Goal: Information Seeking & Learning: Learn about a topic

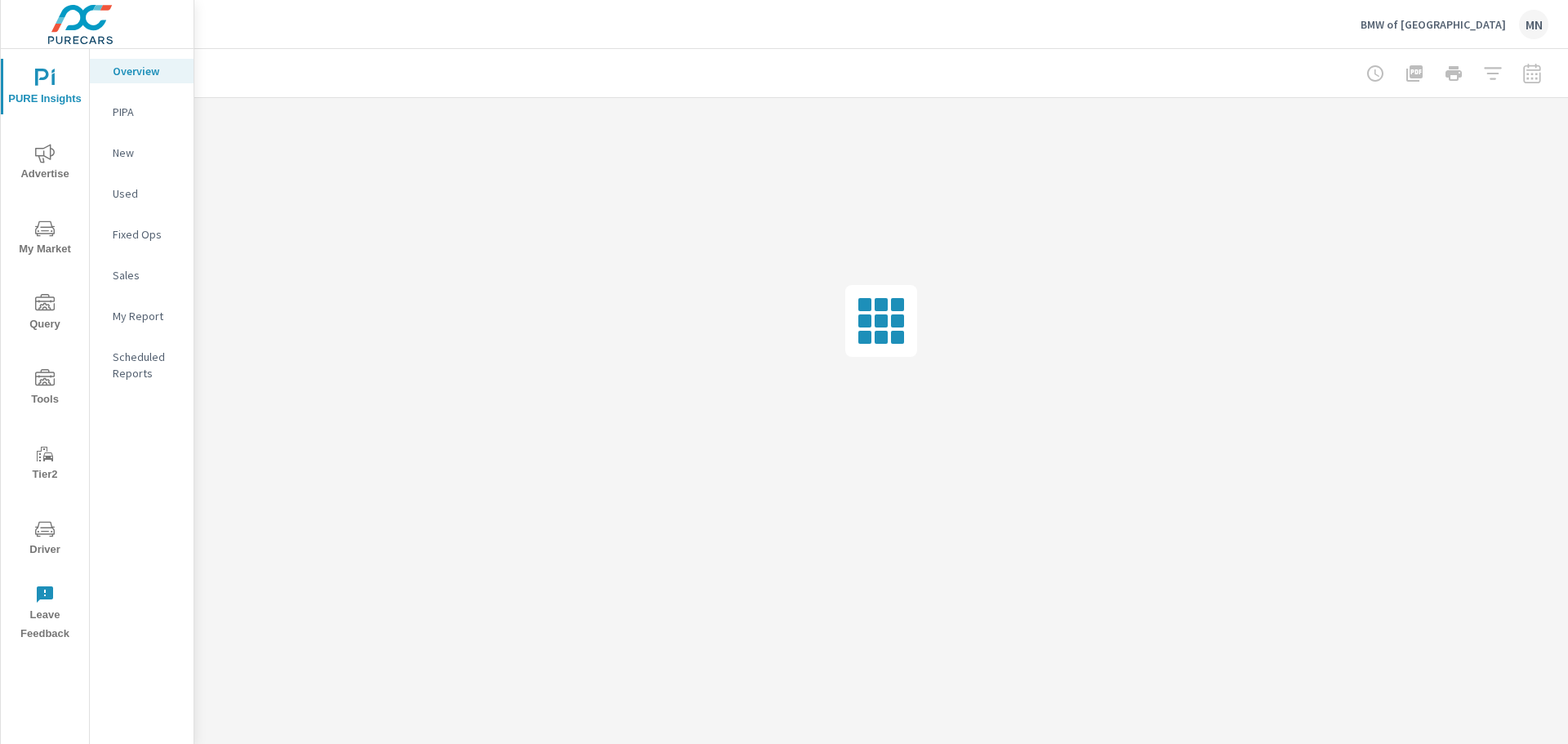
click at [49, 159] on icon "nav menu" at bounding box center [45, 153] width 20 height 20
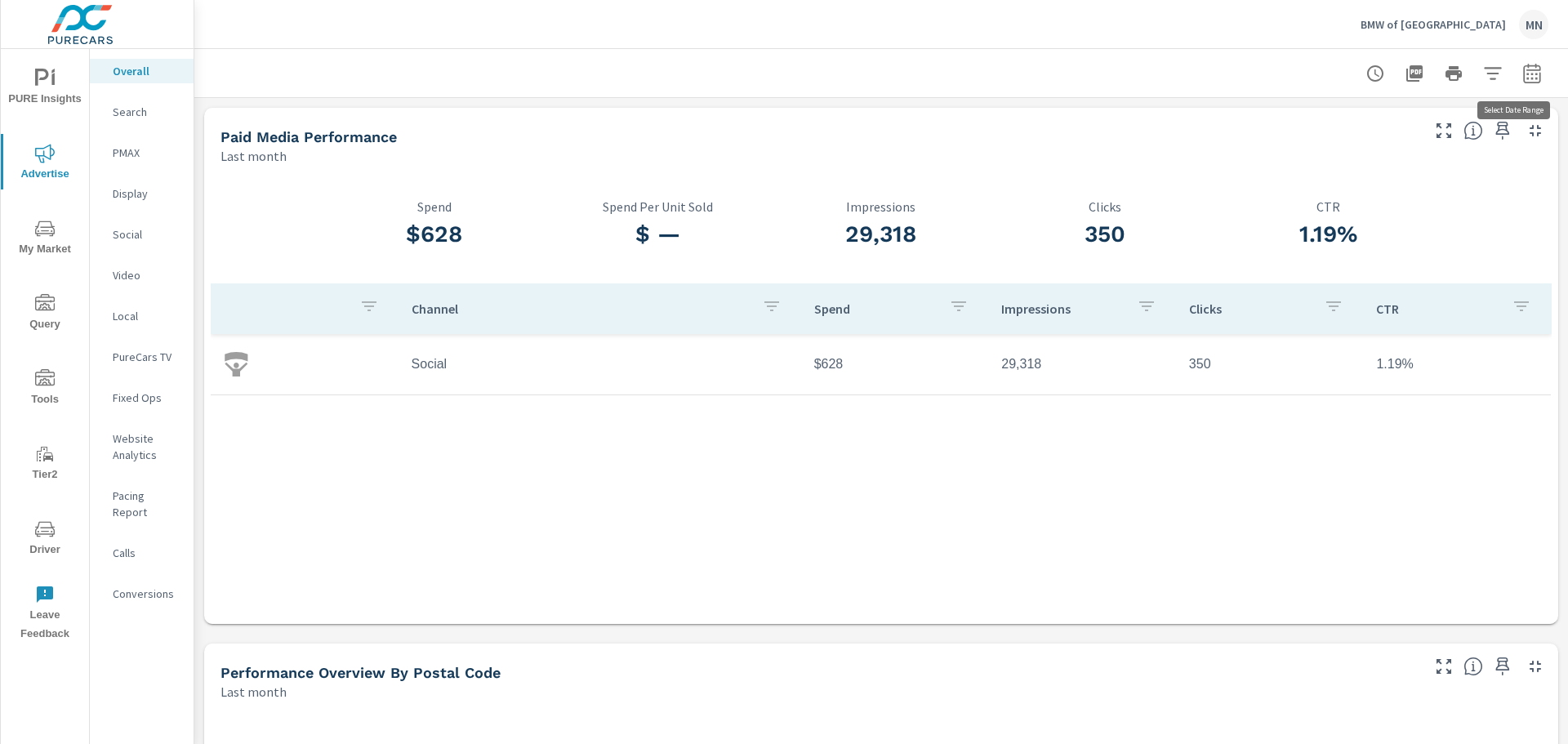
click at [1527, 74] on icon "button" at bounding box center [1532, 75] width 10 height 7
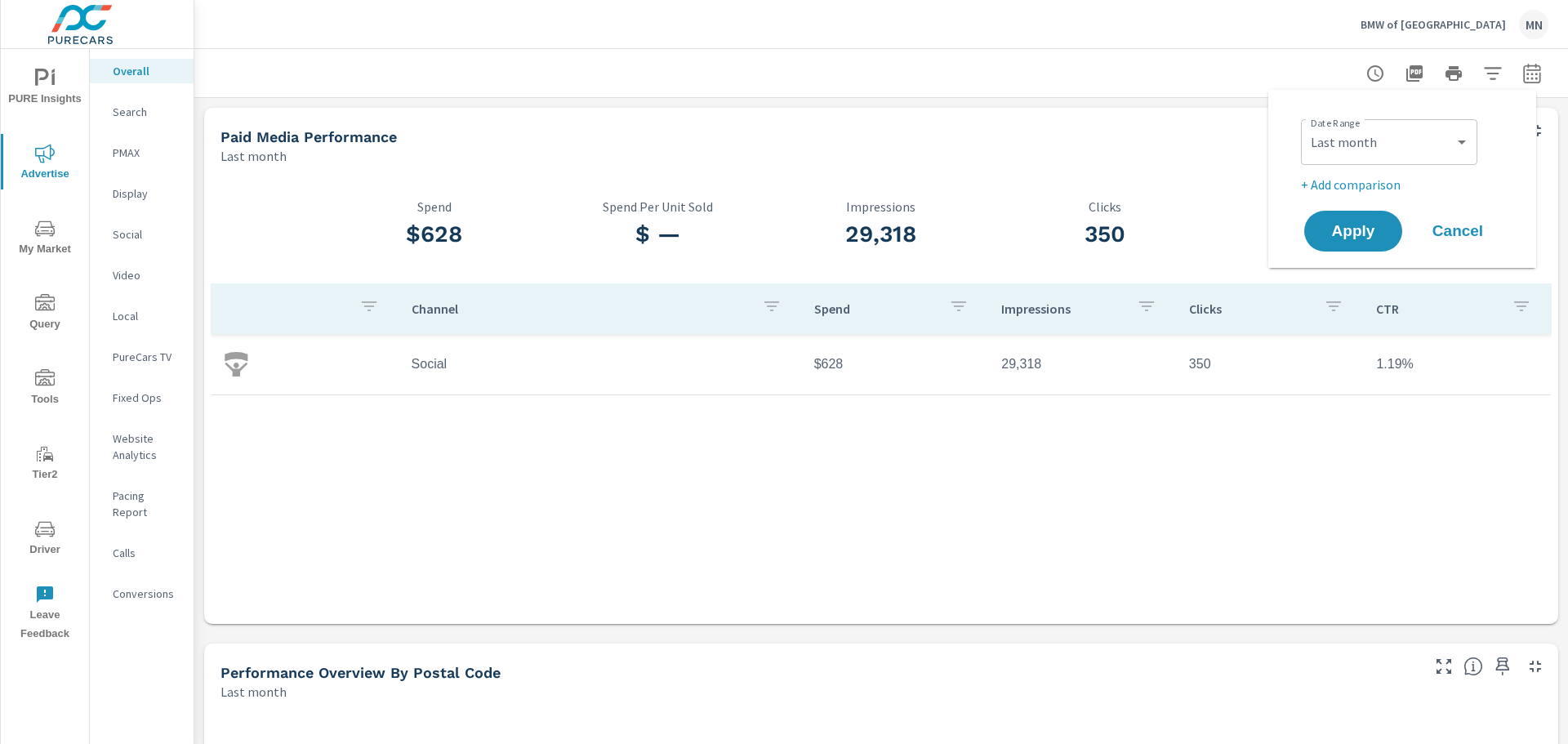
click at [1379, 123] on div "Custom Yesterday Last week Last 7 days Last 14 days Last 30 days Last 45 days L…" at bounding box center [1389, 142] width 176 height 46
click at [1377, 135] on select "Custom Yesterday Last week Last 7 days Last 14 days Last 30 days Last 45 days L…" at bounding box center [1390, 142] width 164 height 32
click at [1308, 126] on select "Custom Yesterday Last week Last 7 days Last 14 days Last 30 days Last 45 days L…" at bounding box center [1390, 142] width 164 height 32
select select "custom"
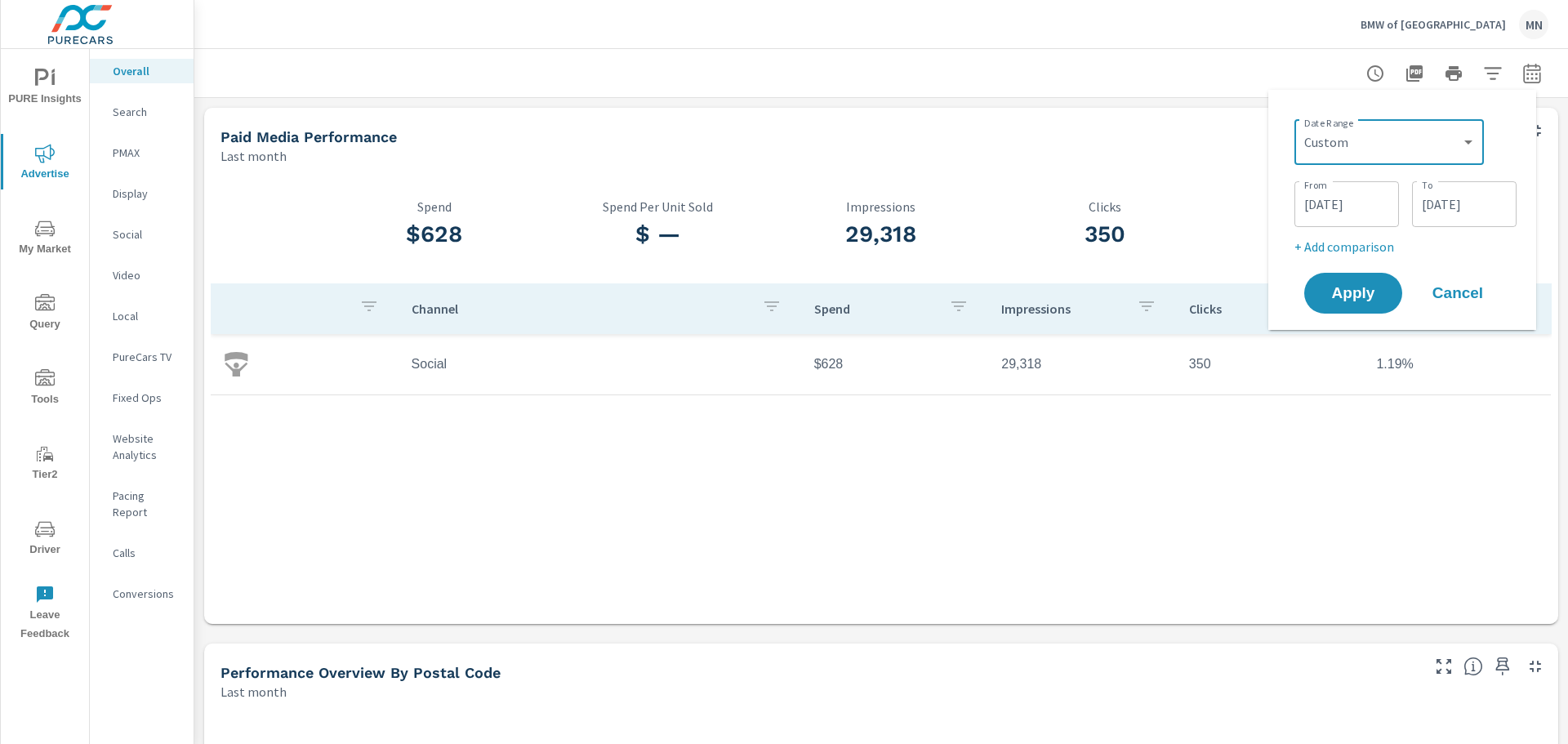
click at [1345, 215] on input "08/01/2025" at bounding box center [1347, 204] width 91 height 32
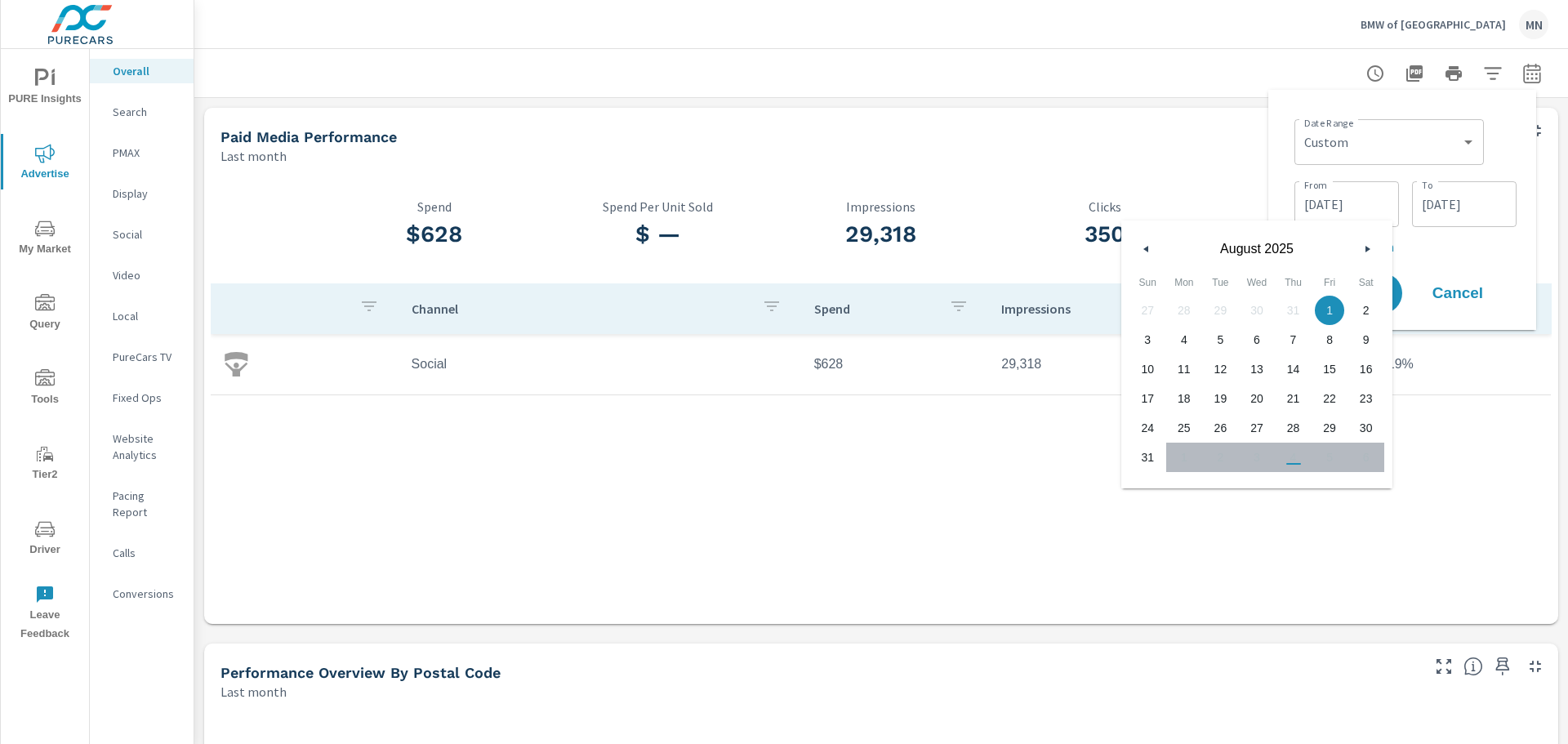
click at [1144, 250] on icon "button" at bounding box center [1144, 249] width 9 height 7
click at [1213, 317] on span "1" at bounding box center [1220, 311] width 37 height 21
type input "07/01/2025"
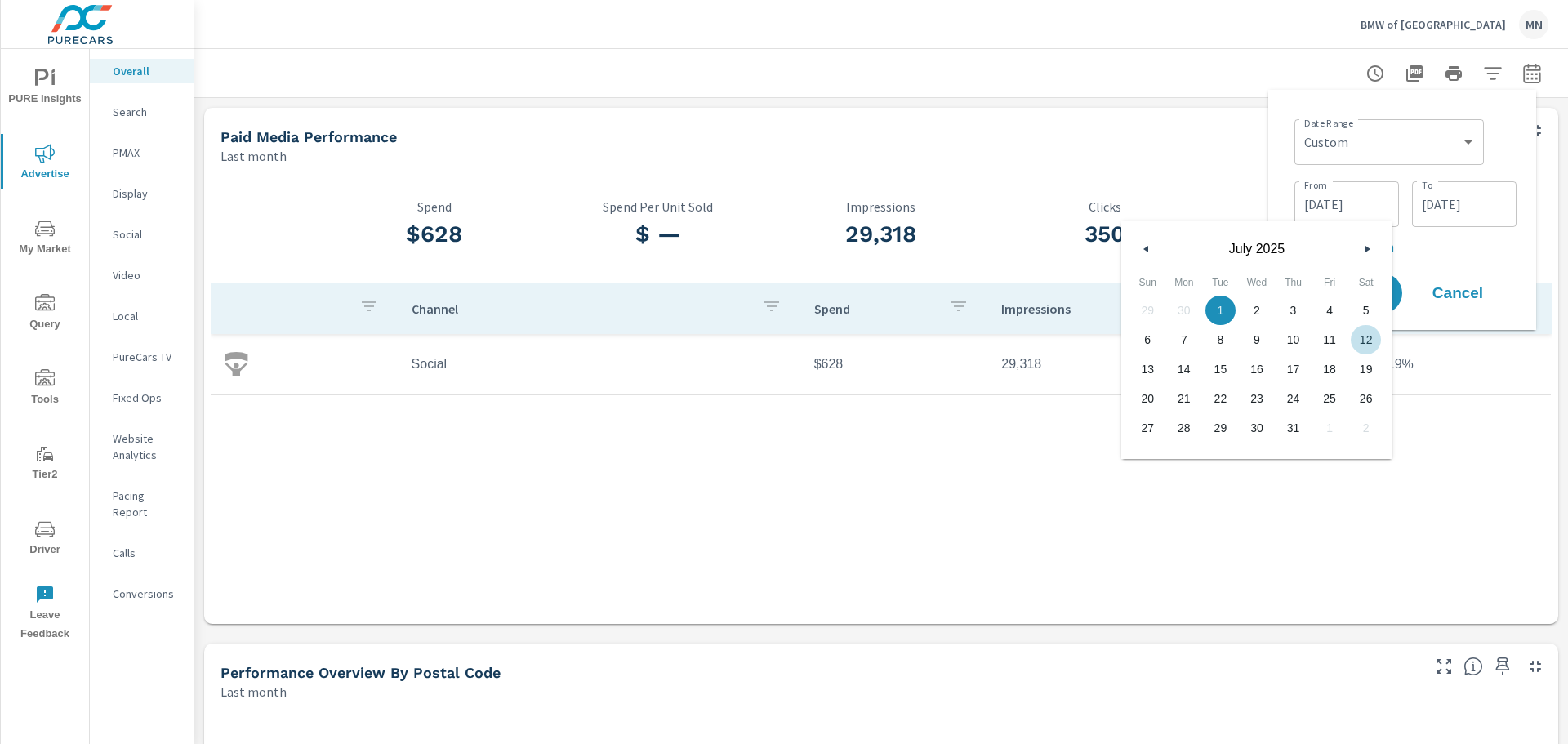
click at [1489, 240] on p "+ Add comparison" at bounding box center [1405, 247] width 222 height 20
select select "Previous period"
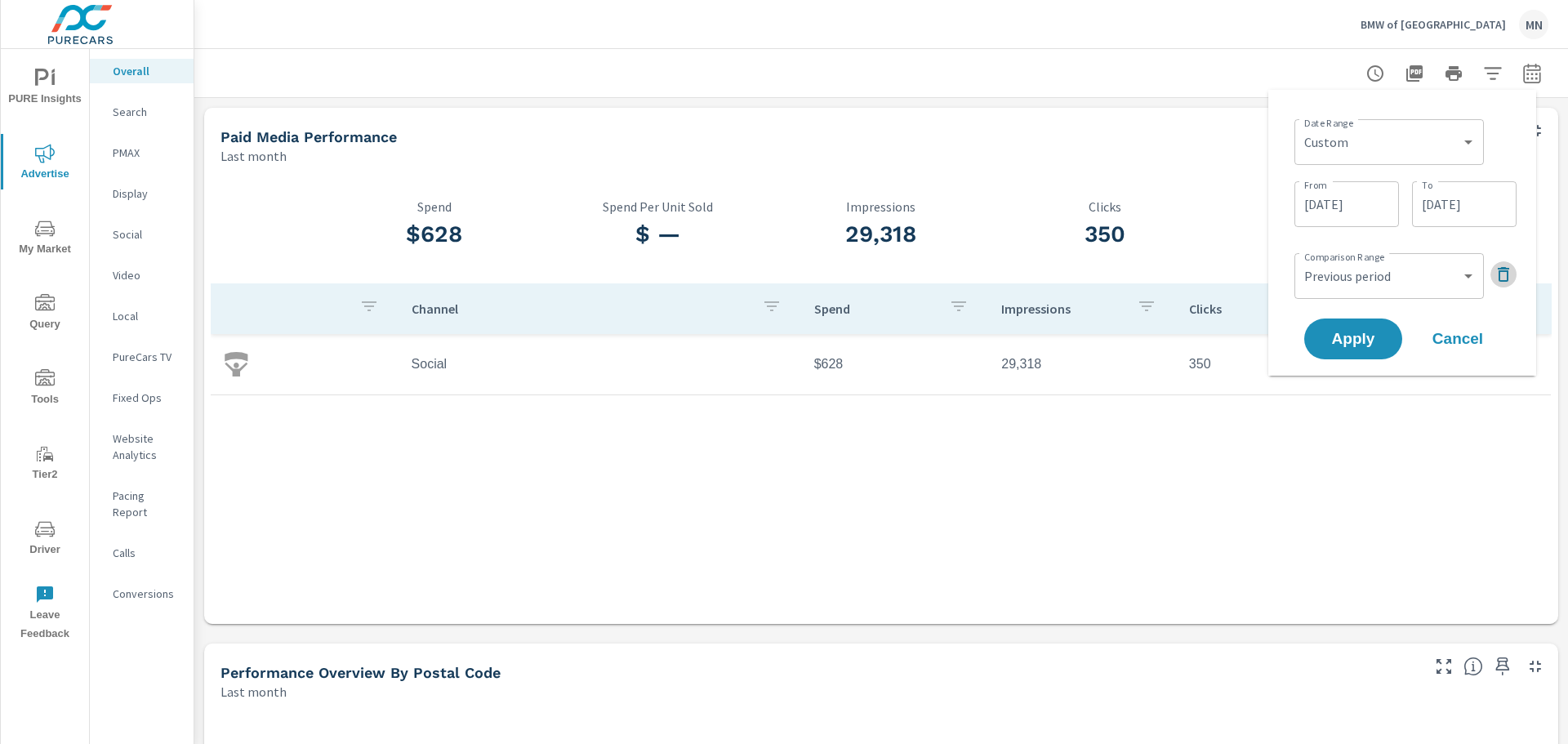
click at [1499, 272] on icon "button" at bounding box center [1504, 273] width 11 height 14
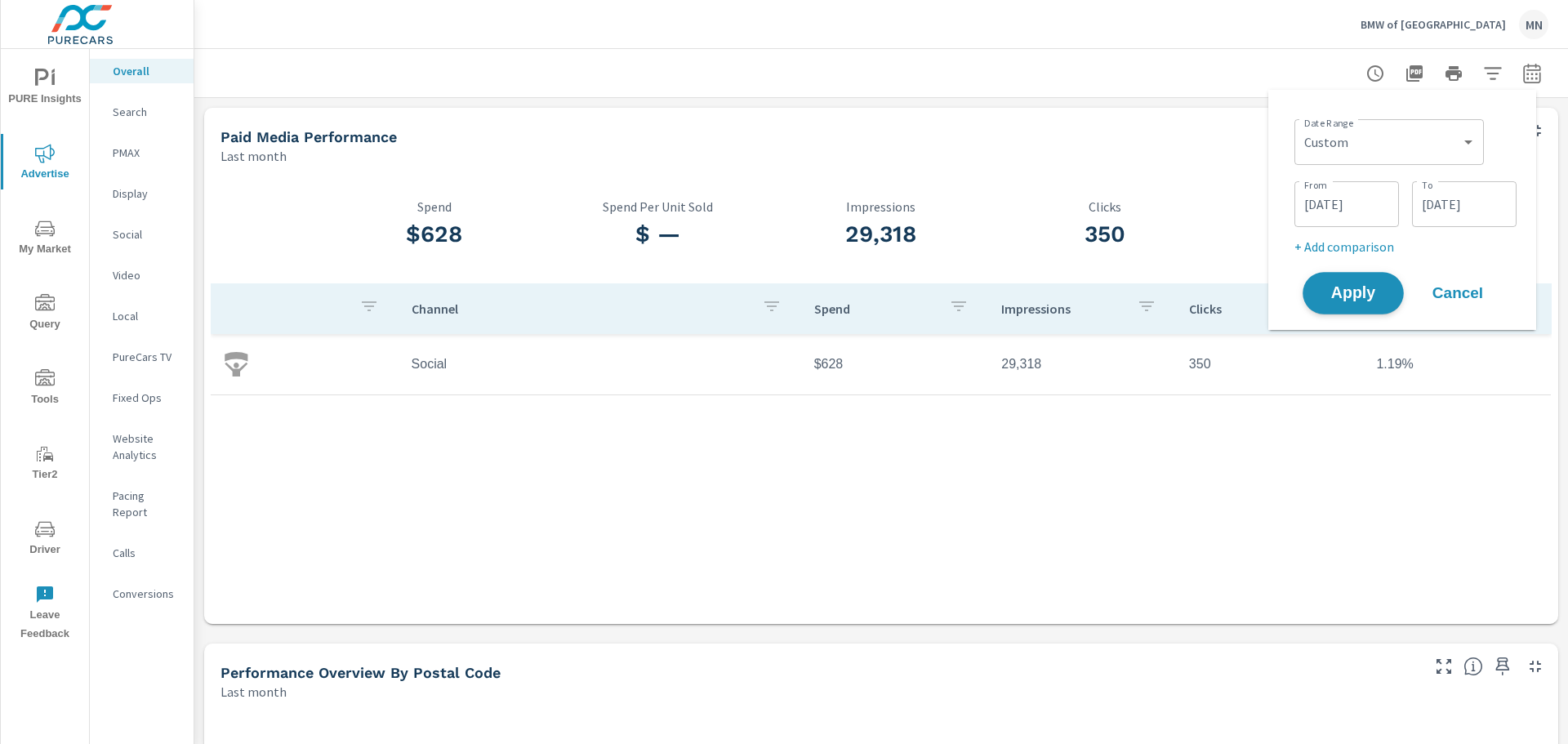
click at [1356, 307] on button "Apply" at bounding box center [1354, 293] width 101 height 43
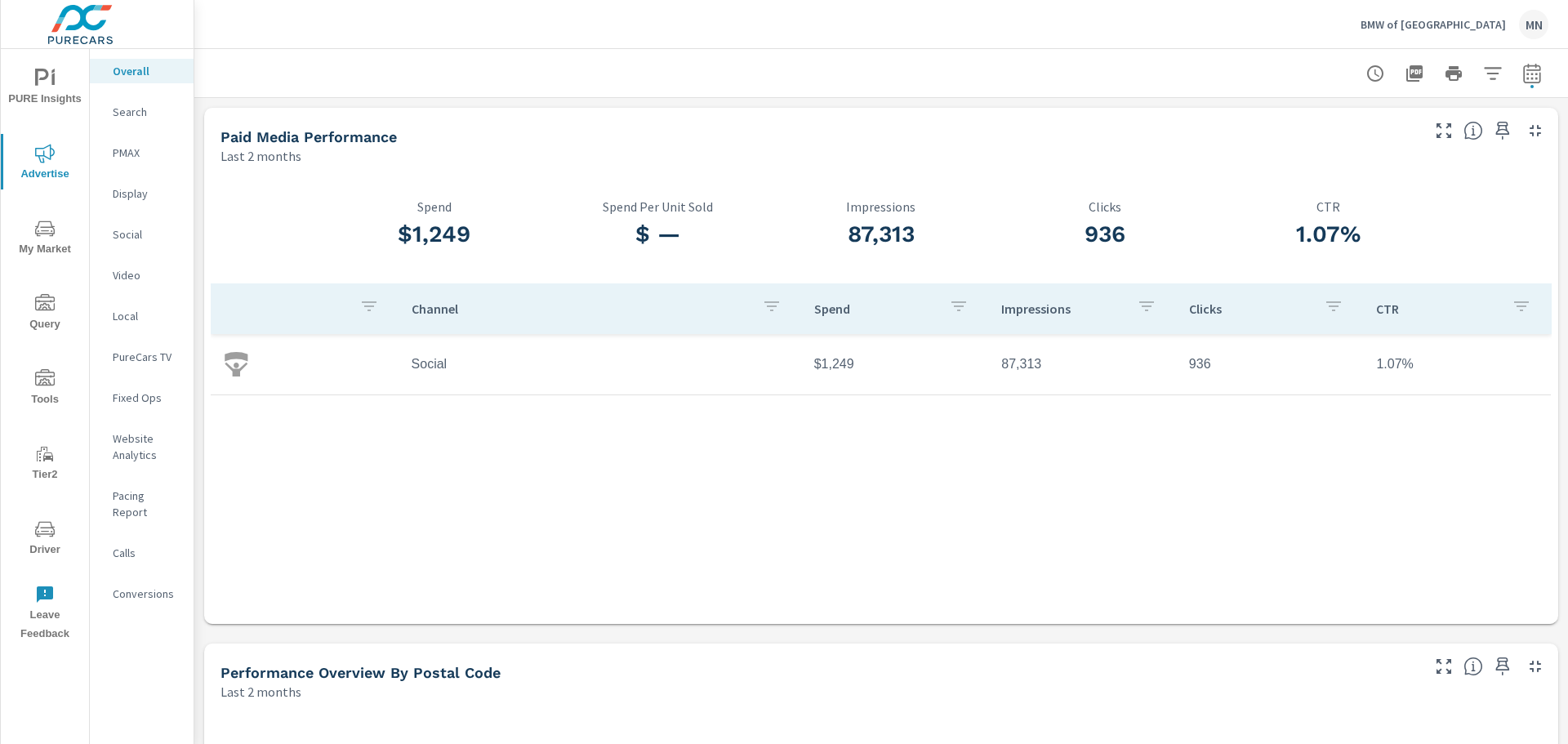
click at [136, 116] on p "Search" at bounding box center [146, 111] width 68 height 16
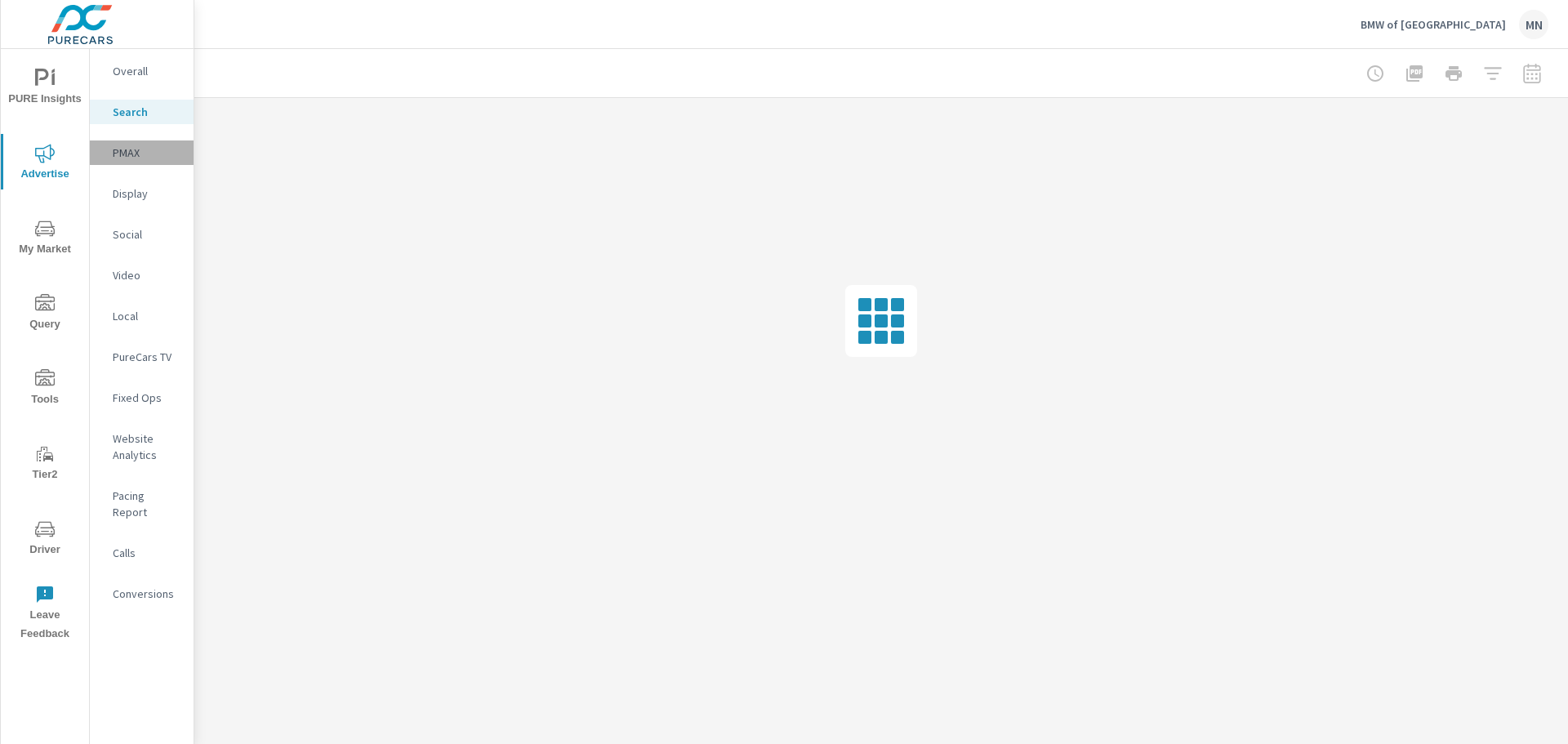
click at [130, 153] on p "PMAX" at bounding box center [146, 152] width 68 height 16
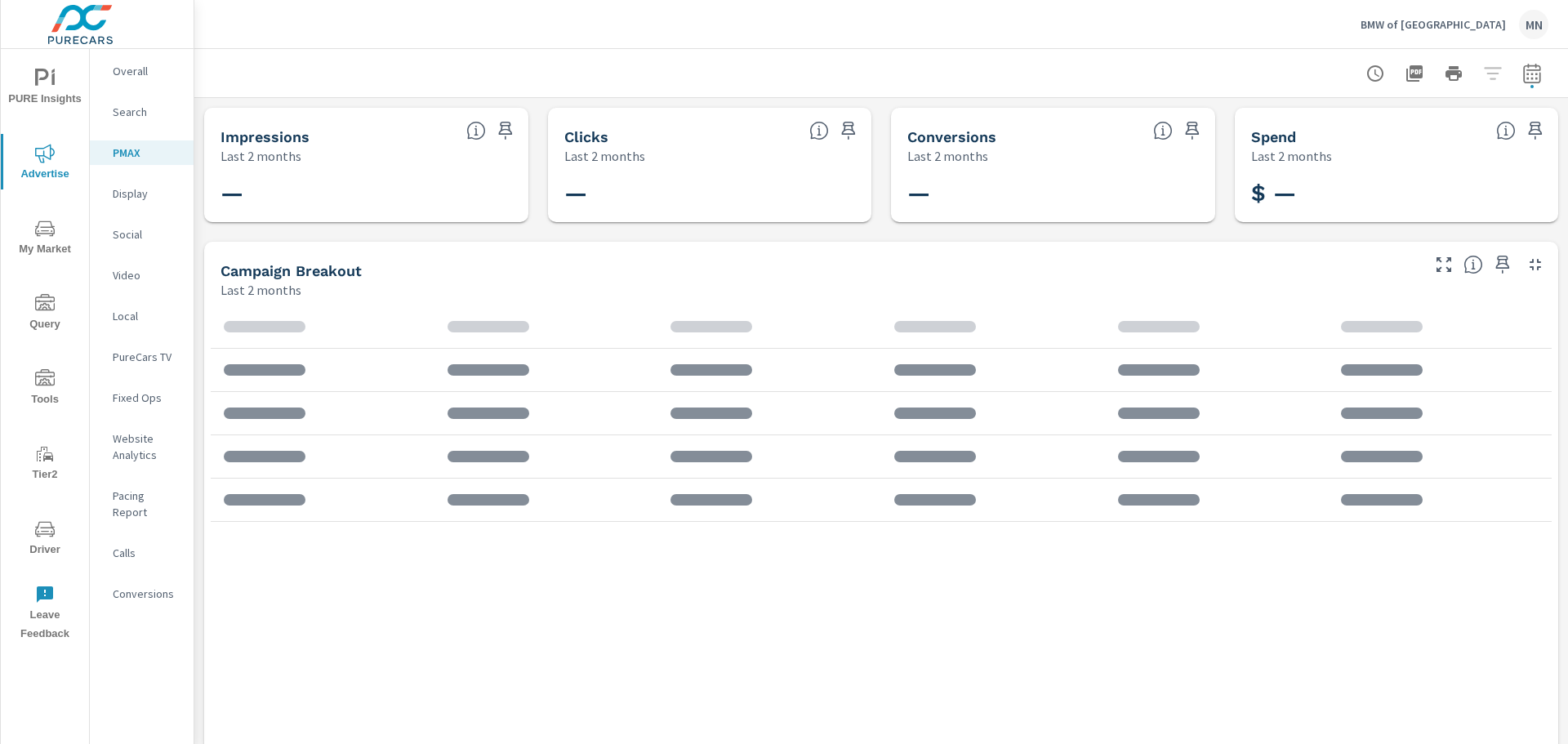
click at [122, 189] on p "Display" at bounding box center [146, 193] width 68 height 16
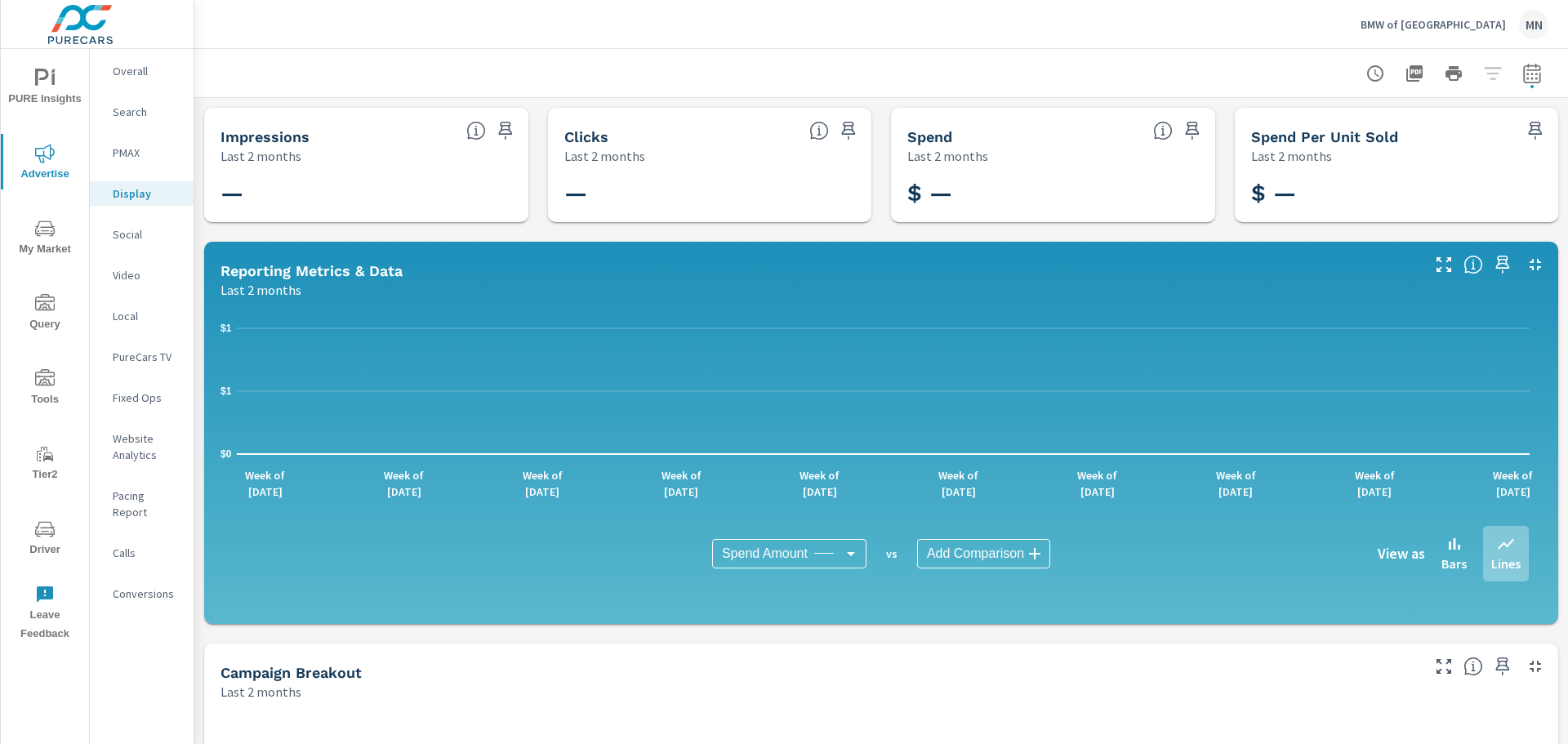
click at [121, 240] on p "Social" at bounding box center [146, 234] width 68 height 16
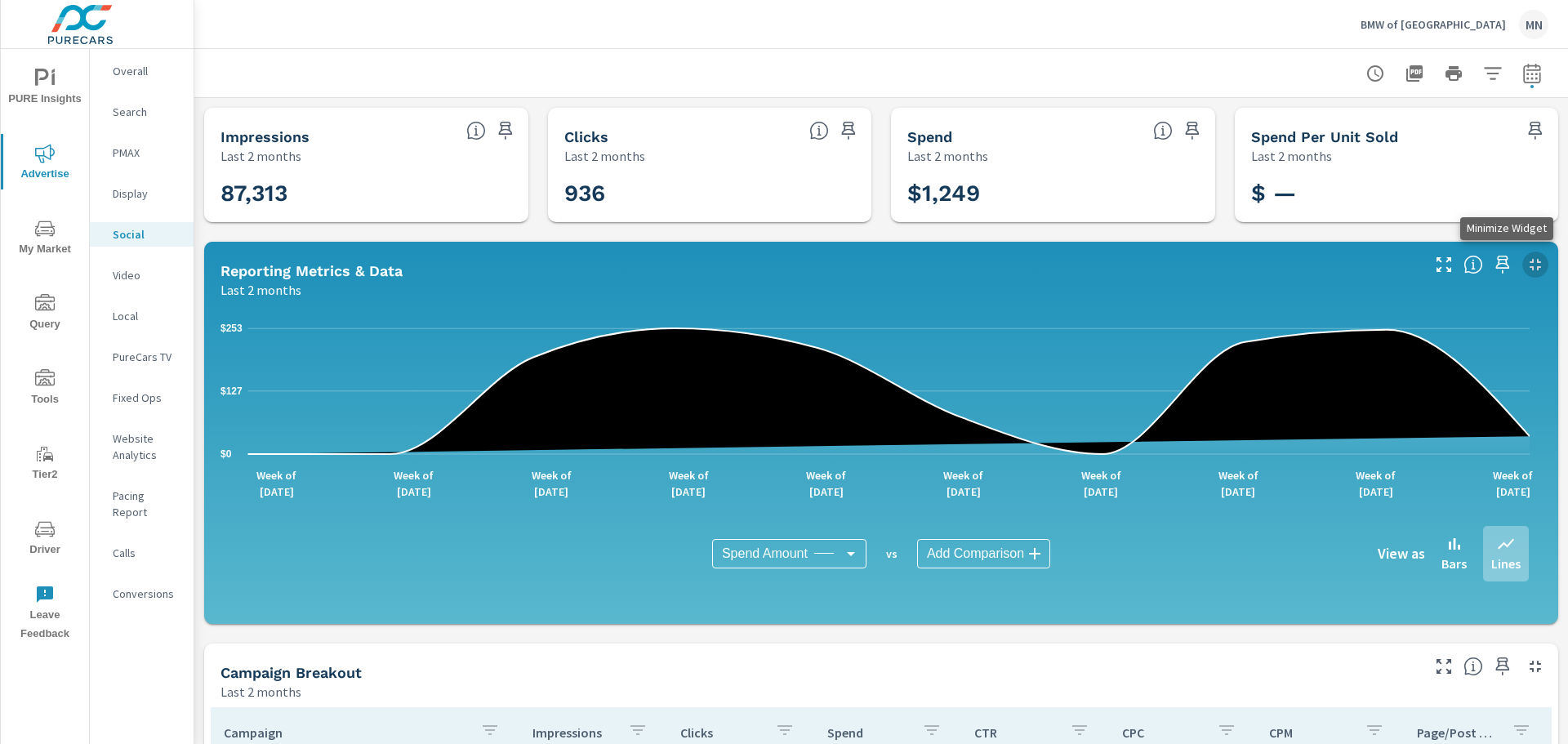
click at [1527, 265] on icon "button" at bounding box center [1536, 265] width 20 height 20
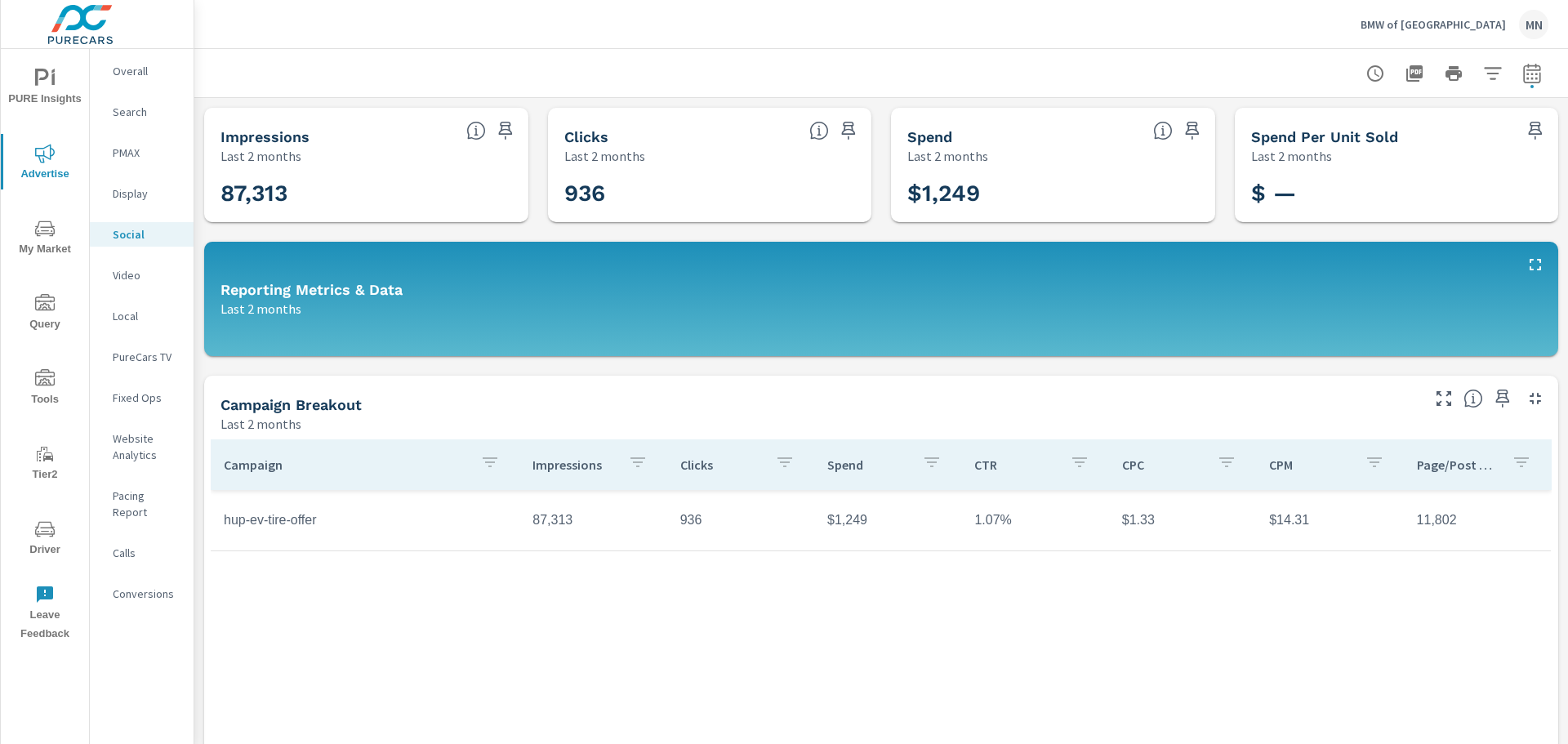
click at [132, 278] on p "Video" at bounding box center [146, 274] width 68 height 16
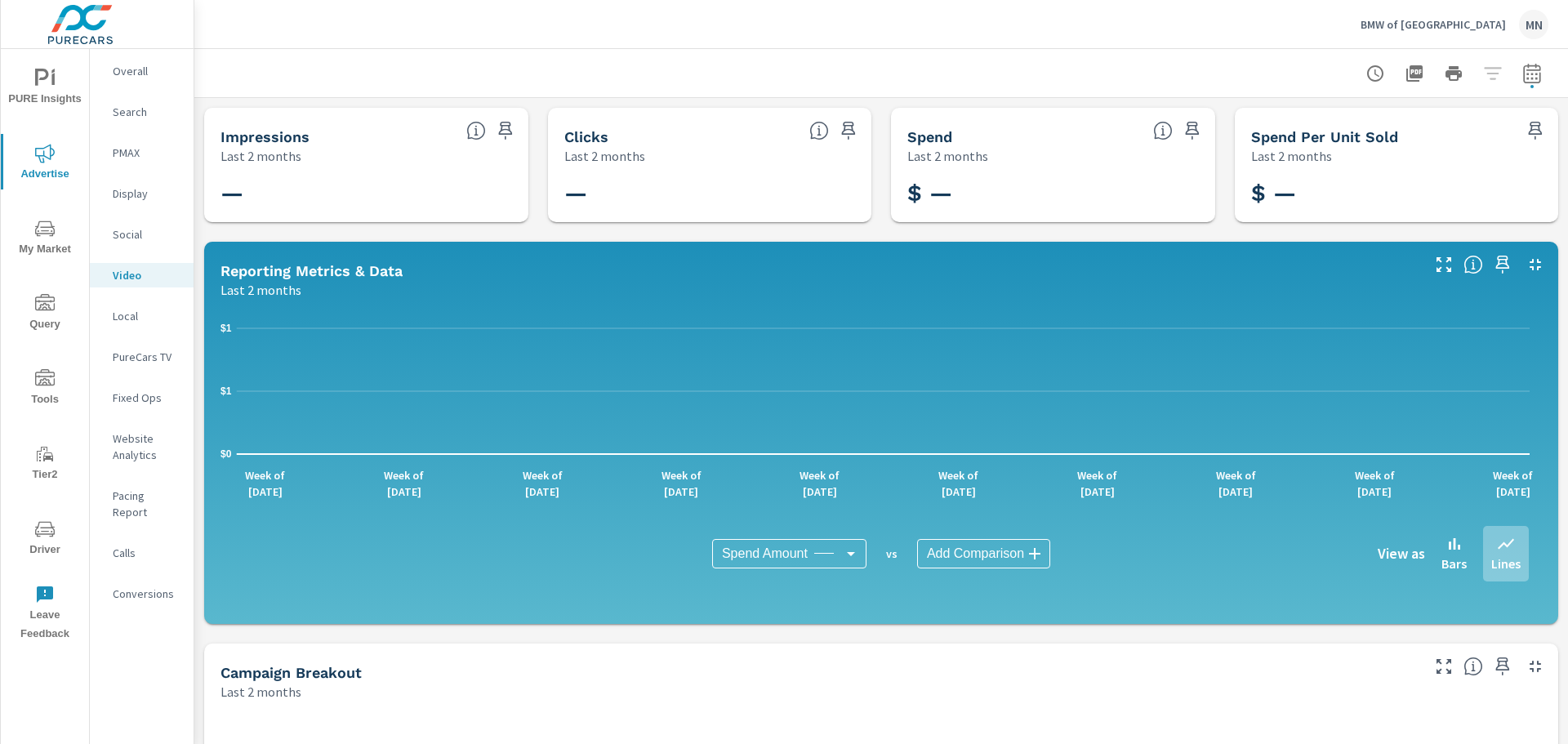
click at [124, 320] on p "Local" at bounding box center [146, 315] width 68 height 16
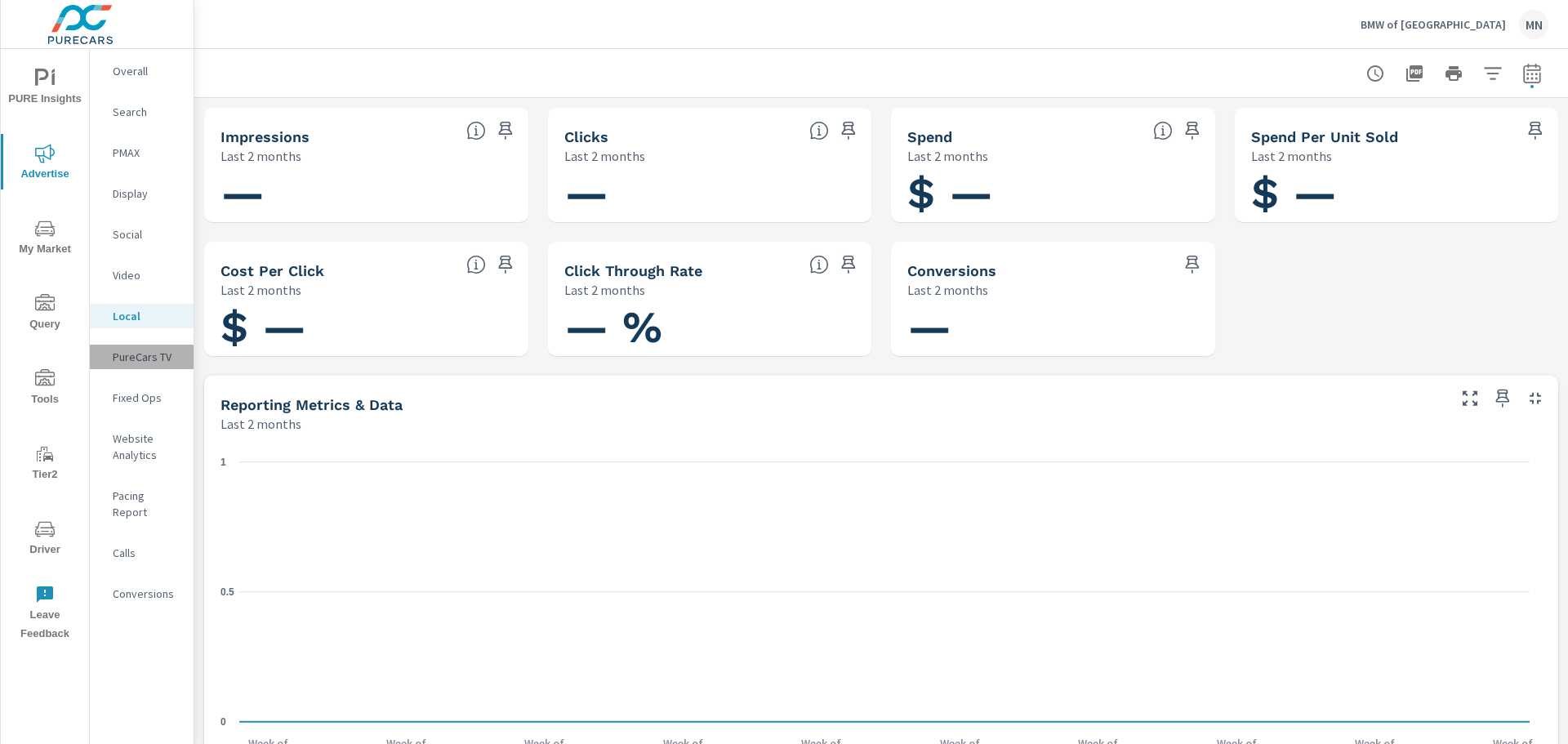
click at [134, 348] on div "PureCars TV" at bounding box center [141, 357] width 104 height 25
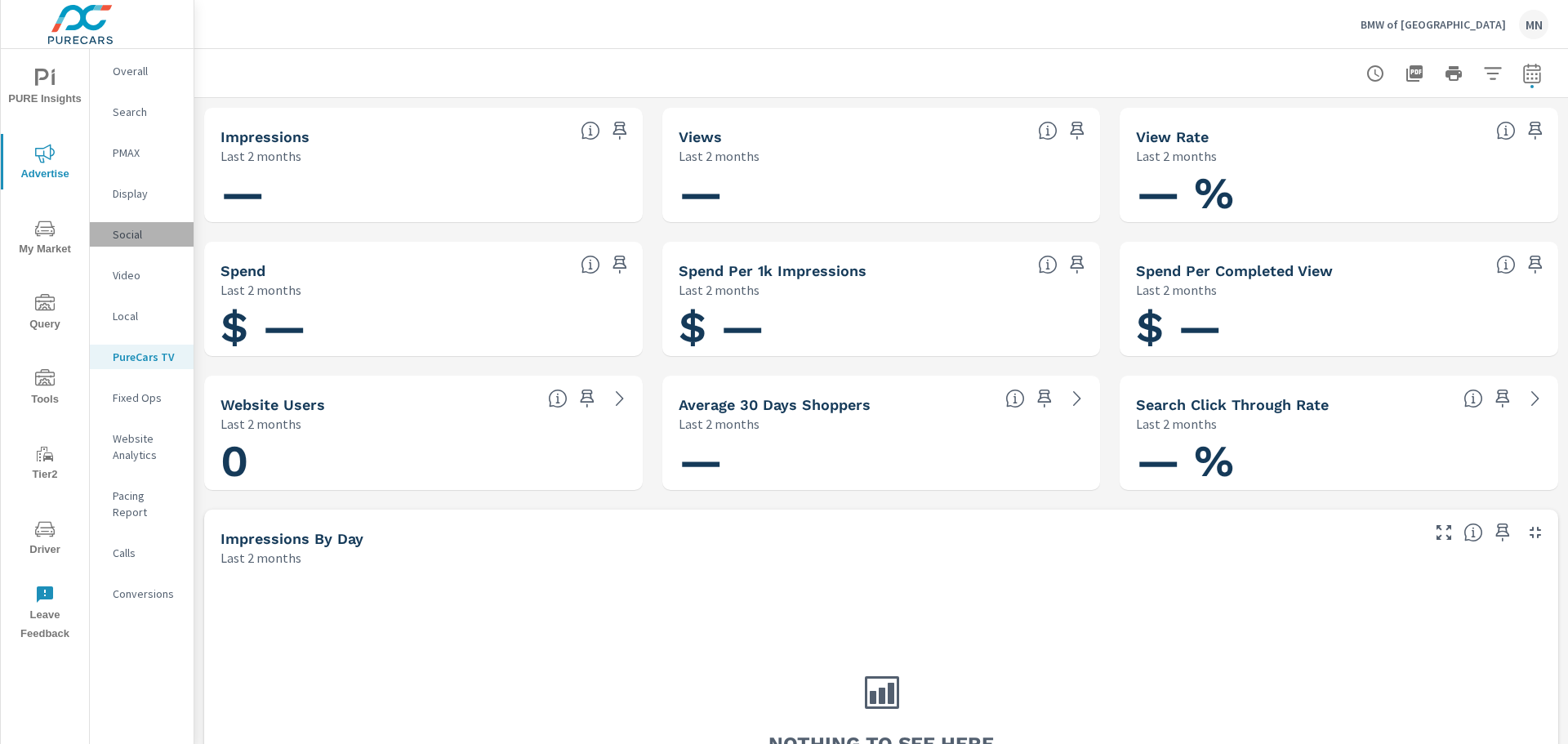
click at [121, 231] on p "Social" at bounding box center [146, 234] width 68 height 16
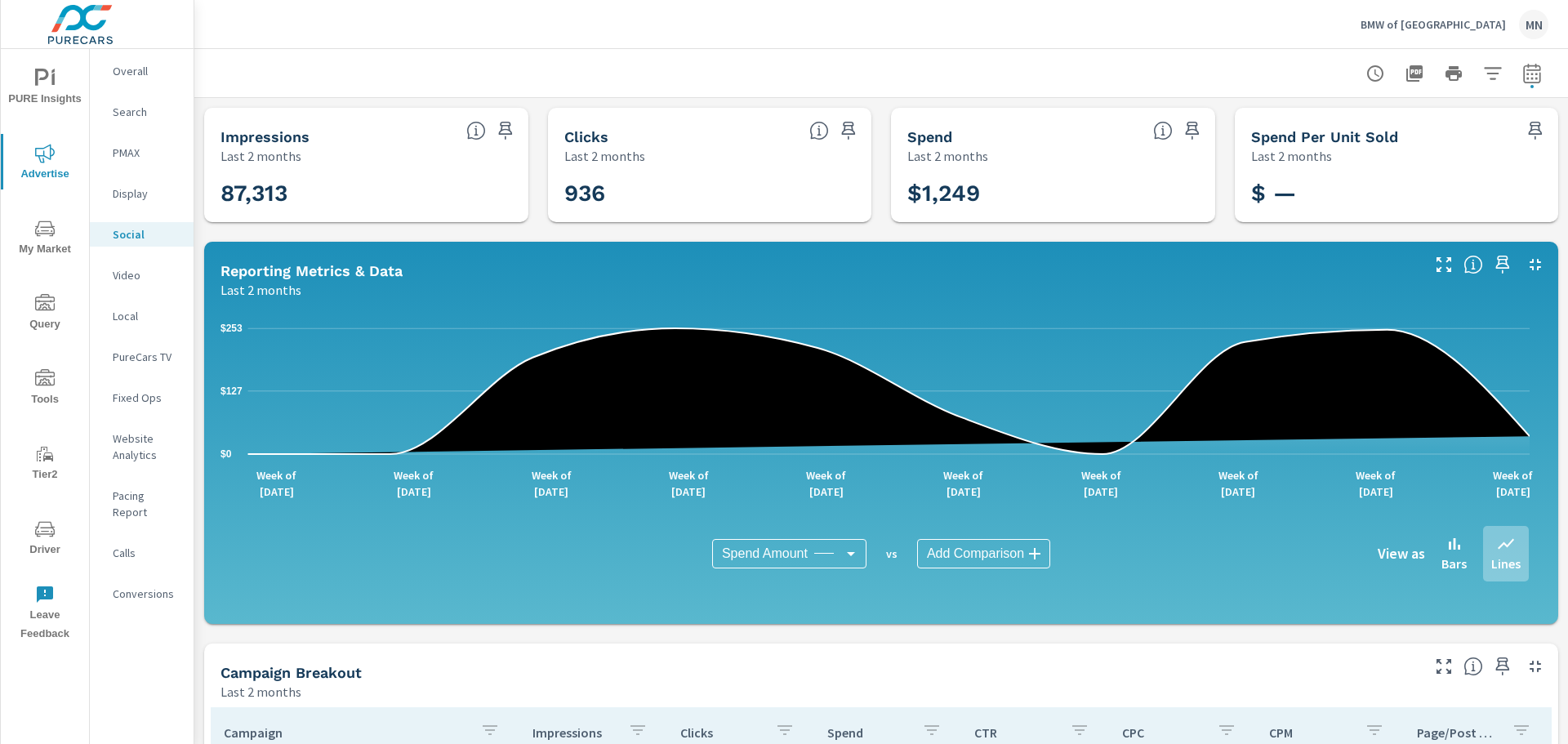
click at [1526, 267] on icon "button" at bounding box center [1536, 265] width 20 height 20
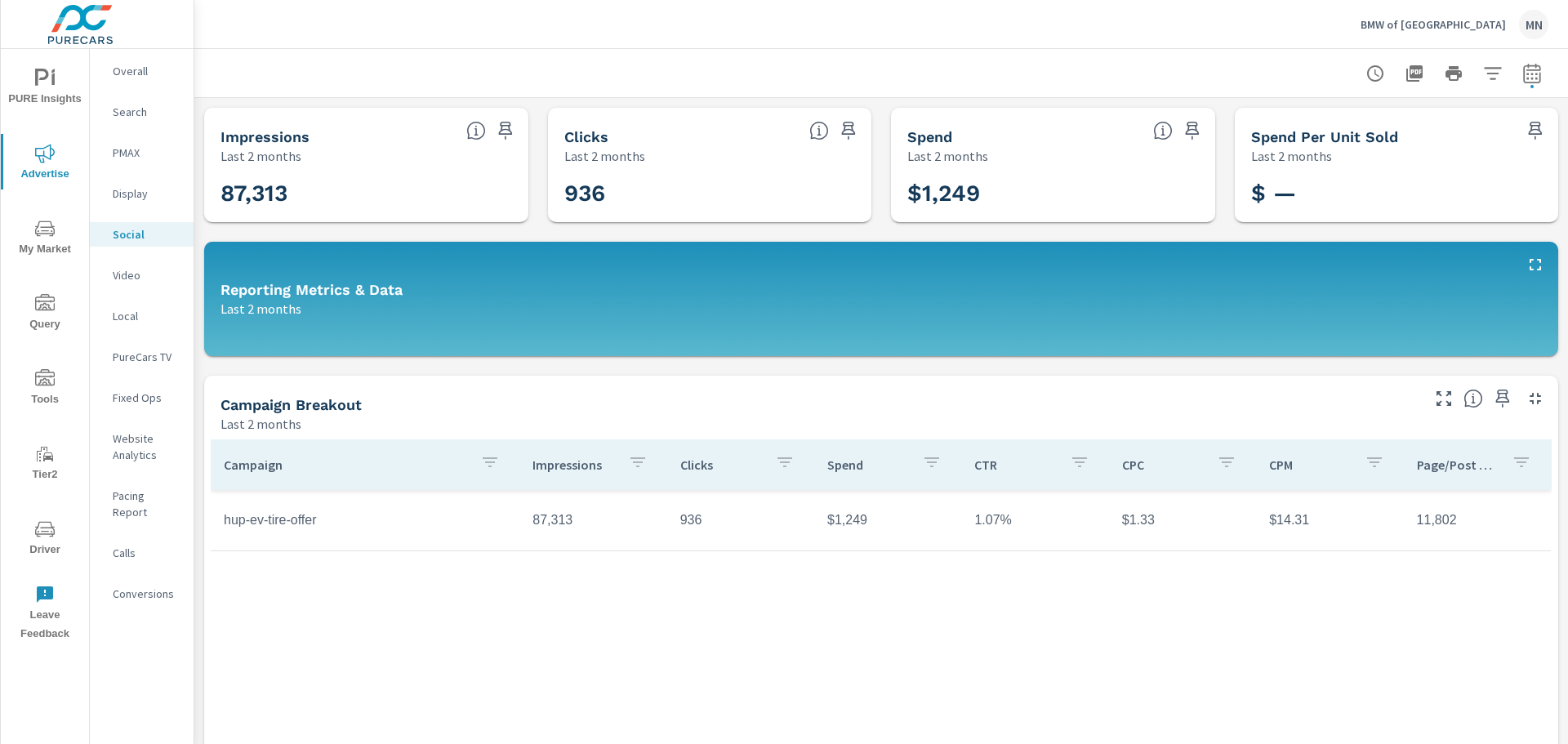
click at [140, 187] on p "Display" at bounding box center [146, 193] width 68 height 16
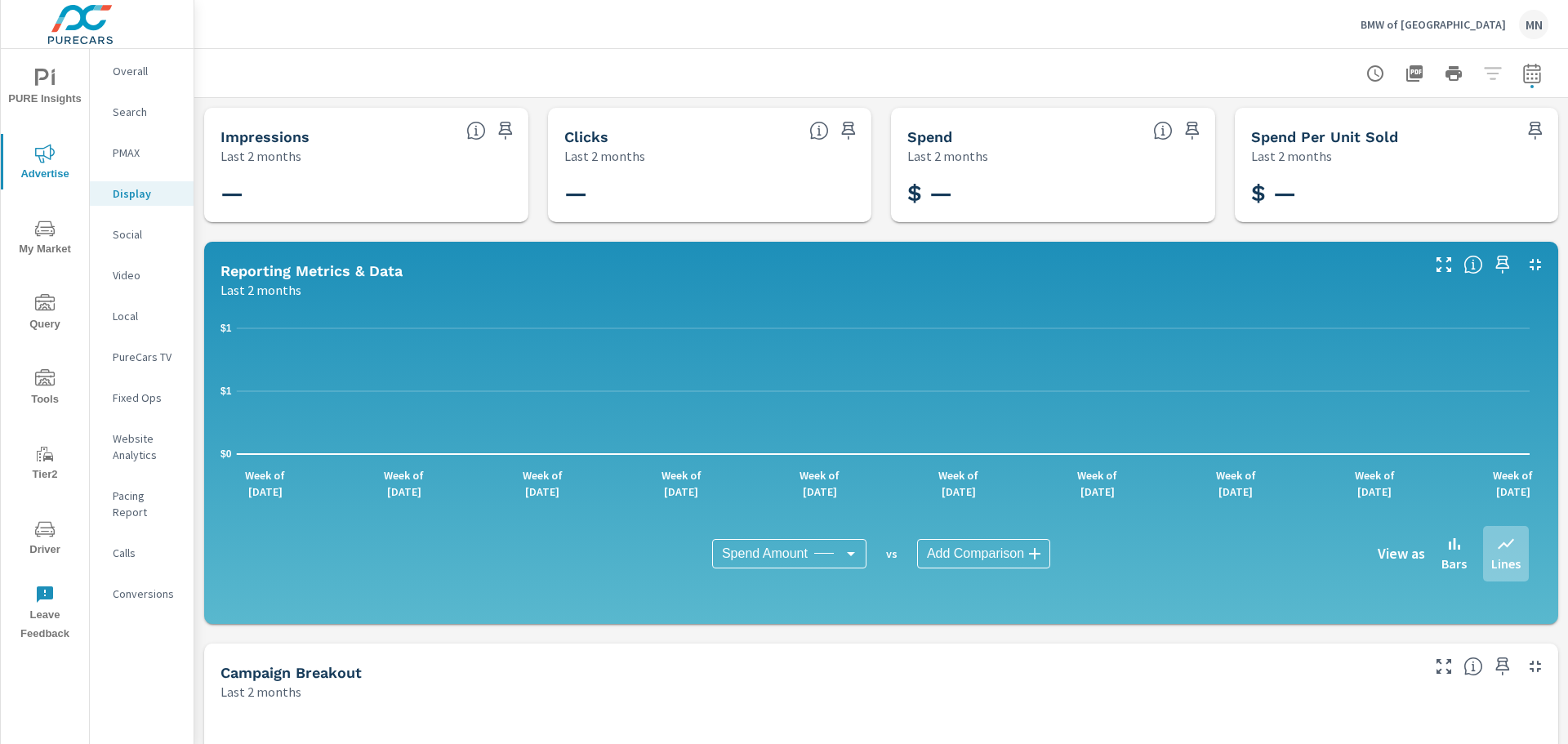
click at [1526, 259] on icon "button" at bounding box center [1536, 265] width 20 height 20
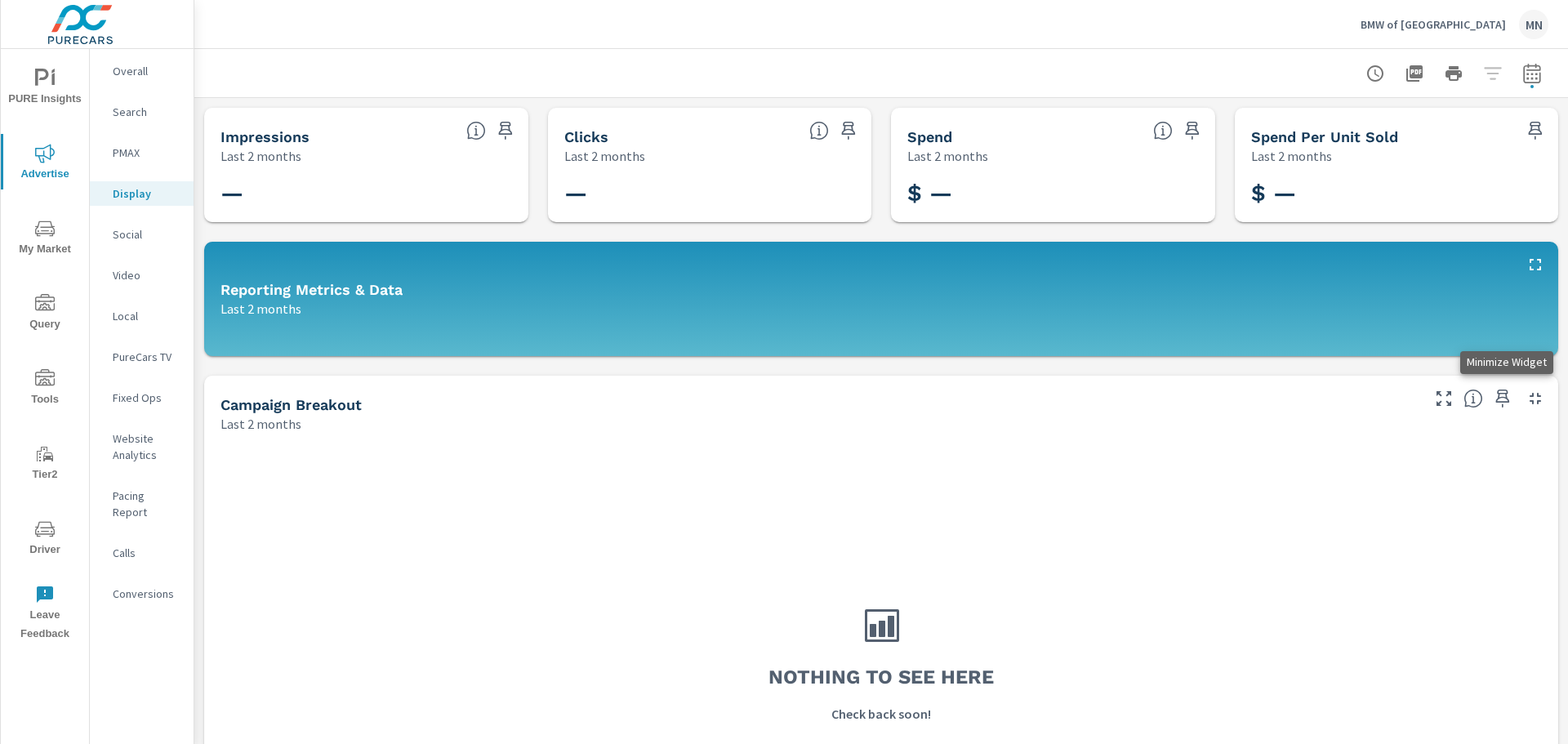
click at [1530, 395] on icon "button" at bounding box center [1536, 398] width 11 height 11
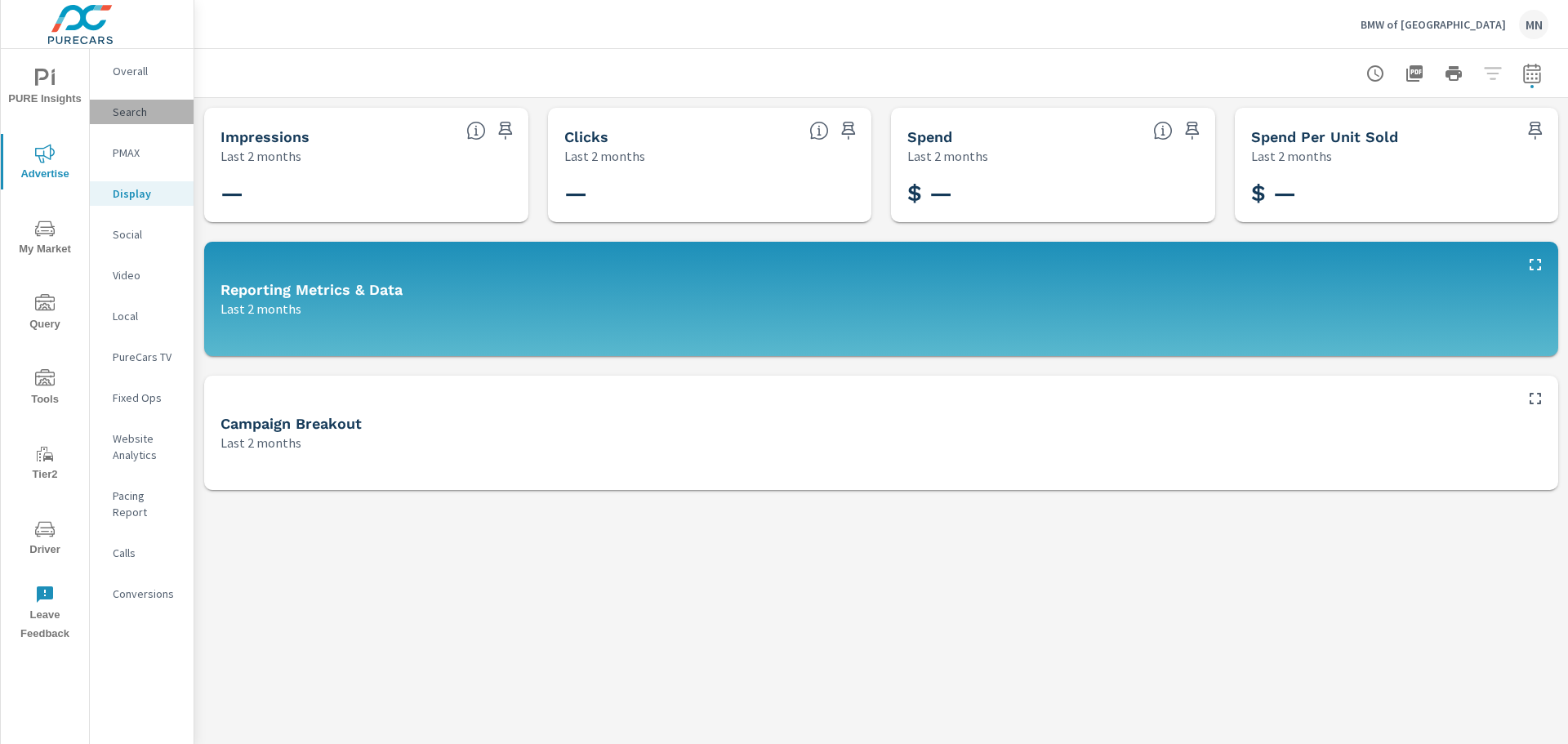
click at [126, 121] on div "Search" at bounding box center [141, 112] width 104 height 25
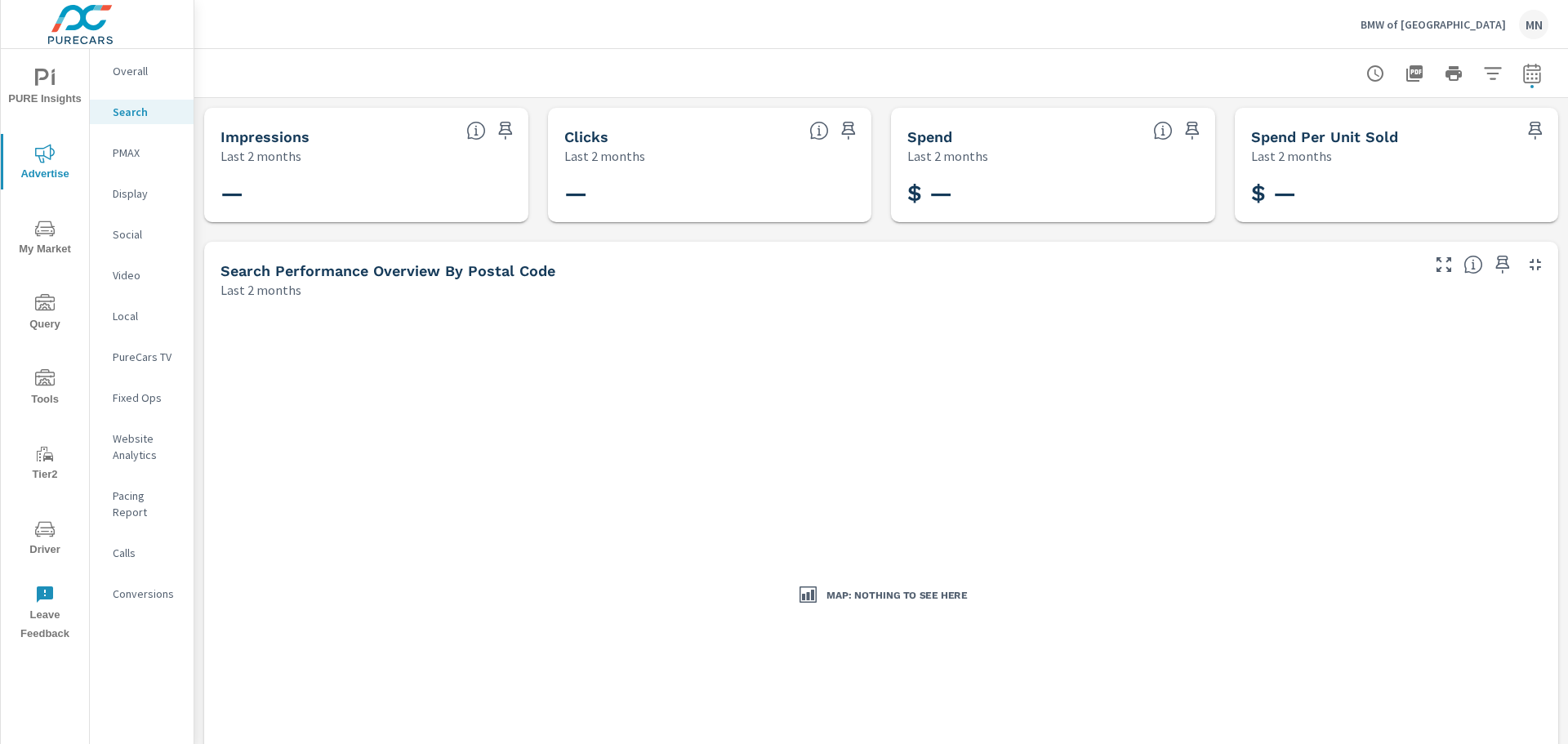
click at [125, 73] on p "Overall" at bounding box center [146, 70] width 68 height 16
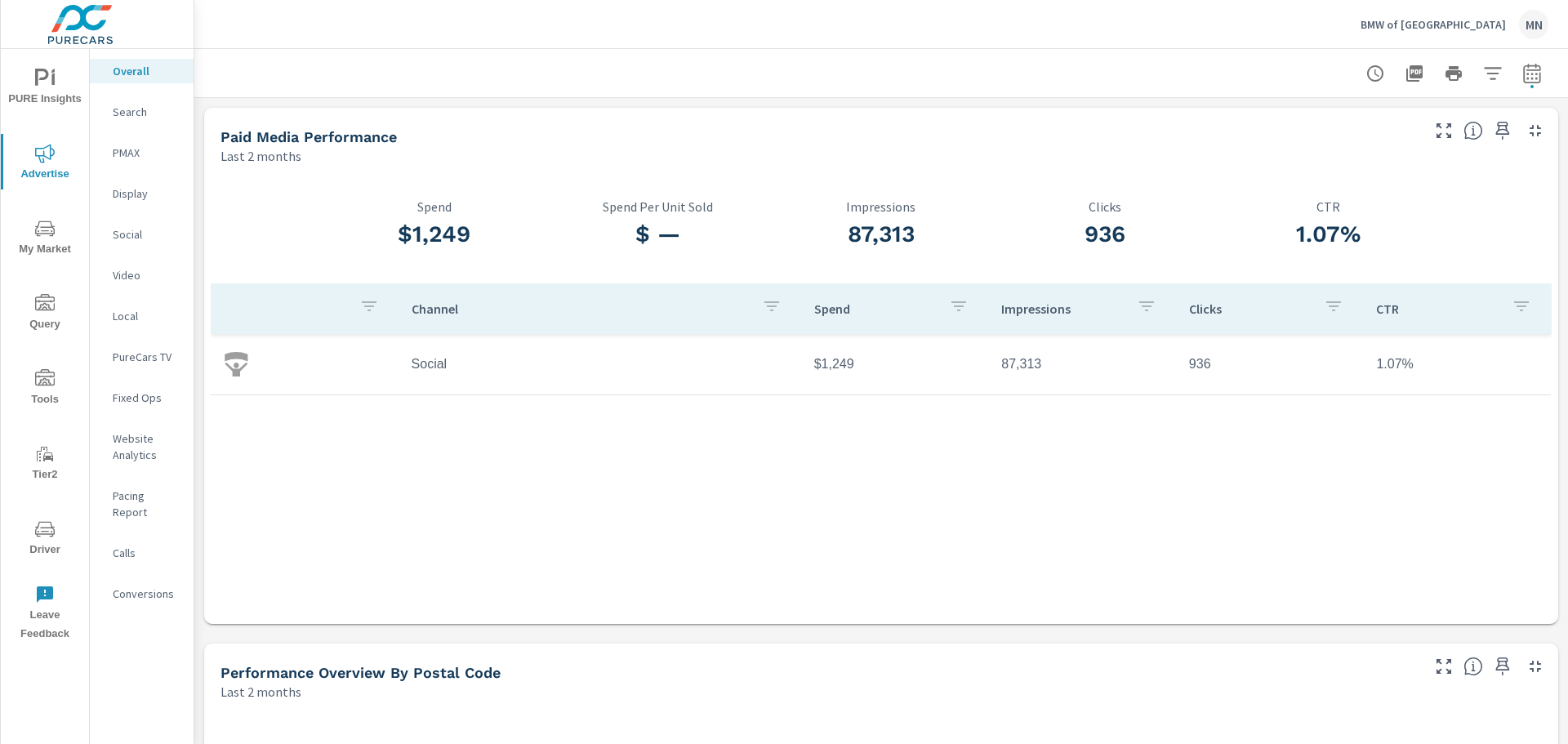
click at [233, 362] on img at bounding box center [236, 365] width 25 height 25
click at [131, 236] on p "Social" at bounding box center [146, 234] width 68 height 16
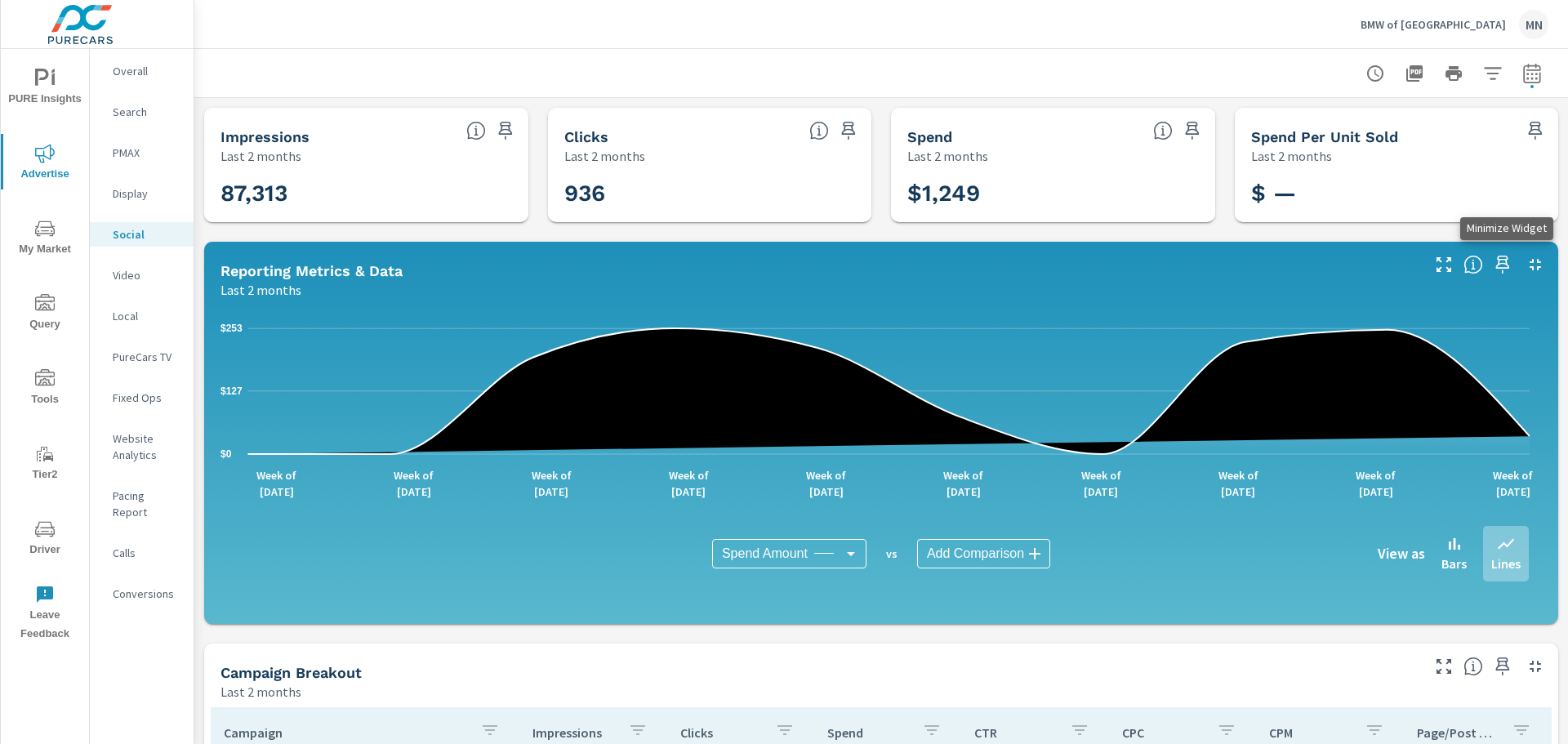
click at [1530, 264] on icon "button" at bounding box center [1536, 265] width 20 height 20
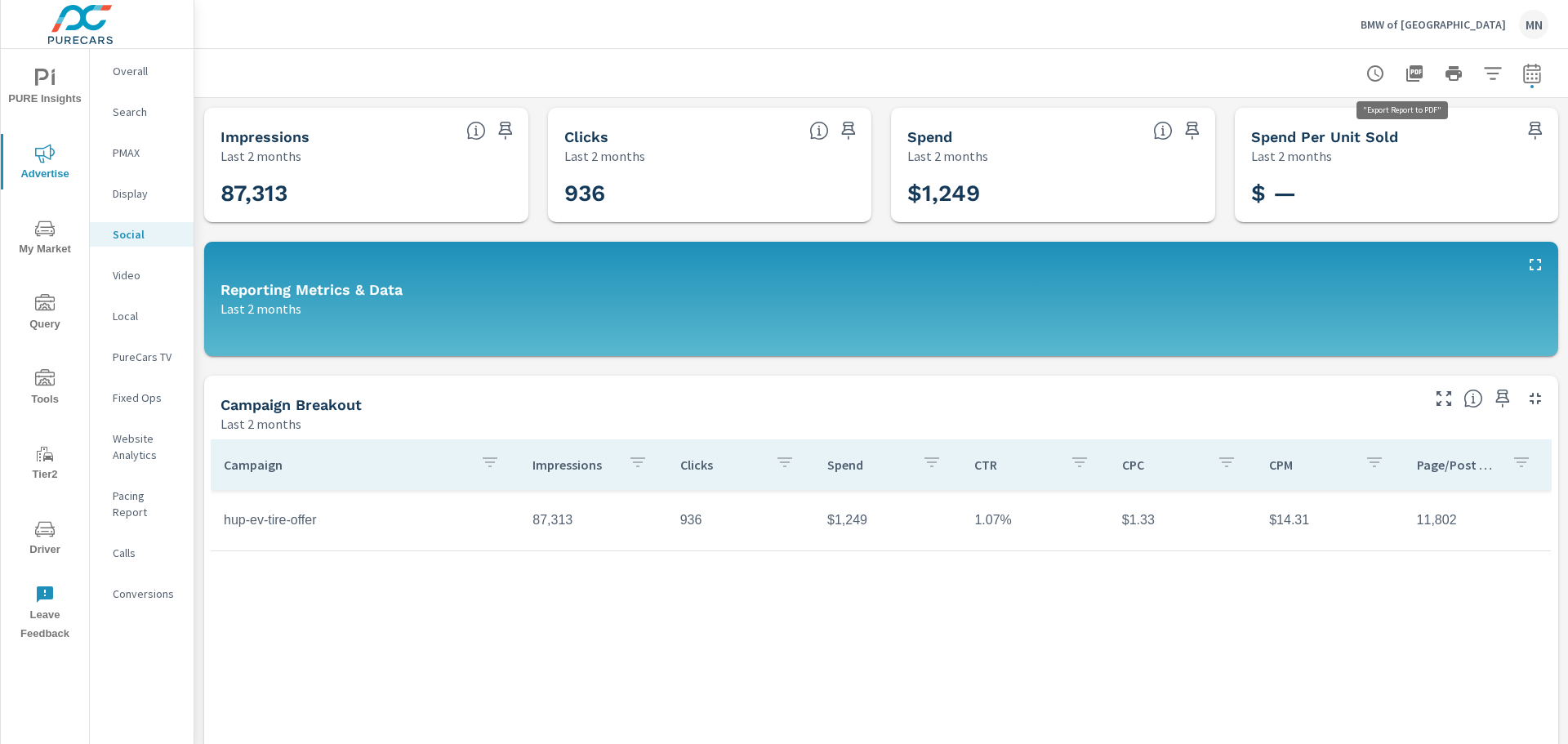
click at [1405, 65] on icon "button" at bounding box center [1415, 73] width 20 height 20
click at [1365, 467] on icon "button" at bounding box center [1375, 462] width 20 height 20
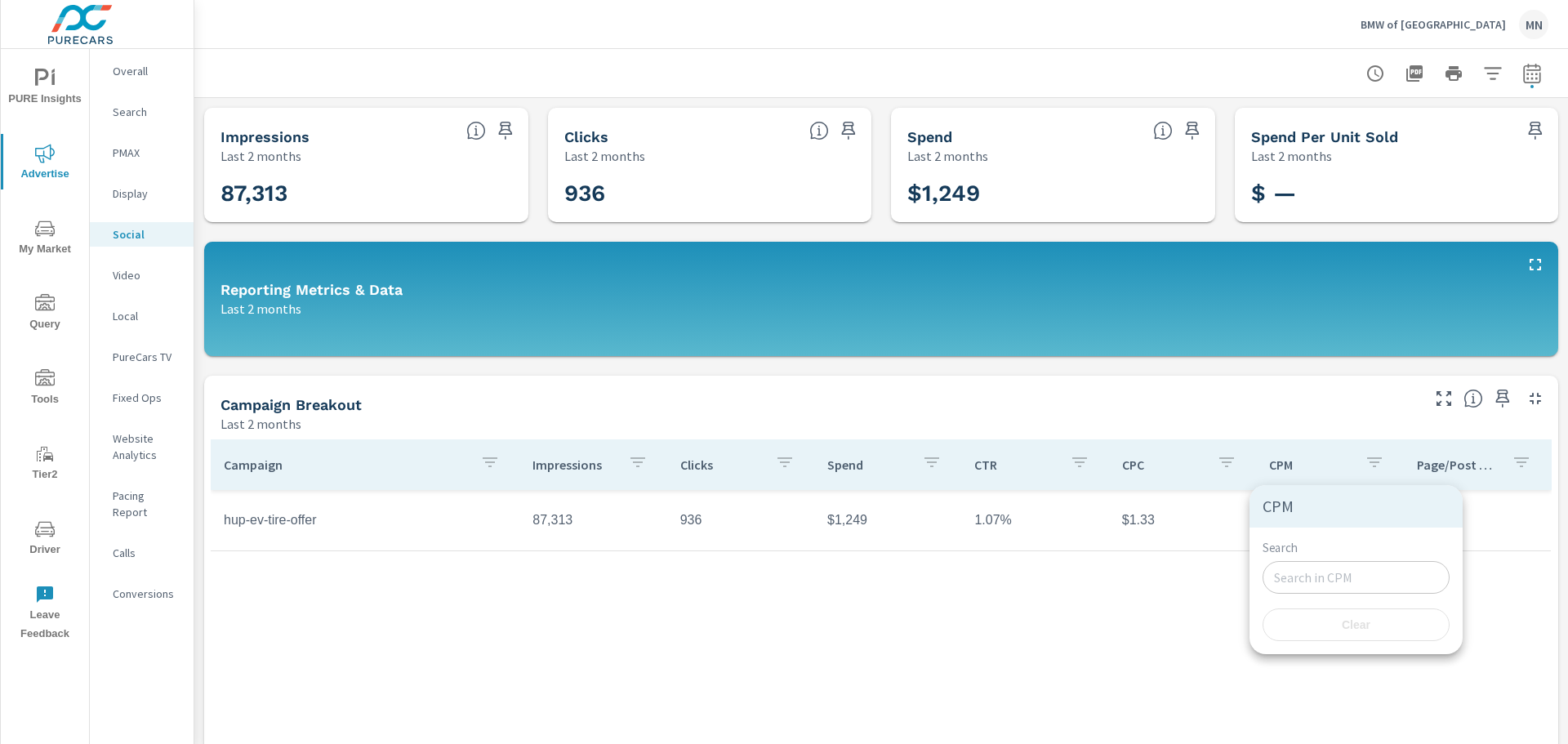
click at [1134, 402] on div at bounding box center [784, 372] width 1568 height 744
click at [1459, 20] on p "BMW of Monrovia" at bounding box center [1434, 24] width 146 height 14
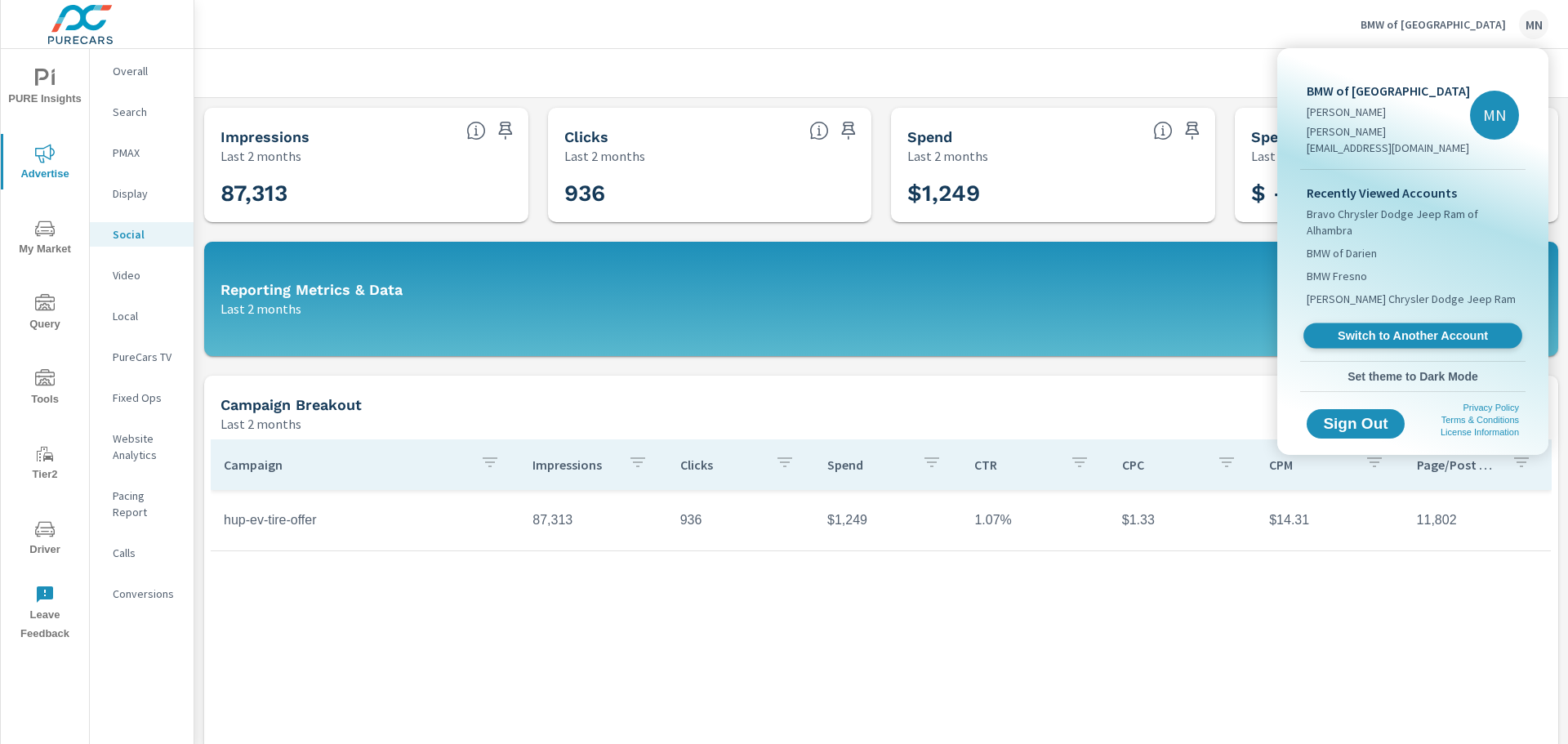
click at [1428, 329] on span "Switch to Another Account" at bounding box center [1413, 336] width 200 height 15
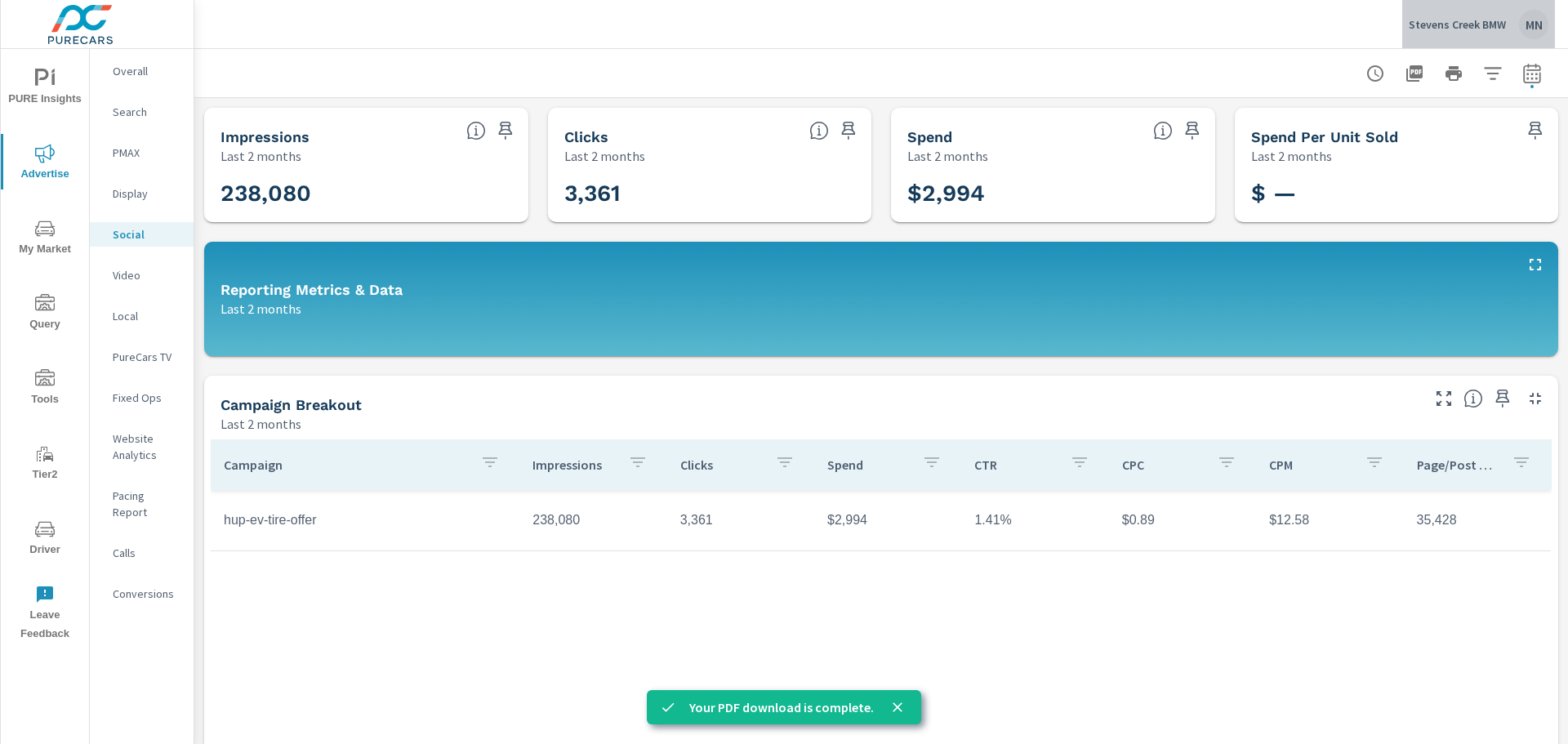
click at [1482, 24] on p "Stevens Creek BMW" at bounding box center [1457, 24] width 97 height 14
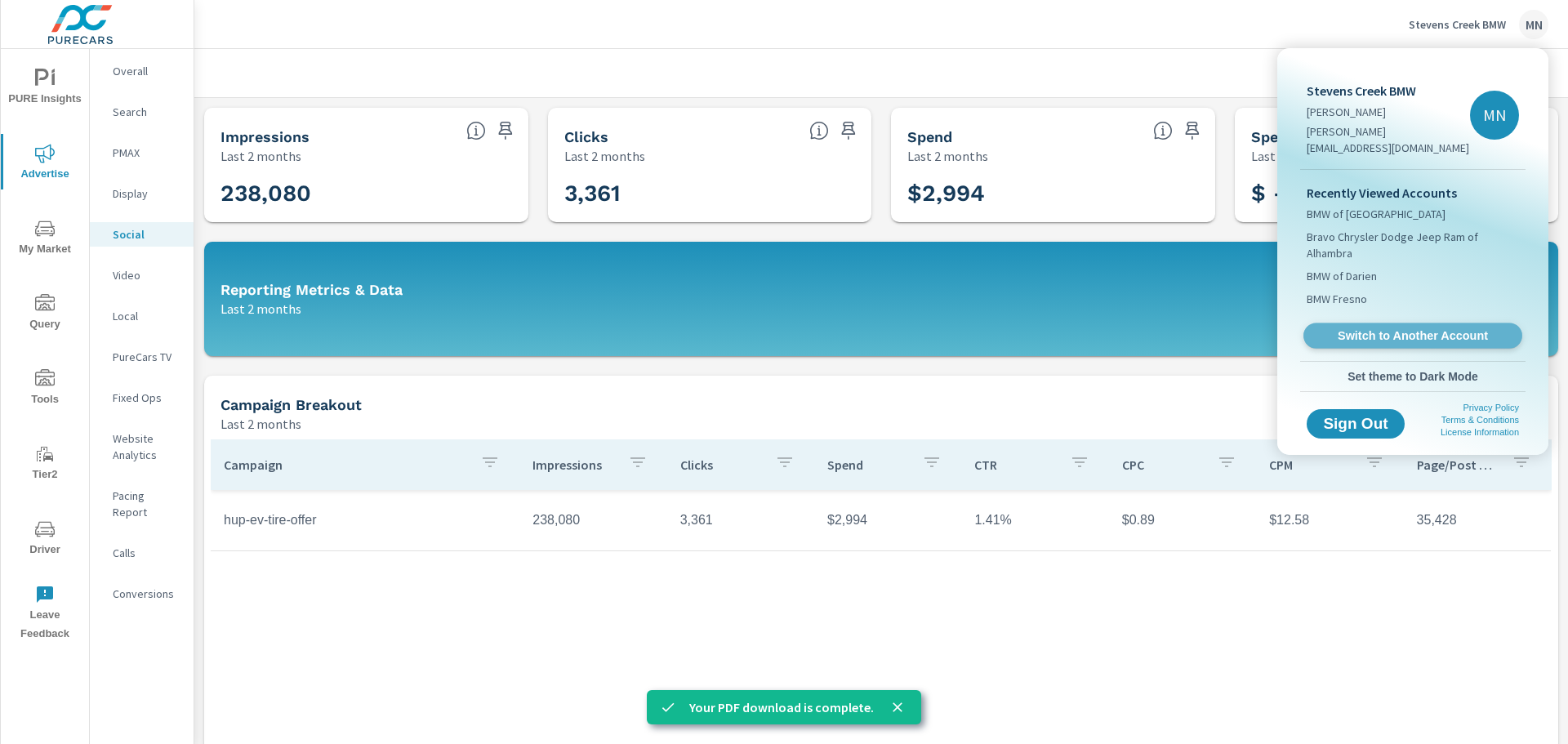
click at [1401, 329] on span "Switch to Another Account" at bounding box center [1413, 336] width 200 height 15
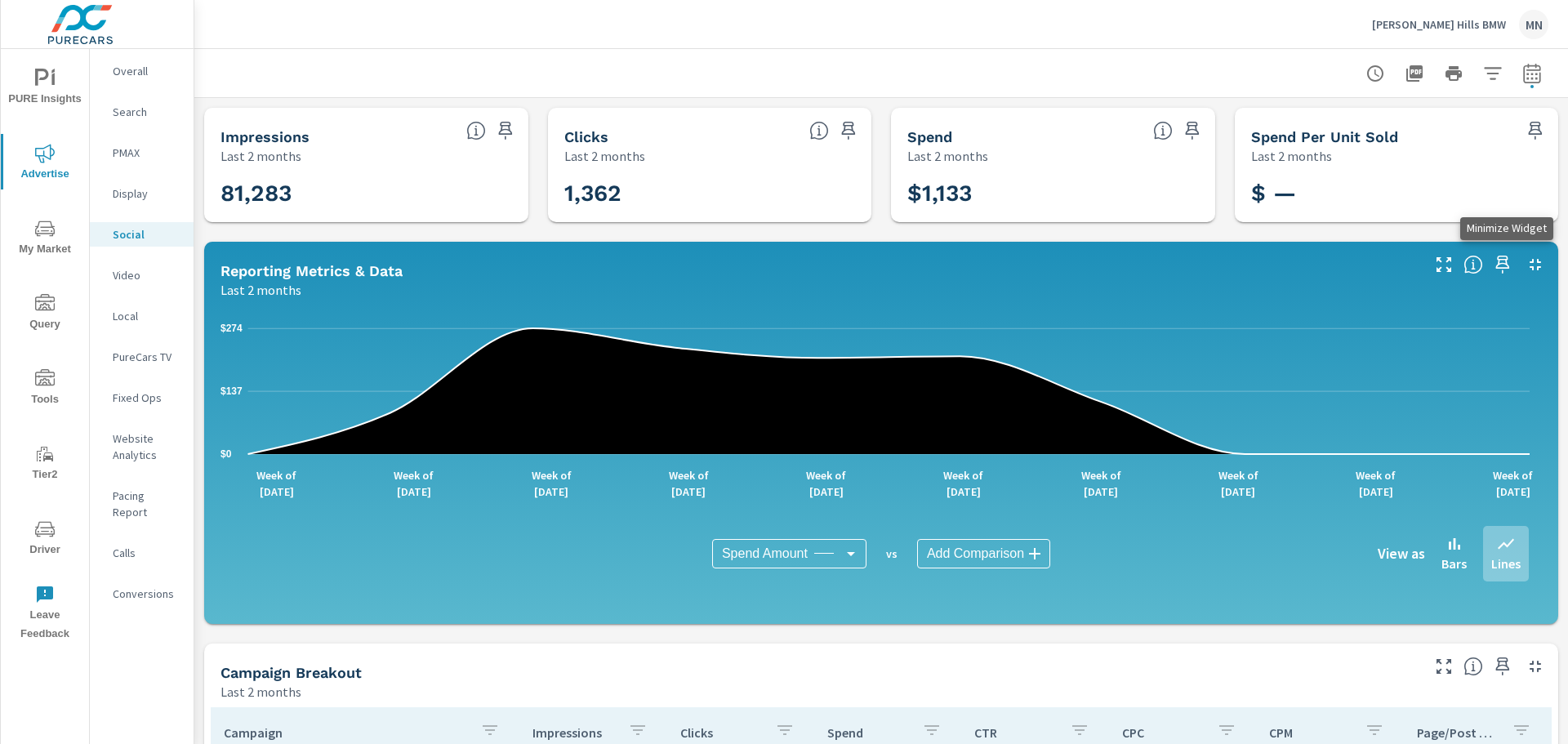
click at [1528, 261] on icon "button" at bounding box center [1536, 265] width 20 height 20
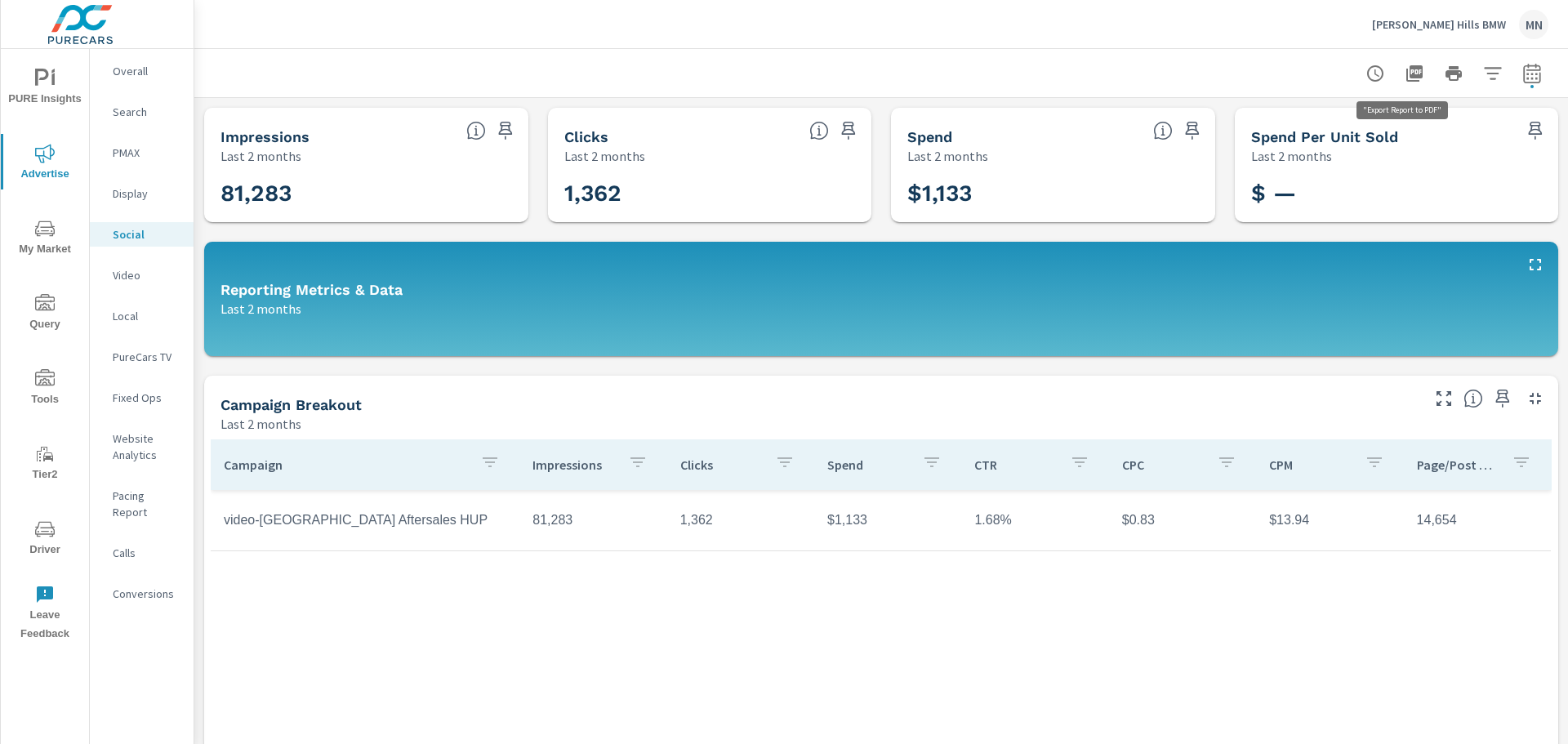
click at [1408, 71] on icon "button" at bounding box center [1415, 73] width 20 height 20
click at [1475, 17] on p "Beverly Hills BMW" at bounding box center [1439, 24] width 134 height 14
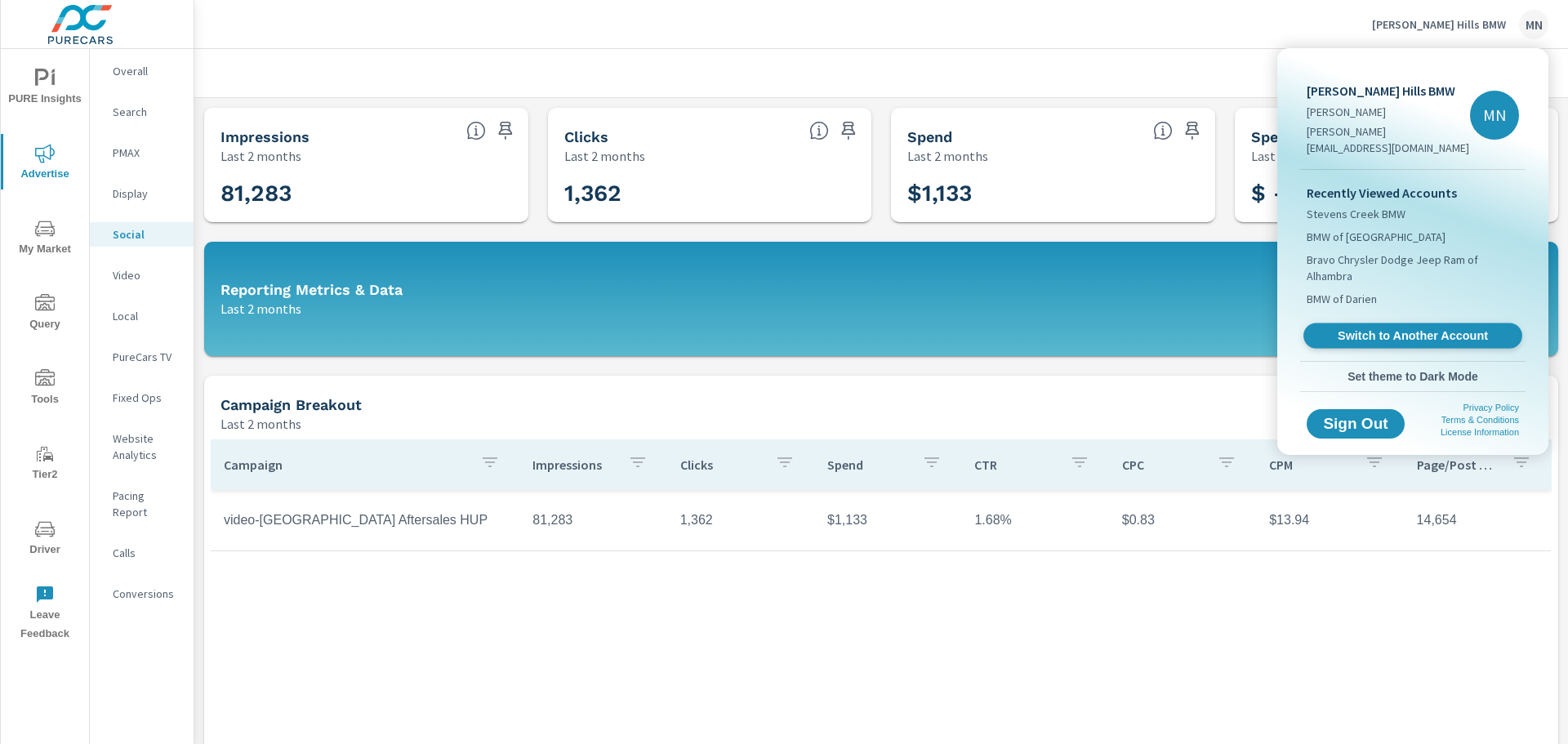
click at [1439, 324] on link "Switch to Another Account" at bounding box center [1414, 336] width 219 height 26
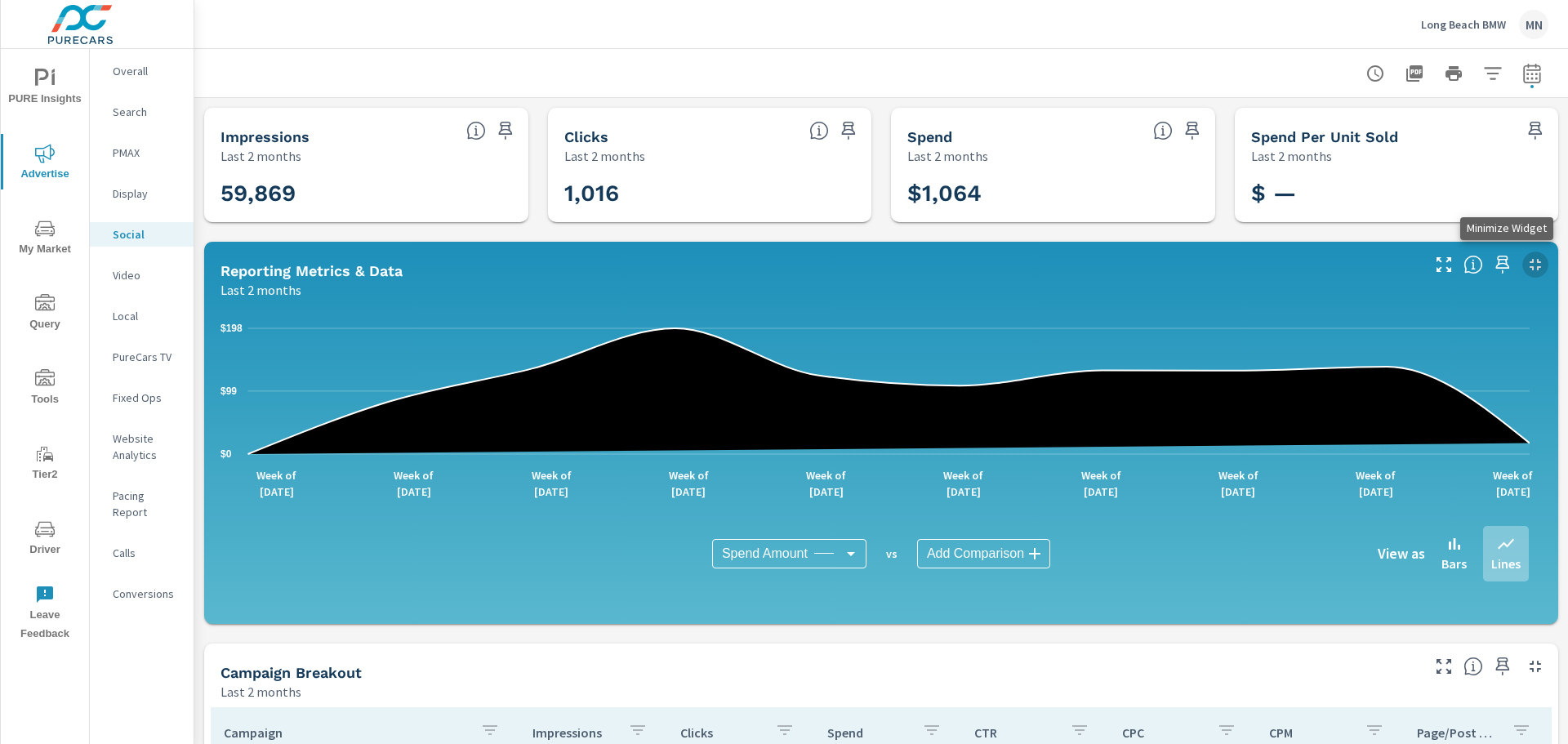
click at [1530, 262] on icon "button" at bounding box center [1536, 265] width 20 height 20
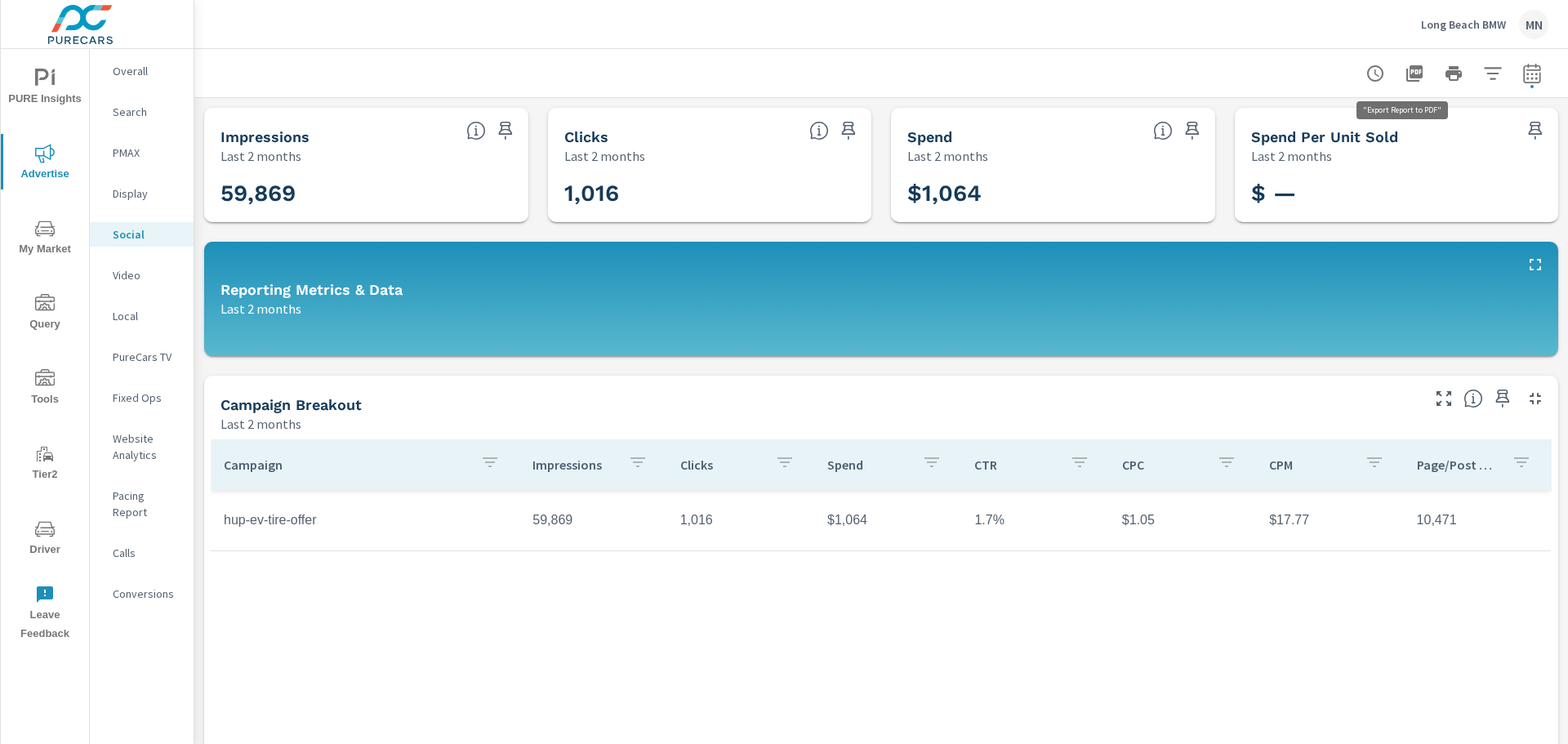
click at [1407, 71] on icon "button" at bounding box center [1415, 73] width 16 height 16
click at [575, 599] on div "Campaign Impressions Clicks Spend CTR CPC CPM Page/Post Action hup-ev-tire-offe…" at bounding box center [881, 650] width 1341 height 421
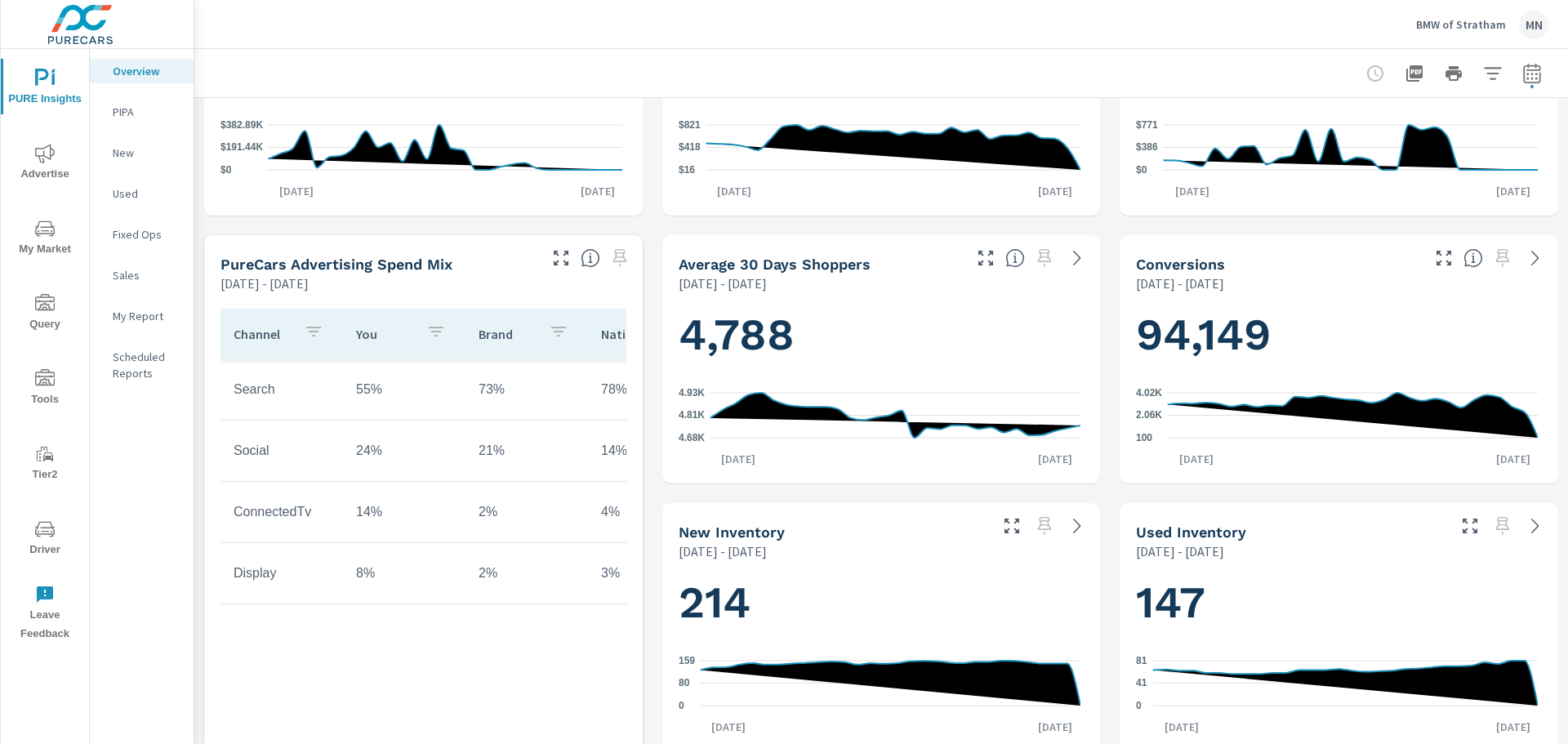
click at [47, 156] on icon "nav menu" at bounding box center [45, 153] width 20 height 20
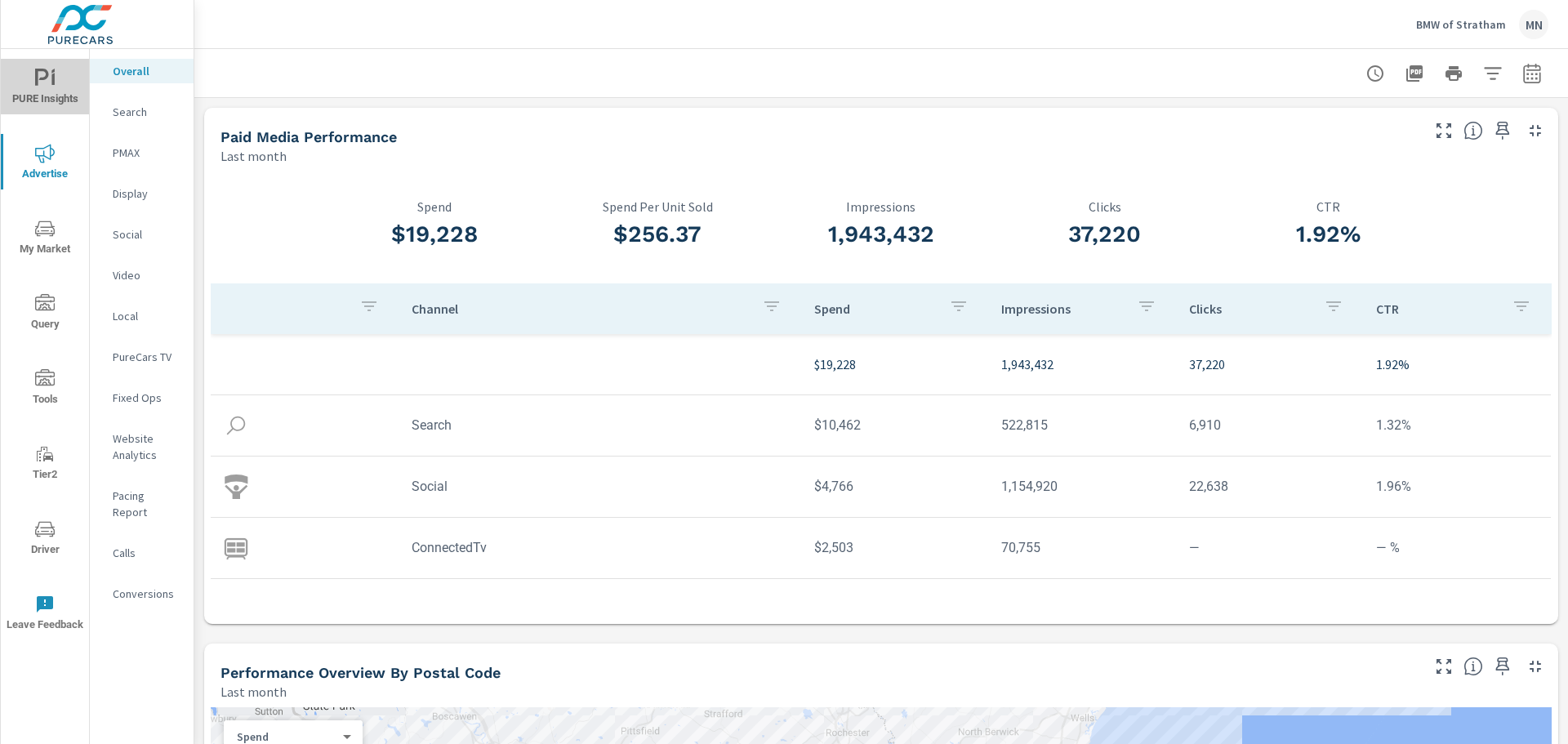
click at [51, 83] on icon "nav menu" at bounding box center [45, 78] width 20 height 20
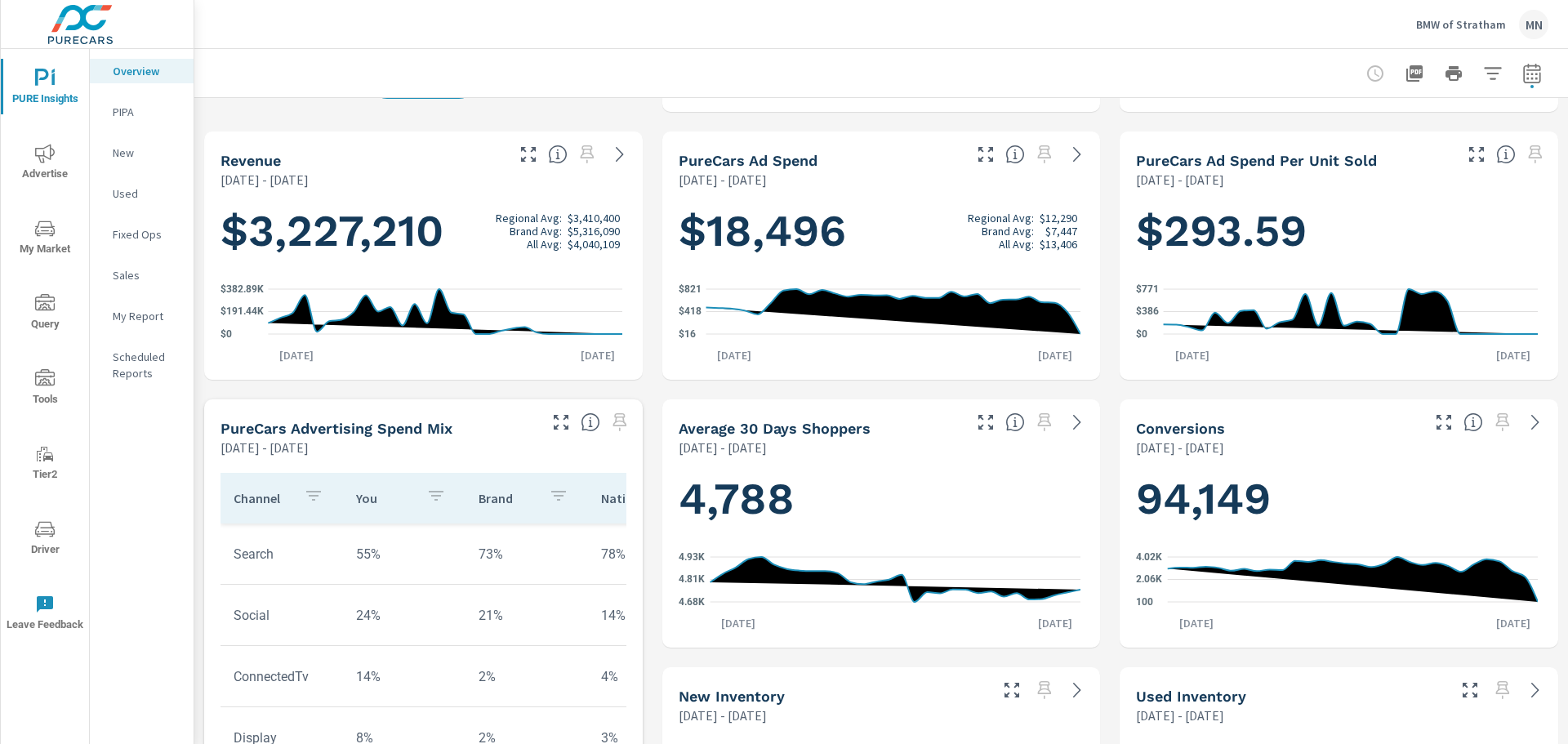
scroll to position [409, 0]
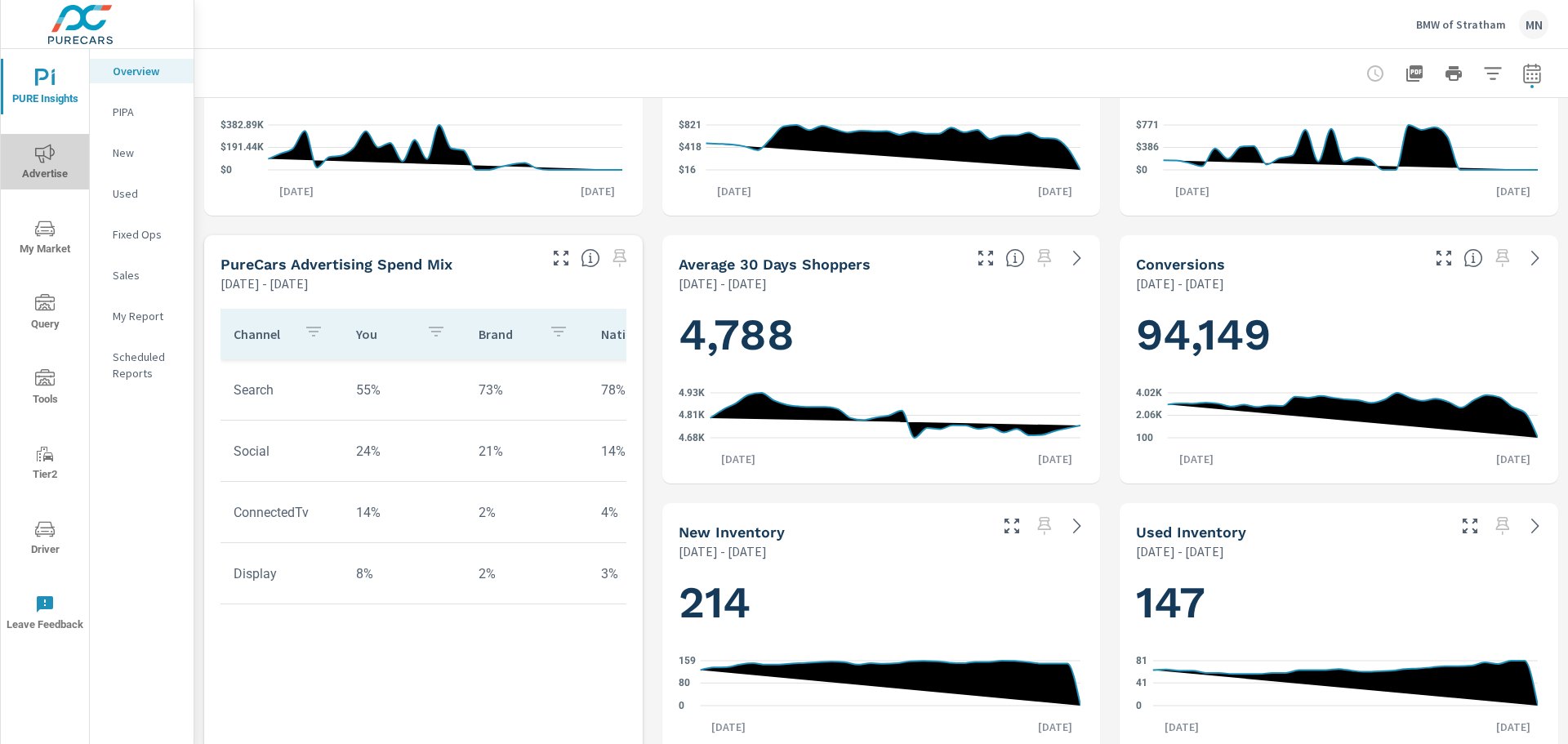
click at [49, 165] on span "Advertise" at bounding box center [45, 164] width 78 height 40
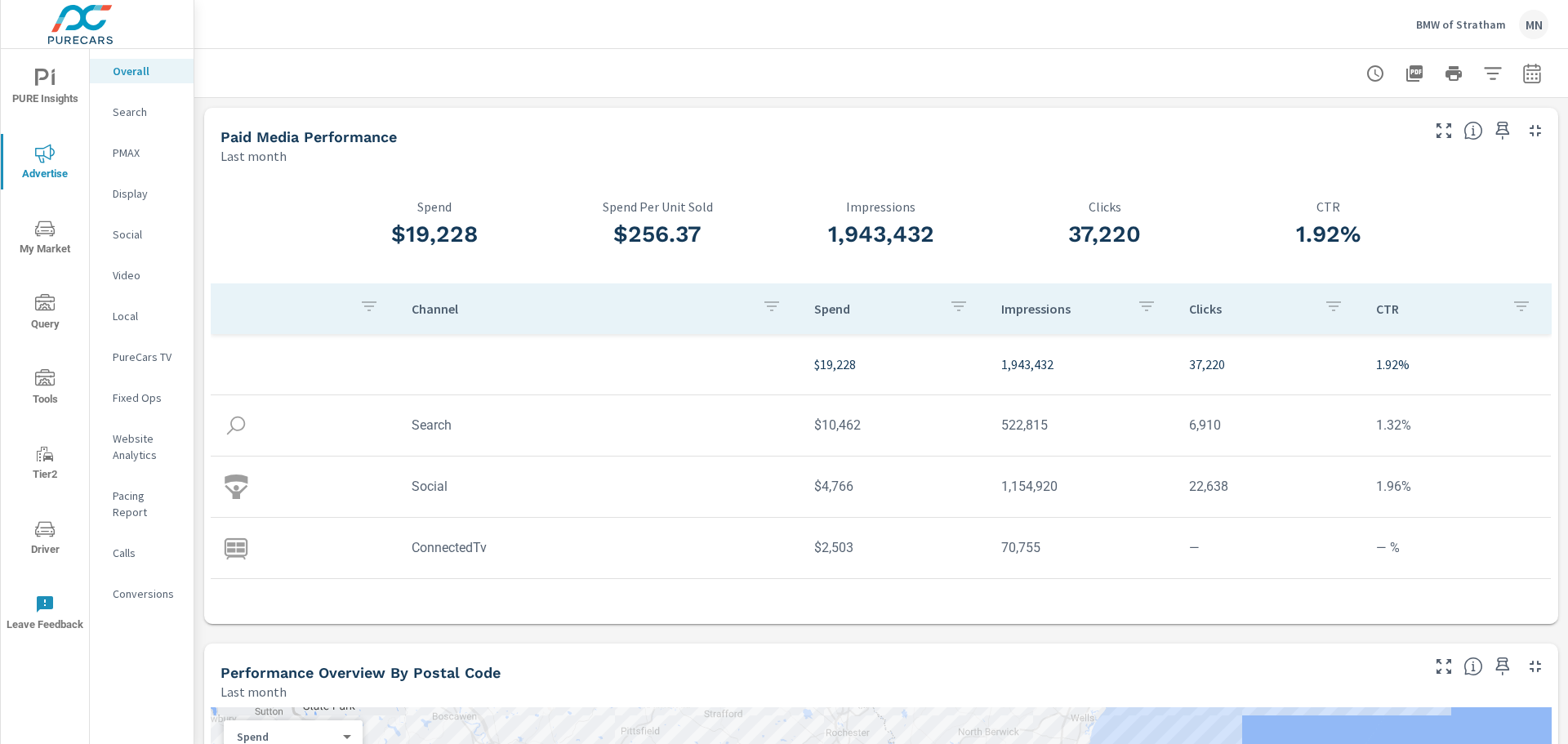
click at [138, 191] on p "Display" at bounding box center [146, 193] width 68 height 16
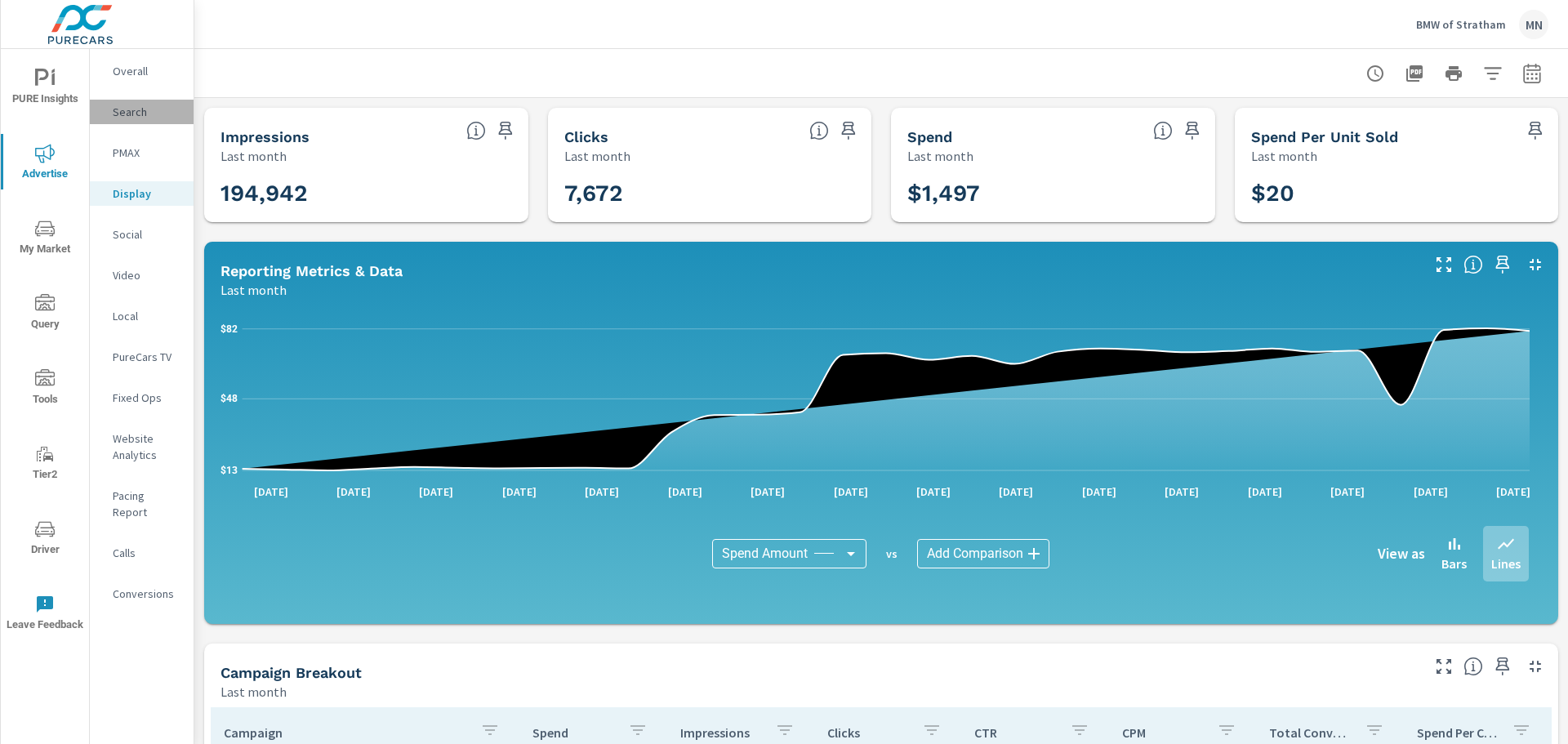
click at [131, 111] on p "Search" at bounding box center [146, 111] width 68 height 16
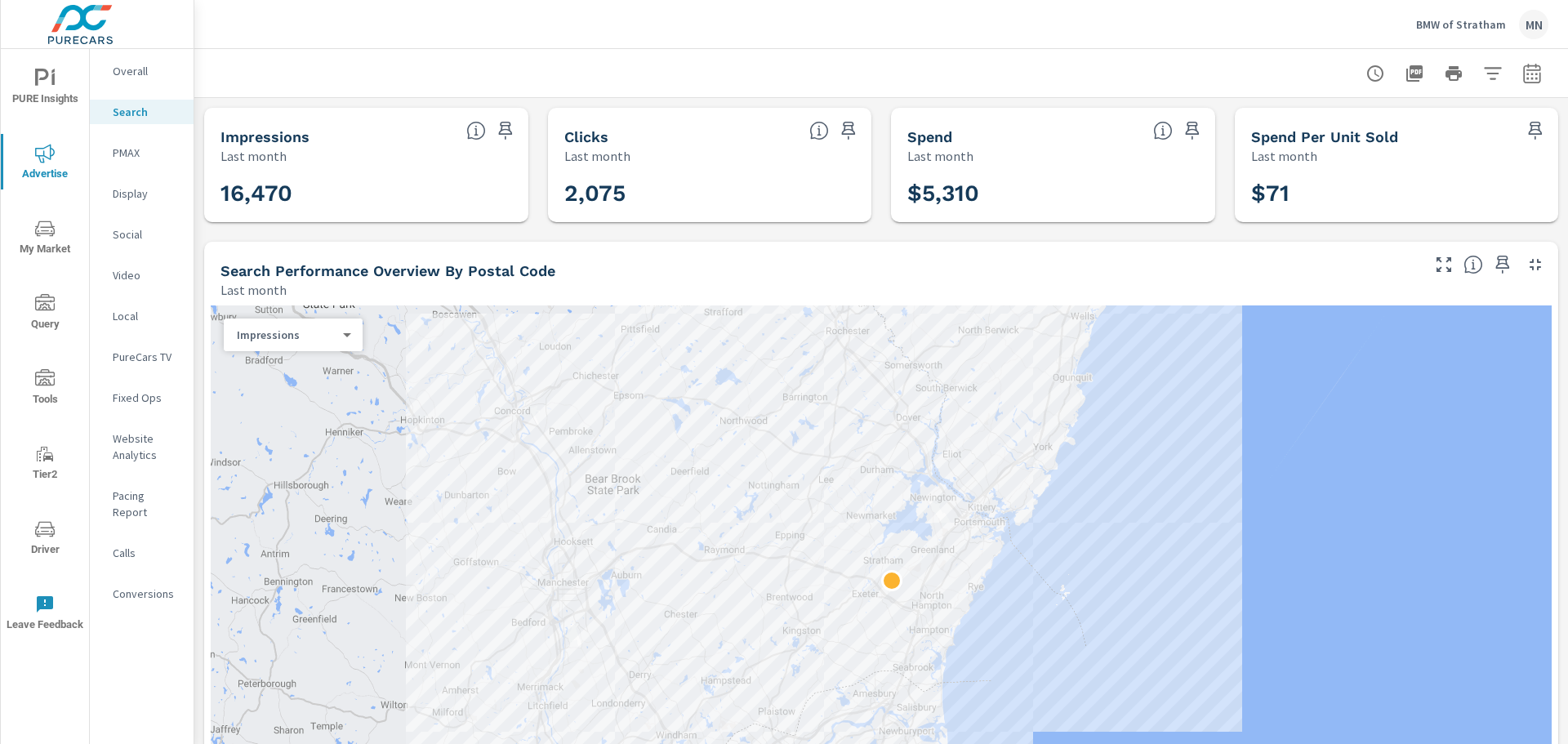
click at [1530, 267] on icon "button" at bounding box center [1536, 265] width 11 height 11
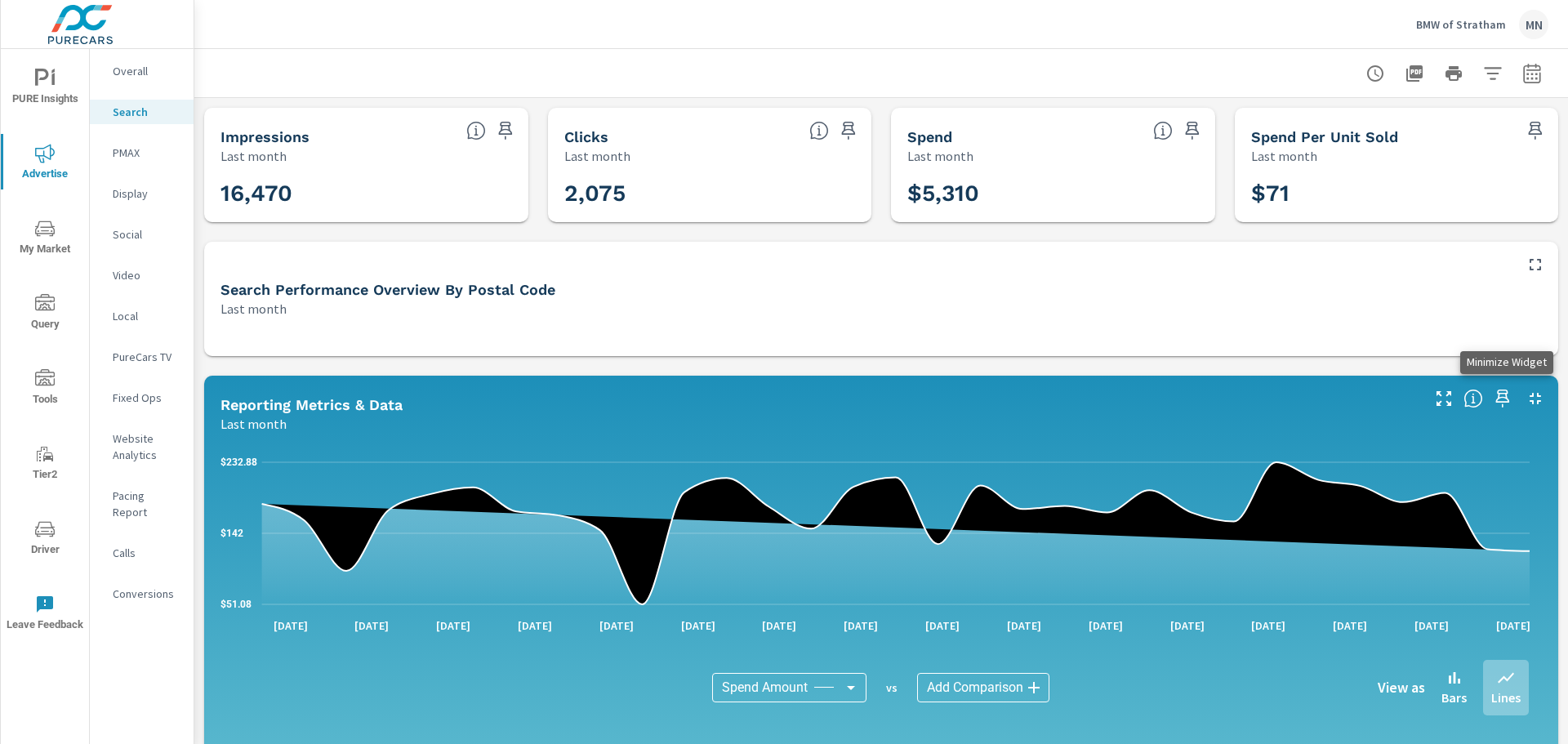
click at [1530, 395] on icon "button" at bounding box center [1536, 398] width 11 height 11
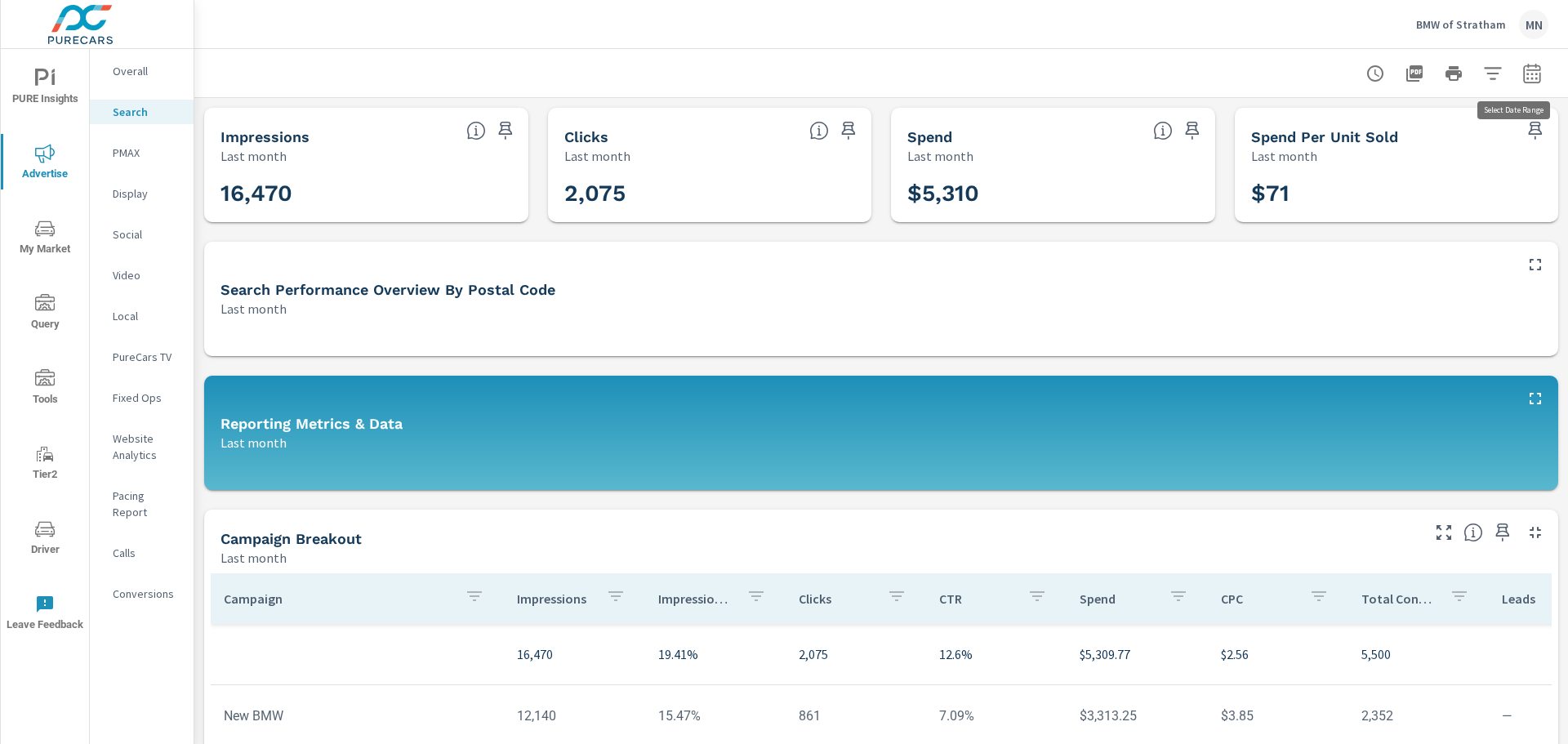
click at [1522, 73] on icon "button" at bounding box center [1532, 73] width 20 height 20
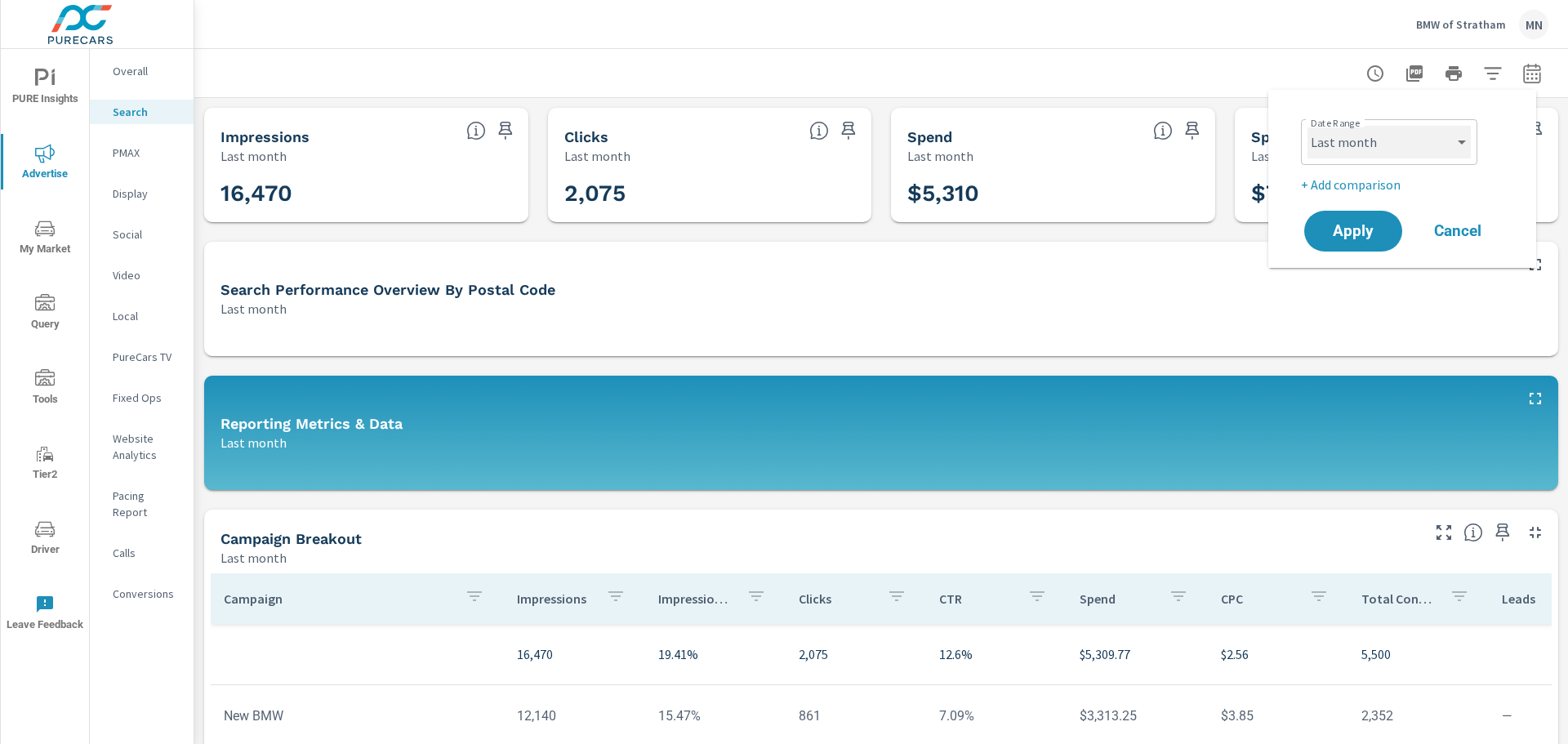
click at [1432, 145] on select "Custom Yesterday Last week Last 7 days Last 14 days Last 30 days Last 45 days L…" at bounding box center [1390, 142] width 164 height 32
click at [1308, 126] on select "Custom Yesterday Last week Last 7 days Last 14 days Last 30 days Last 45 days L…" at bounding box center [1390, 142] width 164 height 32
select select "custom"
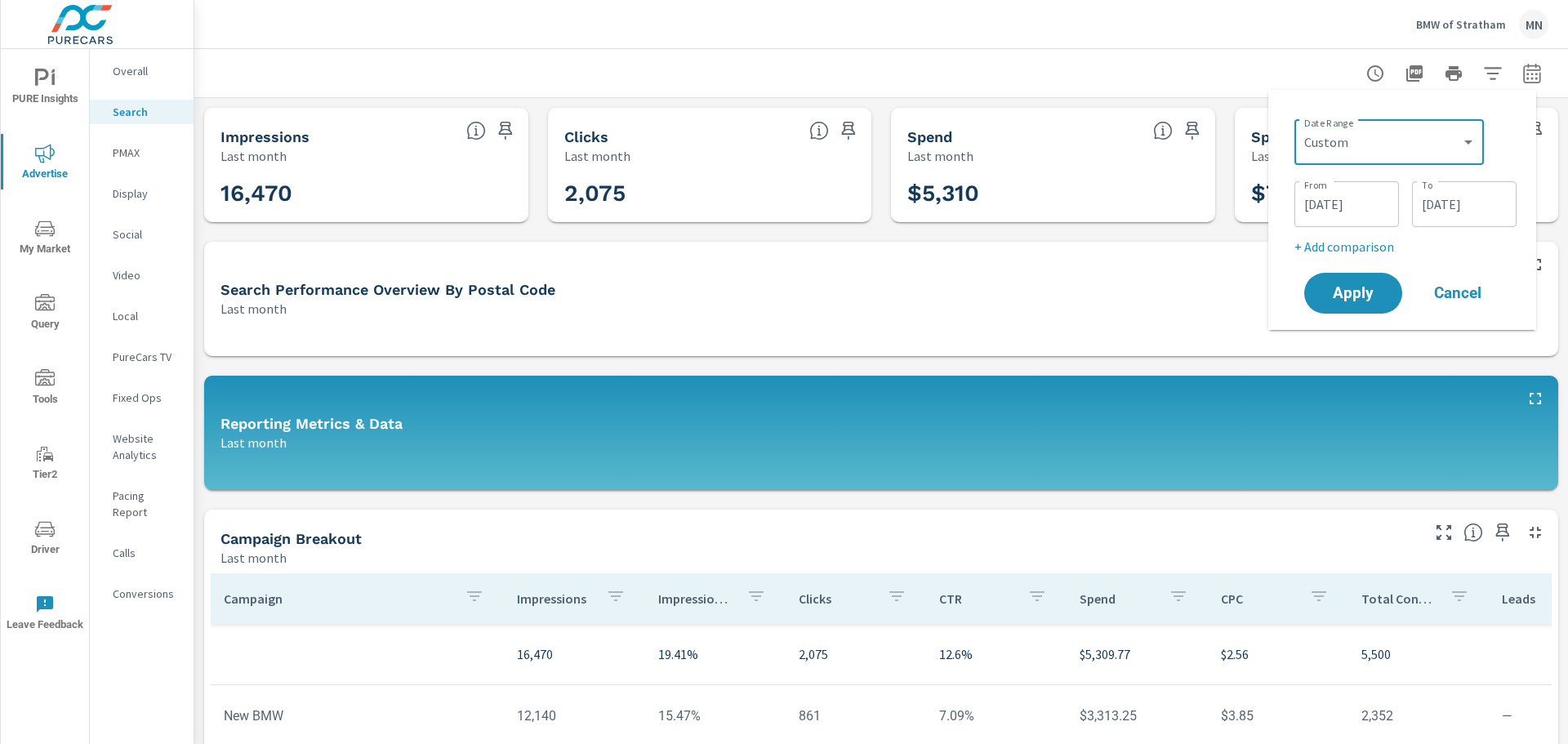
click at [1360, 195] on input "08/01/2025" at bounding box center [1347, 204] width 91 height 32
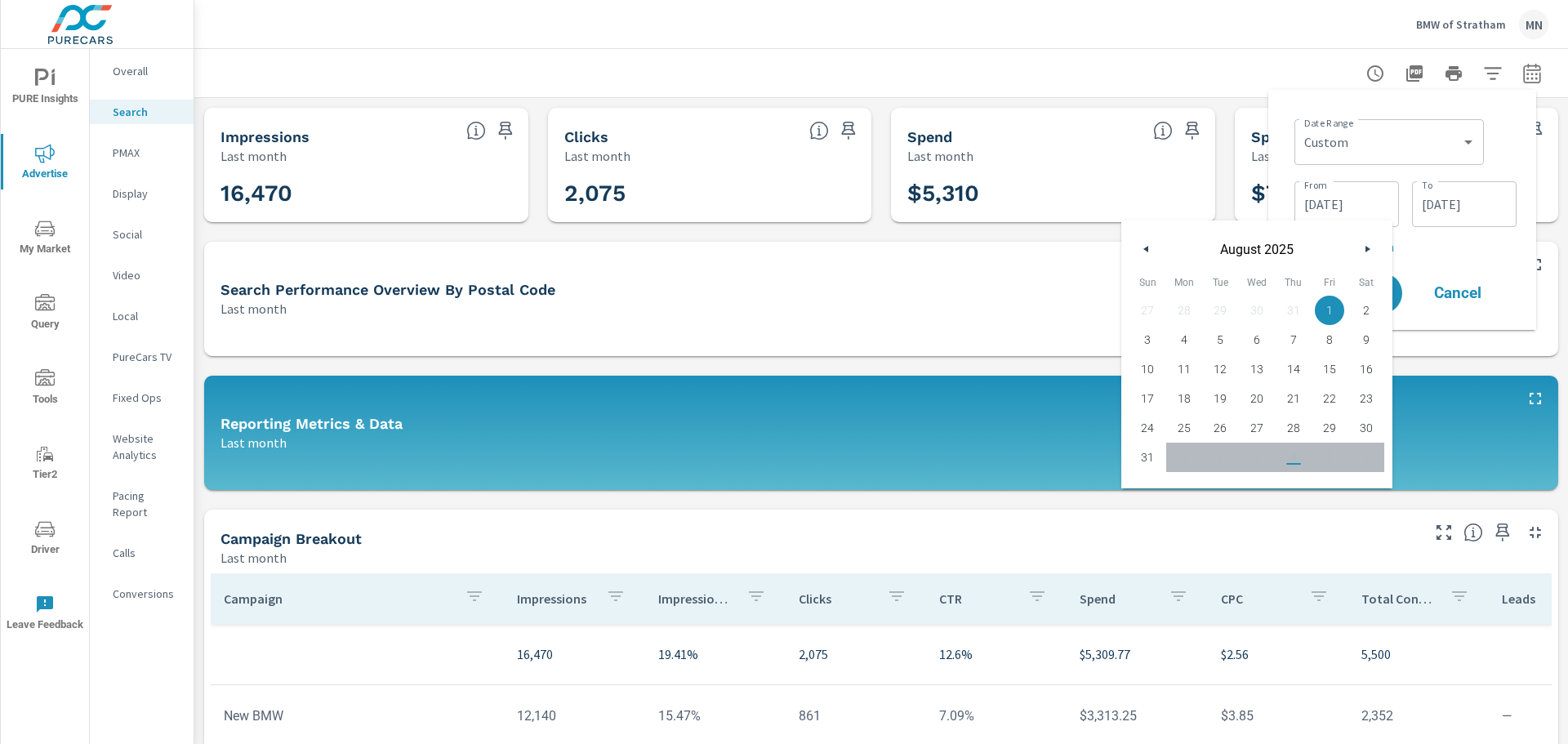
click at [1152, 245] on button "button" at bounding box center [1147, 249] width 20 height 20
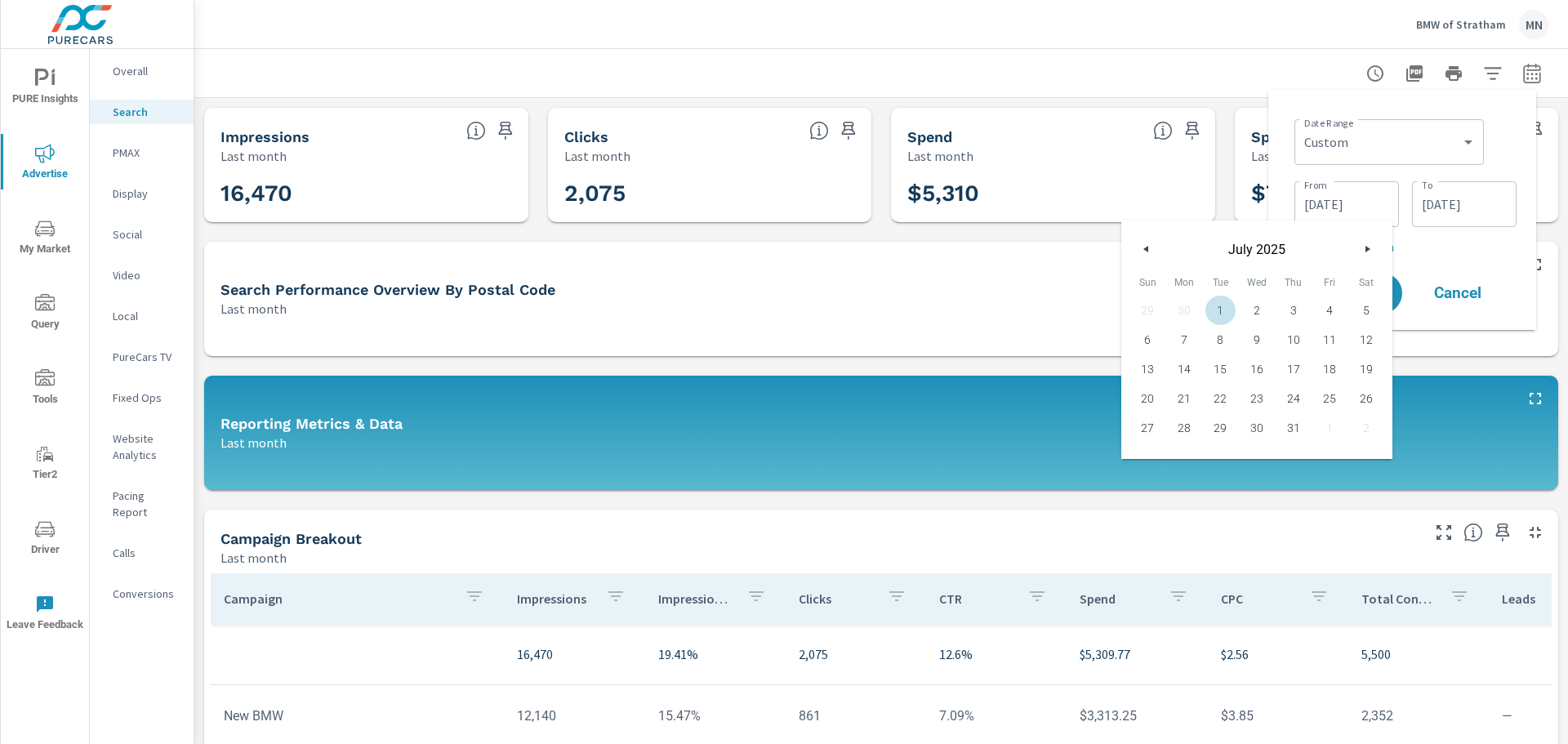
click at [1233, 312] on span "1" at bounding box center [1220, 311] width 37 height 21
type input "07/01/2025"
click at [1438, 203] on input "08/31/2025" at bounding box center [1465, 204] width 91 height 32
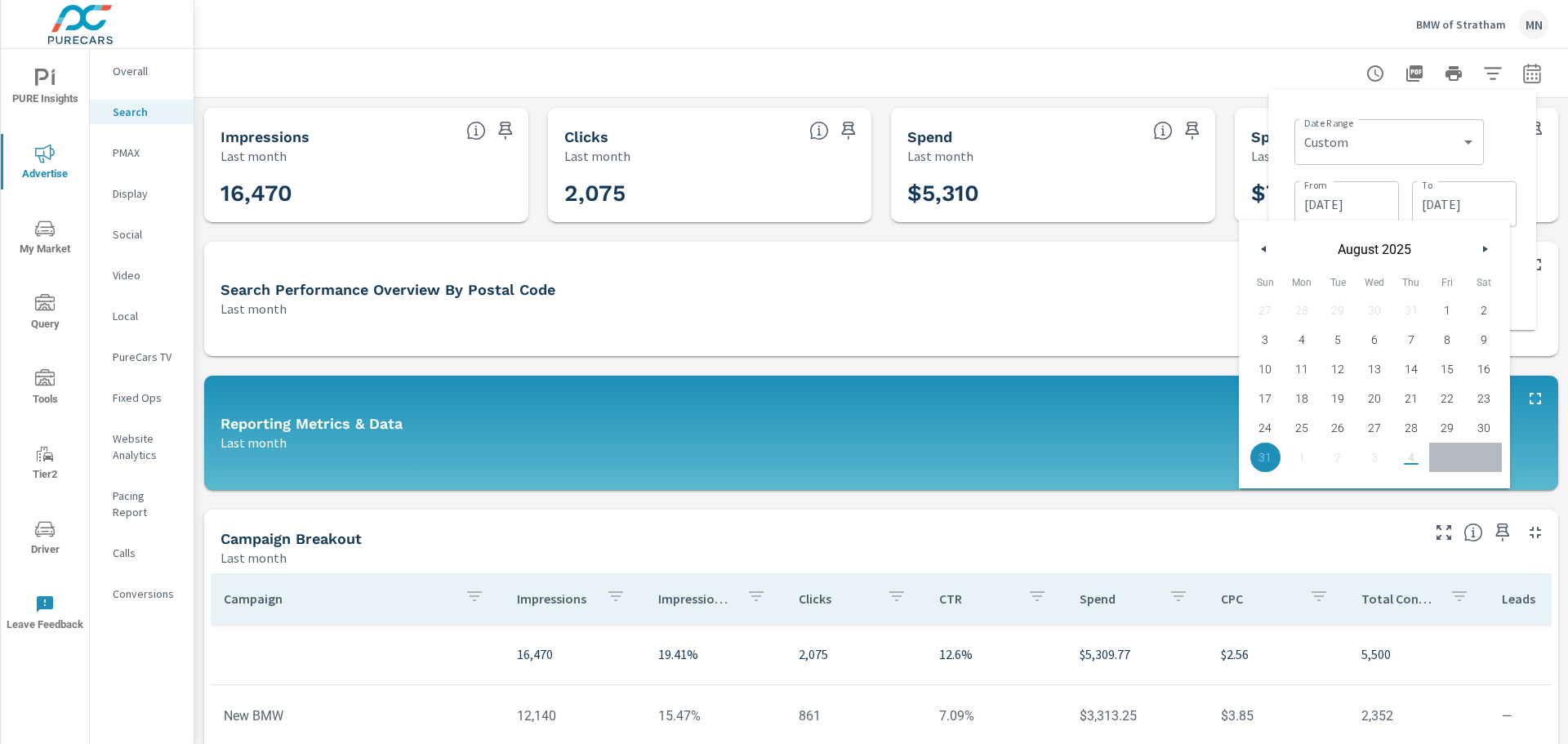
click at [1268, 451] on span "31" at bounding box center [1265, 457] width 37 height 21
click at [1266, 451] on span "31" at bounding box center [1265, 457] width 37 height 21
click at [1150, 320] on div at bounding box center [881, 328] width 1355 height 57
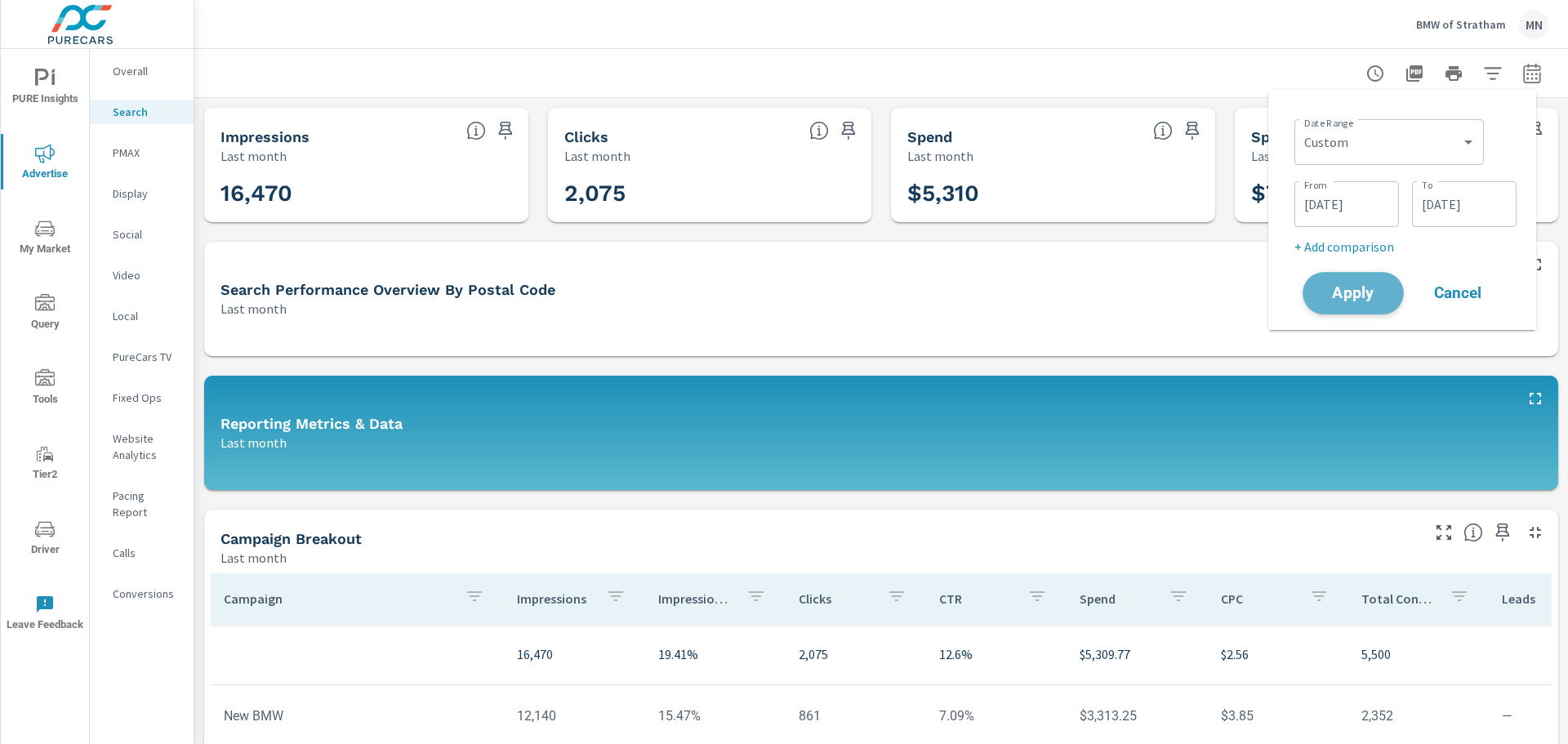
click at [1345, 296] on span "Apply" at bounding box center [1354, 293] width 67 height 15
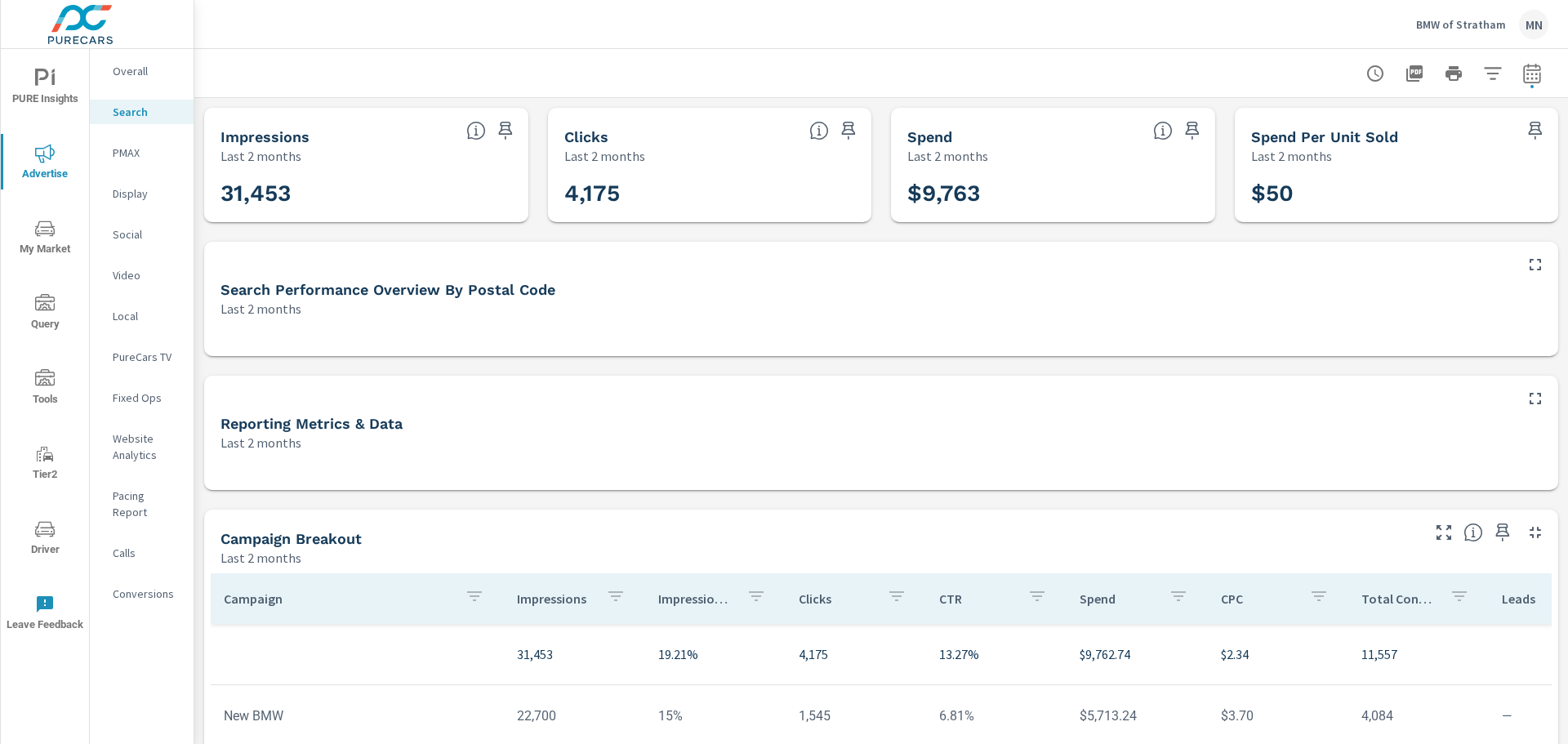
click at [1407, 70] on icon "button" at bounding box center [1415, 73] width 16 height 16
click at [49, 245] on span "My Market" at bounding box center [45, 239] width 78 height 40
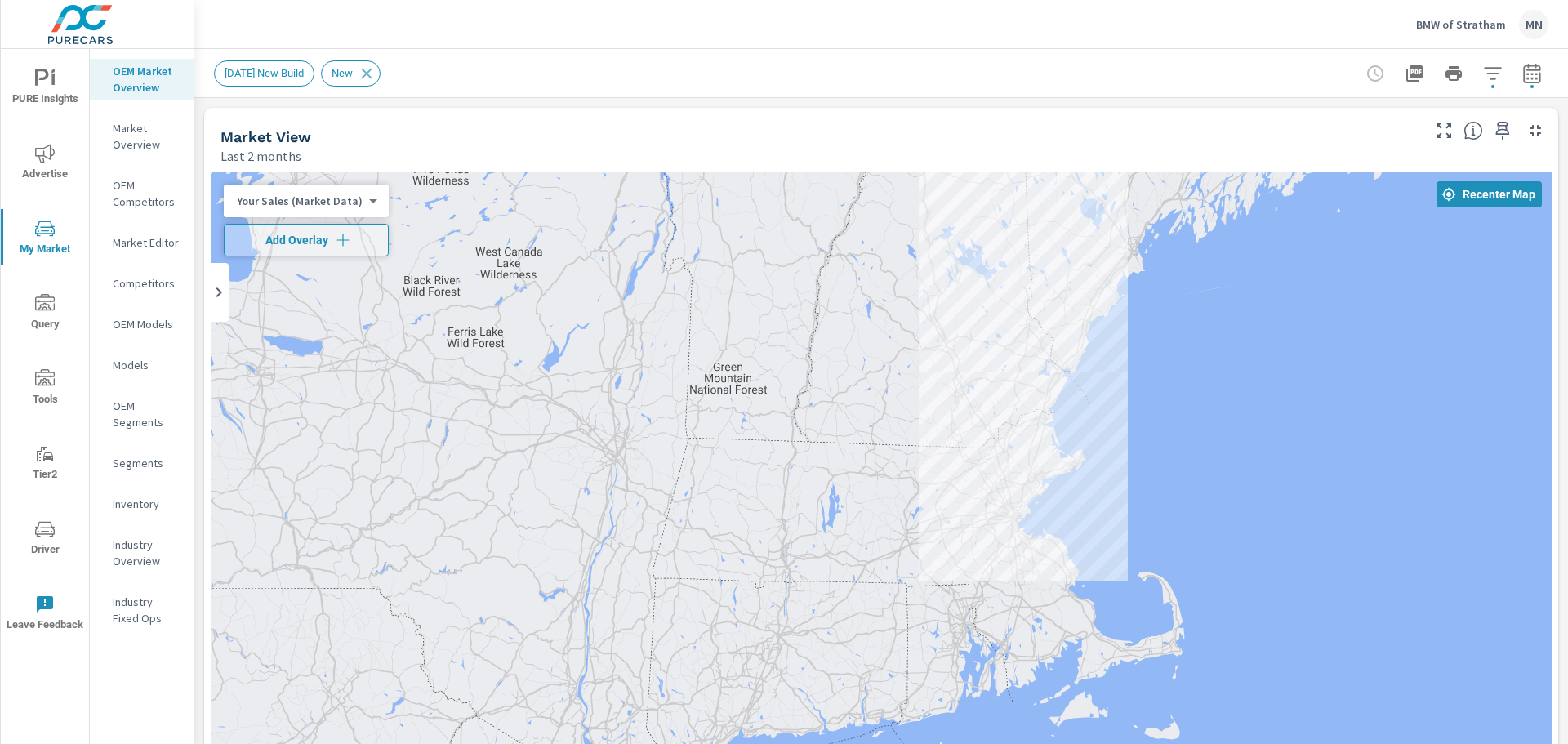
drag, startPoint x: 822, startPoint y: 571, endPoint x: 843, endPoint y: 376, distance: 196.1
click at [843, 376] on div at bounding box center [881, 503] width 1341 height 663
click at [1478, 192] on span "Recenter Map" at bounding box center [1489, 193] width 92 height 14
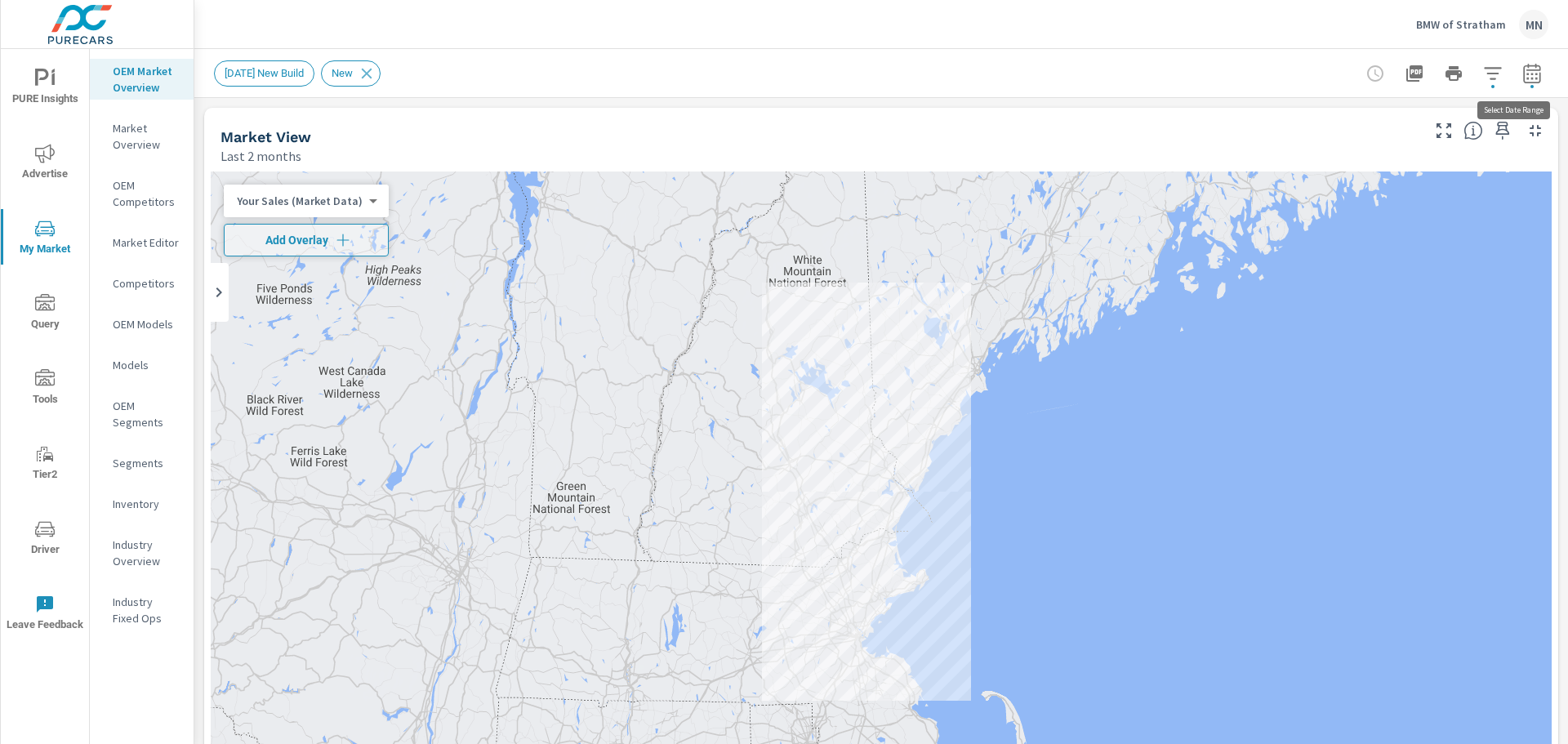
click at [1523, 83] on icon "button" at bounding box center [1532, 72] width 17 height 20
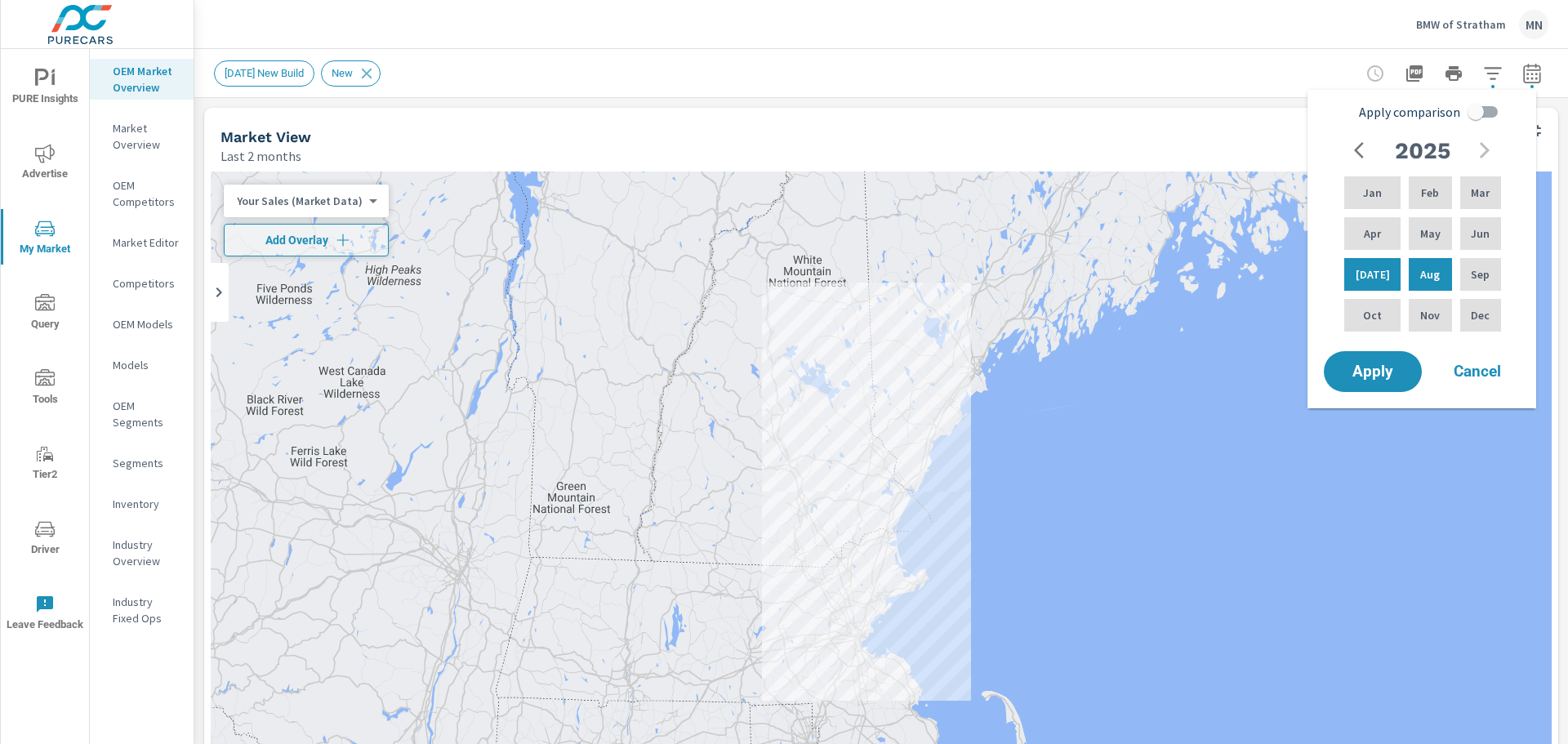
click at [1209, 145] on div "Market View" at bounding box center [819, 137] width 1197 height 19
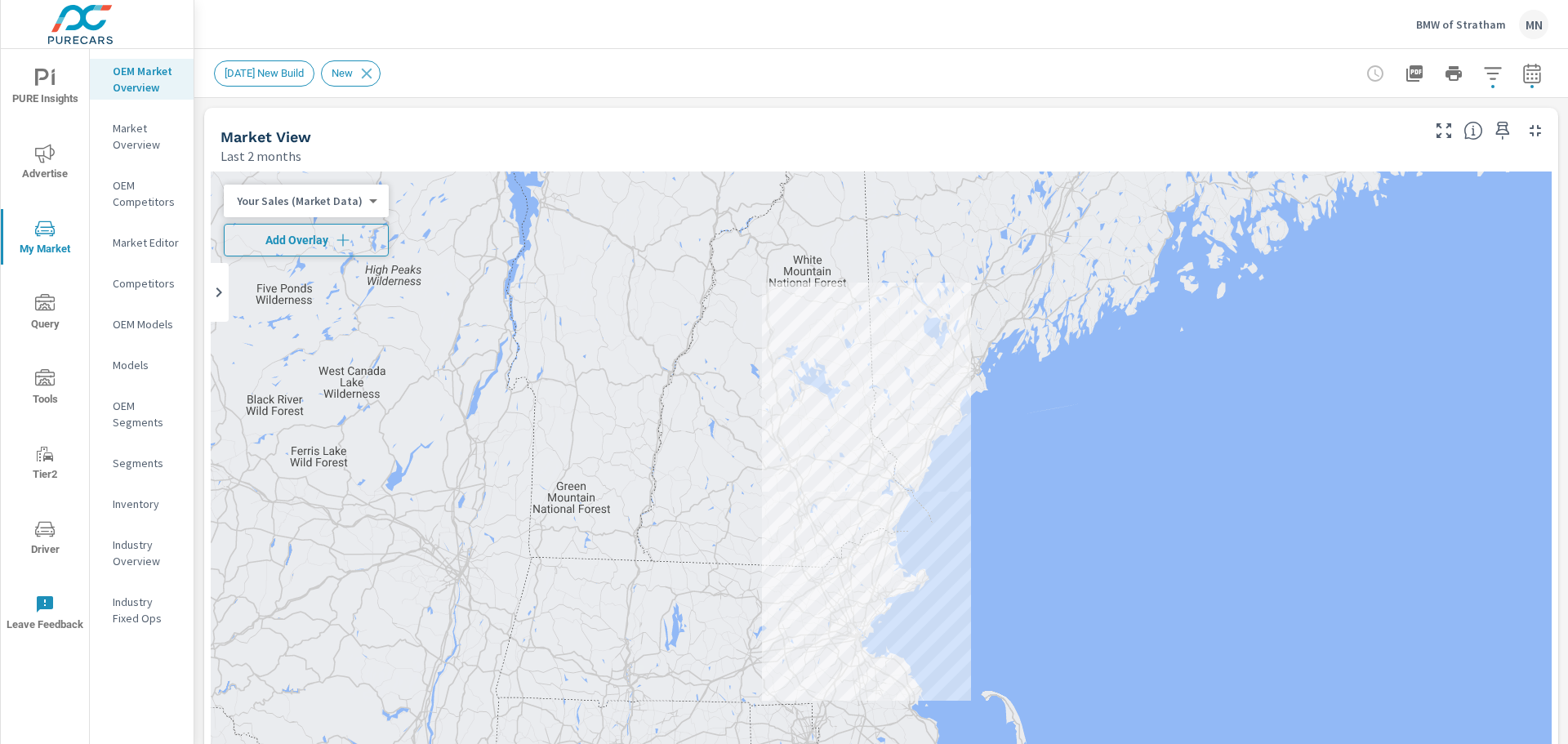
click at [320, 231] on button "Add Overlay" at bounding box center [306, 240] width 165 height 32
click at [121, 131] on p "Market Overview" at bounding box center [146, 136] width 68 height 32
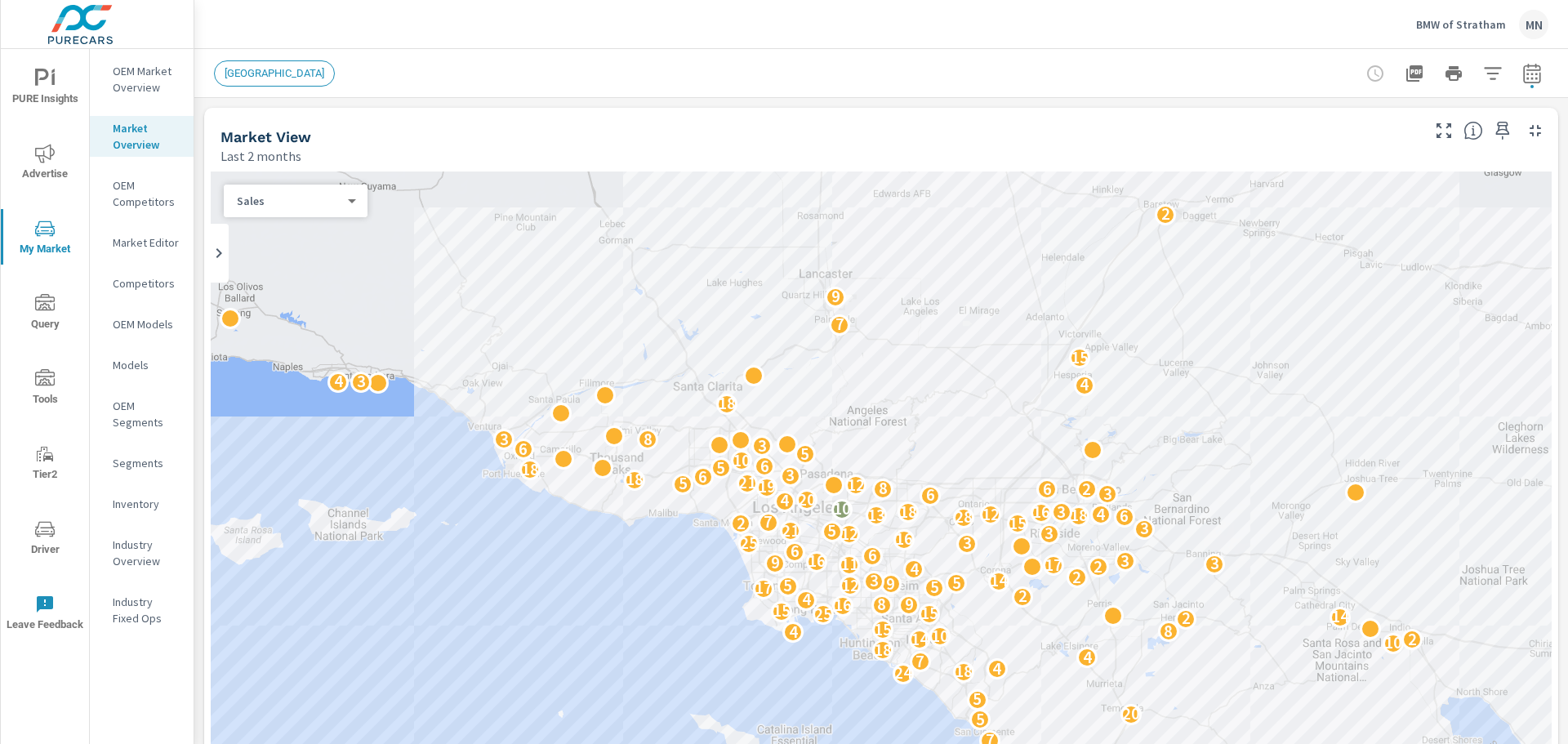
click at [361, 205] on div "Sales 0 ​" at bounding box center [295, 201] width 144 height 32
click at [353, 205] on body "PURE Insights Advertise My Market Query Tools Tier2 Driver Leave Feedback OEM M…" at bounding box center [784, 372] width 1568 height 744
click at [353, 205] on li "Sales" at bounding box center [289, 200] width 131 height 26
click at [1483, 70] on icon "button" at bounding box center [1493, 73] width 20 height 20
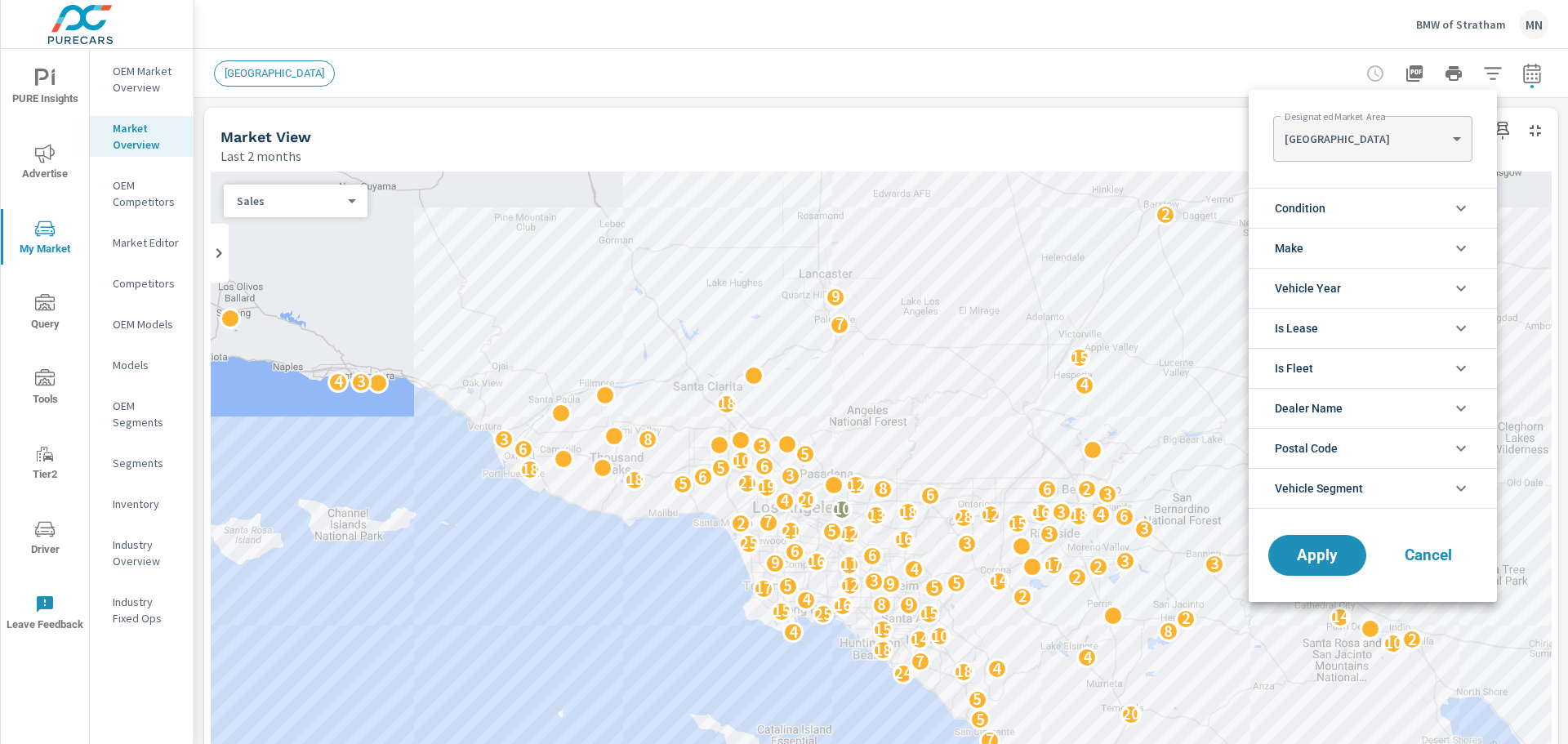
click at [1123, 143] on div at bounding box center [784, 372] width 1568 height 744
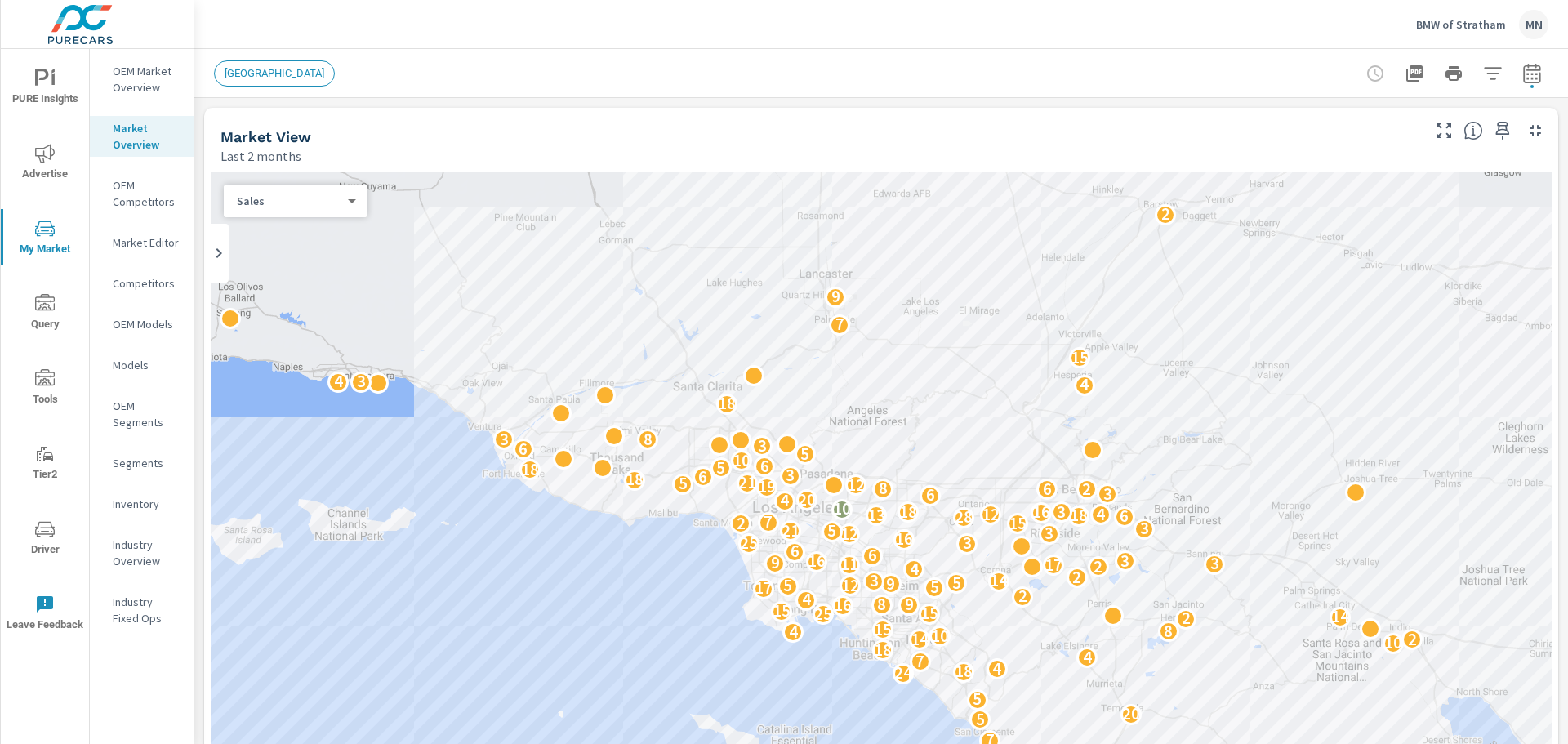
click at [137, 73] on p "OEM Market Overview" at bounding box center [146, 79] width 68 height 32
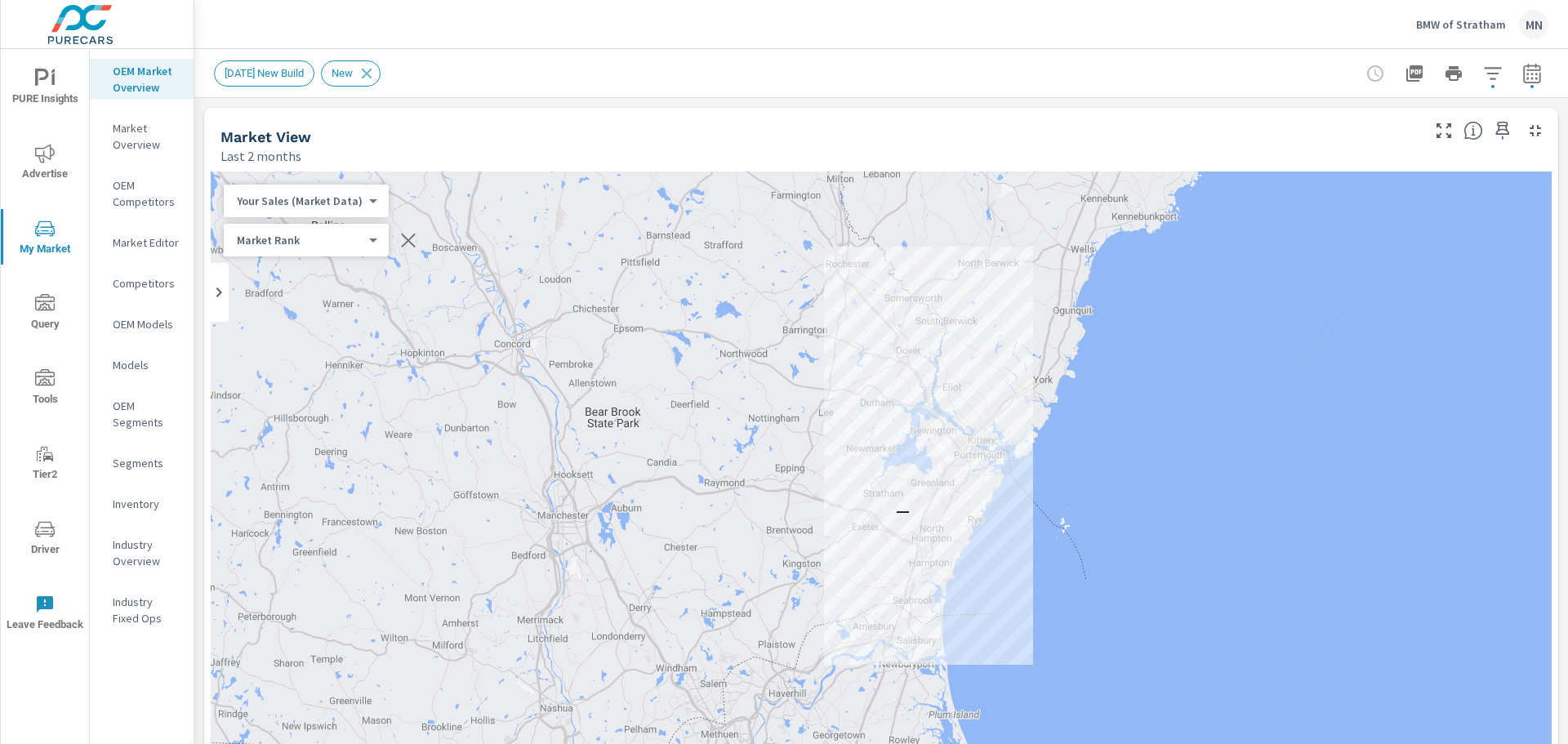
click at [141, 128] on p "Market Overview" at bounding box center [146, 136] width 68 height 32
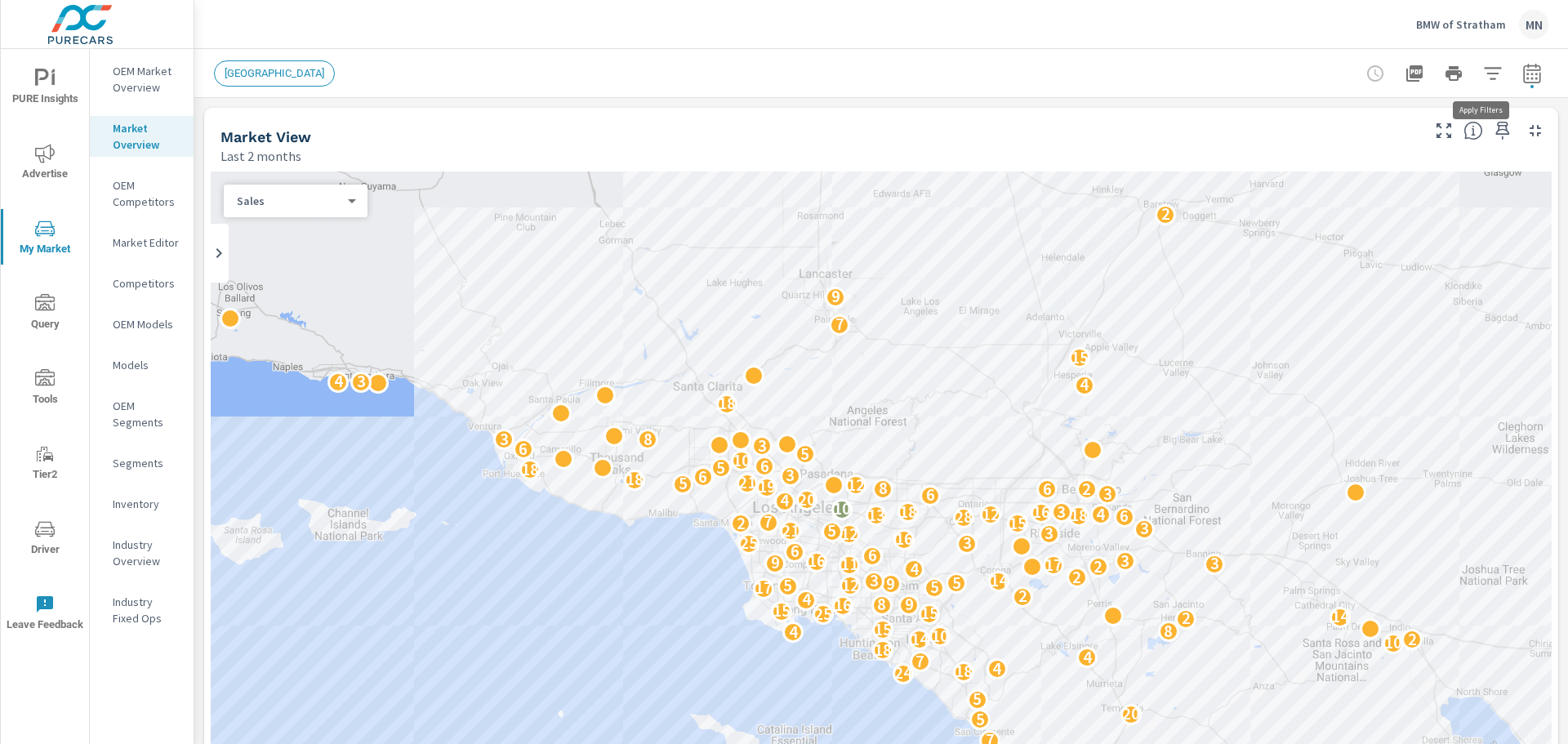
click at [1477, 77] on button "button" at bounding box center [1493, 73] width 32 height 32
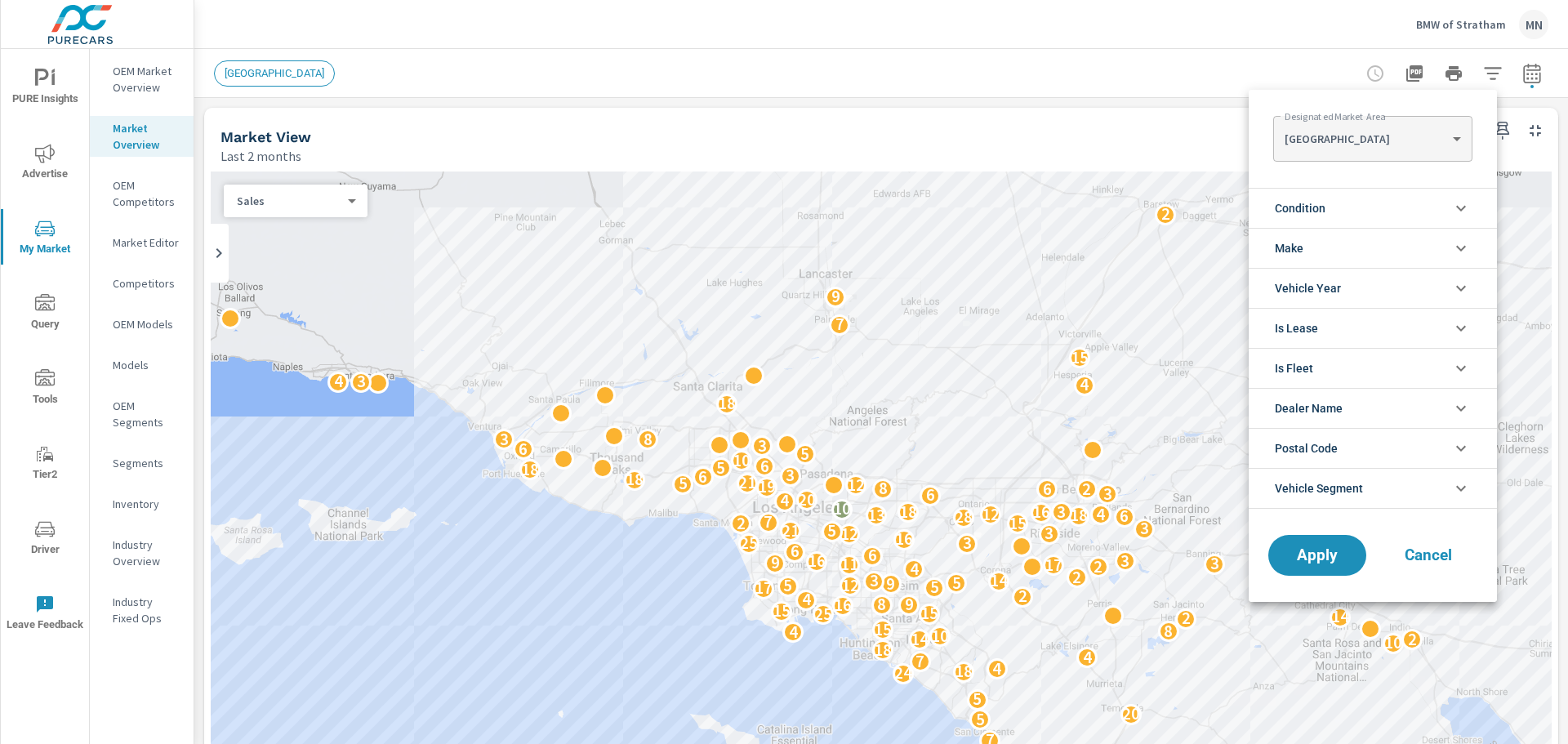
click at [1448, 146] on body "PURE Insights Advertise My Market Query Tools Tier2 Driver Leave Feedback OEM M…" at bounding box center [784, 372] width 1568 height 744
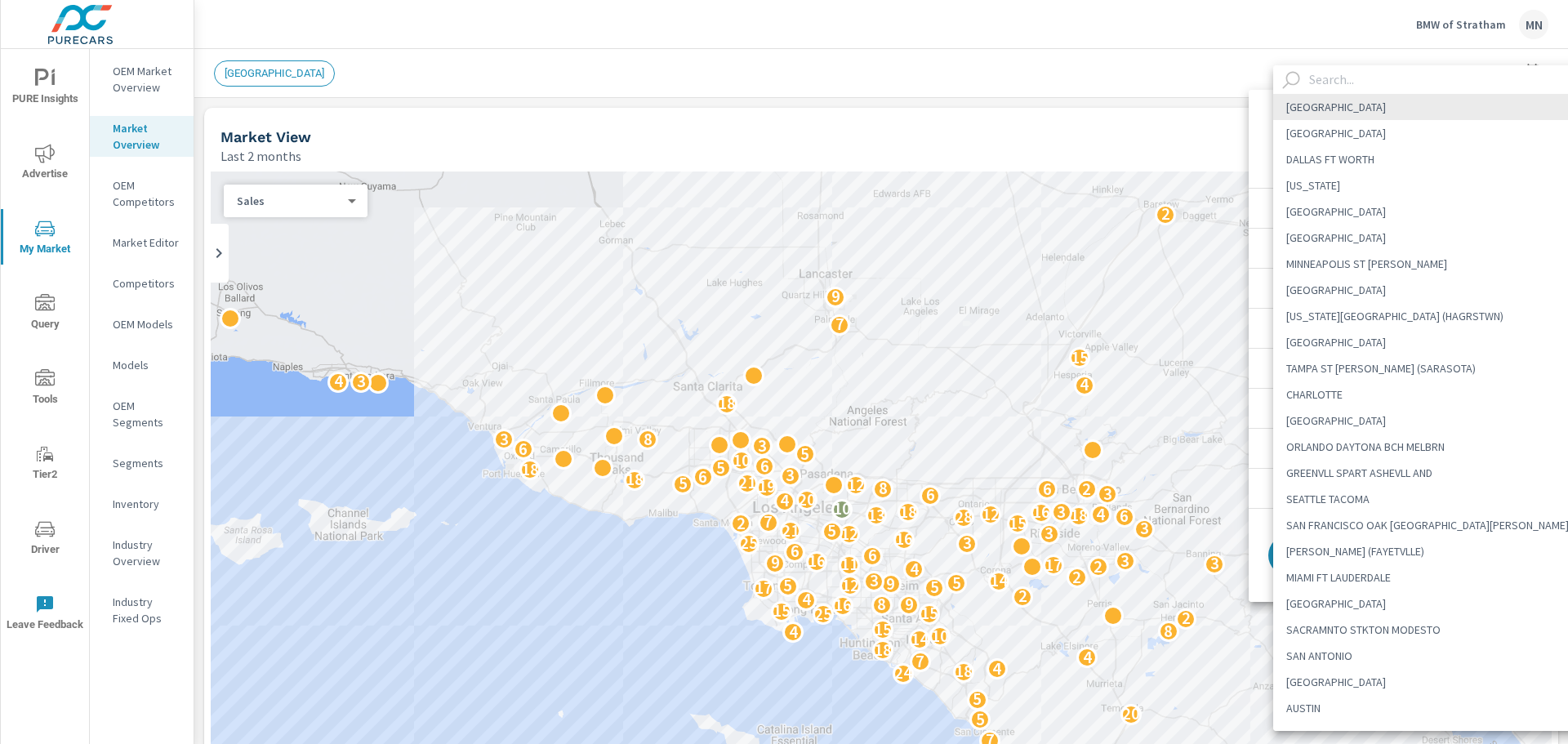
click at [1156, 131] on div at bounding box center [784, 372] width 1568 height 744
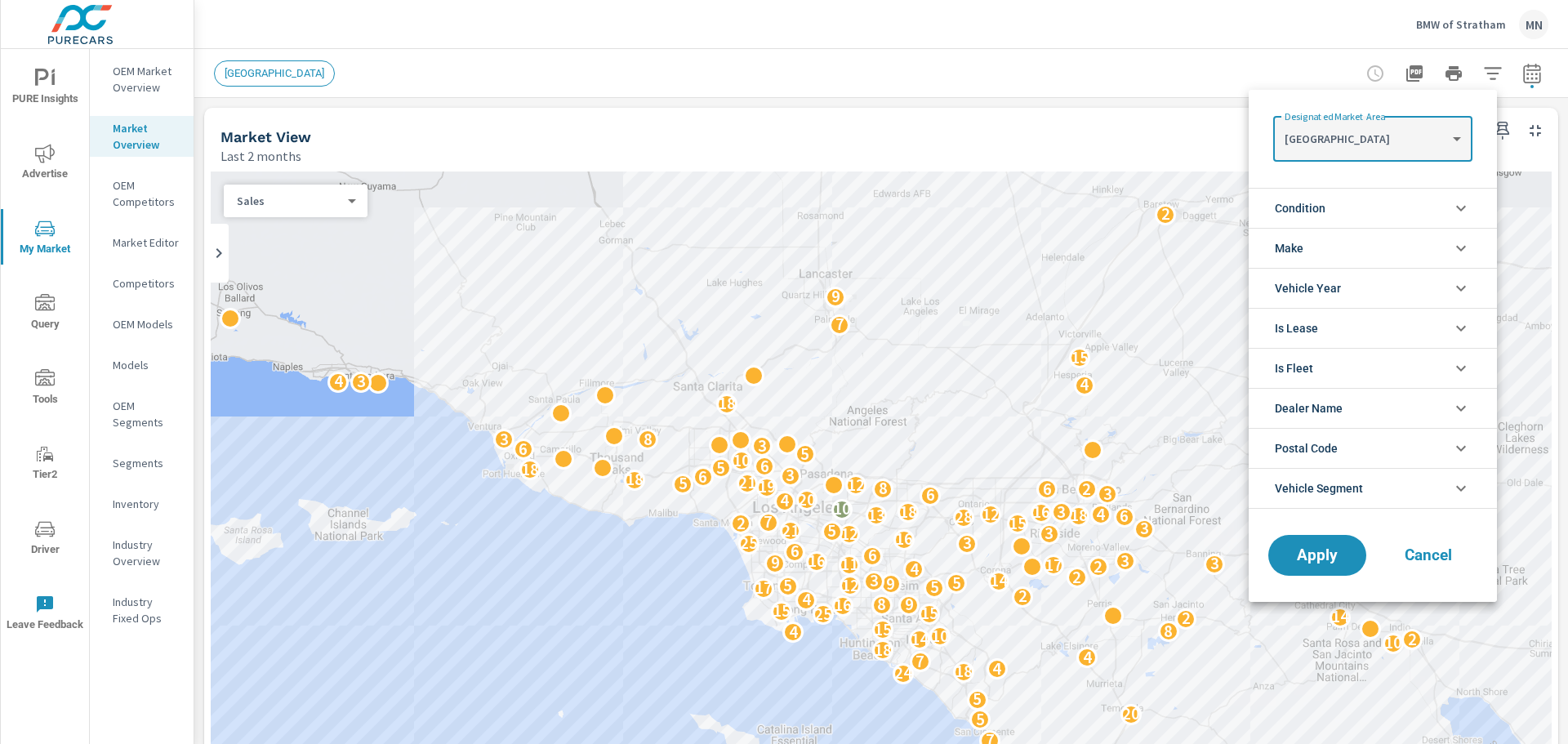
click at [352, 203] on div at bounding box center [784, 372] width 1568 height 744
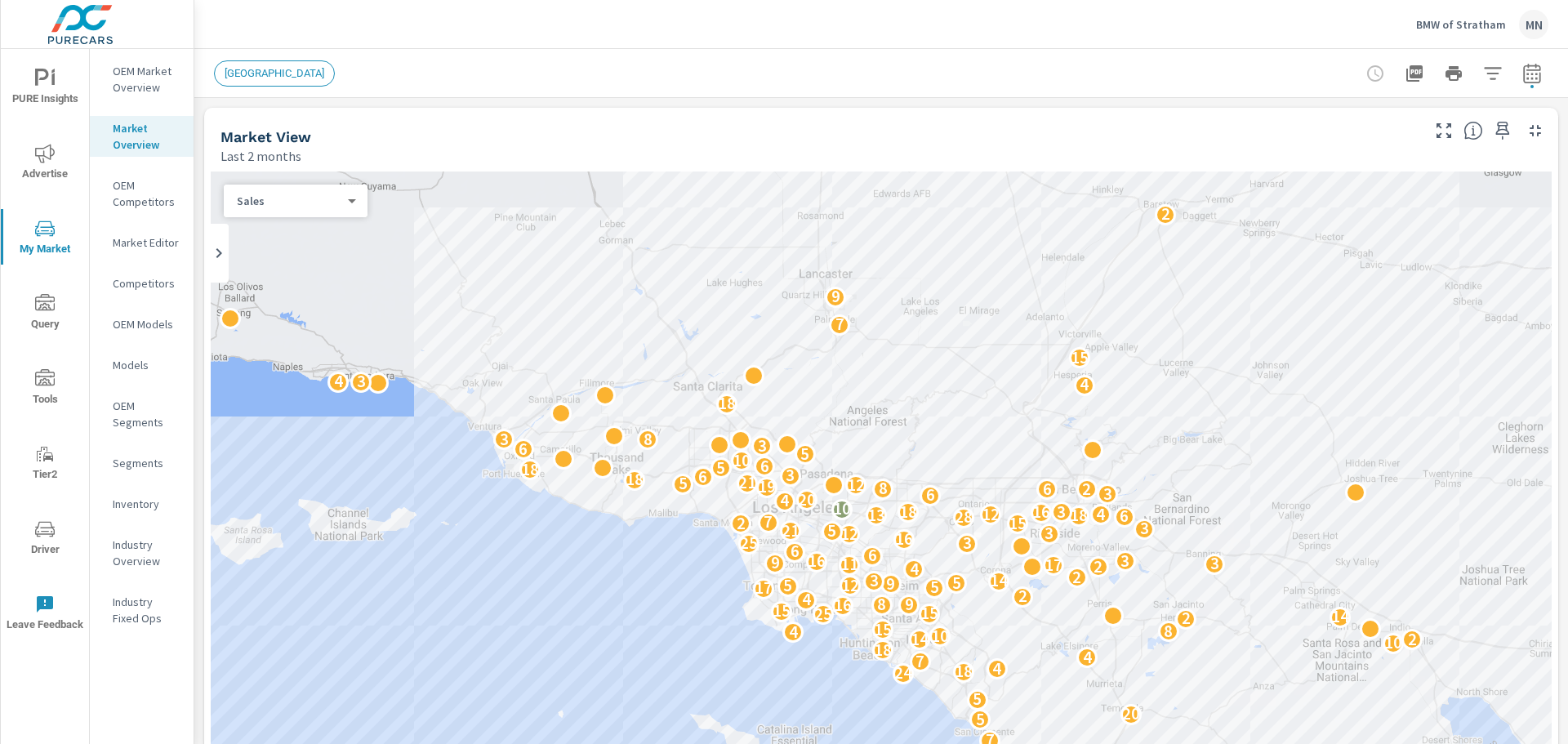
click at [349, 203] on body "PURE Insights Advertise My Market Query Tools Tier2 Driver Leave Feedback OEM M…" at bounding box center [784, 372] width 1568 height 744
click at [392, 131] on div at bounding box center [784, 372] width 1568 height 744
click at [134, 198] on p "OEM Competitors" at bounding box center [146, 193] width 68 height 32
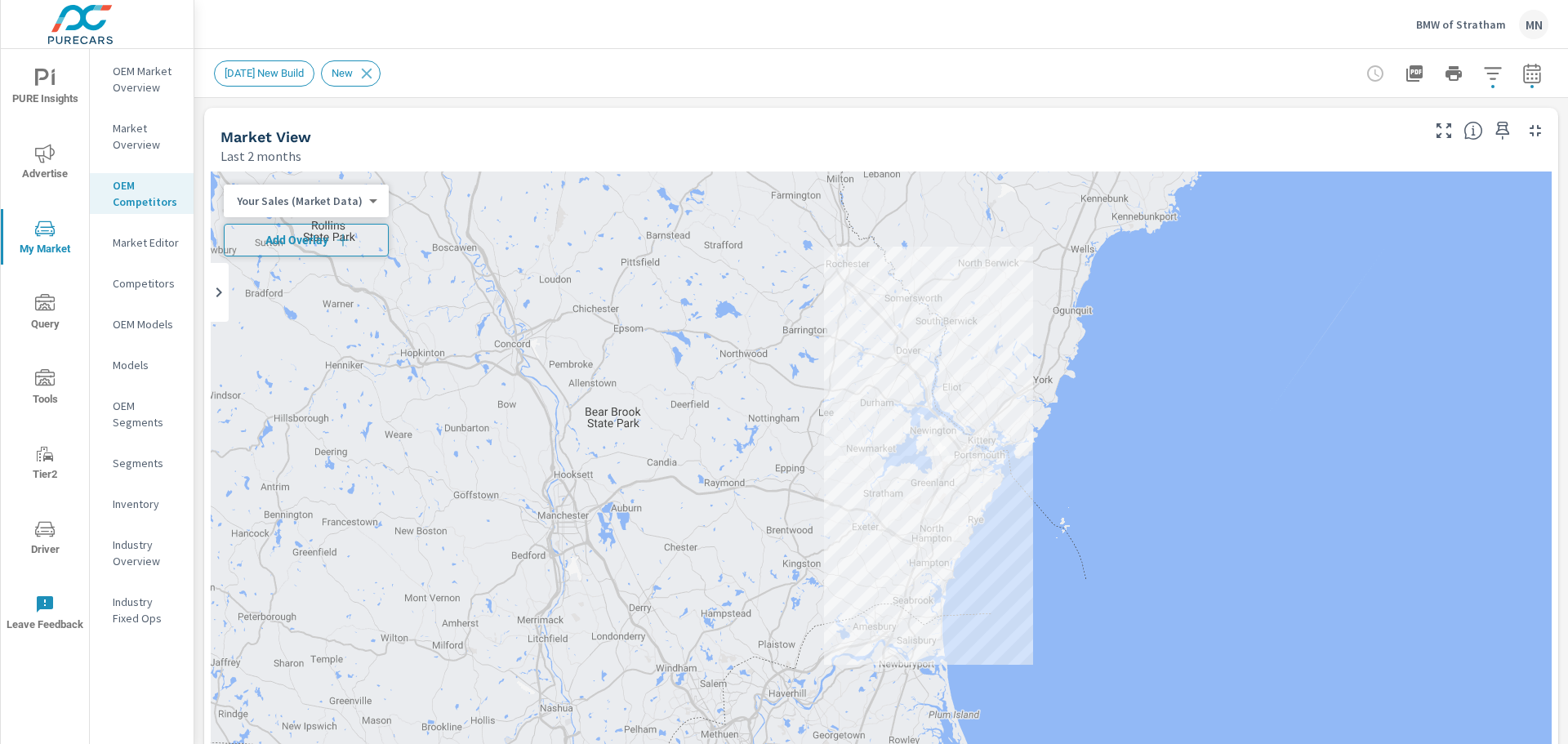
click at [327, 239] on span "Add Overlay" at bounding box center [307, 240] width 151 height 16
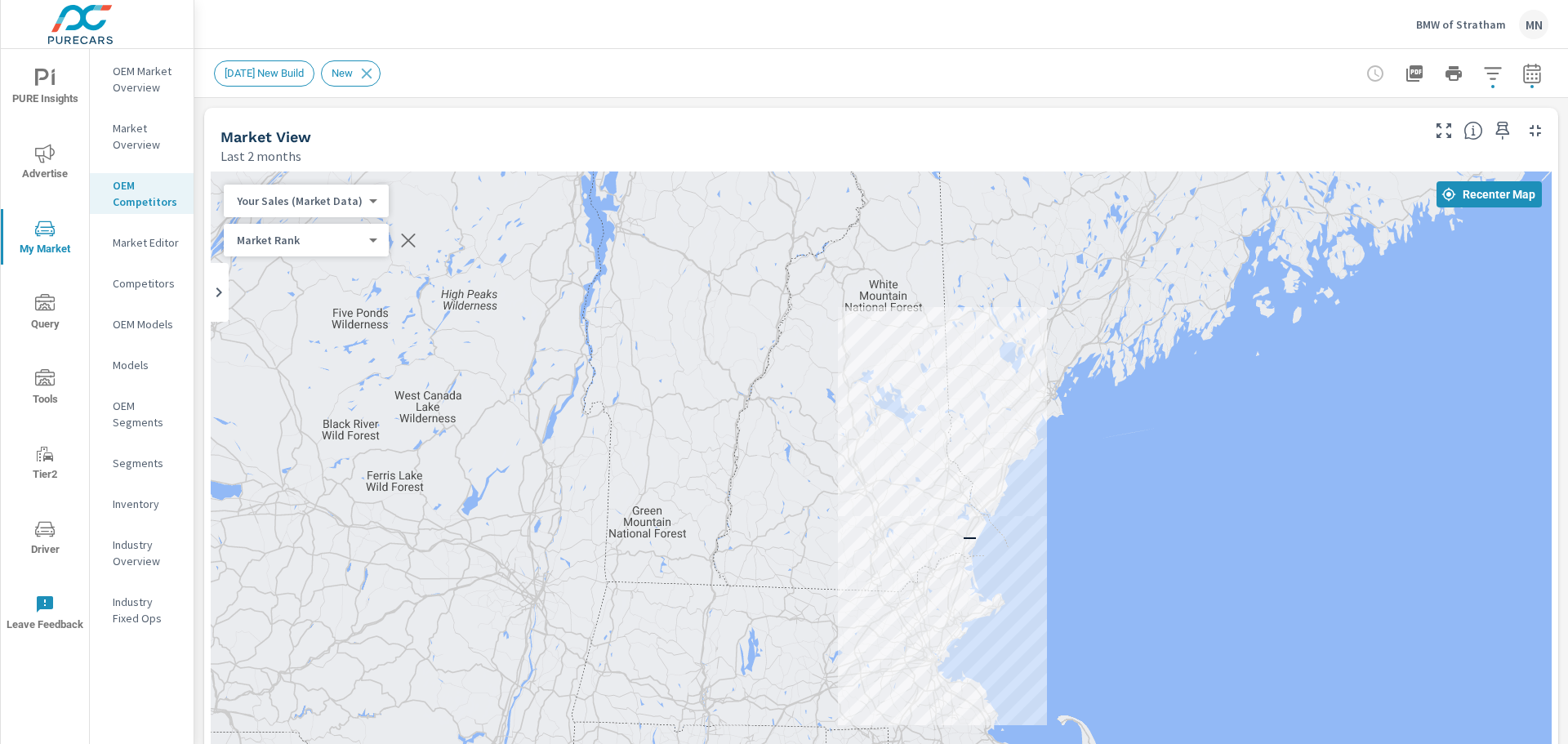
drag, startPoint x: 678, startPoint y: 463, endPoint x: 779, endPoint y: 527, distance: 119.6
click at [779, 527] on div "—" at bounding box center [881, 503] width 1341 height 663
click at [43, 92] on span "PURE Insights" at bounding box center [45, 89] width 78 height 40
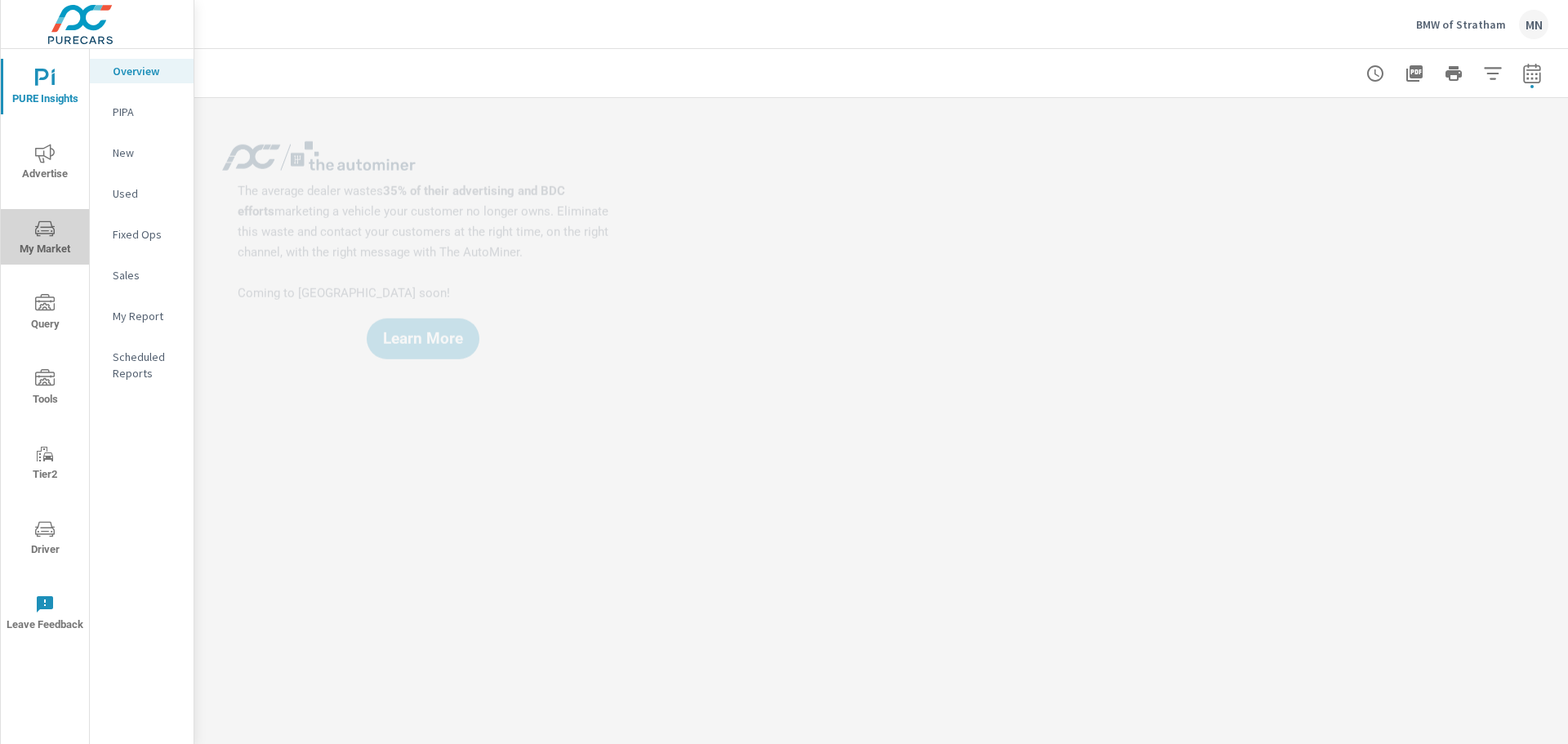
click at [44, 236] on icon "nav menu" at bounding box center [45, 229] width 20 height 20
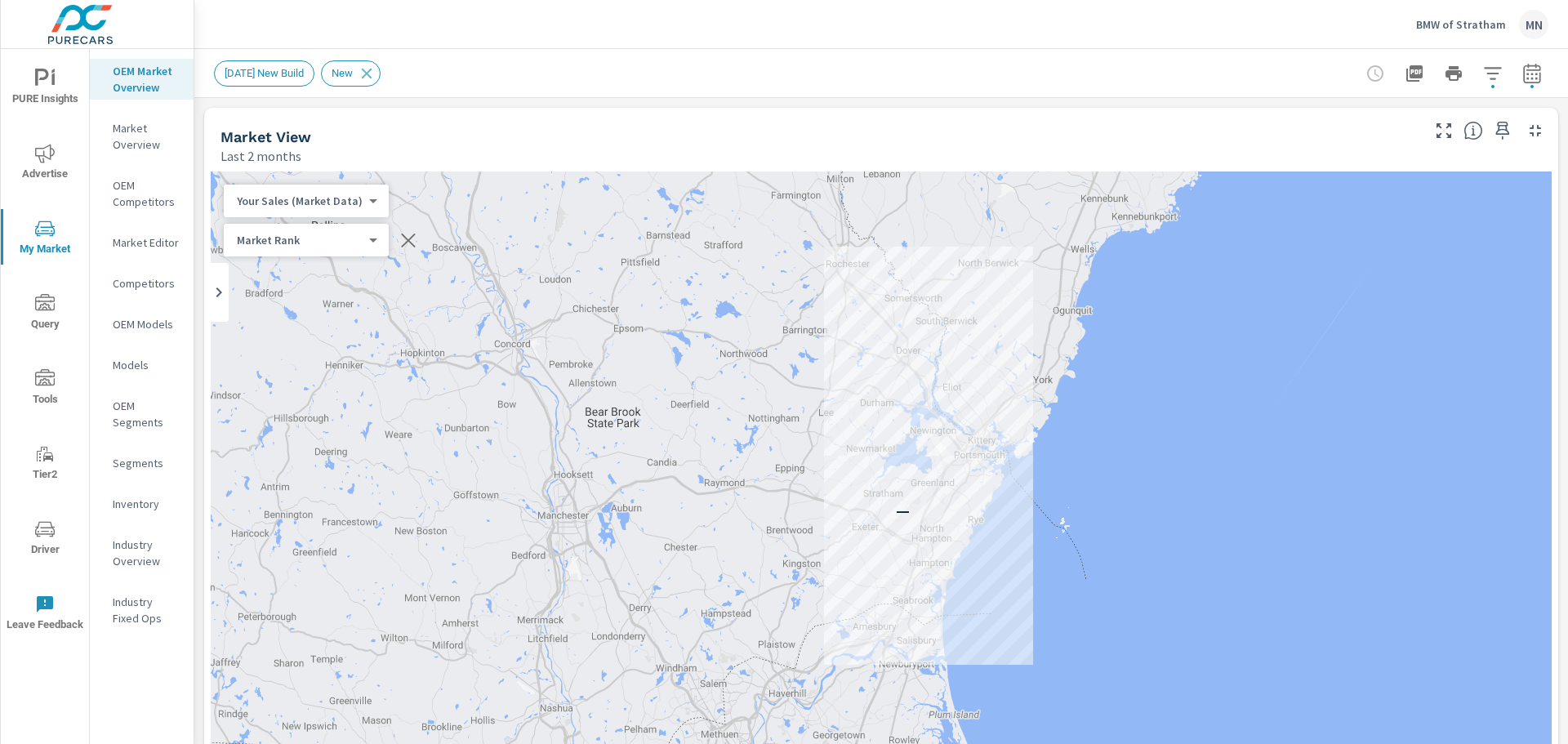
click at [344, 204] on body "PURE Insights Advertise My Market Query Tools Tier2 Driver Leave Feedback OEM M…" at bounding box center [784, 372] width 1568 height 744
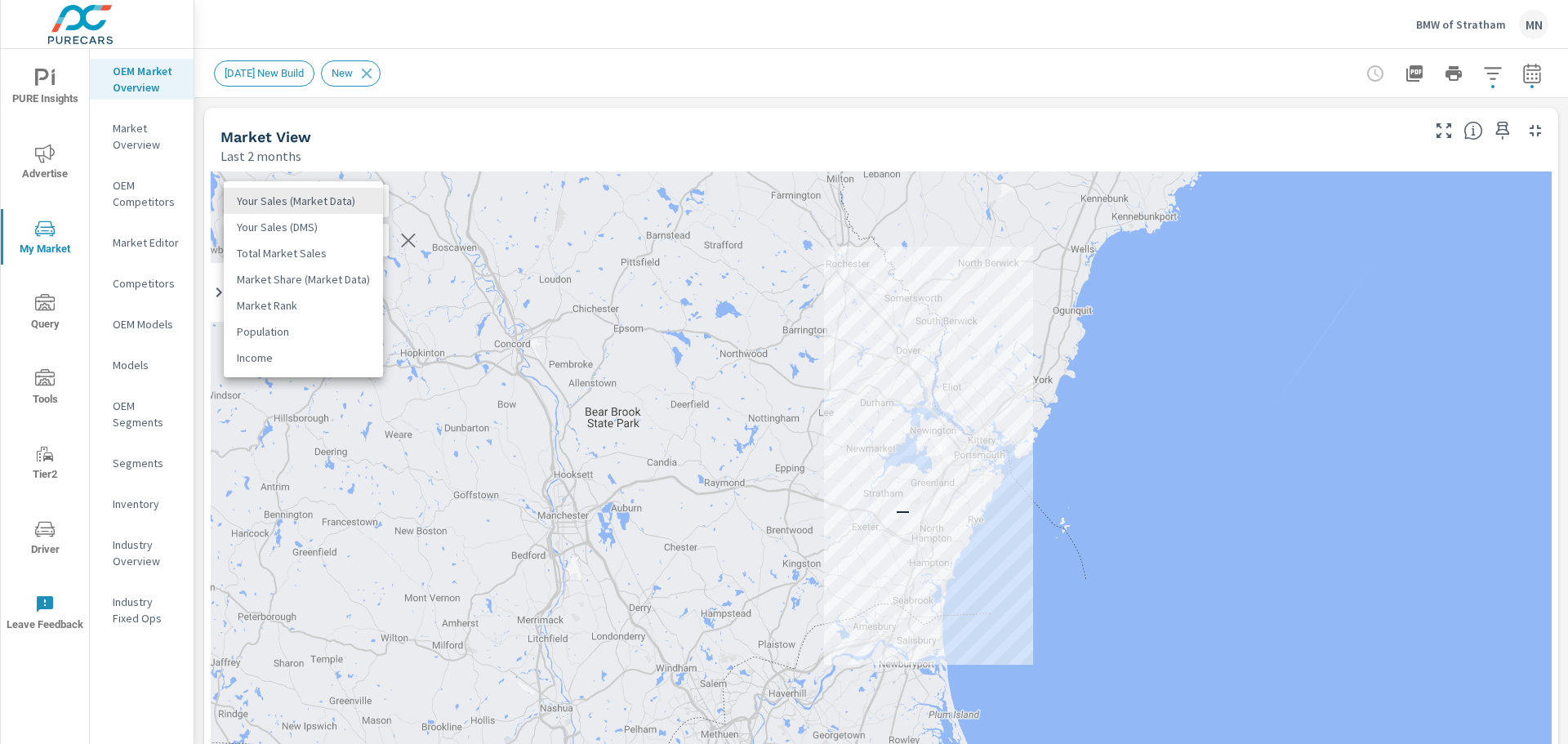
click at [344, 204] on li "Your Sales (Market Data)" at bounding box center [303, 200] width 159 height 26
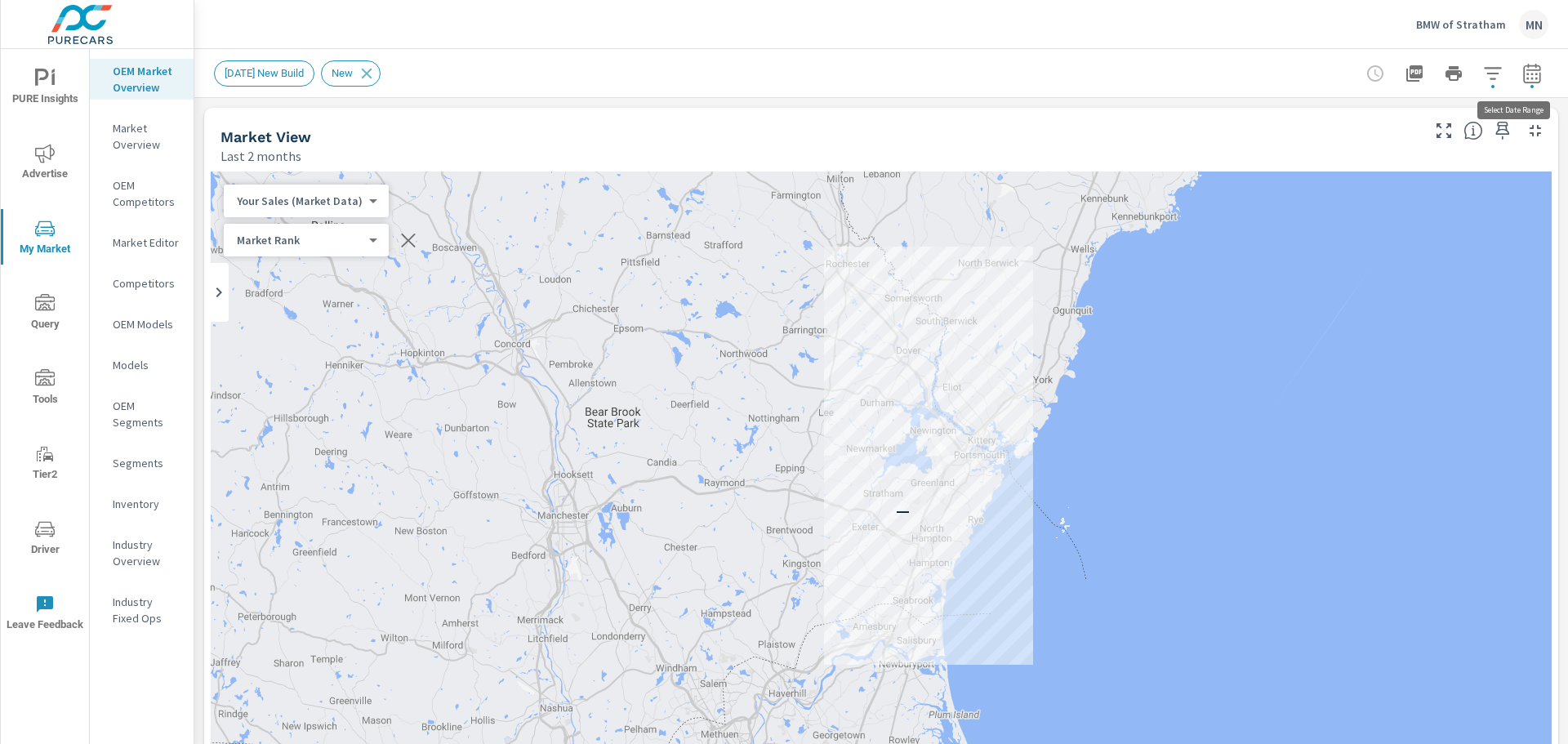
click at [1522, 75] on icon "button" at bounding box center [1532, 73] width 20 height 20
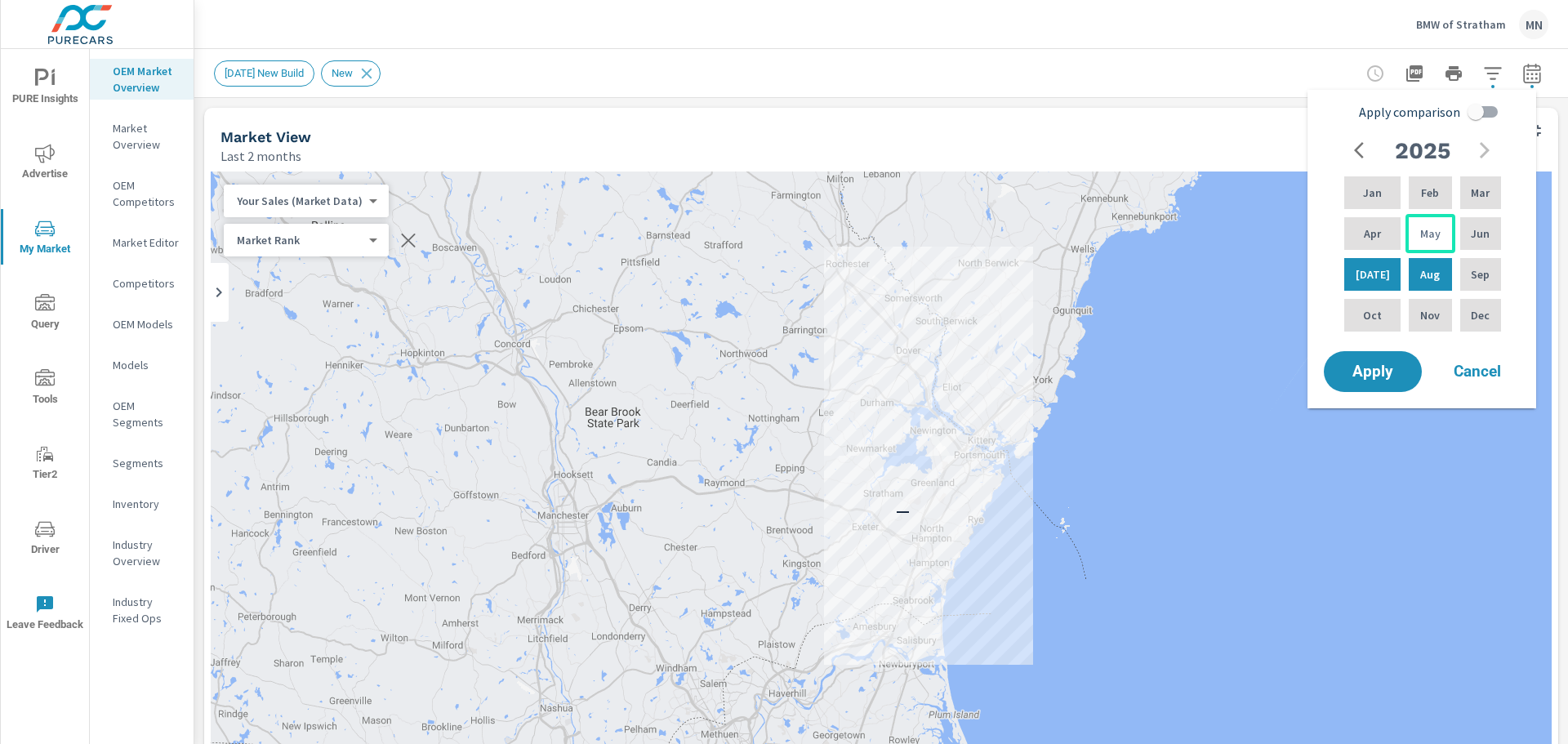
click at [1420, 237] on p "May" at bounding box center [1430, 233] width 20 height 16
click at [1491, 229] on div "Jun" at bounding box center [1481, 233] width 48 height 39
click at [1364, 270] on p "[DATE]" at bounding box center [1374, 274] width 34 height 16
click at [1406, 244] on div "May" at bounding box center [1430, 233] width 49 height 39
click at [1357, 379] on span "Apply" at bounding box center [1373, 372] width 67 height 15
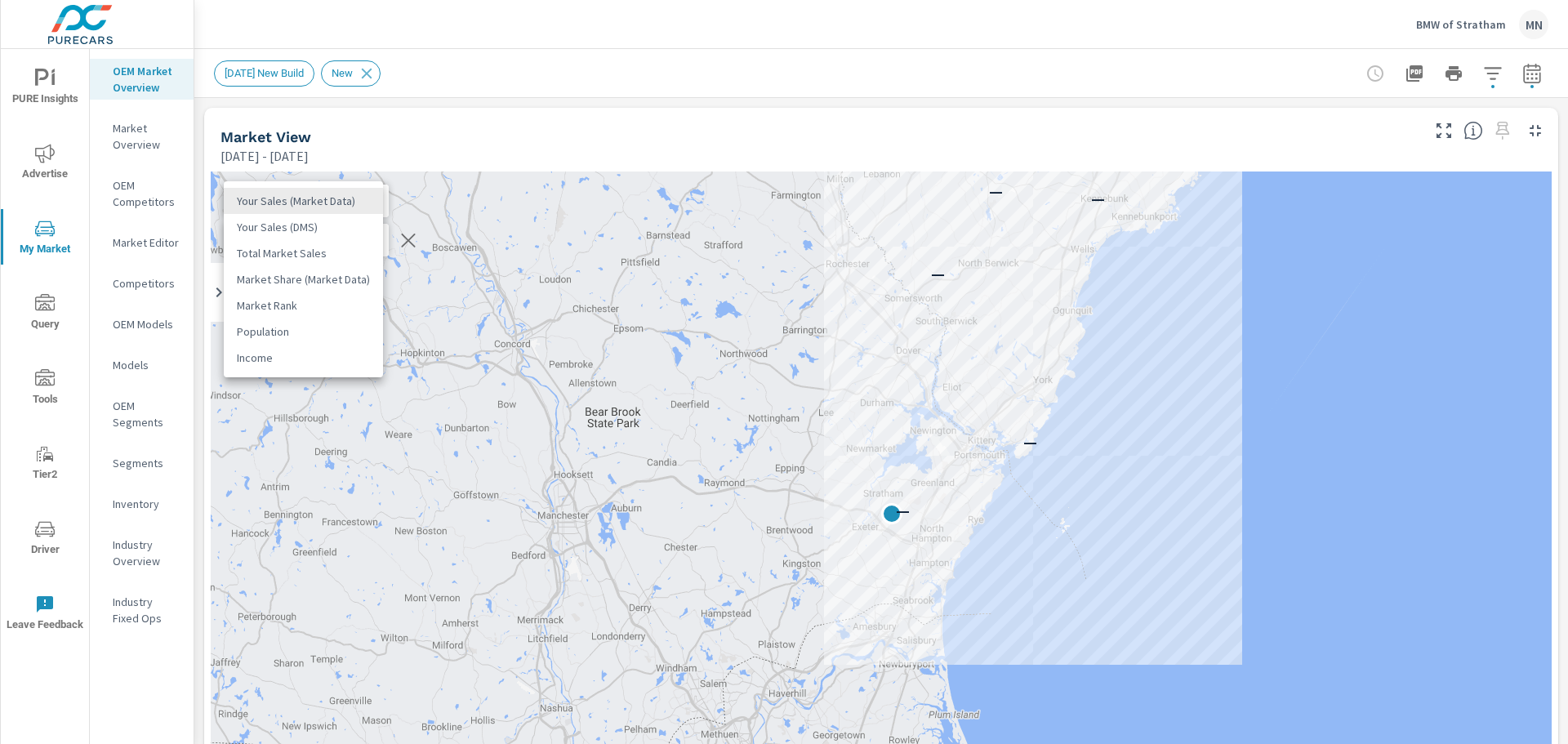
click at [358, 197] on body "PURE Insights Advertise My Market Query Tools Tier2 Driver Leave Feedback OEM M…" at bounding box center [784, 372] width 1568 height 744
click at [307, 257] on li "Total Market Sales" at bounding box center [303, 252] width 159 height 26
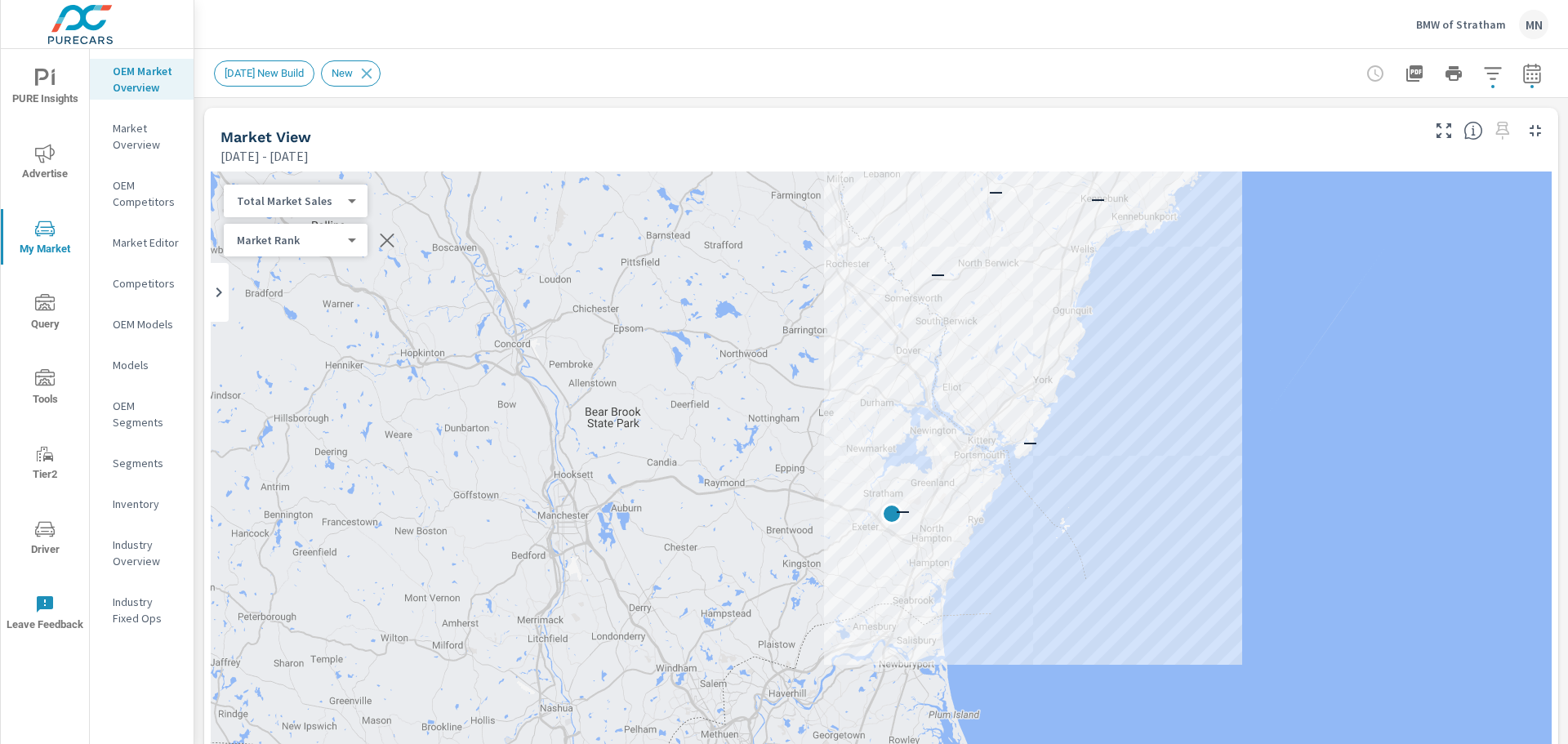
click at [301, 242] on body "PURE Insights Advertise My Market Query Tools Tier2 Driver Leave Feedback OEM M…" at bounding box center [784, 372] width 1568 height 744
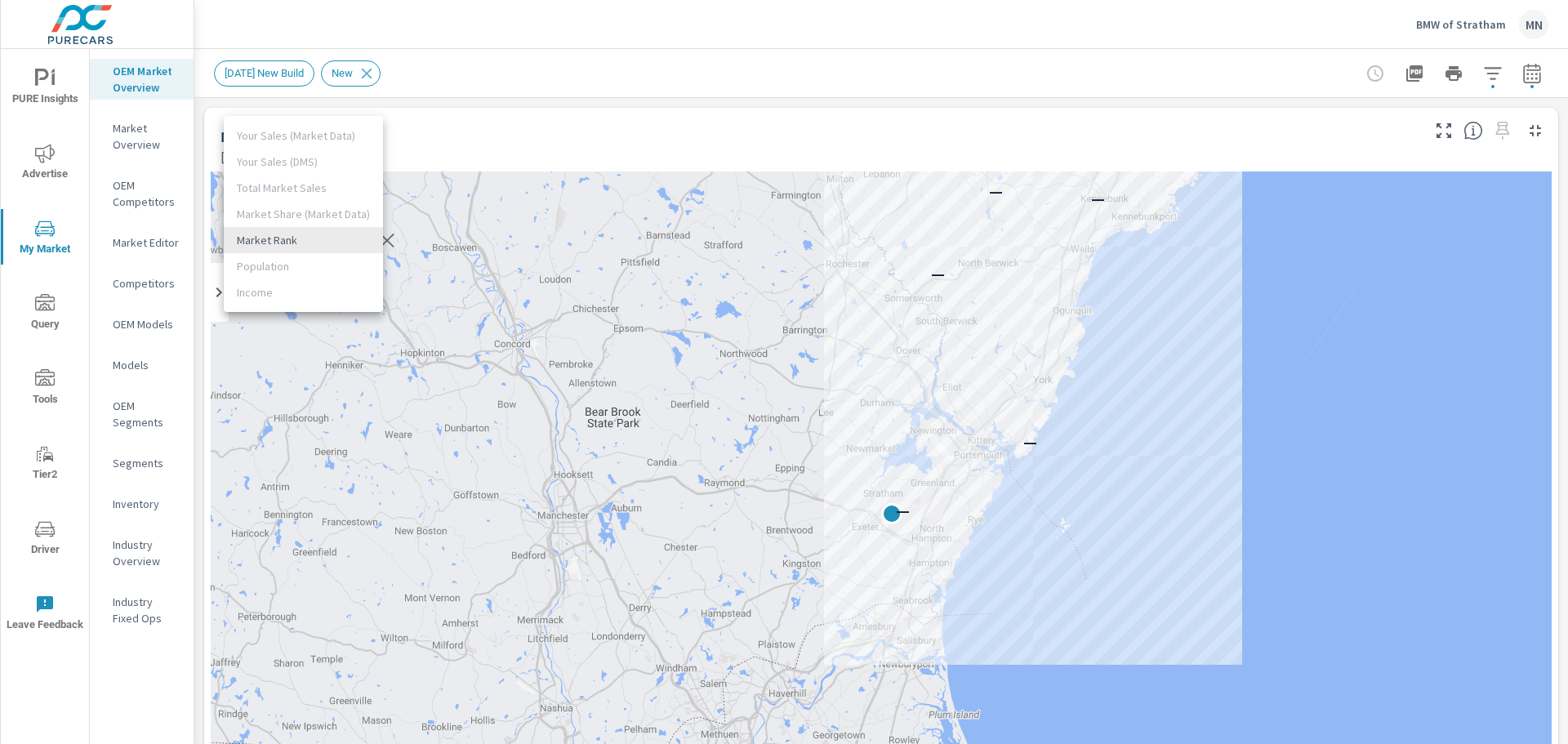
click at [301, 242] on li "Market Rank" at bounding box center [303, 239] width 159 height 26
click at [305, 193] on body "PURE Insights Advertise My Market Query Tools Tier2 Driver Leave Feedback OEM M…" at bounding box center [784, 372] width 1568 height 744
click at [307, 223] on li "Market Share (Market Data)" at bounding box center [303, 227] width 159 height 26
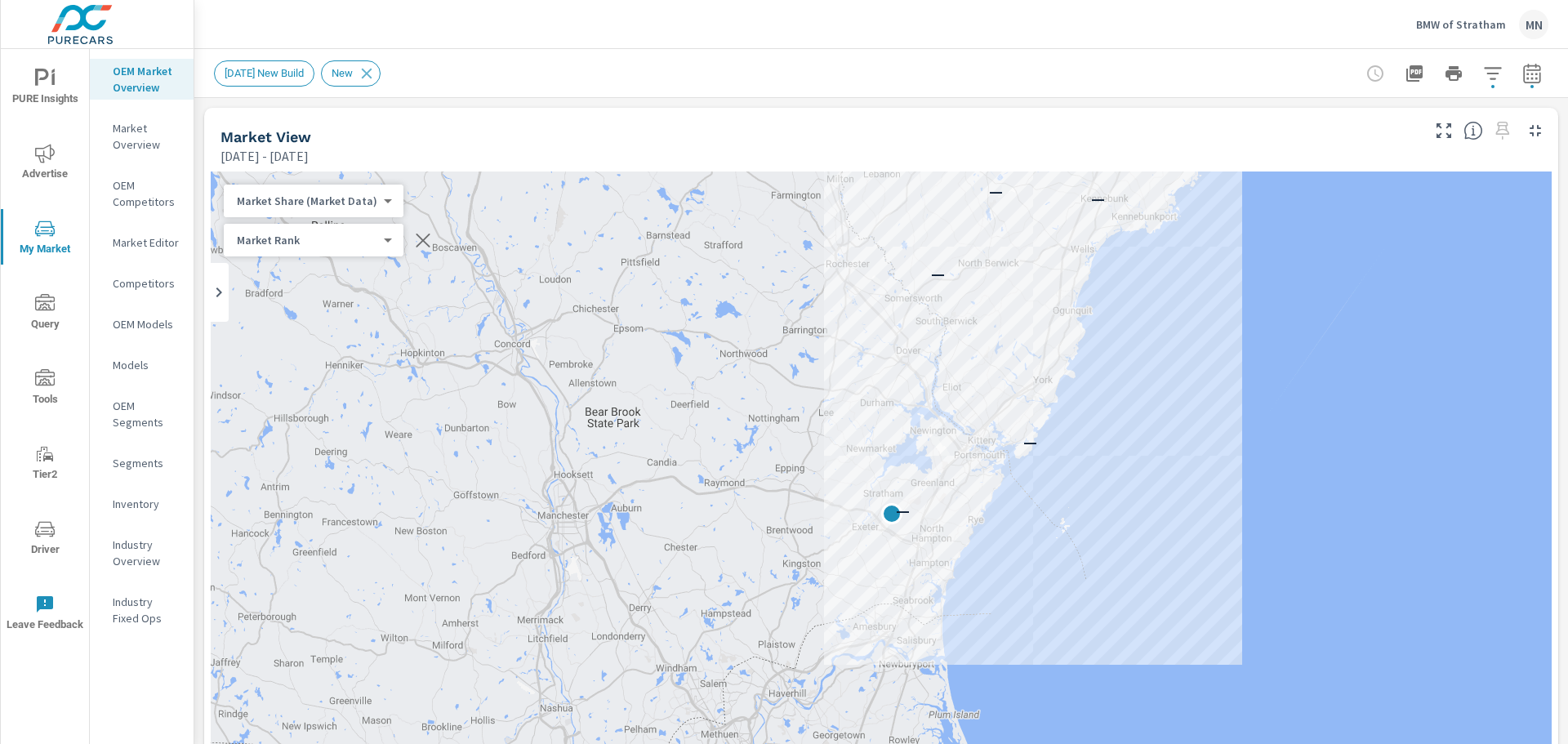
click at [312, 208] on body "PURE Insights Advertise My Market Query Tools Tier2 Driver Leave Feedback OEM M…" at bounding box center [784, 372] width 1568 height 744
click at [303, 227] on li "Market Rank" at bounding box center [304, 227] width 160 height 26
click at [309, 202] on body "PURE Insights Advertise My Market Query Tools Tier2 Driver Leave Feedback OEM M…" at bounding box center [784, 372] width 1568 height 744
click at [303, 96] on li "Your Sales (Market Data)" at bounding box center [303, 95] width 159 height 26
click at [1523, 70] on icon "button" at bounding box center [1532, 72] width 17 height 20
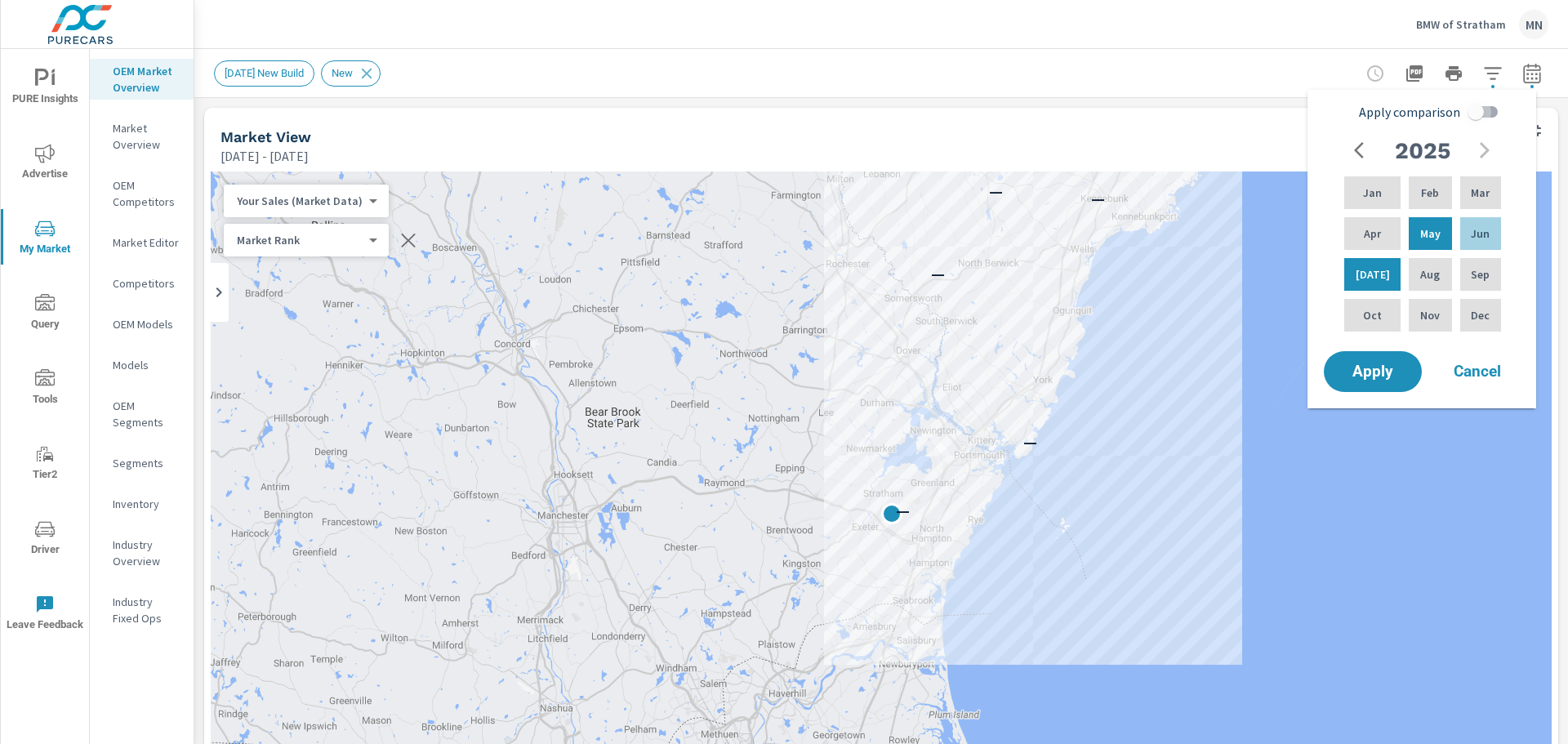
click at [1479, 111] on input "Apply comparison" at bounding box center [1477, 111] width 93 height 31
checkbox input "true"
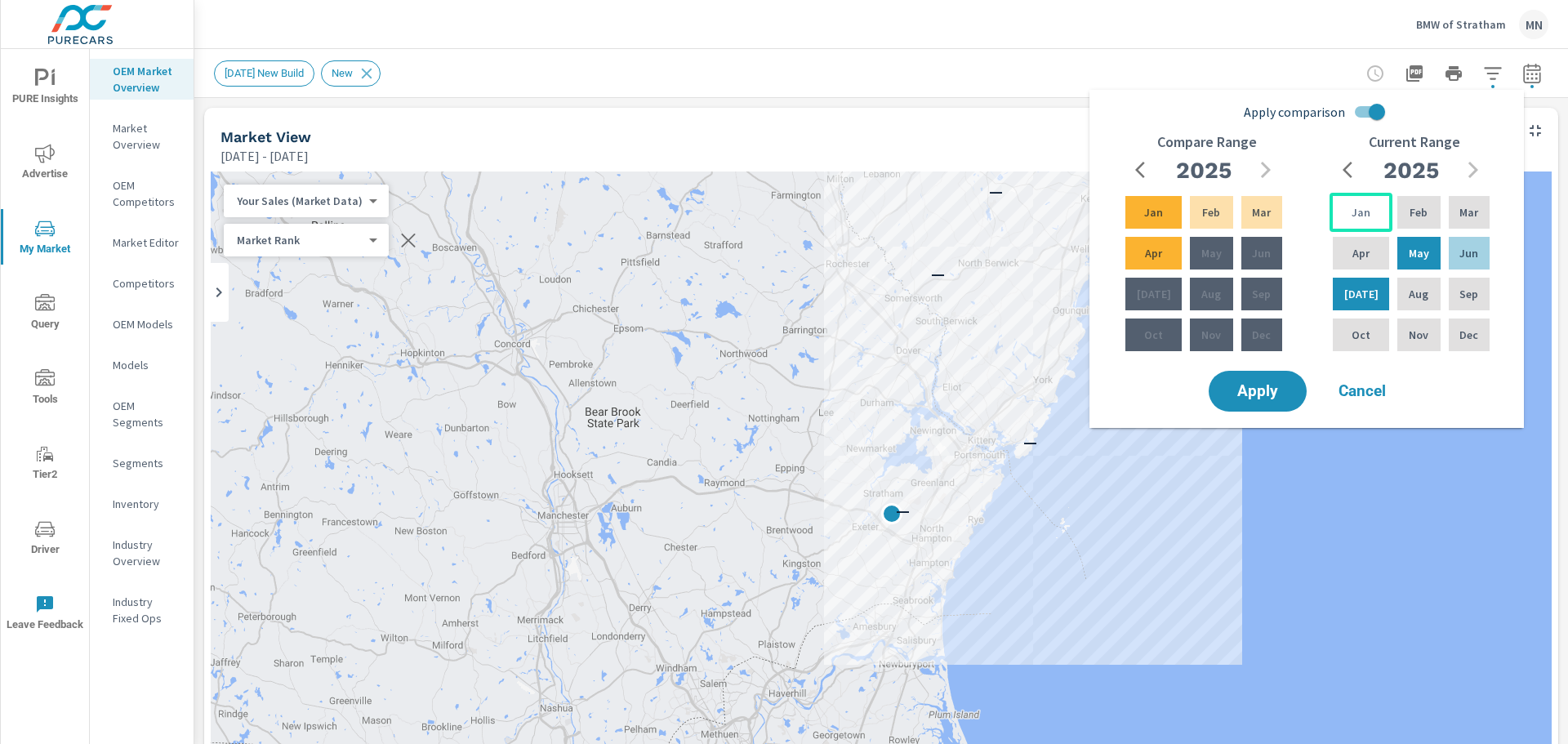
click at [1354, 214] on p "Jan" at bounding box center [1361, 211] width 19 height 16
click at [1410, 213] on p "Feb" at bounding box center [1418, 211] width 18 height 16
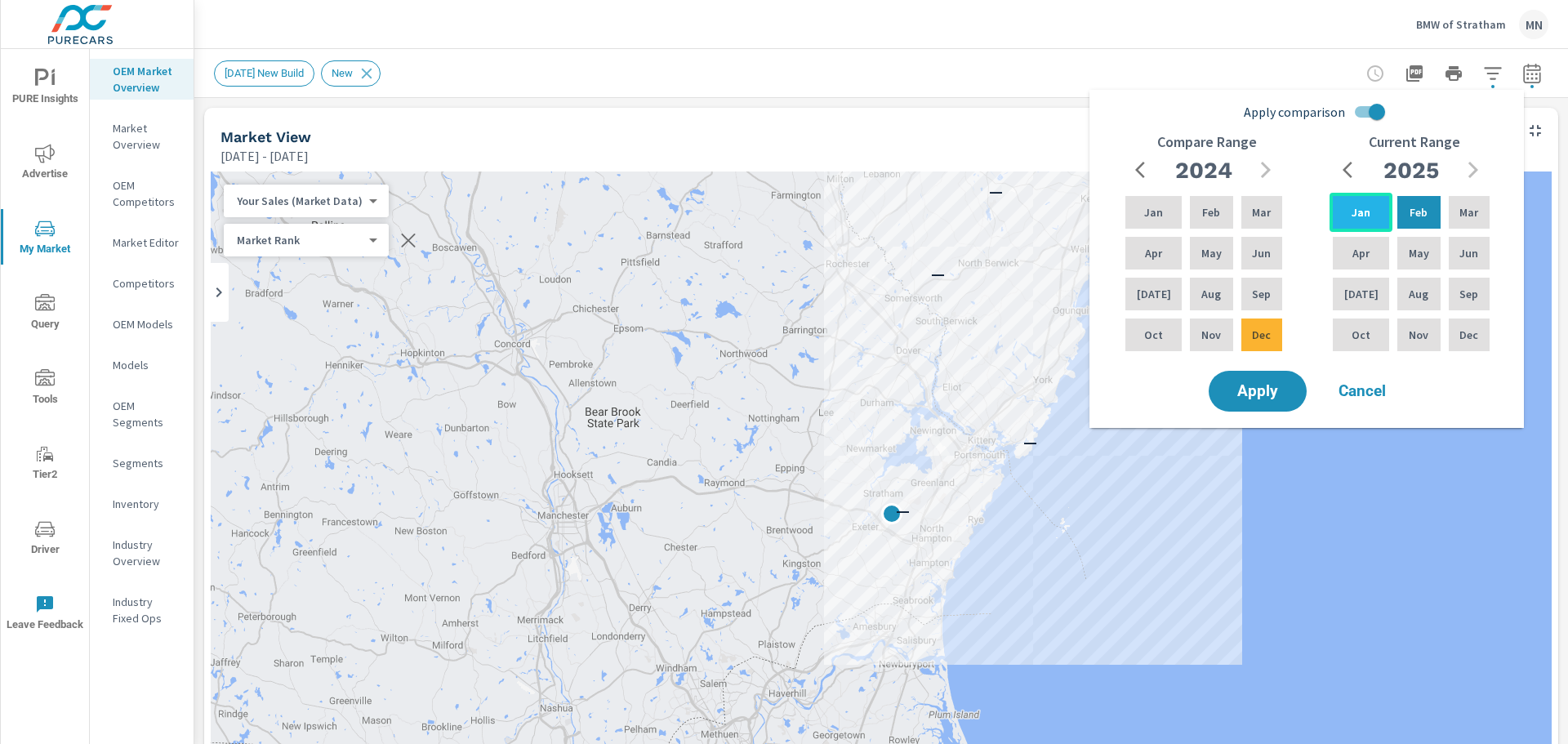
click at [1353, 213] on p "Jan" at bounding box center [1361, 211] width 19 height 16
click at [1372, 387] on span "Cancel" at bounding box center [1362, 391] width 66 height 14
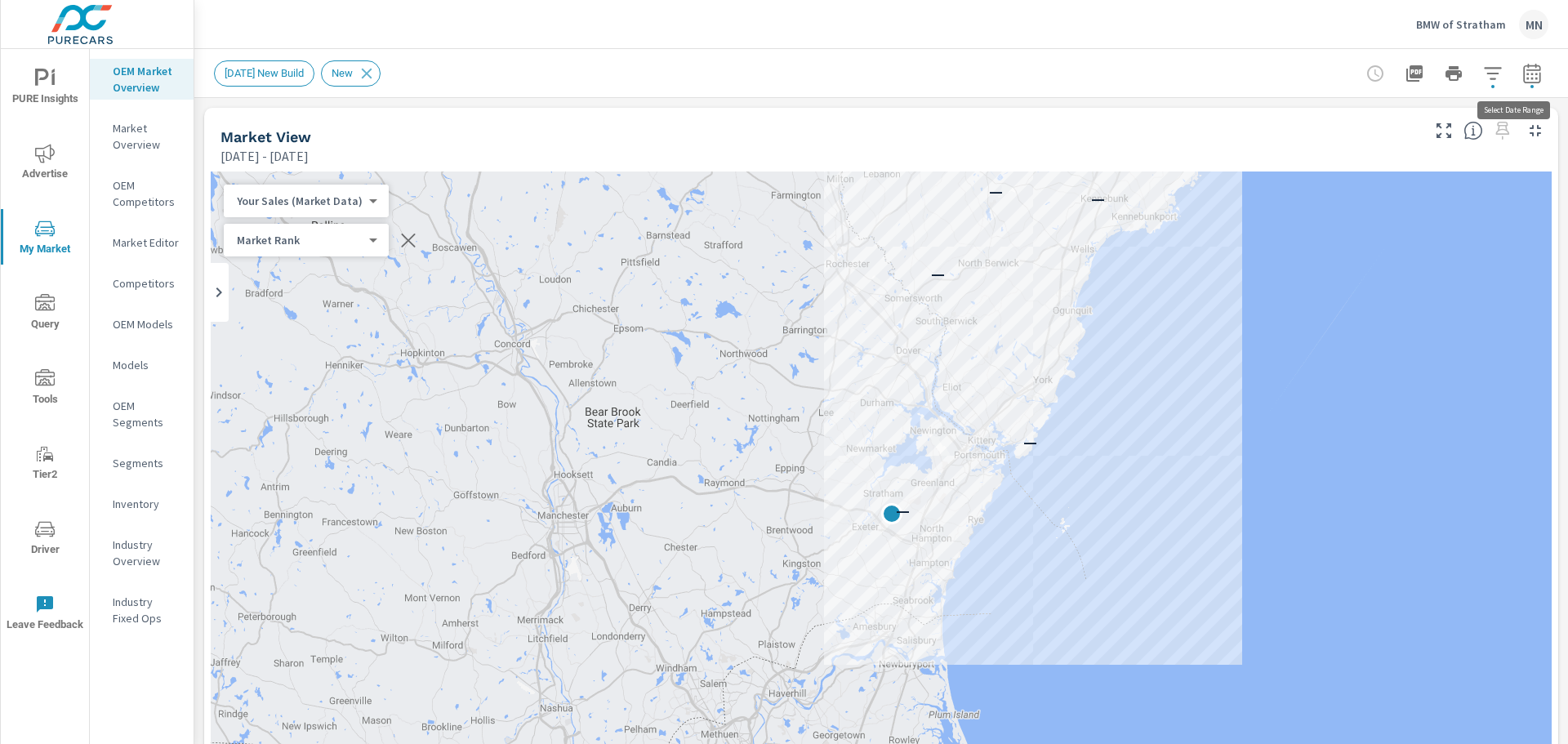
click at [1522, 72] on icon "button" at bounding box center [1532, 73] width 20 height 20
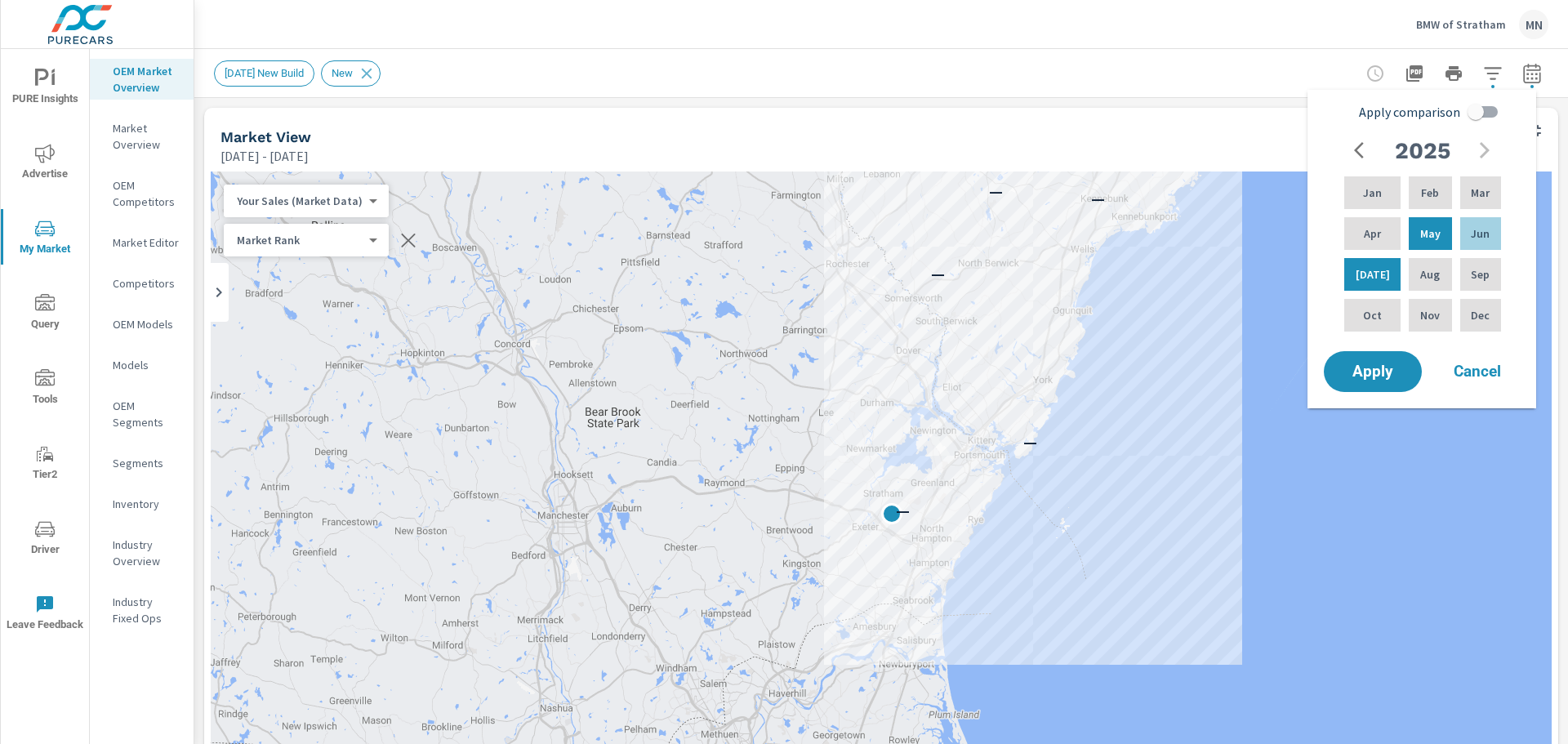
click at [1218, 123] on div "Market View May 01, 2025 - Jul 31, 2025" at bounding box center [814, 136] width 1220 height 58
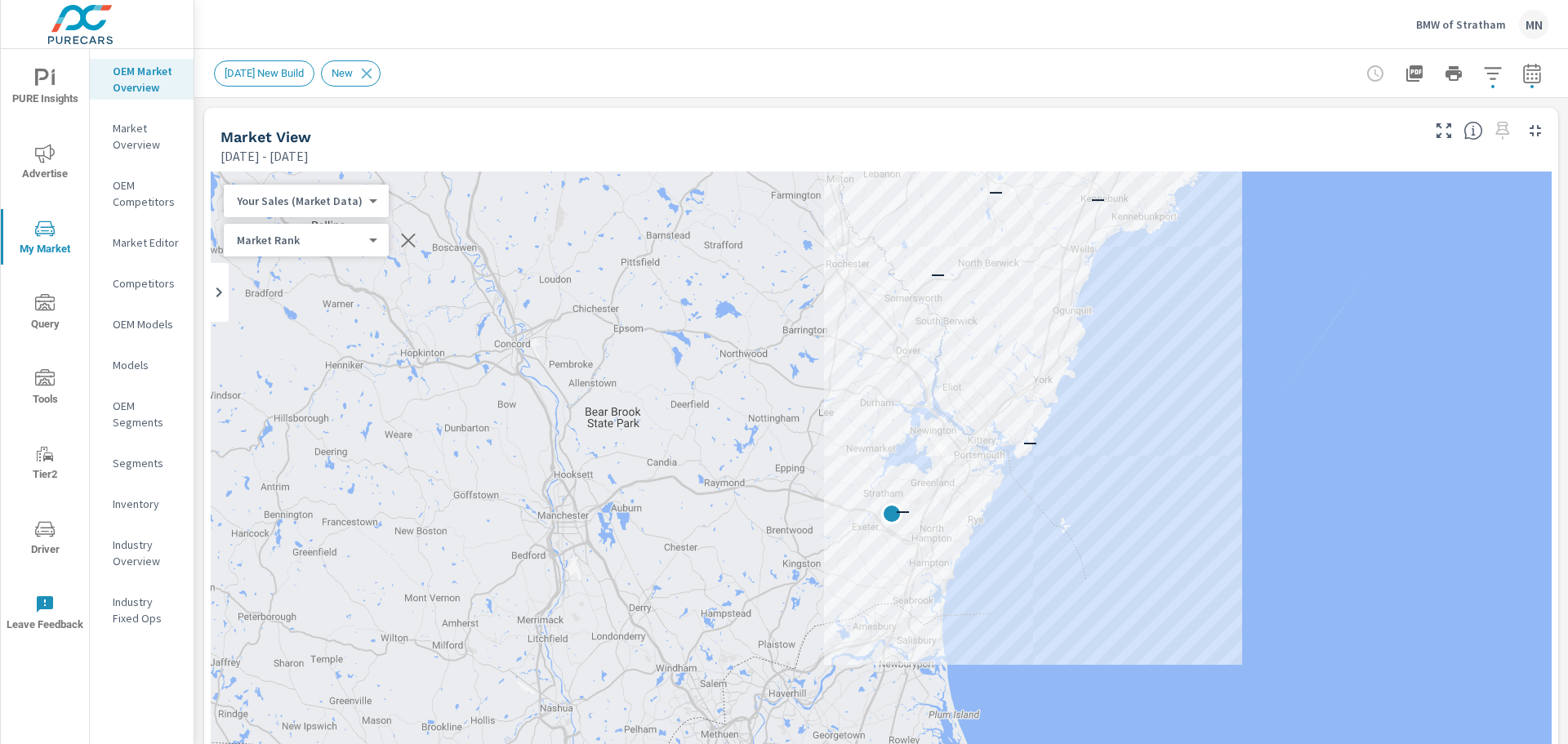
click at [1522, 67] on icon "button" at bounding box center [1532, 73] width 20 height 20
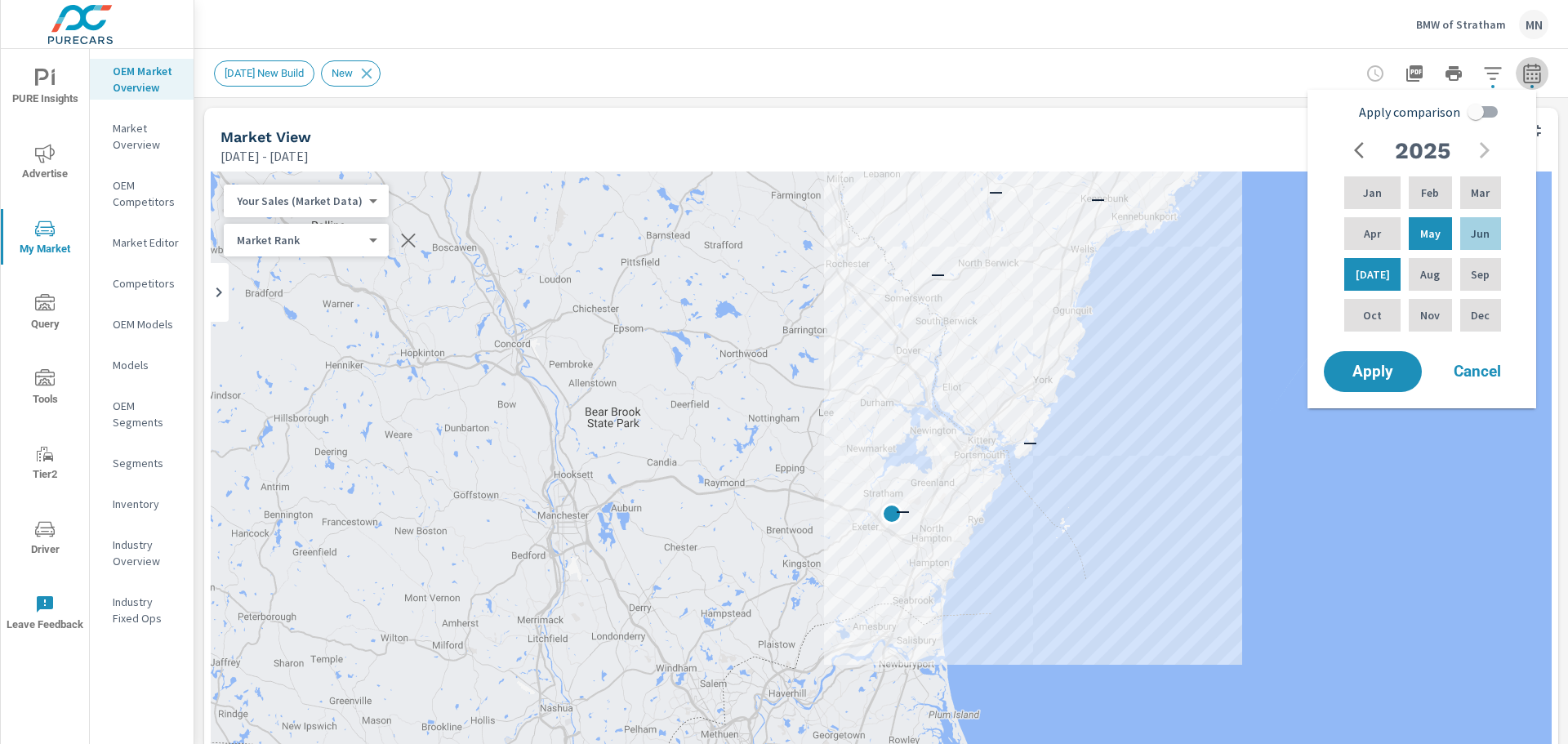
click at [1522, 67] on icon "button" at bounding box center [1532, 73] width 20 height 20
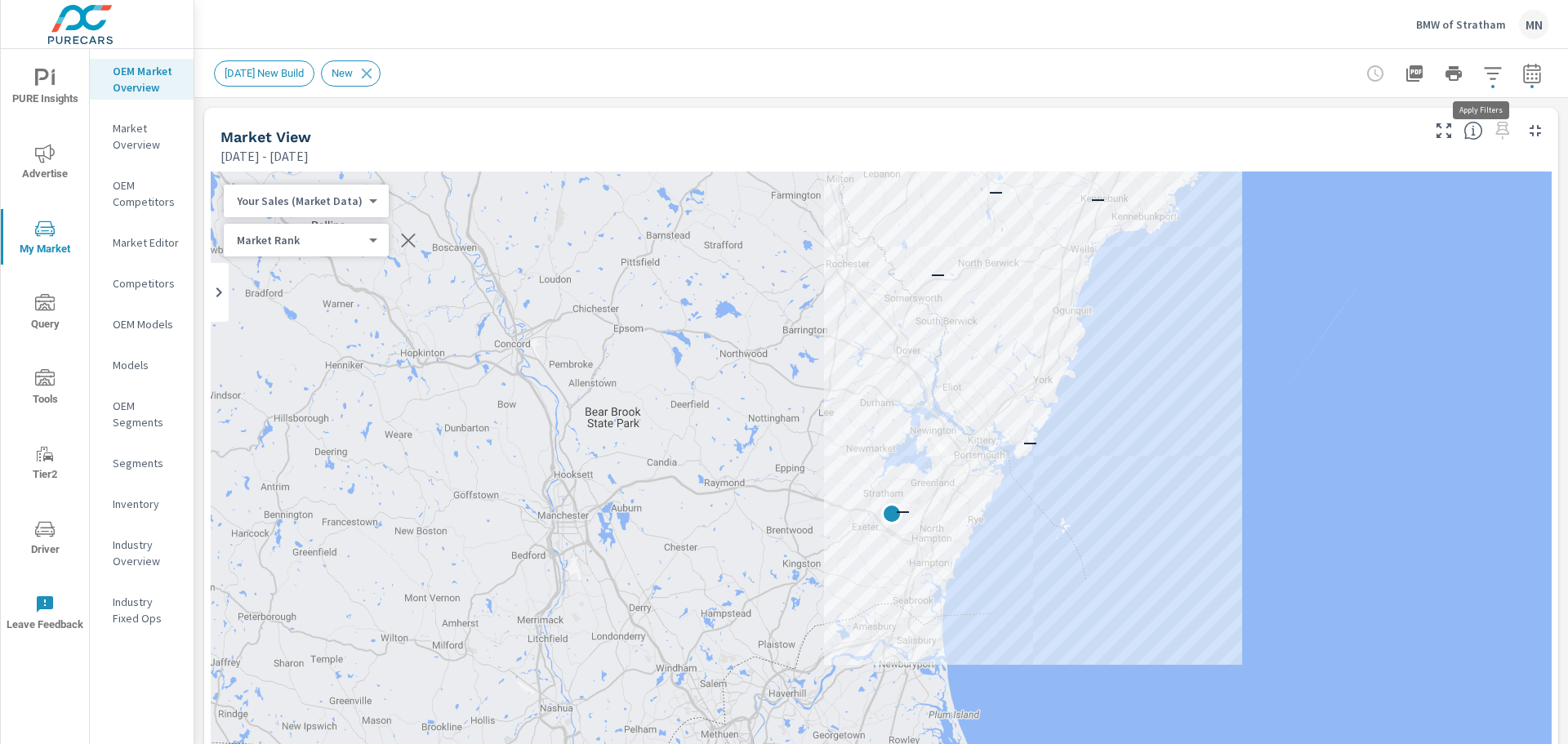
click at [1483, 79] on icon "button" at bounding box center [1493, 73] width 20 height 20
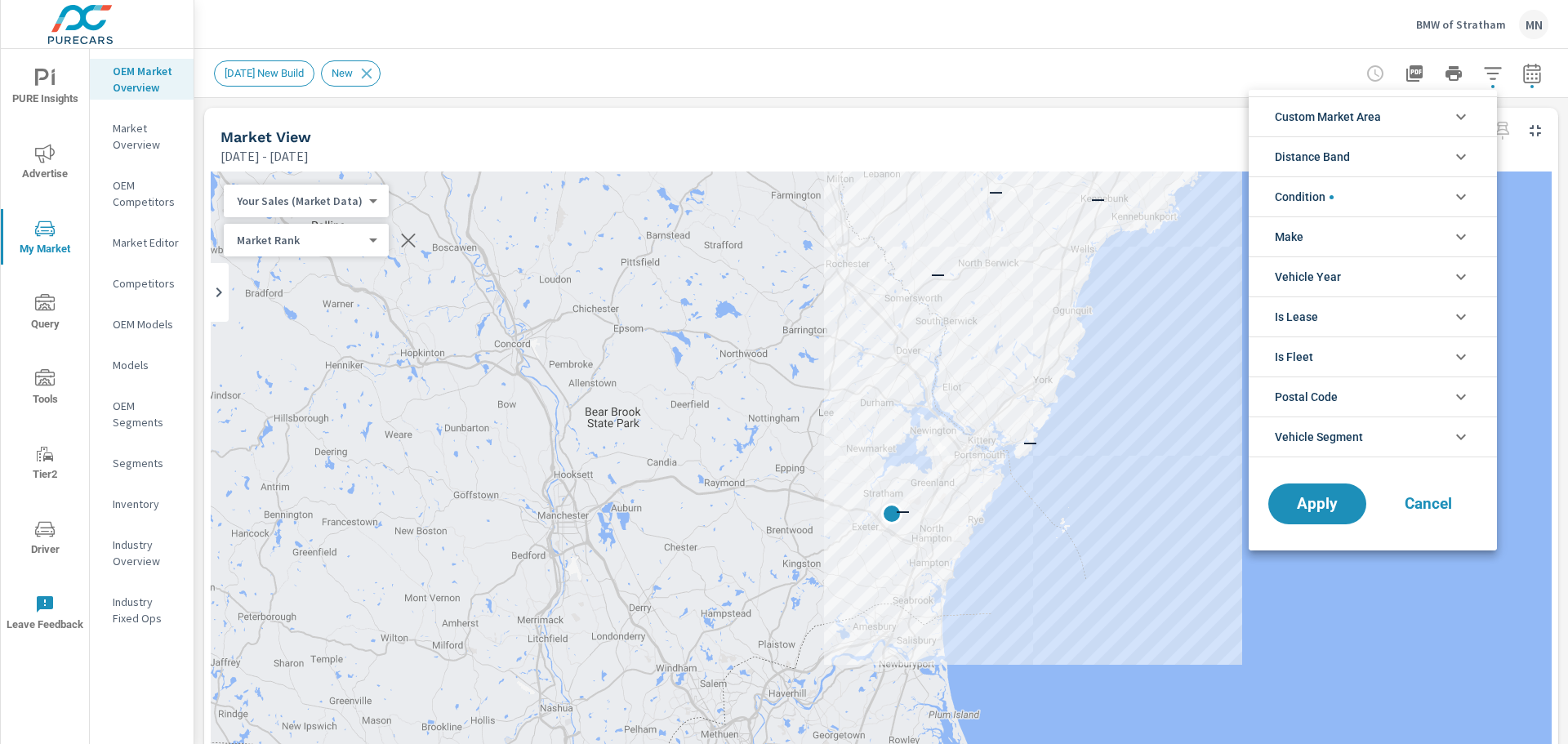
click at [1459, 153] on icon "filter options" at bounding box center [1461, 156] width 20 height 20
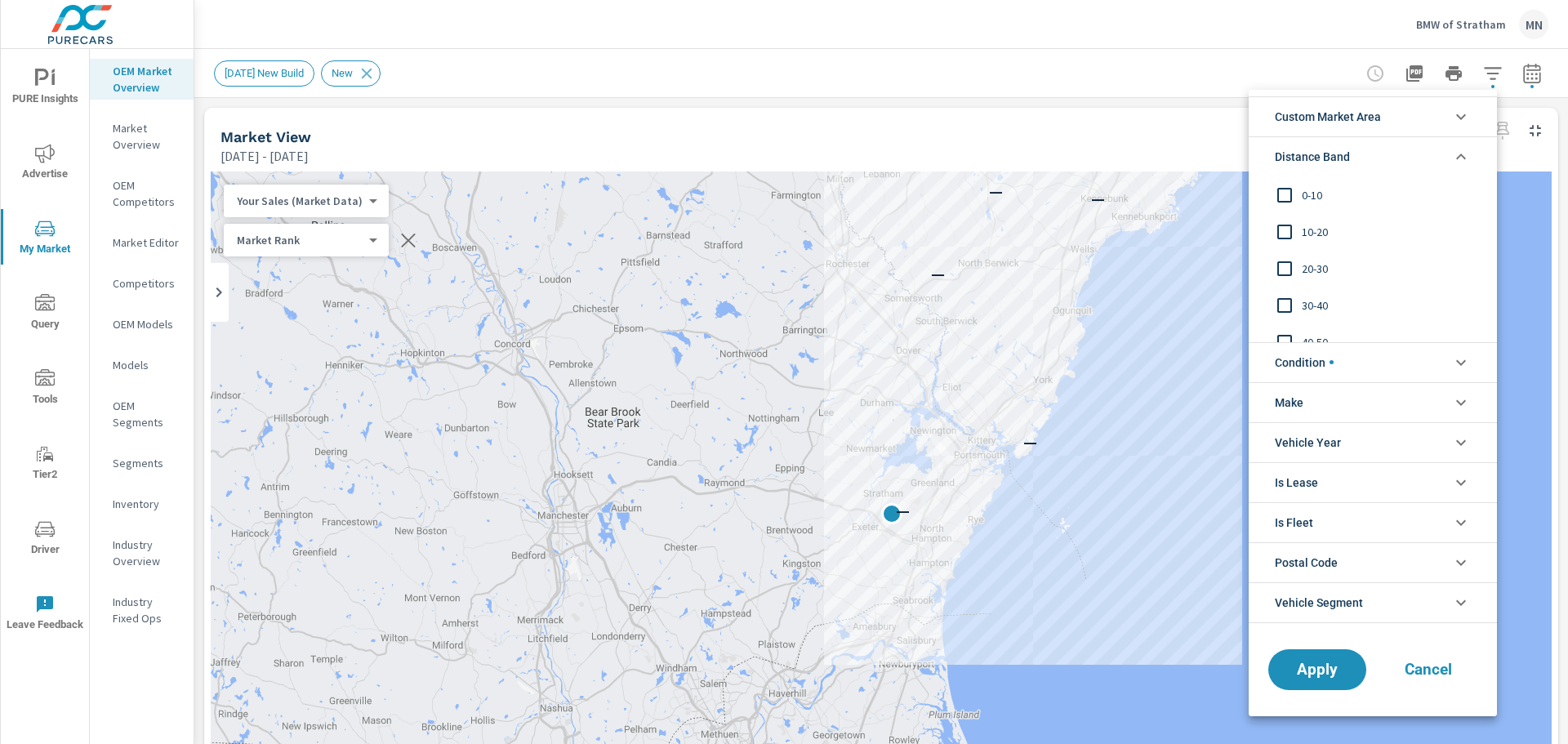
click at [1293, 191] on input "filter options" at bounding box center [1285, 195] width 34 height 34
click at [1283, 233] on input "filter options" at bounding box center [1285, 232] width 34 height 34
click at [1314, 683] on button "Apply" at bounding box center [1317, 670] width 101 height 43
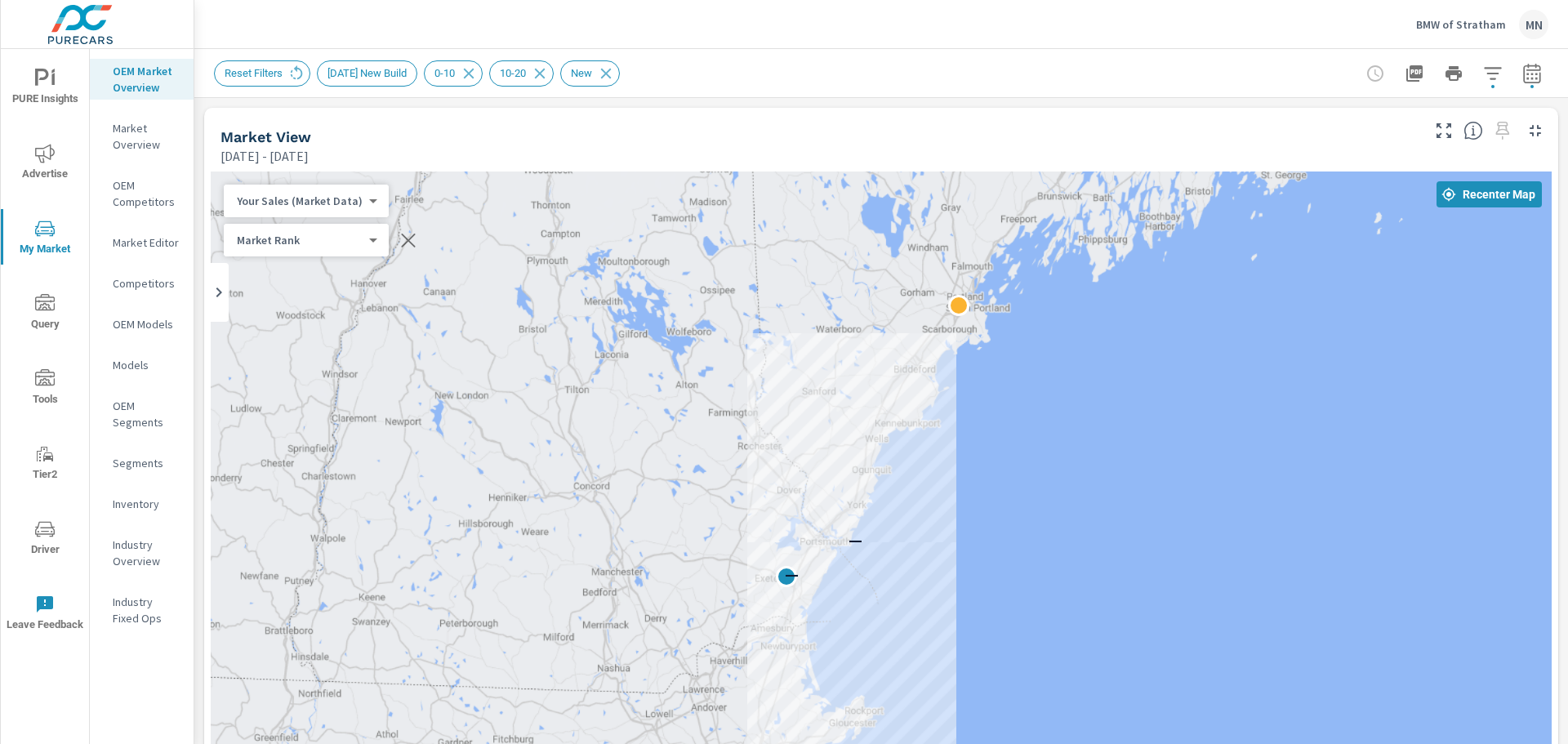
click at [1522, 75] on icon "button" at bounding box center [1532, 73] width 20 height 20
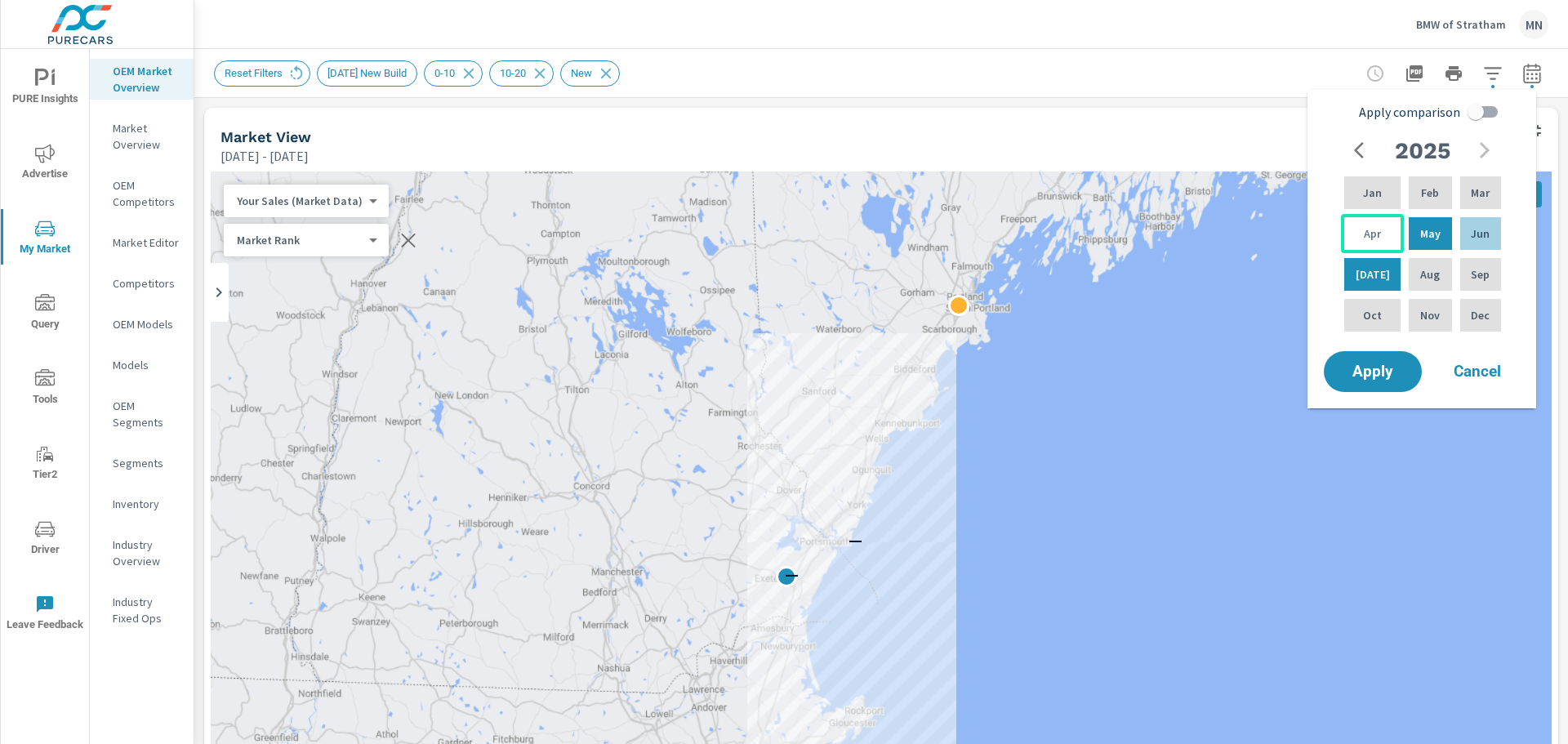
click at [1357, 229] on div "Apr" at bounding box center [1373, 233] width 63 height 39
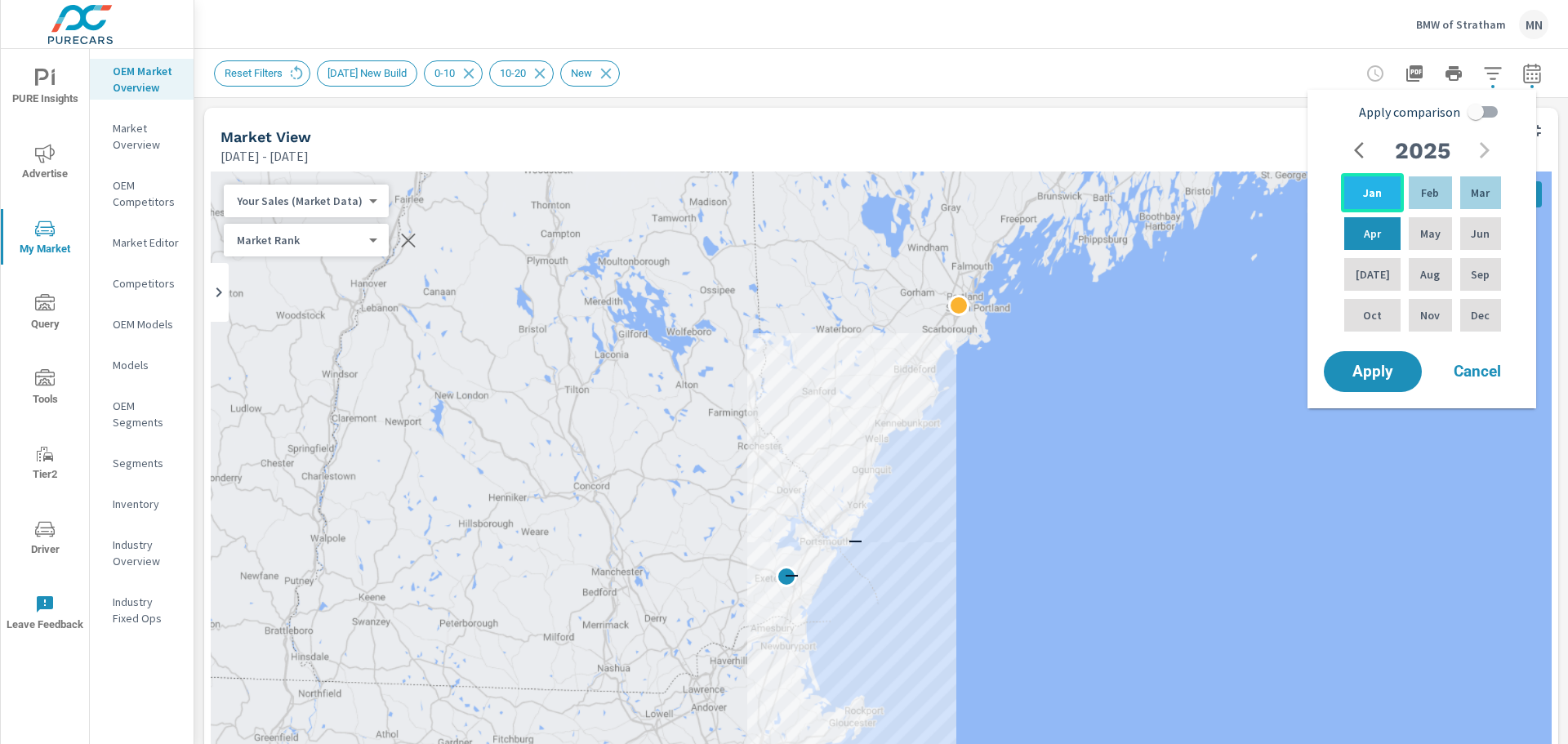
click at [1363, 200] on p "Jan" at bounding box center [1373, 192] width 19 height 16
click at [1423, 236] on p "May" at bounding box center [1430, 233] width 20 height 16
click at [1374, 189] on p "Jan" at bounding box center [1373, 192] width 19 height 16
click at [1371, 374] on span "Apply" at bounding box center [1373, 372] width 67 height 15
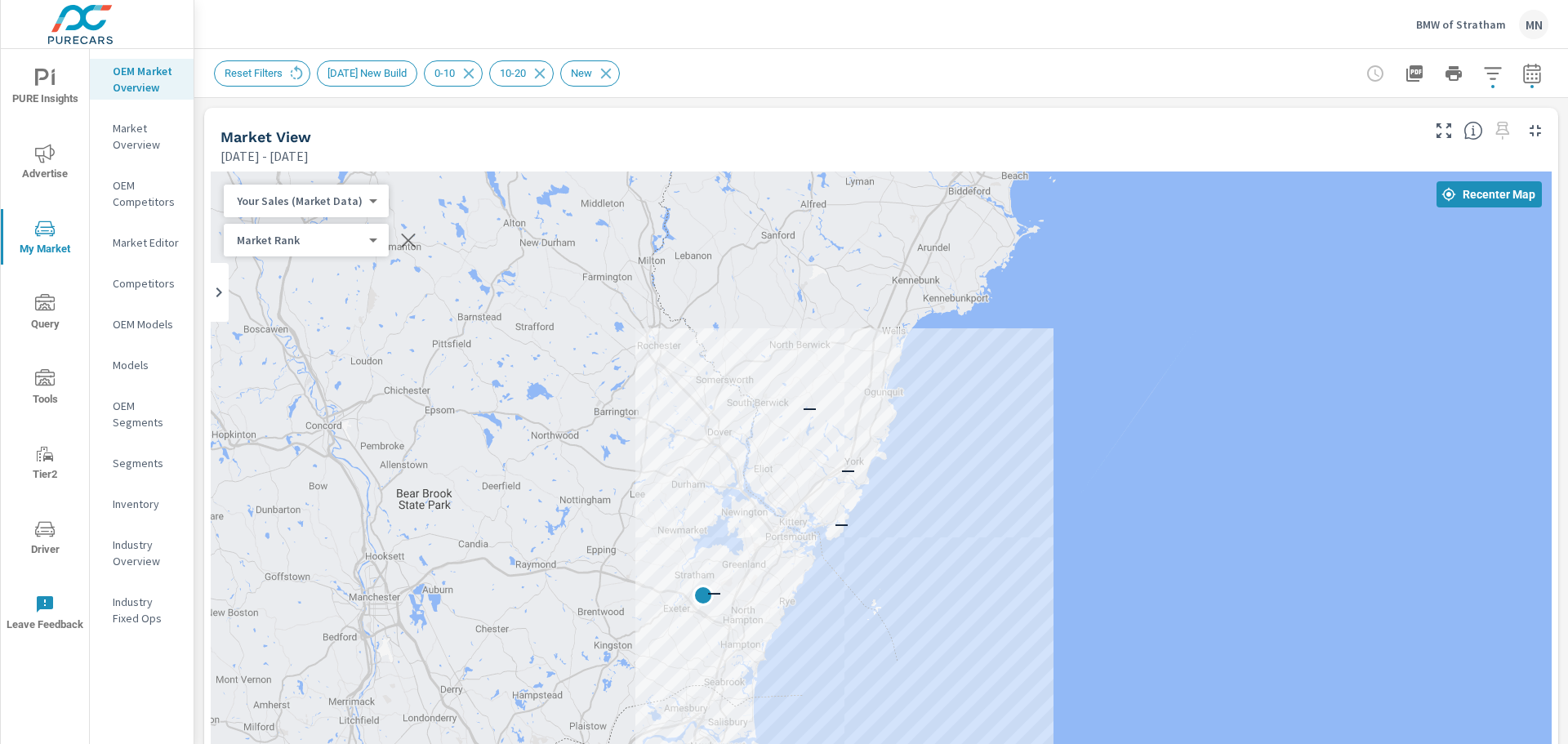
click at [839, 529] on p "—" at bounding box center [841, 523] width 14 height 20
click at [754, 487] on div "— — — —" at bounding box center [881, 503] width 1341 height 663
click at [386, 75] on span "[DATE] New Build" at bounding box center [368, 72] width 99 height 12
click at [416, 74] on span "[DATE] New Build" at bounding box center [368, 72] width 99 height 12
click at [349, 73] on span "[DATE] New Build" at bounding box center [368, 72] width 99 height 12
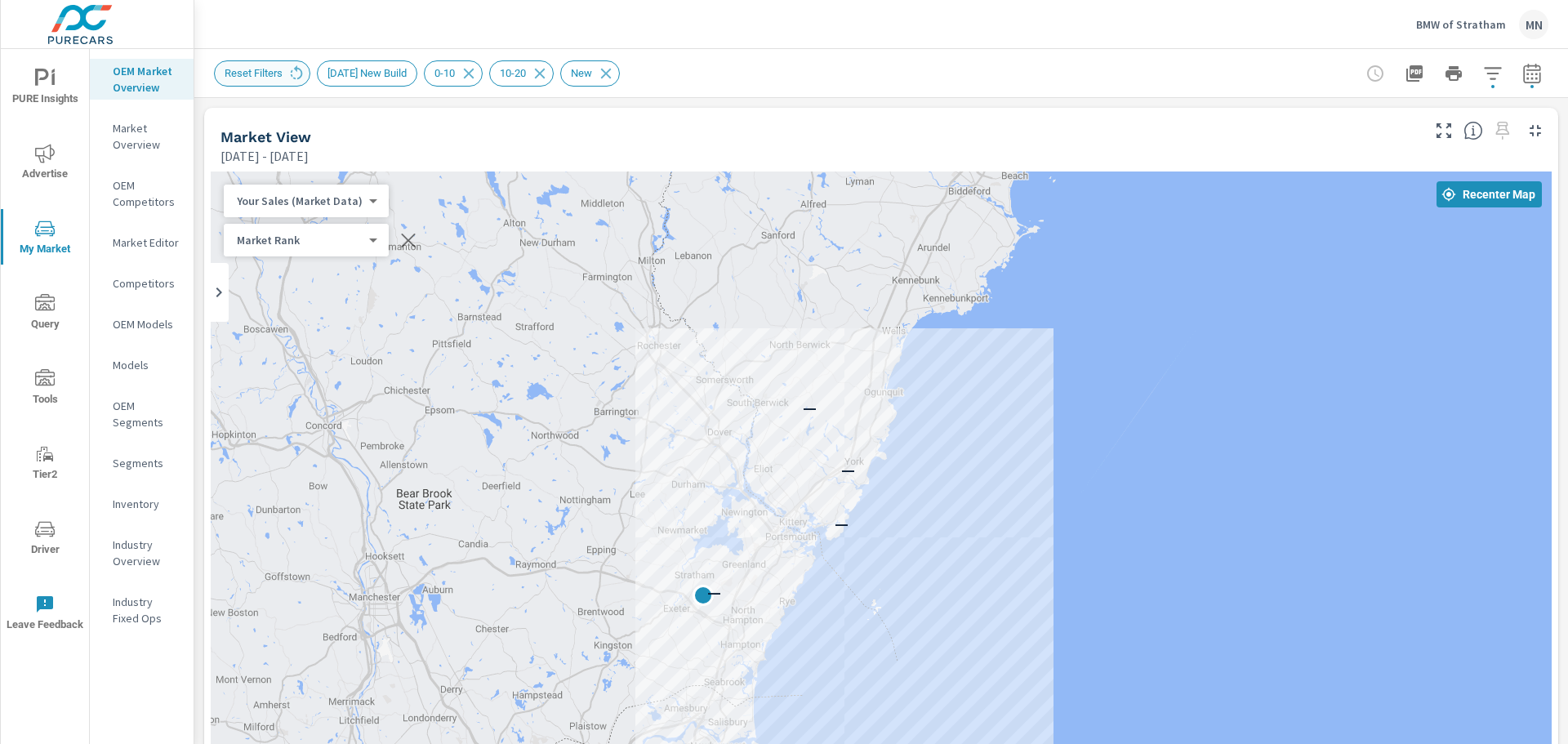
click at [278, 78] on span "Reset Filters" at bounding box center [253, 72] width 77 height 12
click at [289, 72] on icon at bounding box center [296, 73] width 18 height 18
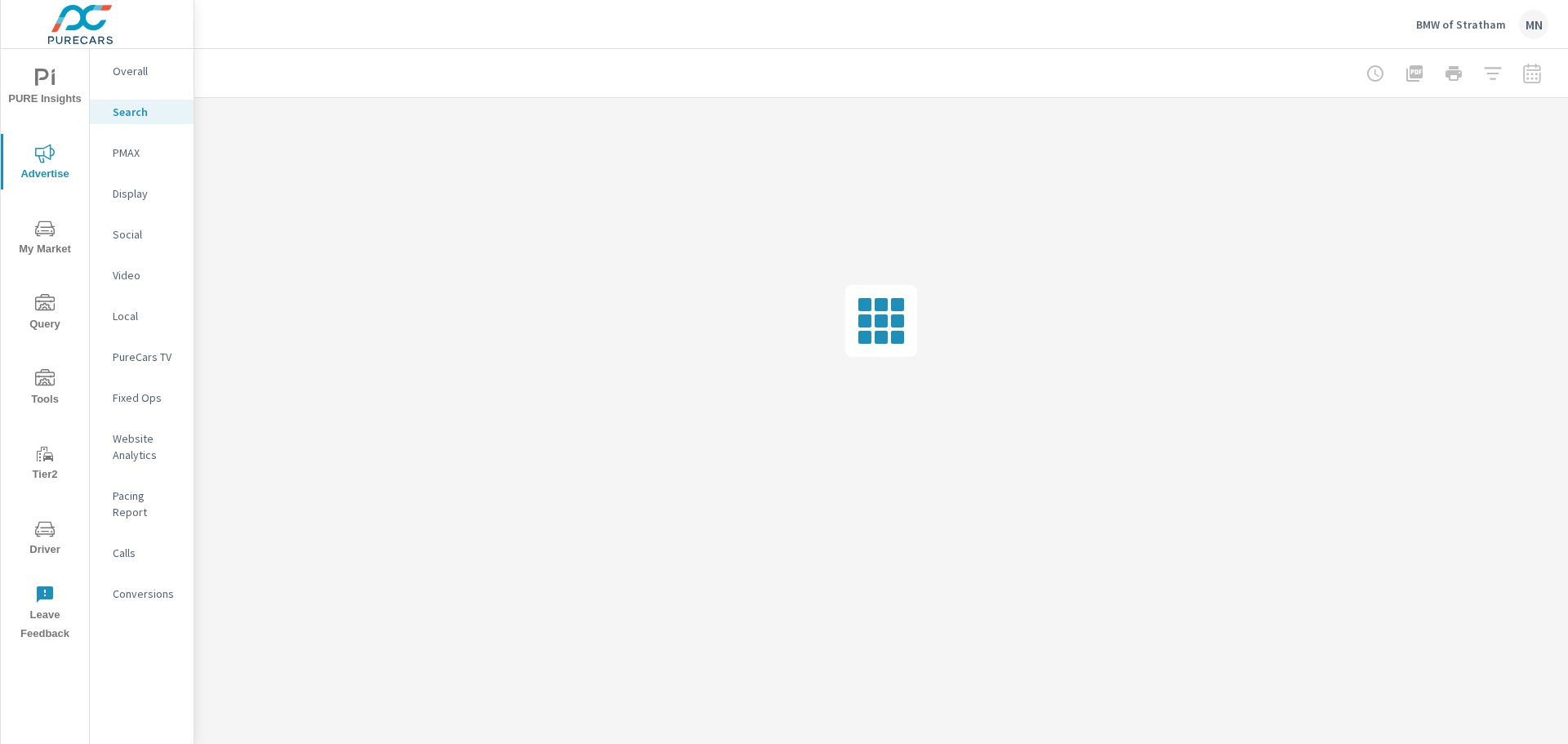
click at [136, 150] on p "PMAX" at bounding box center [146, 152] width 68 height 16
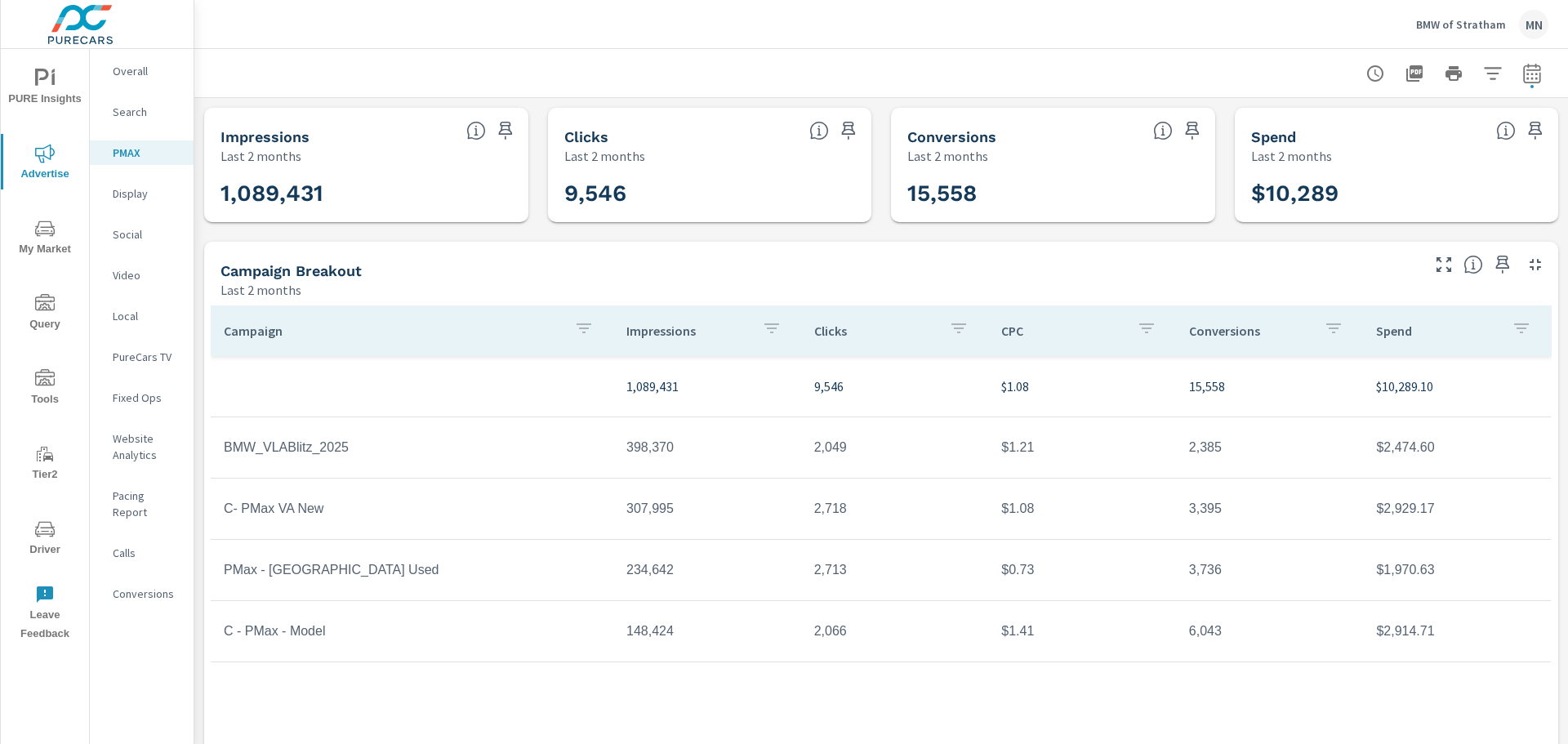
drag, startPoint x: 1394, startPoint y: 77, endPoint x: 1386, endPoint y: 135, distance: 58.5
click at [1405, 77] on icon "button" at bounding box center [1415, 73] width 20 height 20
click at [140, 194] on p "Display" at bounding box center [146, 193] width 68 height 16
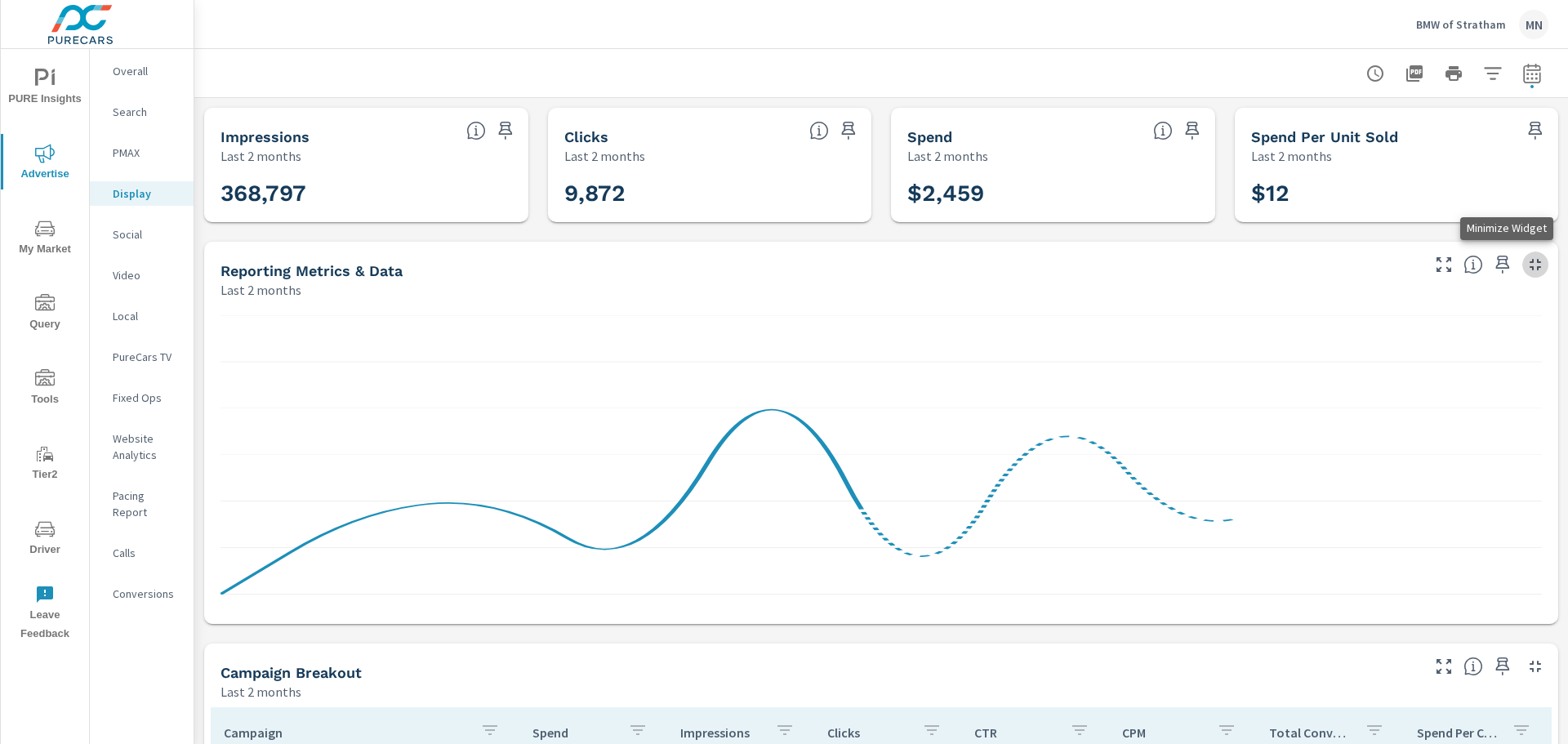
click at [1526, 267] on icon "button" at bounding box center [1536, 265] width 20 height 20
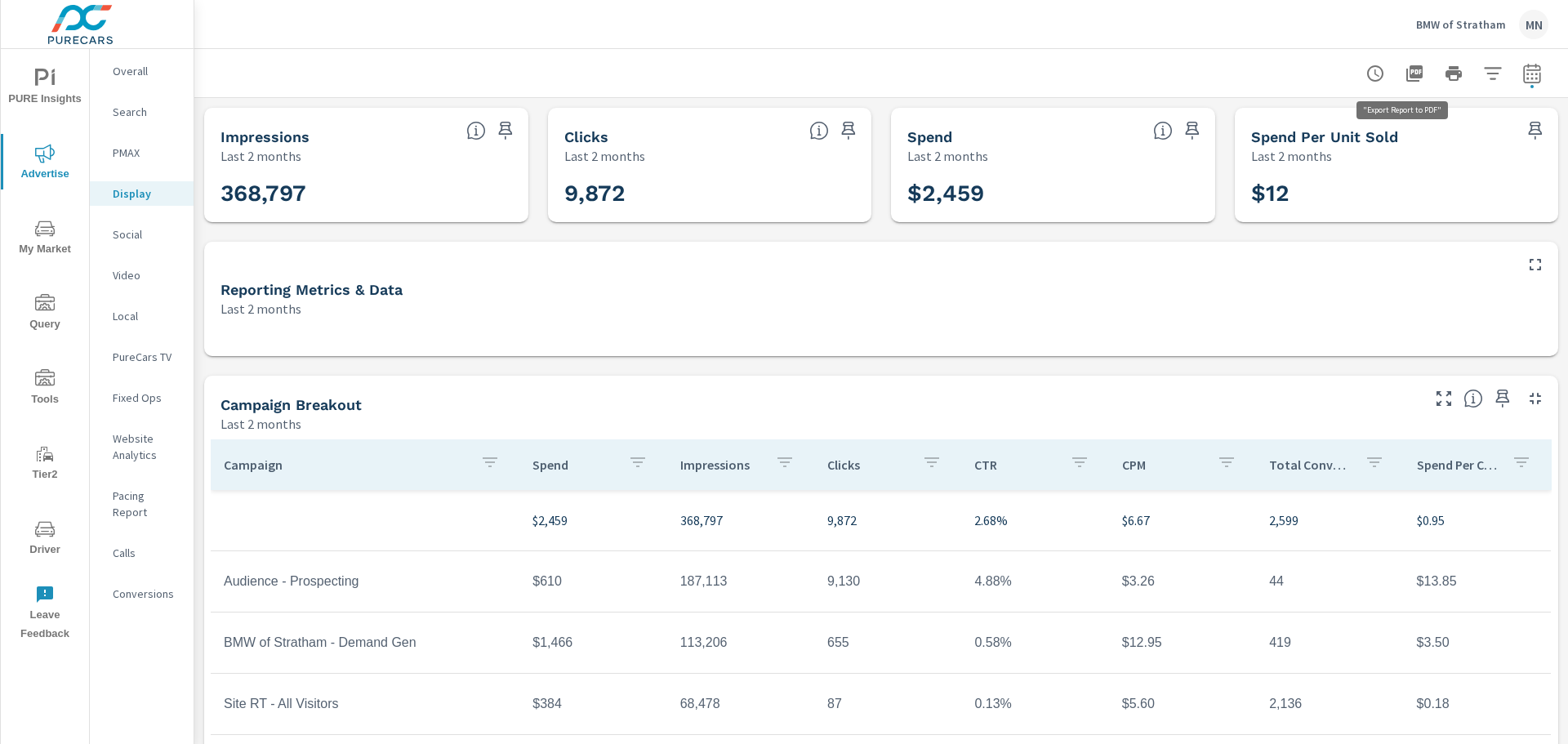
click at [1407, 67] on icon "button" at bounding box center [1415, 73] width 16 height 16
drag, startPoint x: 1408, startPoint y: 23, endPoint x: 1520, endPoint y: 27, distance: 112.1
click at [1520, 27] on div "BMW of Stratham [GEOGRAPHIC_DATA]" at bounding box center [881, 24] width 1335 height 49
click at [127, 230] on p "Social" at bounding box center [146, 234] width 68 height 16
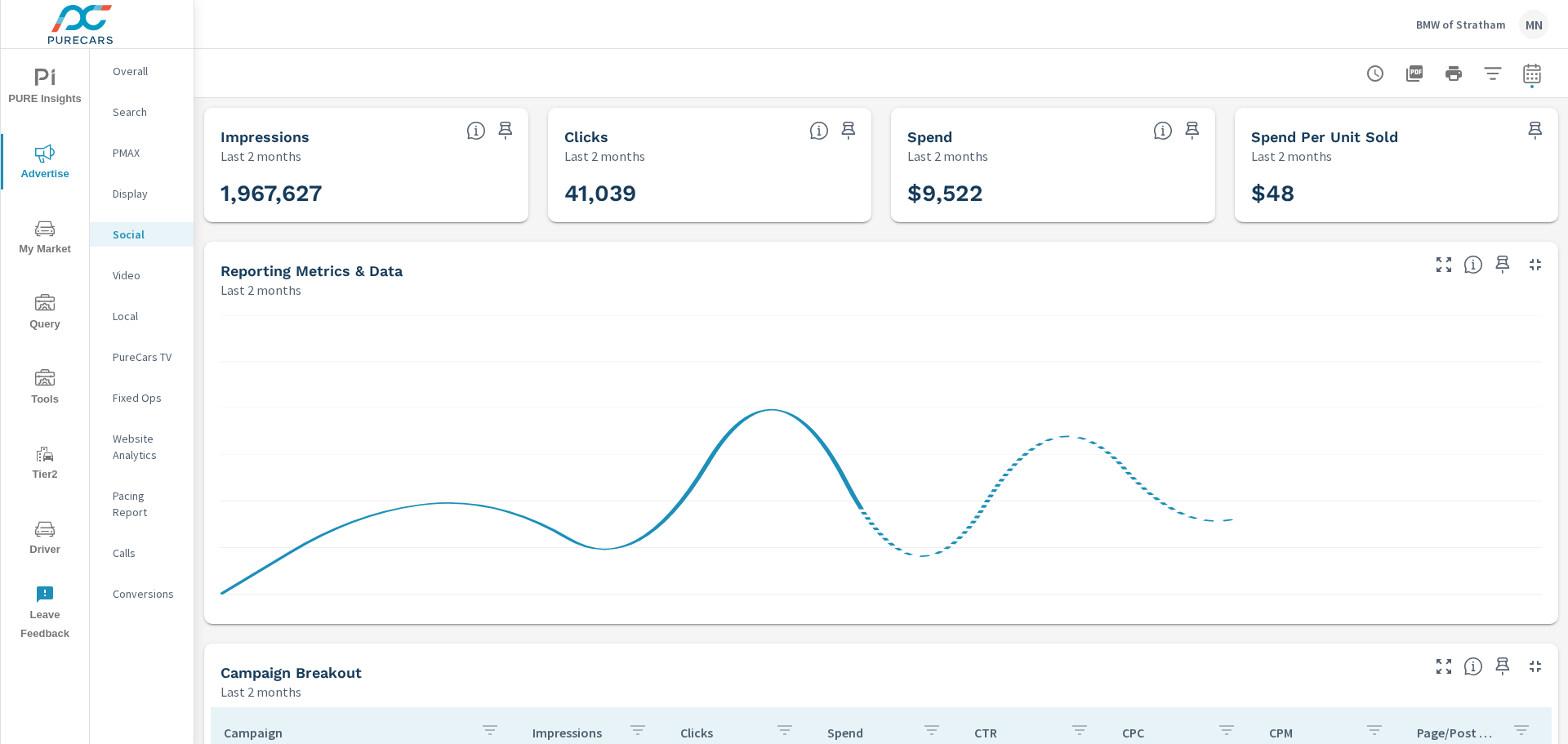
click at [1526, 265] on icon "button" at bounding box center [1536, 265] width 20 height 20
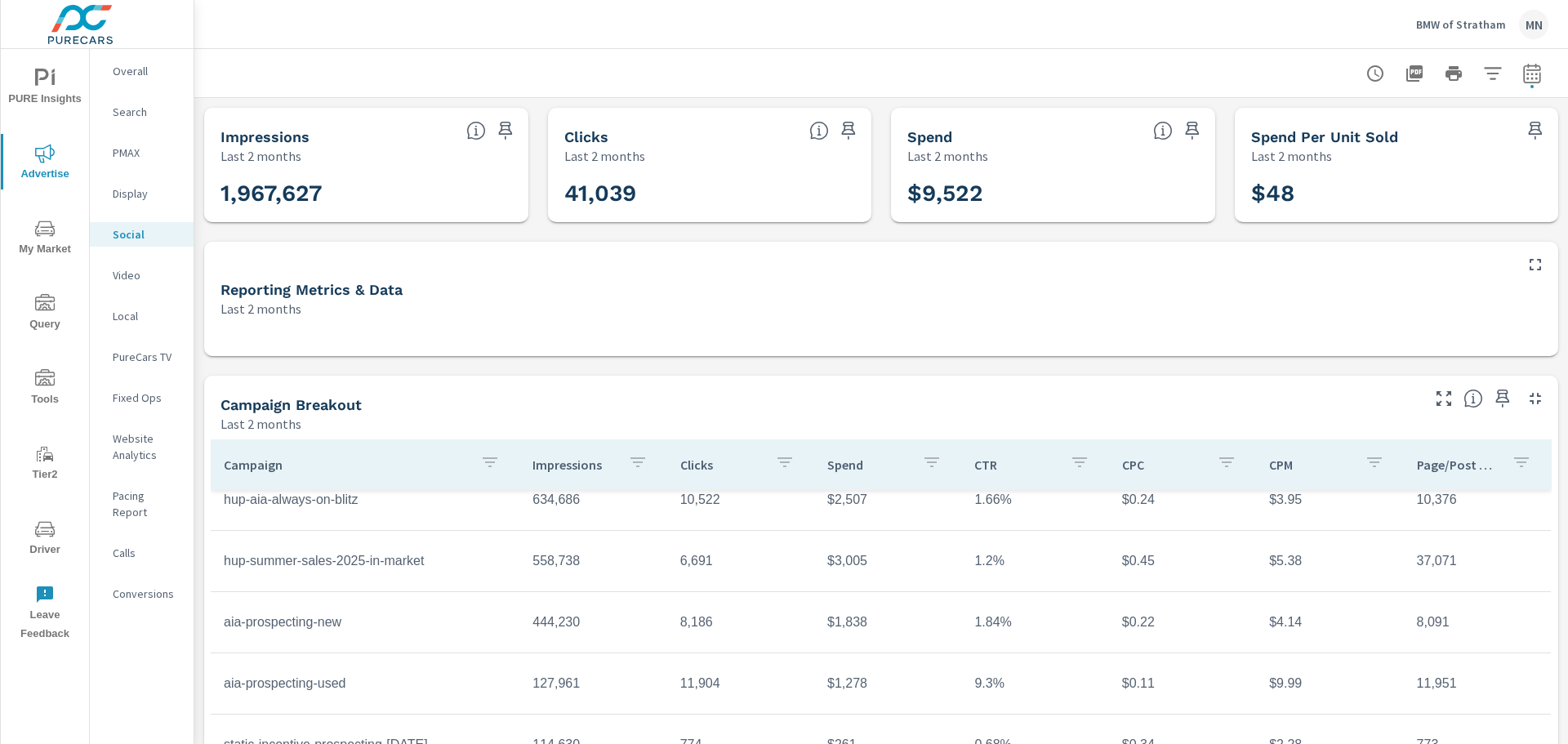
scroll to position [164, 0]
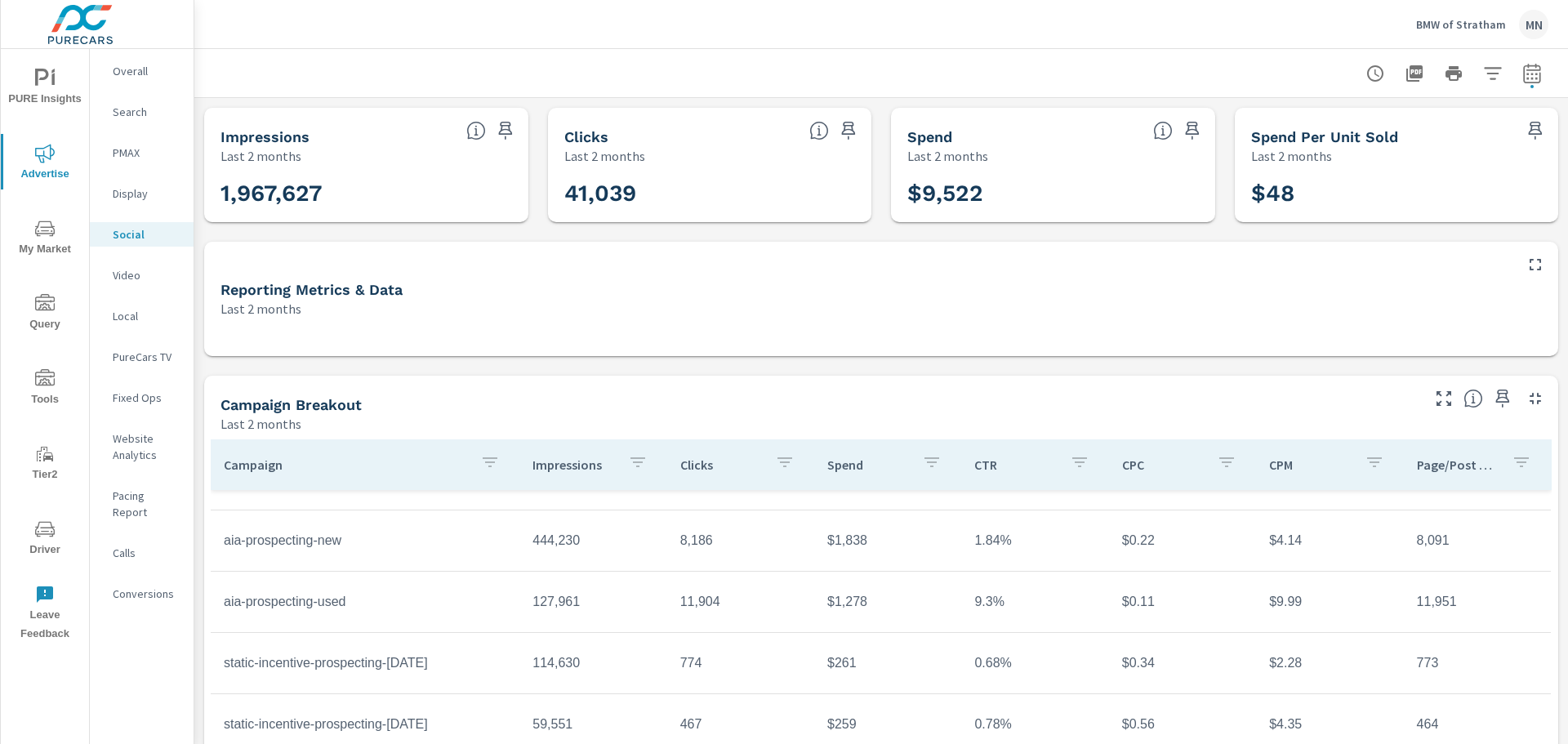
scroll to position [1, 0]
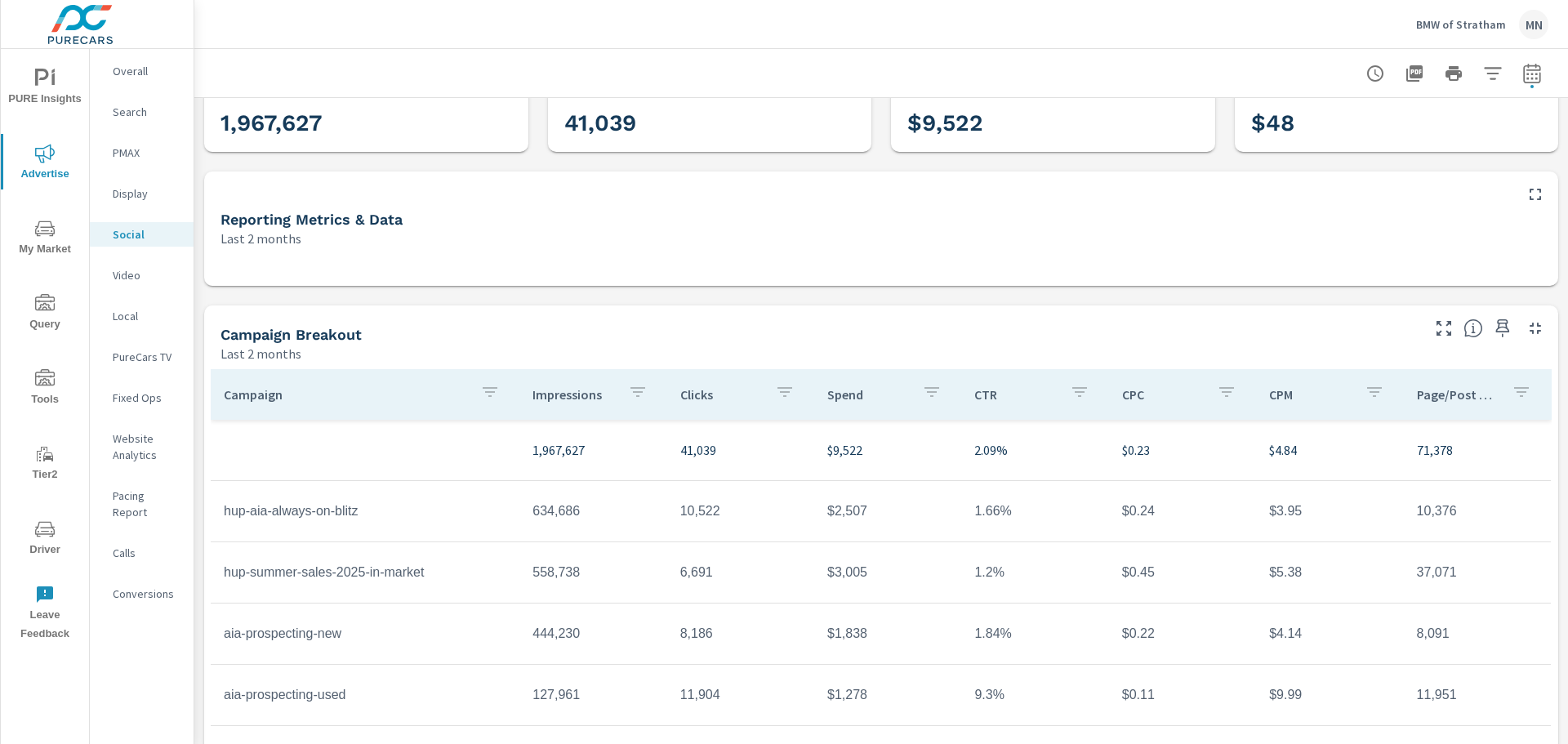
scroll to position [158, 0]
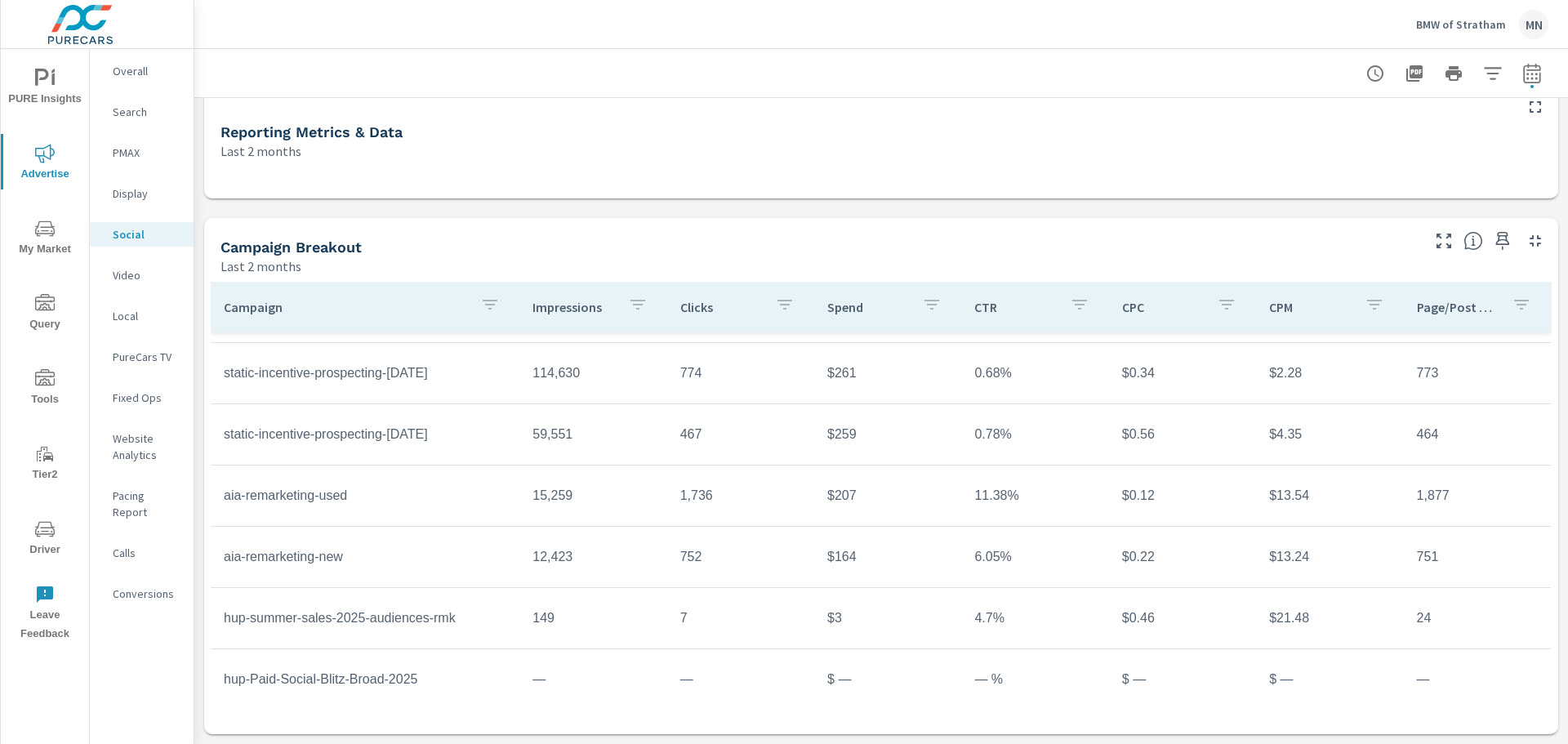
scroll to position [305, 0]
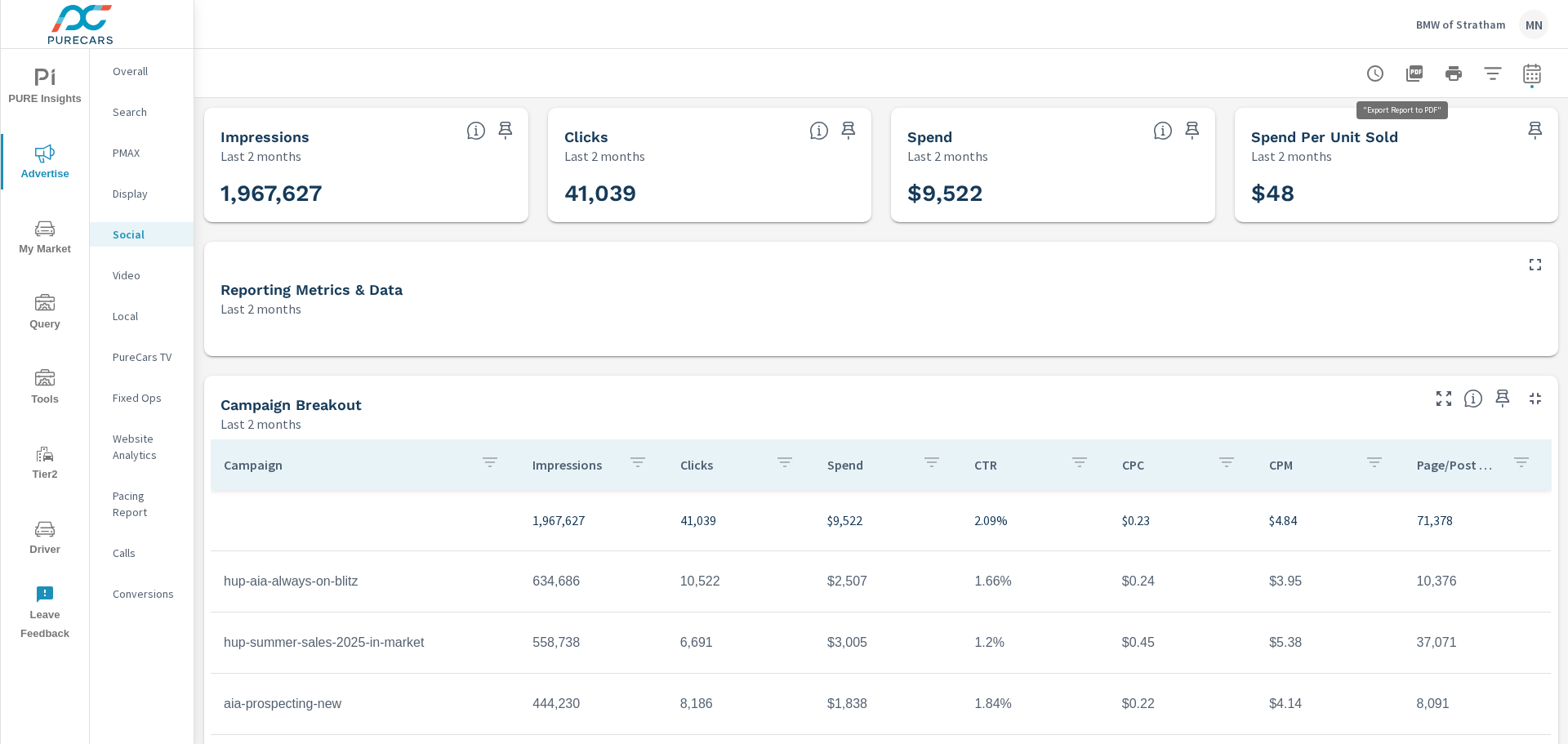
click at [1407, 77] on icon "button" at bounding box center [1415, 73] width 16 height 16
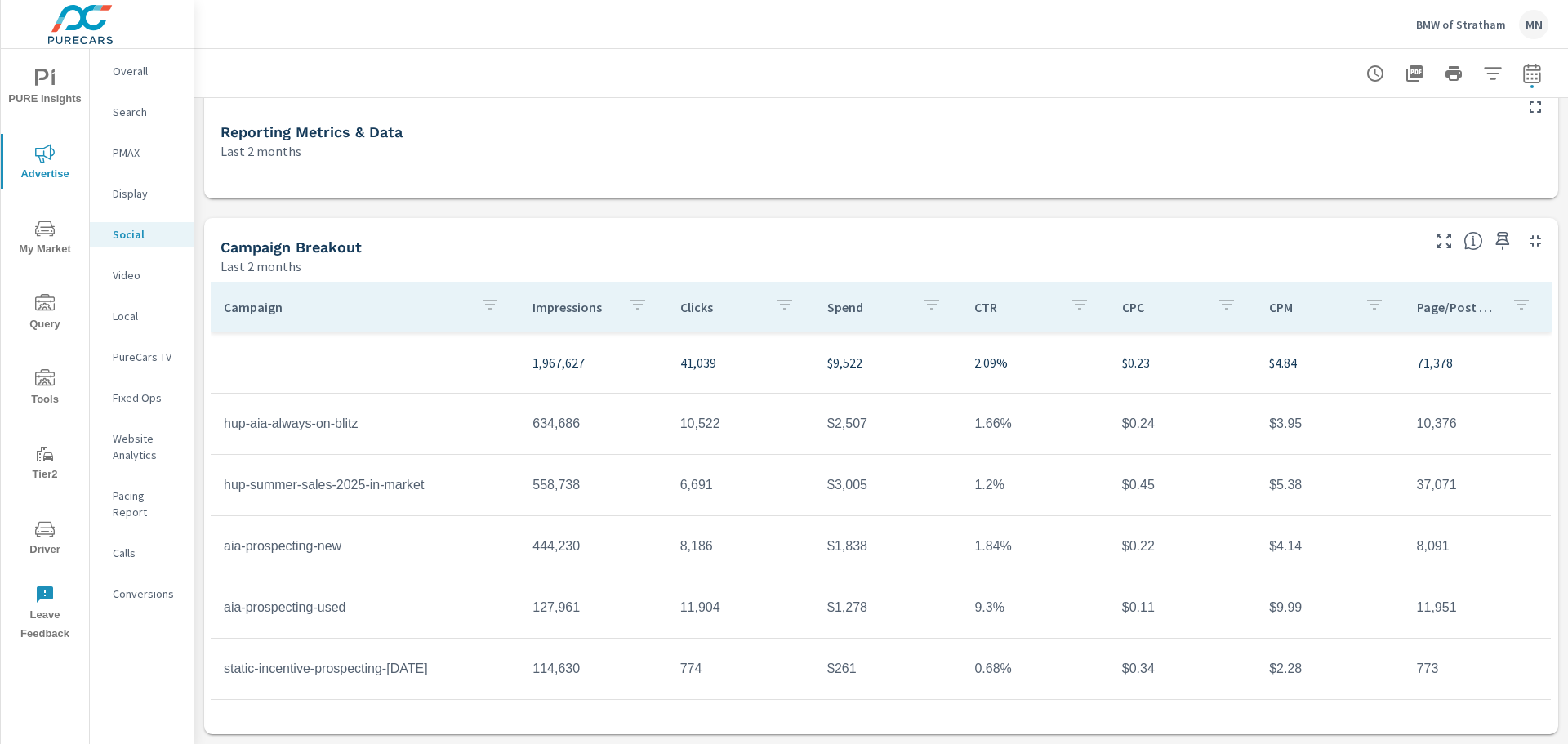
scroll to position [64, 0]
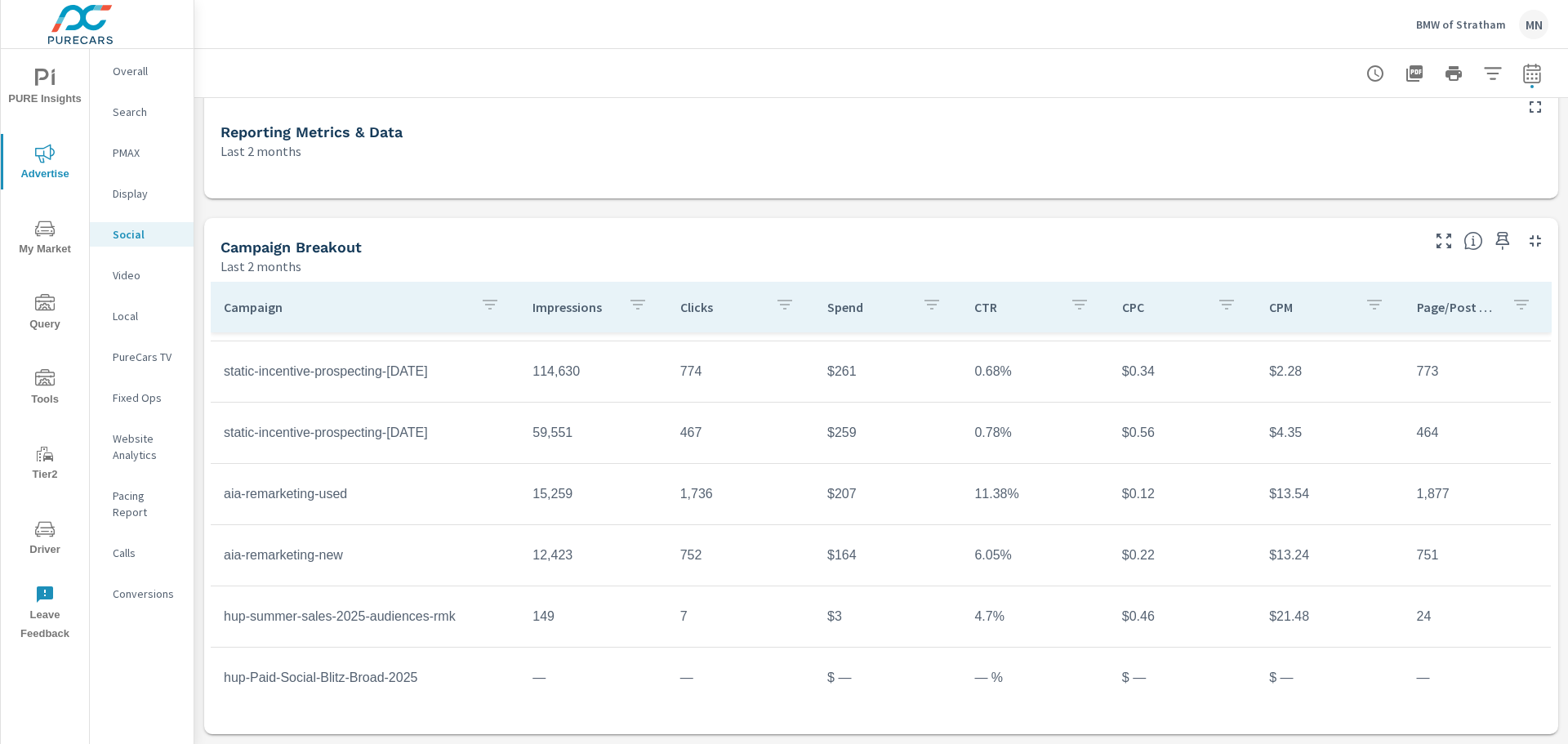
scroll to position [305, 0]
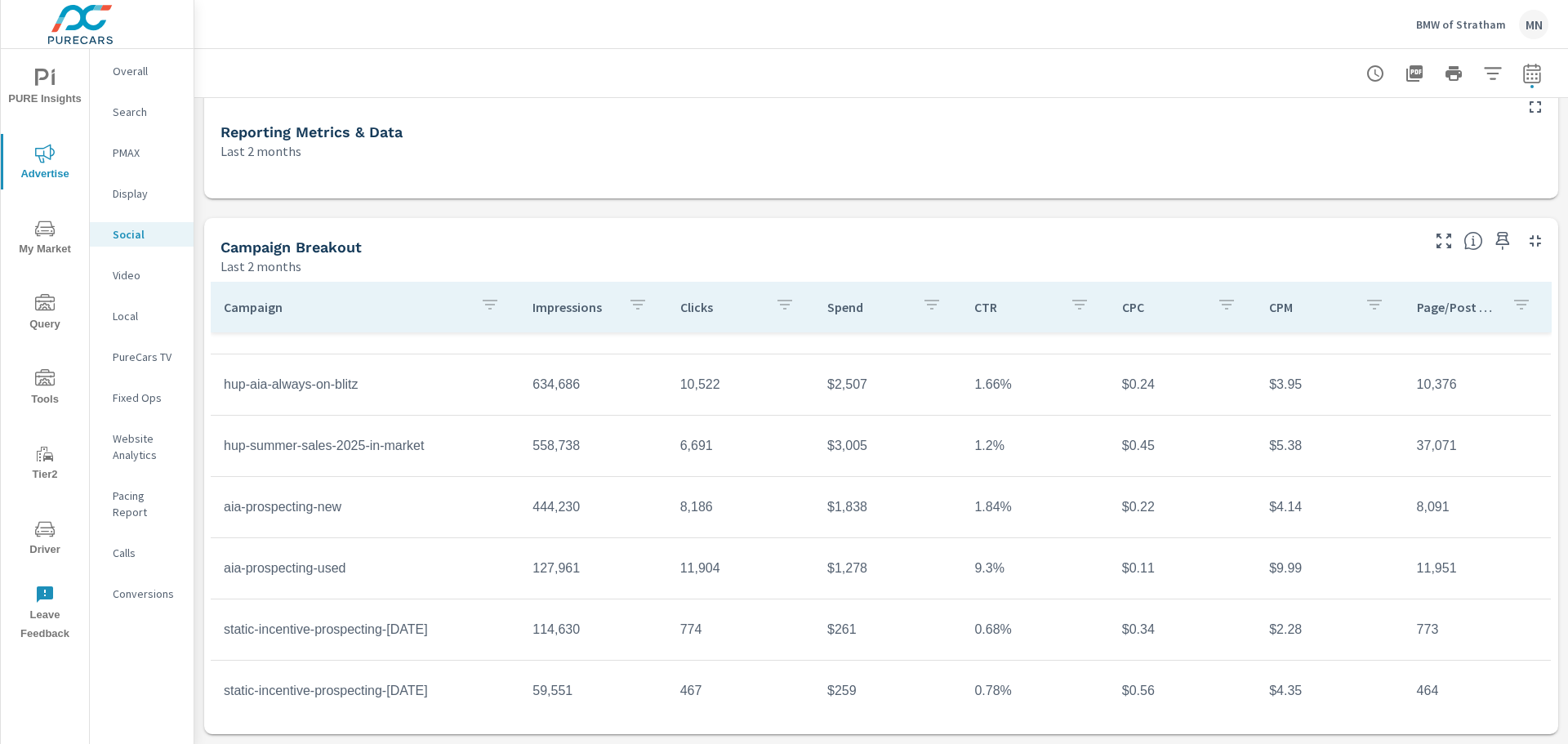
scroll to position [54, 0]
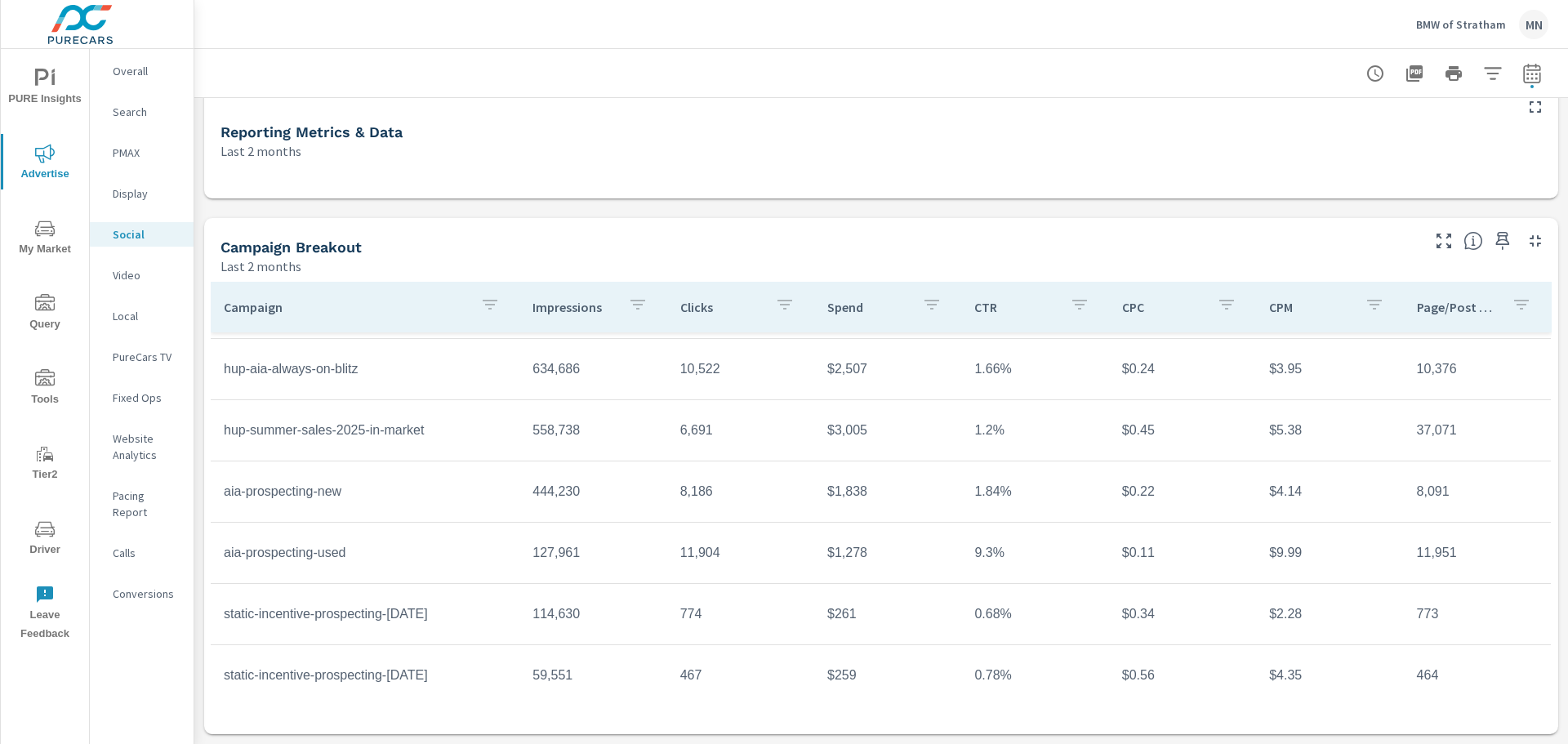
click at [122, 274] on p "Video" at bounding box center [146, 274] width 68 height 16
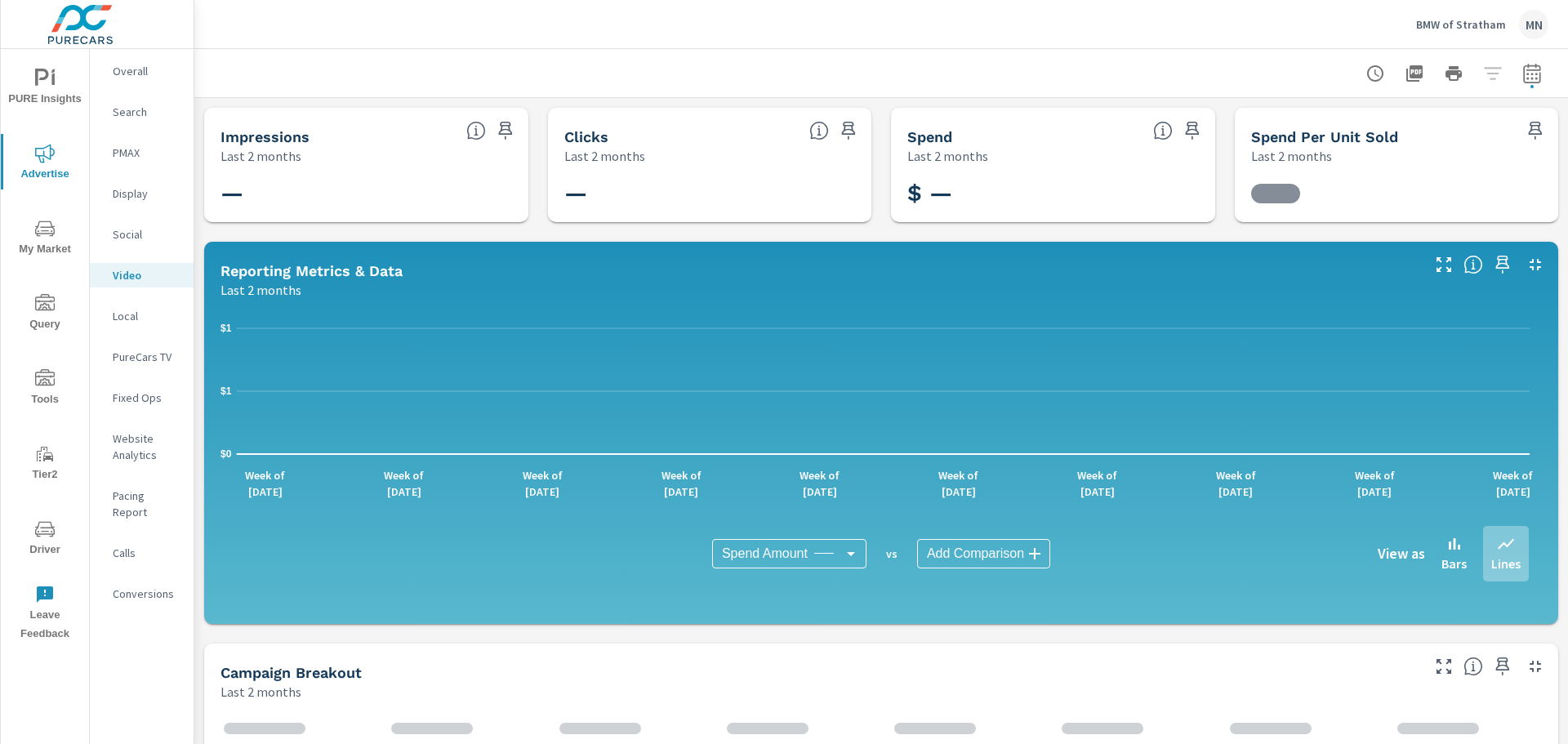
click at [119, 313] on p "Local" at bounding box center [146, 315] width 68 height 16
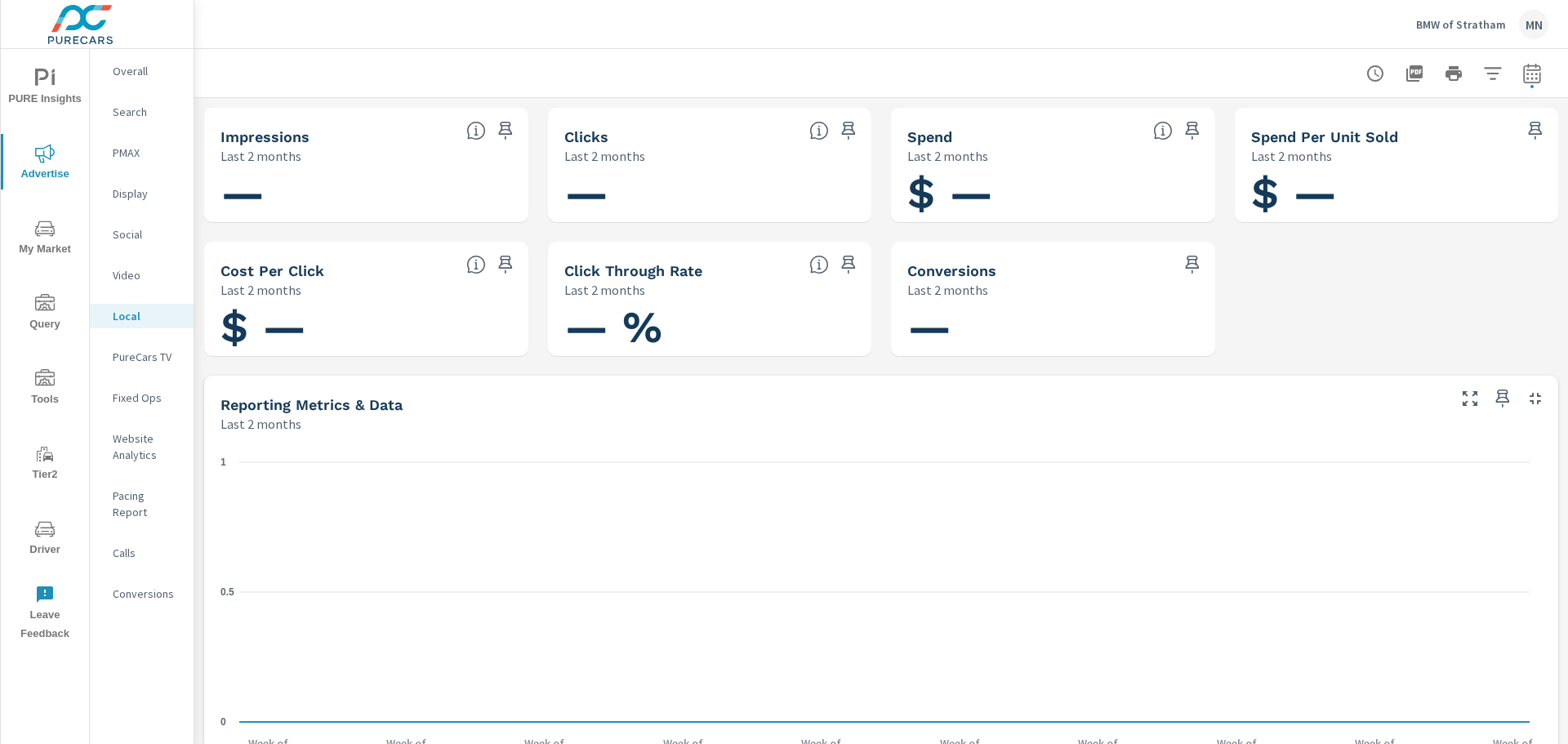
click at [121, 361] on p "PureCars TV" at bounding box center [146, 356] width 68 height 16
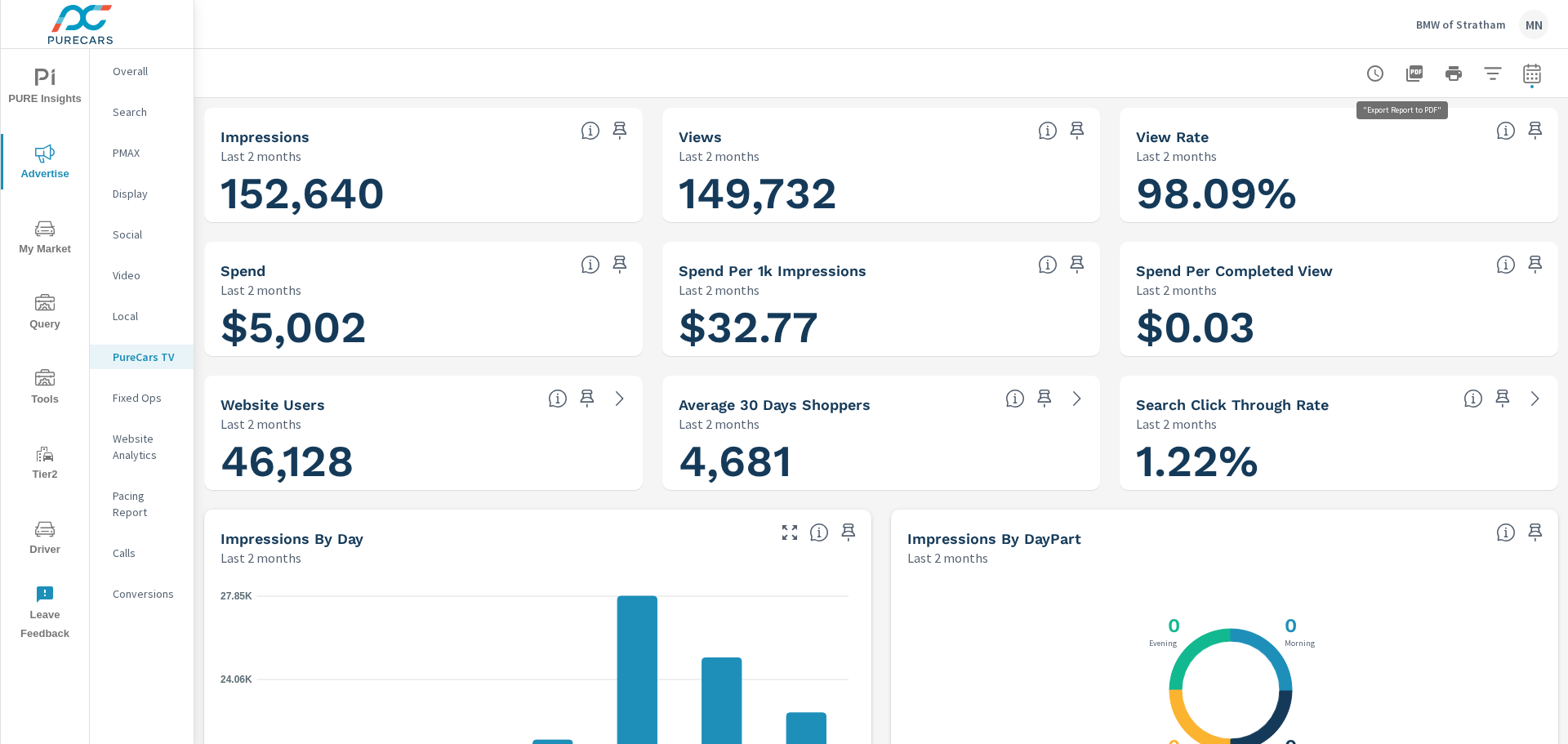
click at [1407, 68] on icon "button" at bounding box center [1415, 73] width 16 height 16
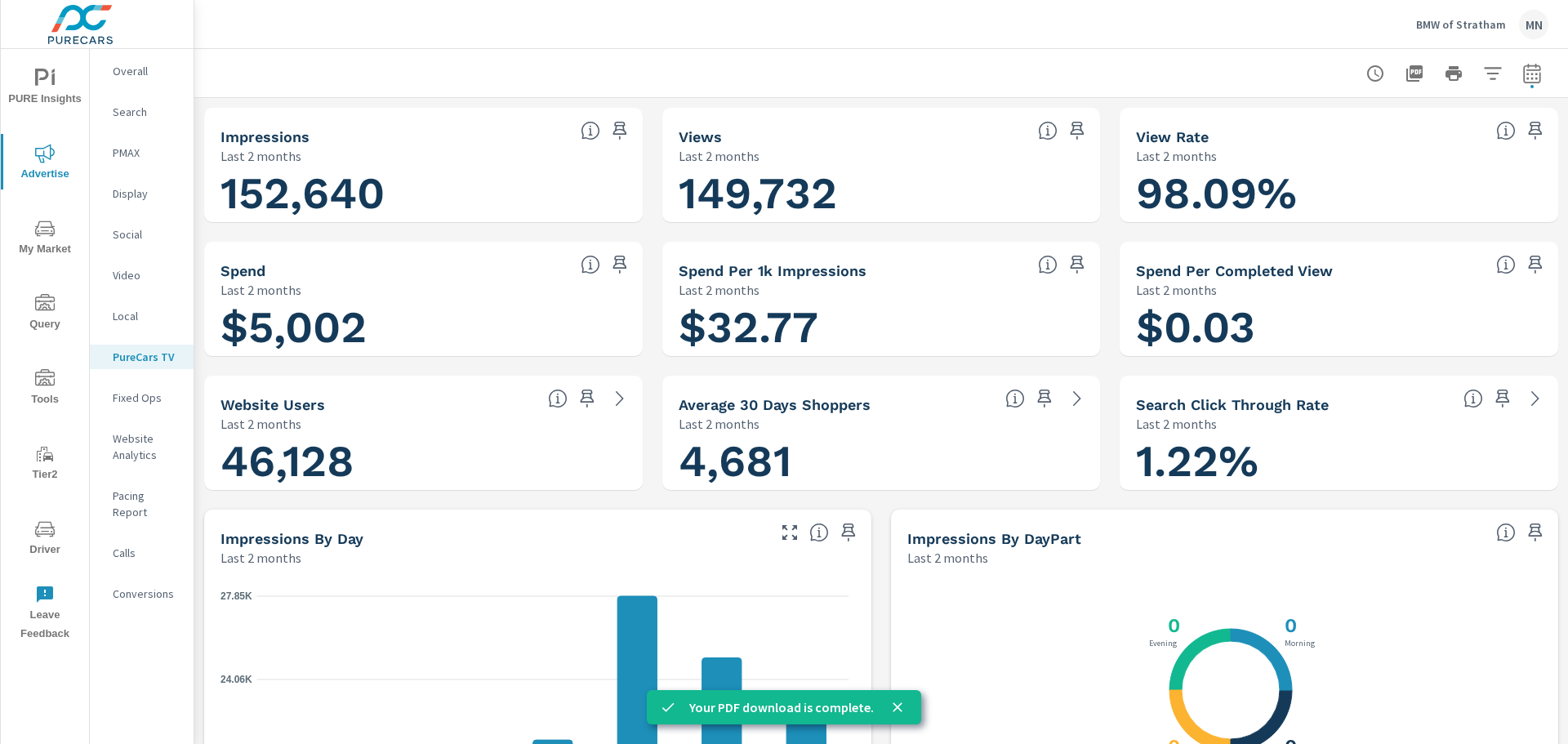
click at [132, 271] on p "Video" at bounding box center [146, 274] width 68 height 16
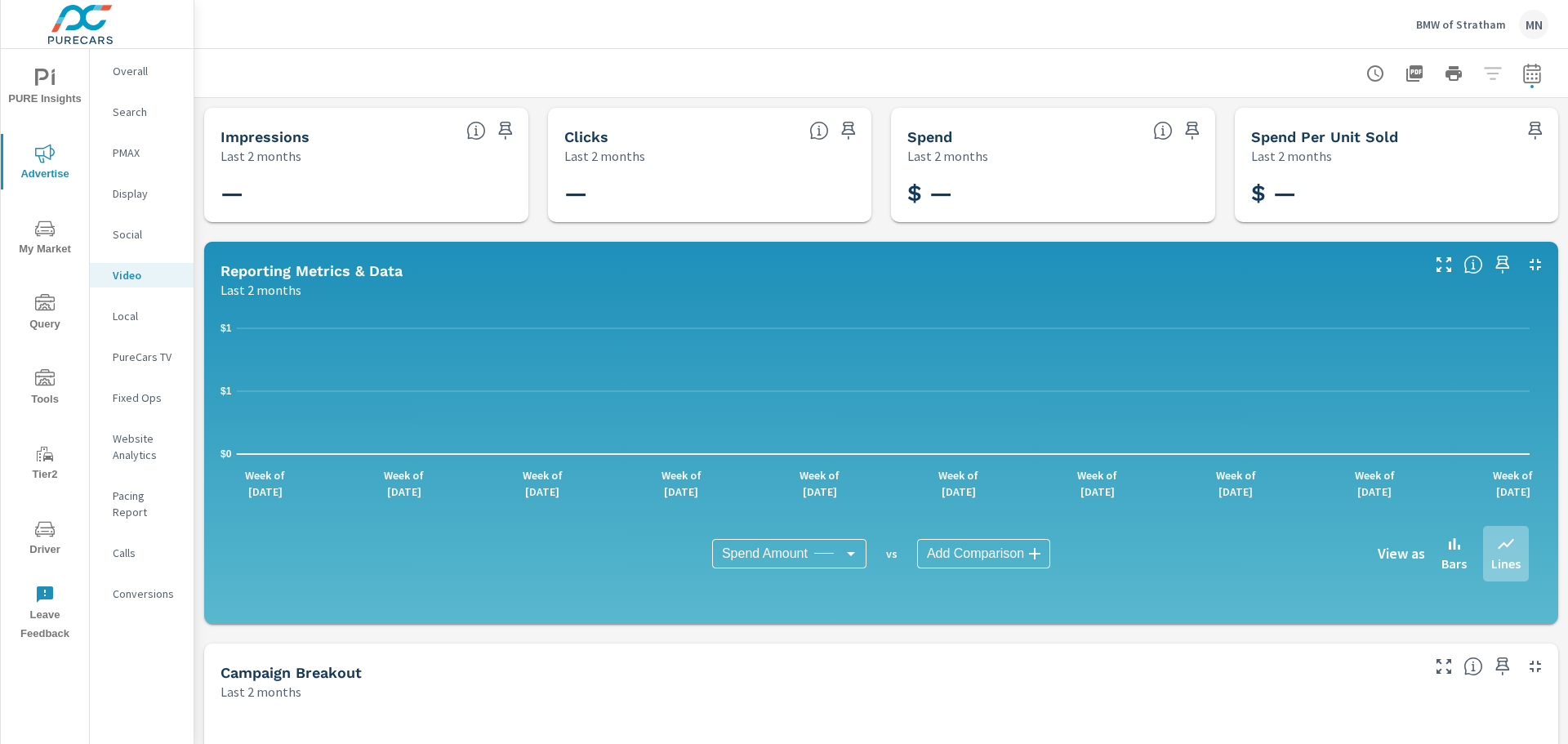
click at [120, 404] on p "Fixed Ops" at bounding box center [146, 397] width 68 height 16
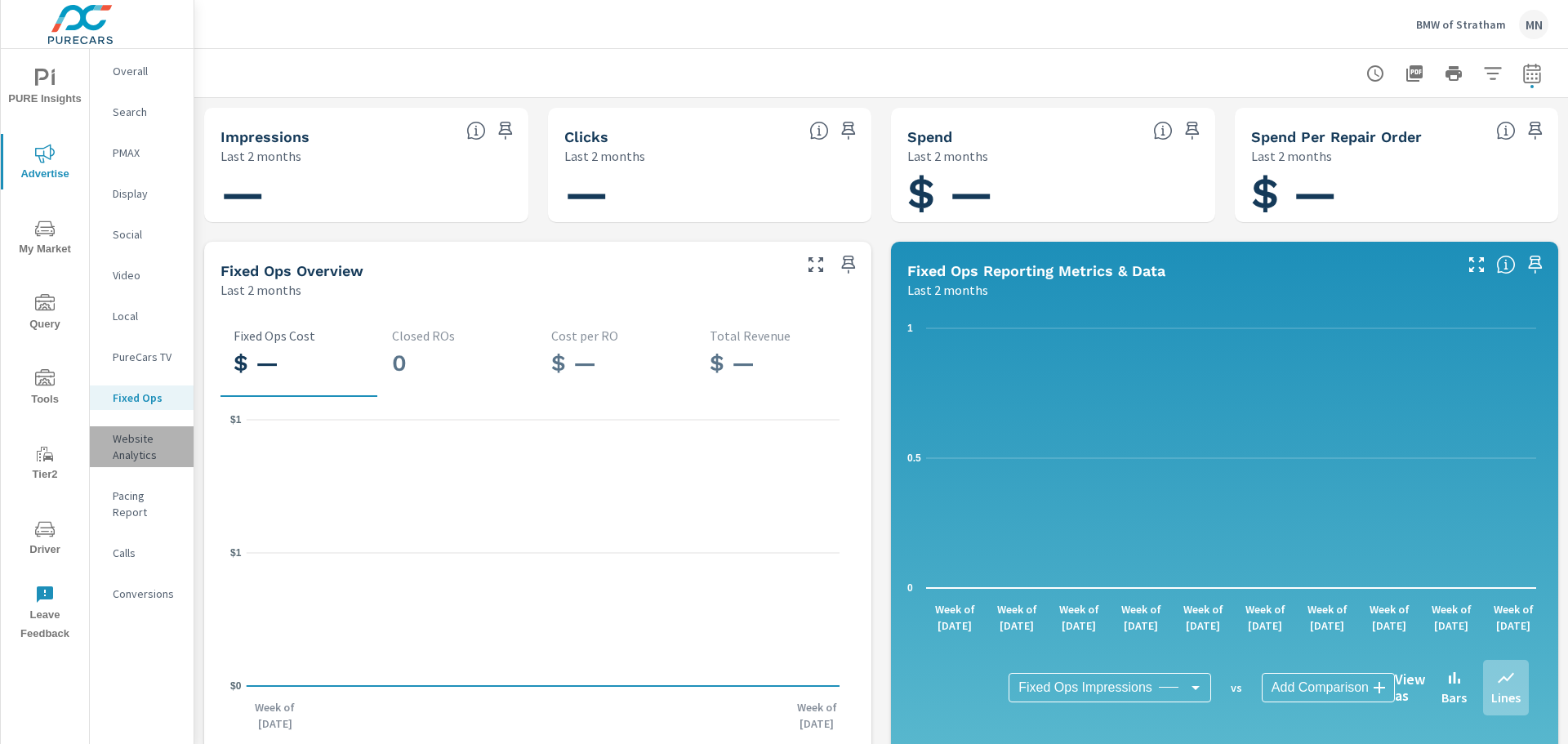
click at [117, 447] on p "Website Analytics" at bounding box center [146, 447] width 68 height 32
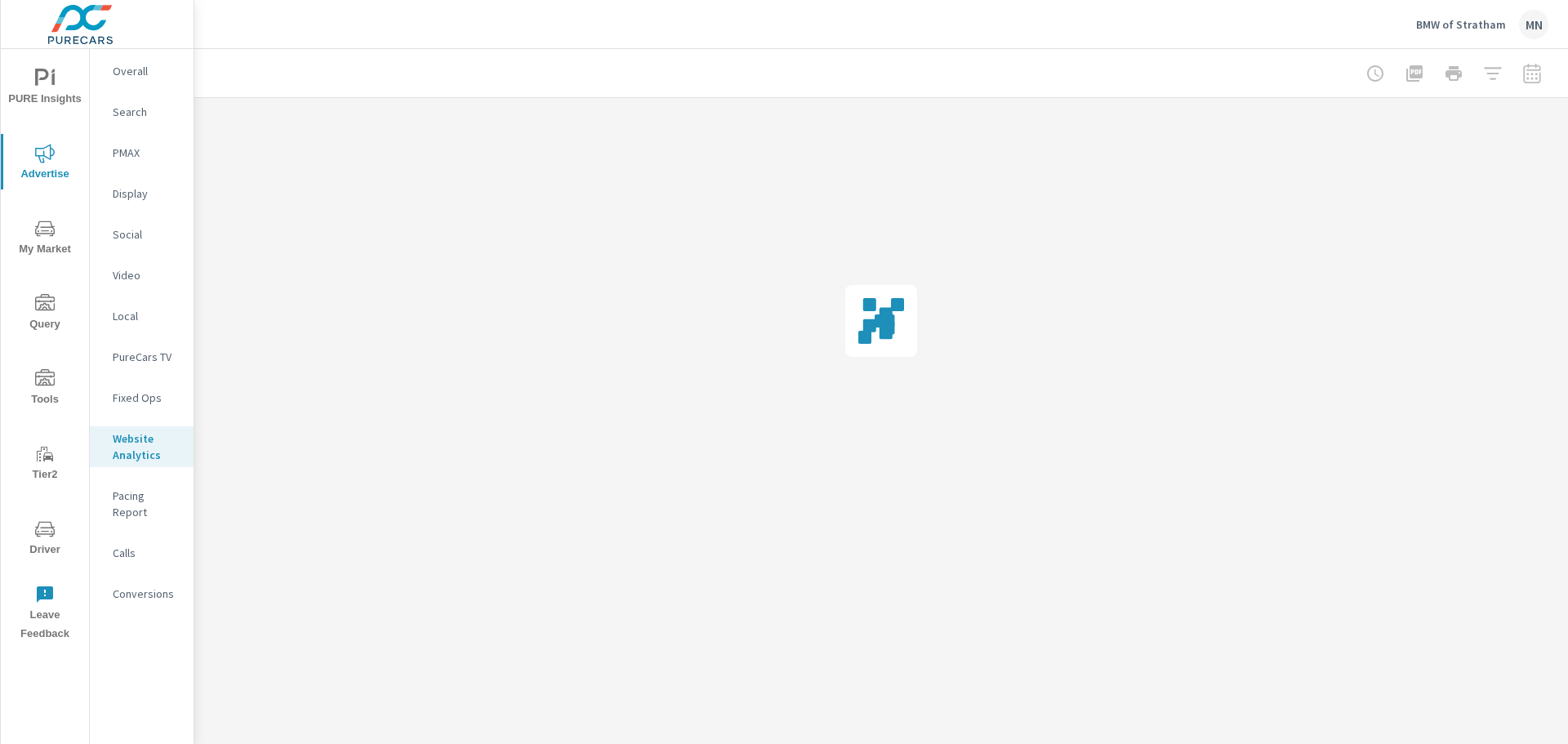
click at [131, 495] on p "Pacing Report" at bounding box center [146, 504] width 68 height 32
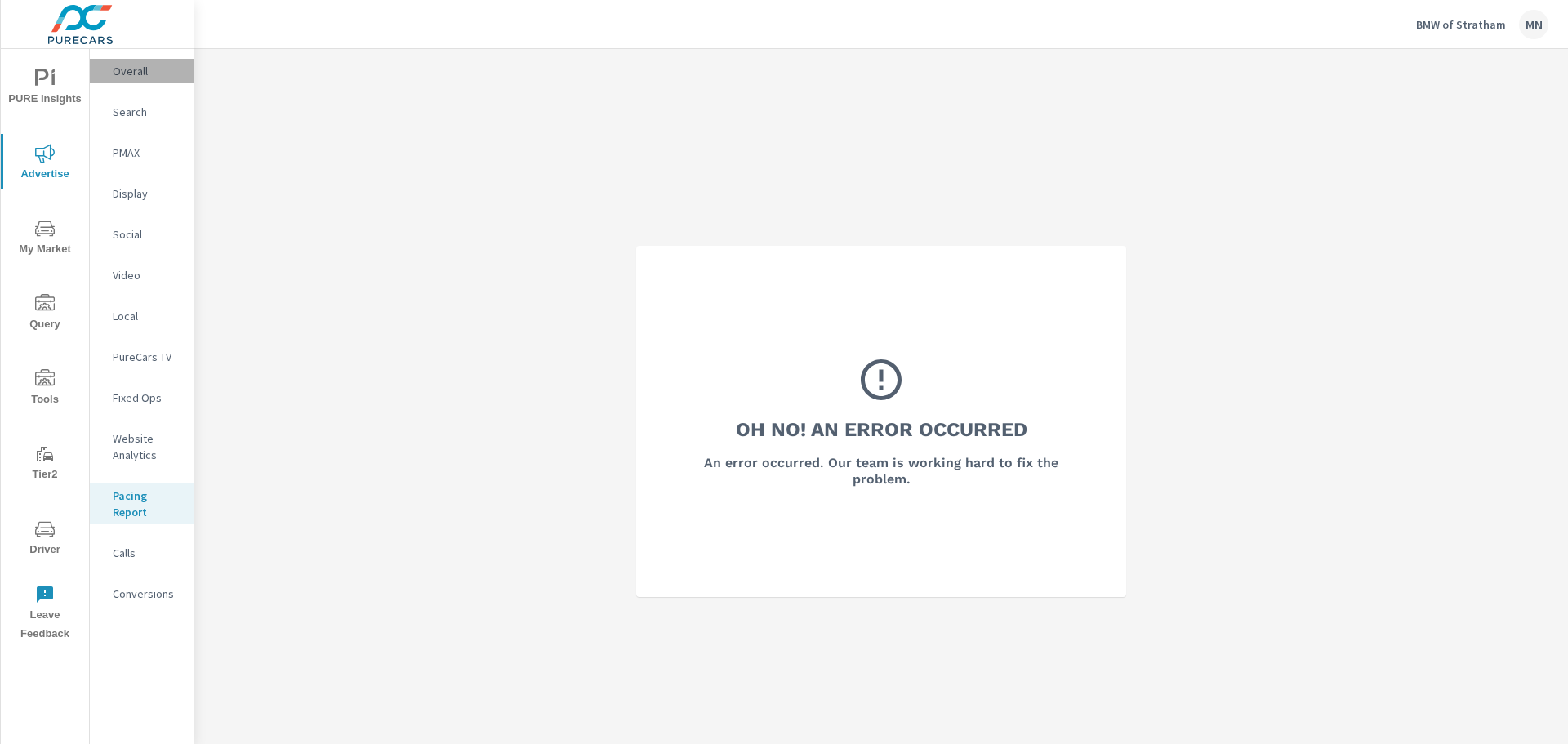
click at [131, 64] on p "Overall" at bounding box center [146, 70] width 68 height 16
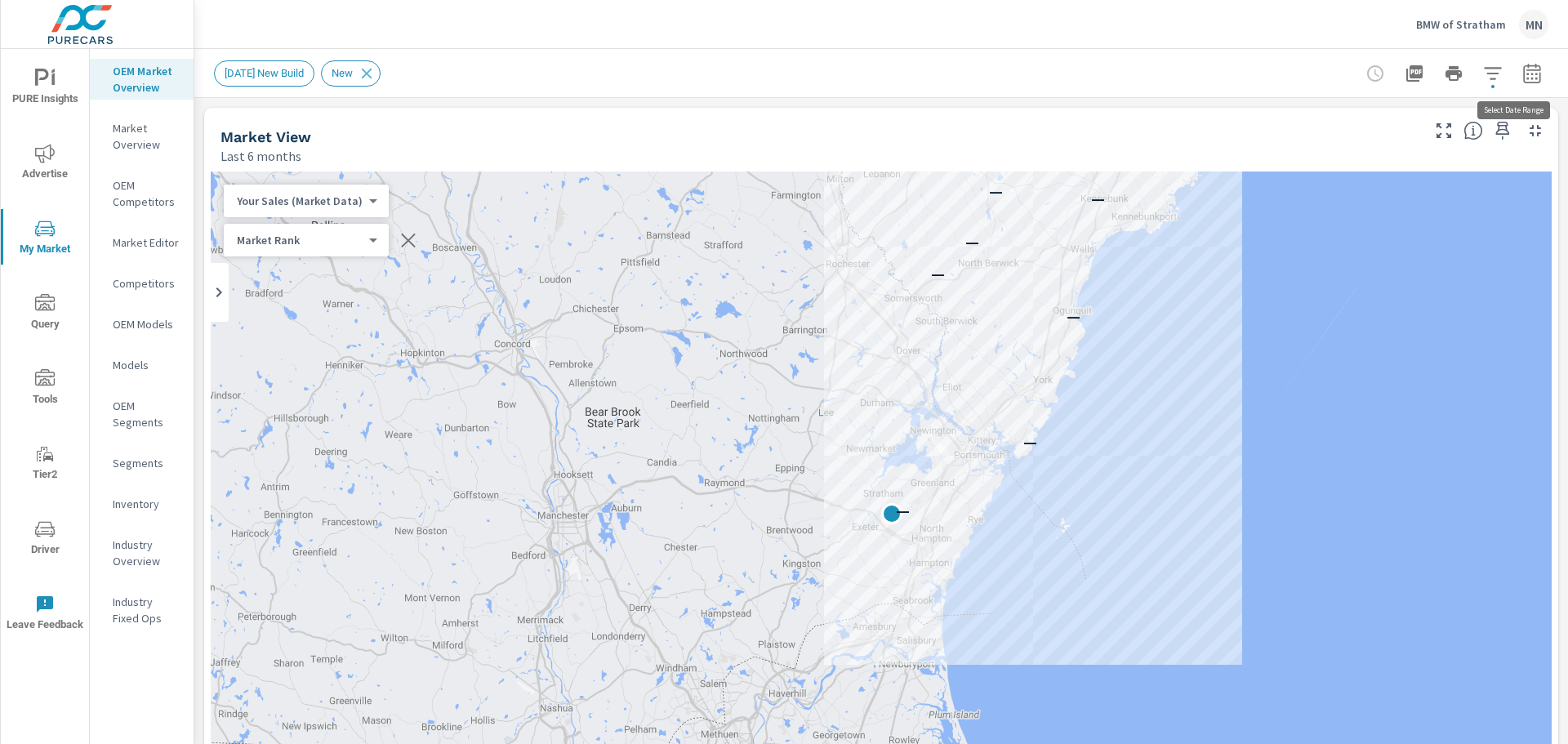
click at [1522, 73] on icon "button" at bounding box center [1532, 73] width 20 height 20
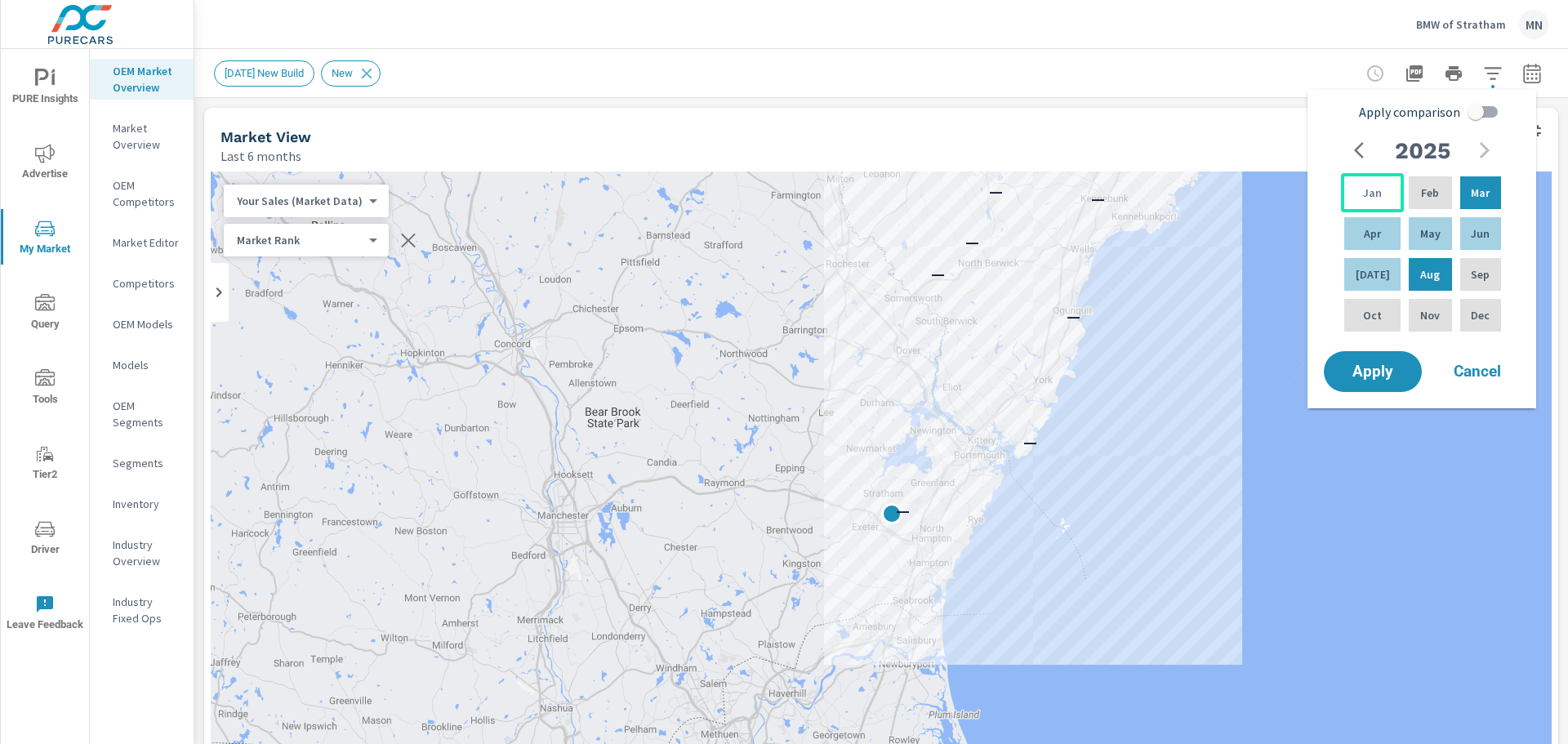
click at [1367, 193] on p "Jan" at bounding box center [1373, 192] width 19 height 16
click at [1370, 265] on div "[DATE]" at bounding box center [1373, 274] width 63 height 39
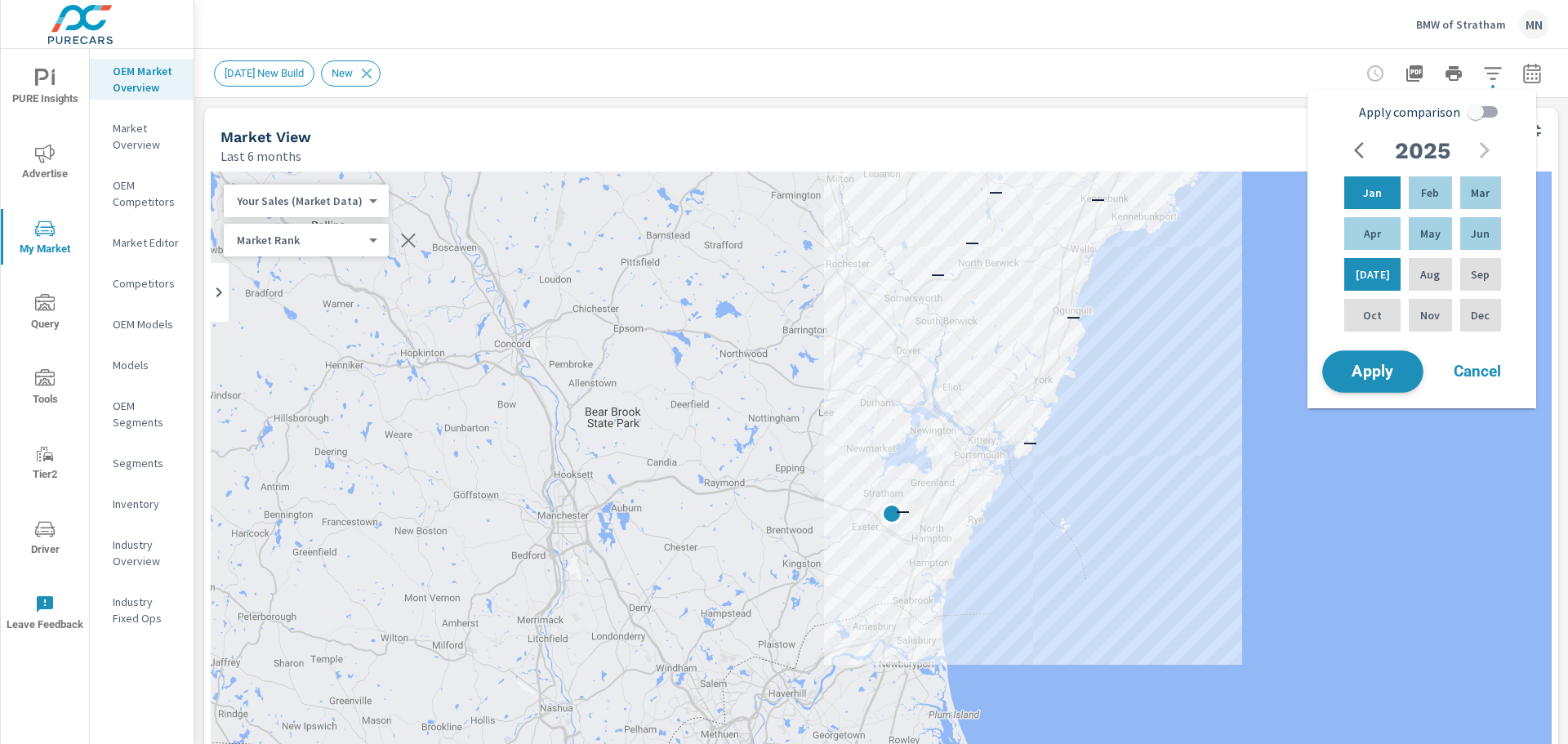
click at [1357, 377] on span "Apply" at bounding box center [1373, 372] width 67 height 15
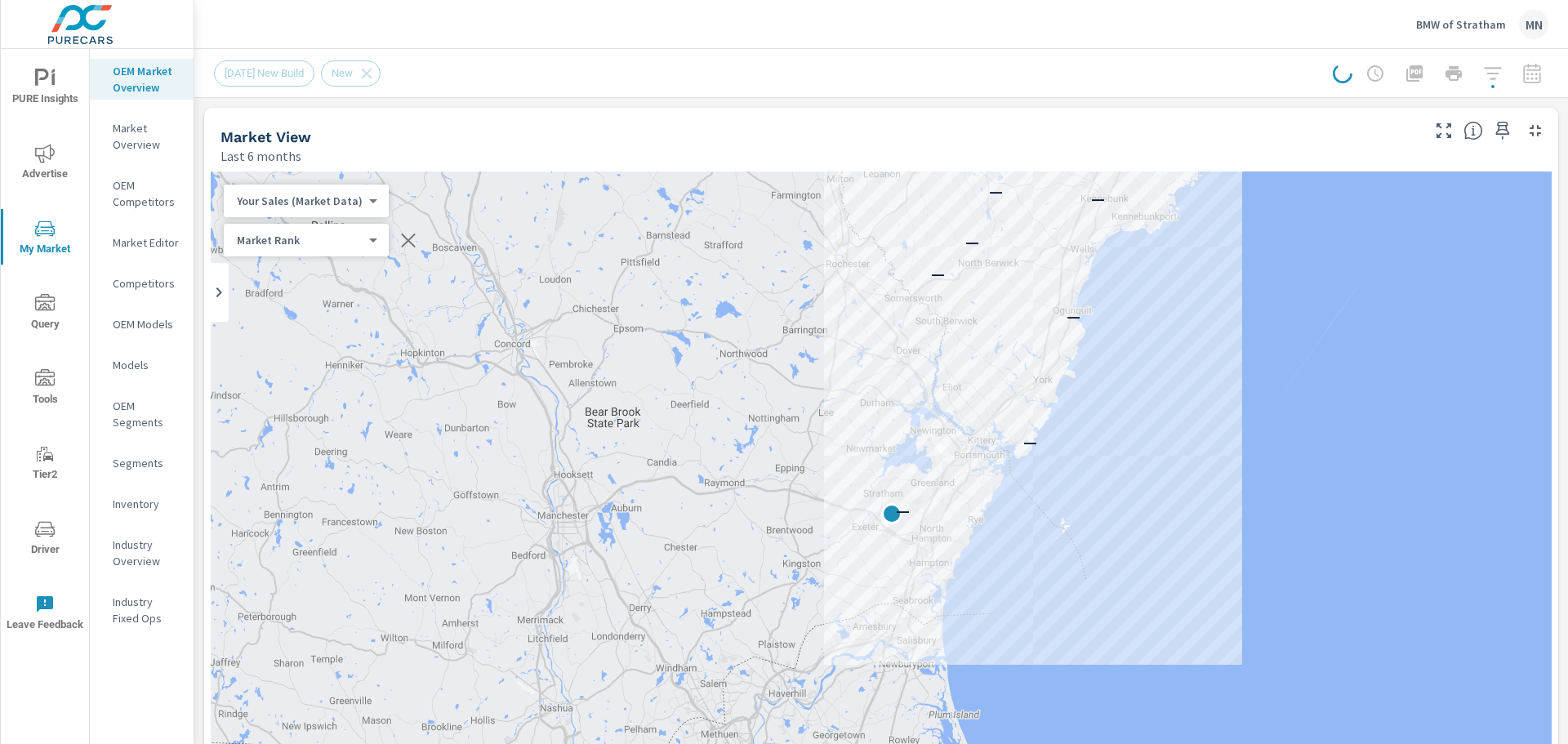
click at [1479, 73] on div at bounding box center [1440, 73] width 215 height 32
click at [1483, 78] on icon "button" at bounding box center [1493, 73] width 20 height 20
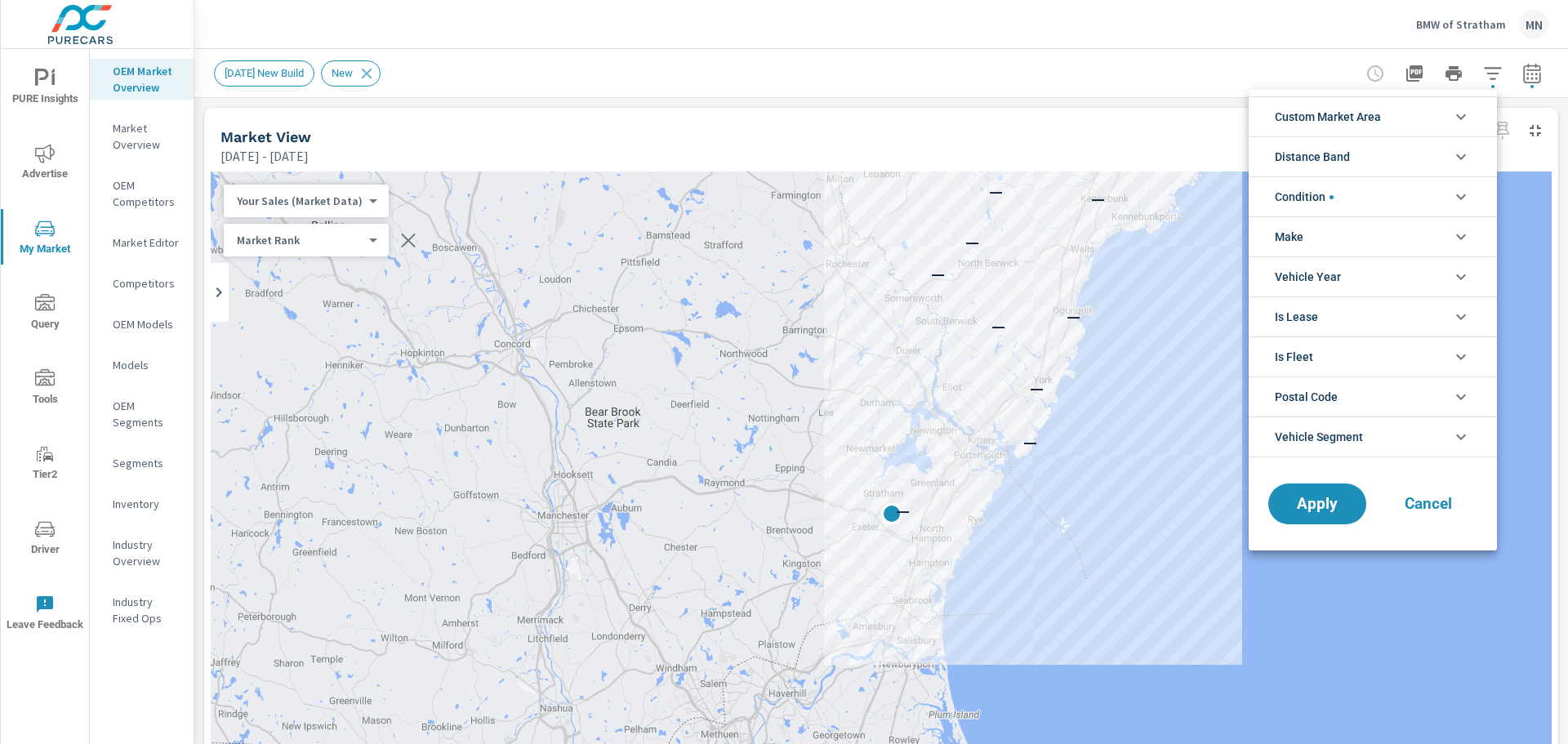
click at [1395, 158] on li "Distance Band" at bounding box center [1373, 156] width 249 height 40
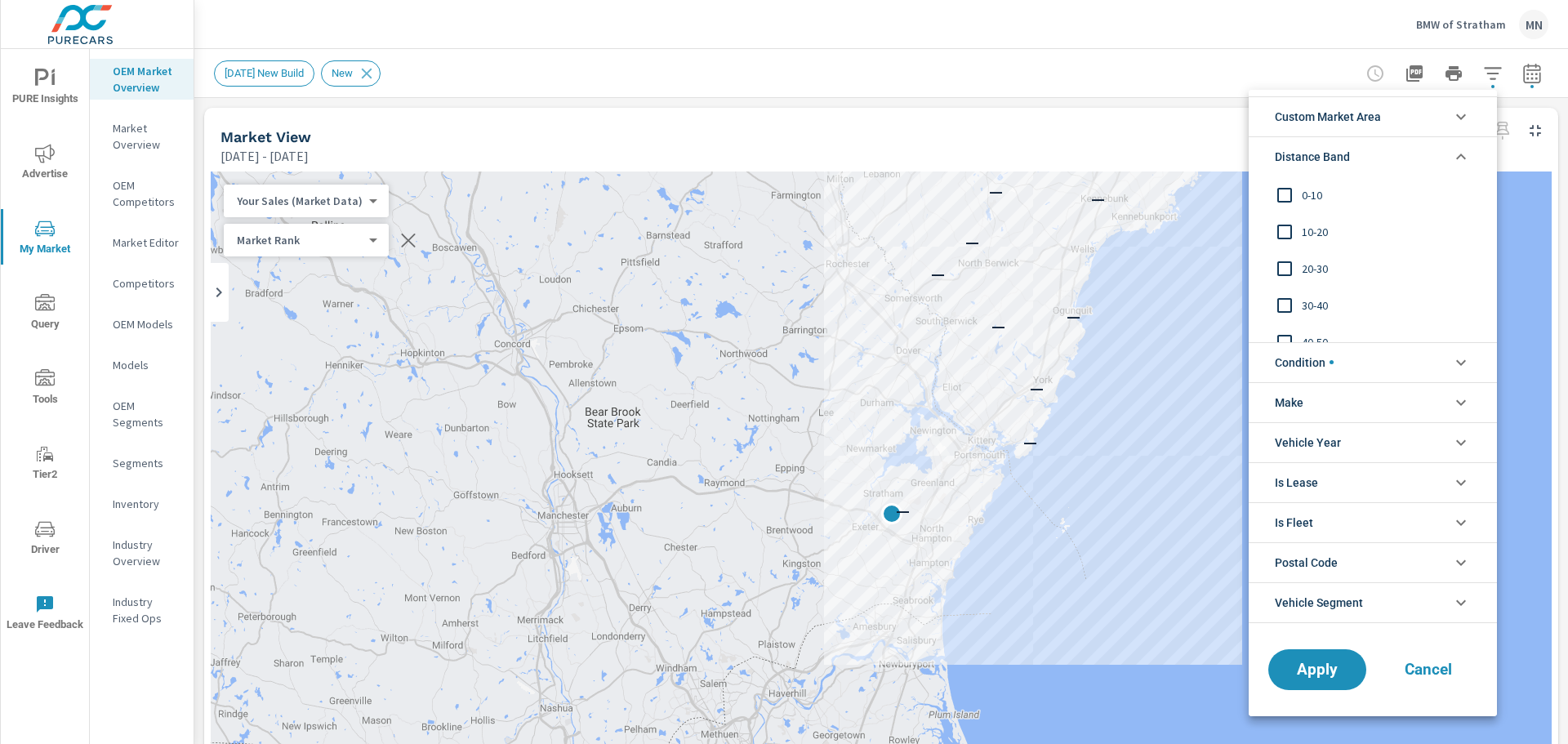
click at [1284, 193] on input "filter options" at bounding box center [1285, 195] width 34 height 34
click at [1281, 227] on input "filter options" at bounding box center [1285, 232] width 34 height 34
click at [1281, 267] on input "filter options" at bounding box center [1285, 269] width 34 height 34
click at [1283, 312] on input "filter options" at bounding box center [1285, 306] width 34 height 34
click at [1307, 674] on span "Apply" at bounding box center [1317, 670] width 67 height 15
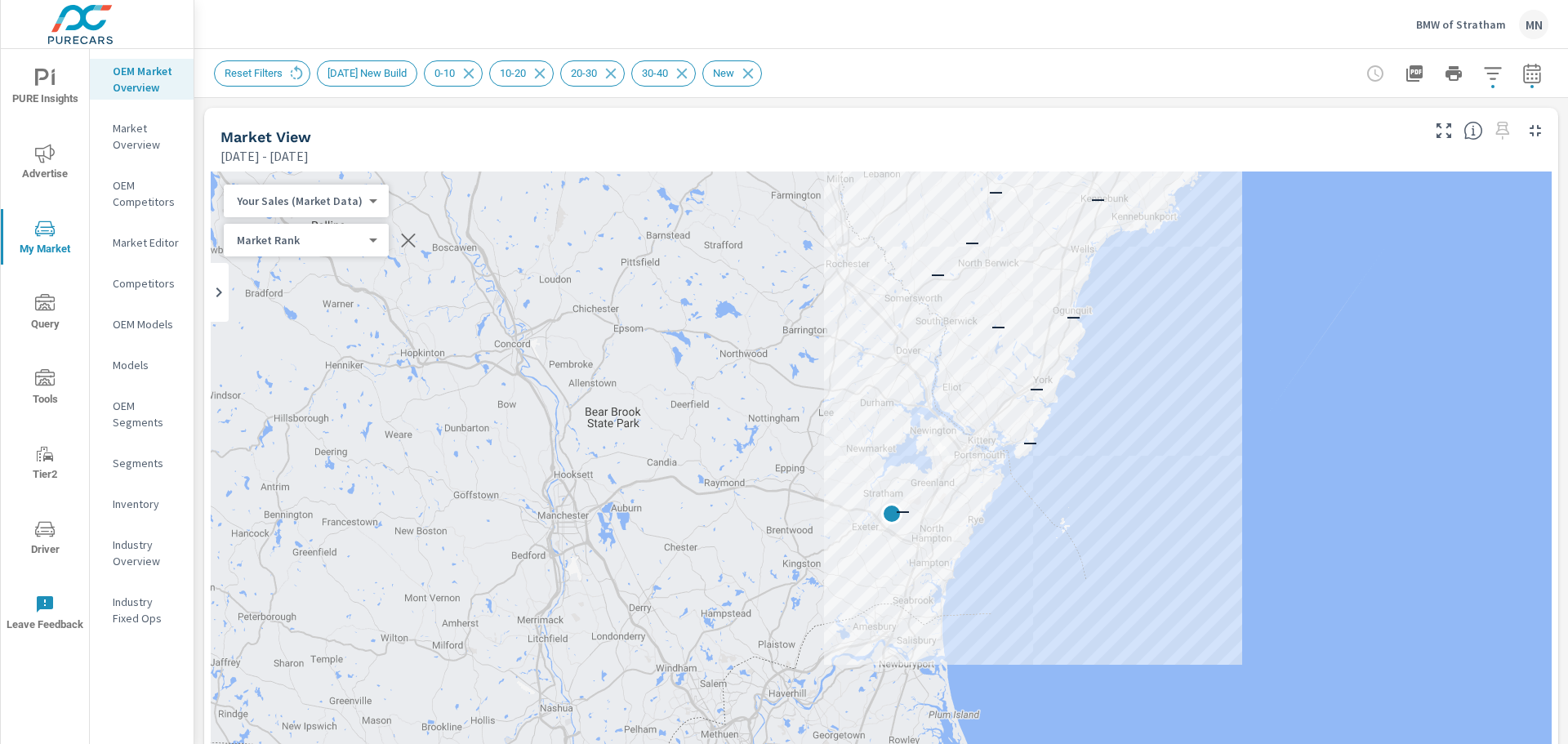
click at [116, 137] on p "Market Overview" at bounding box center [146, 136] width 68 height 32
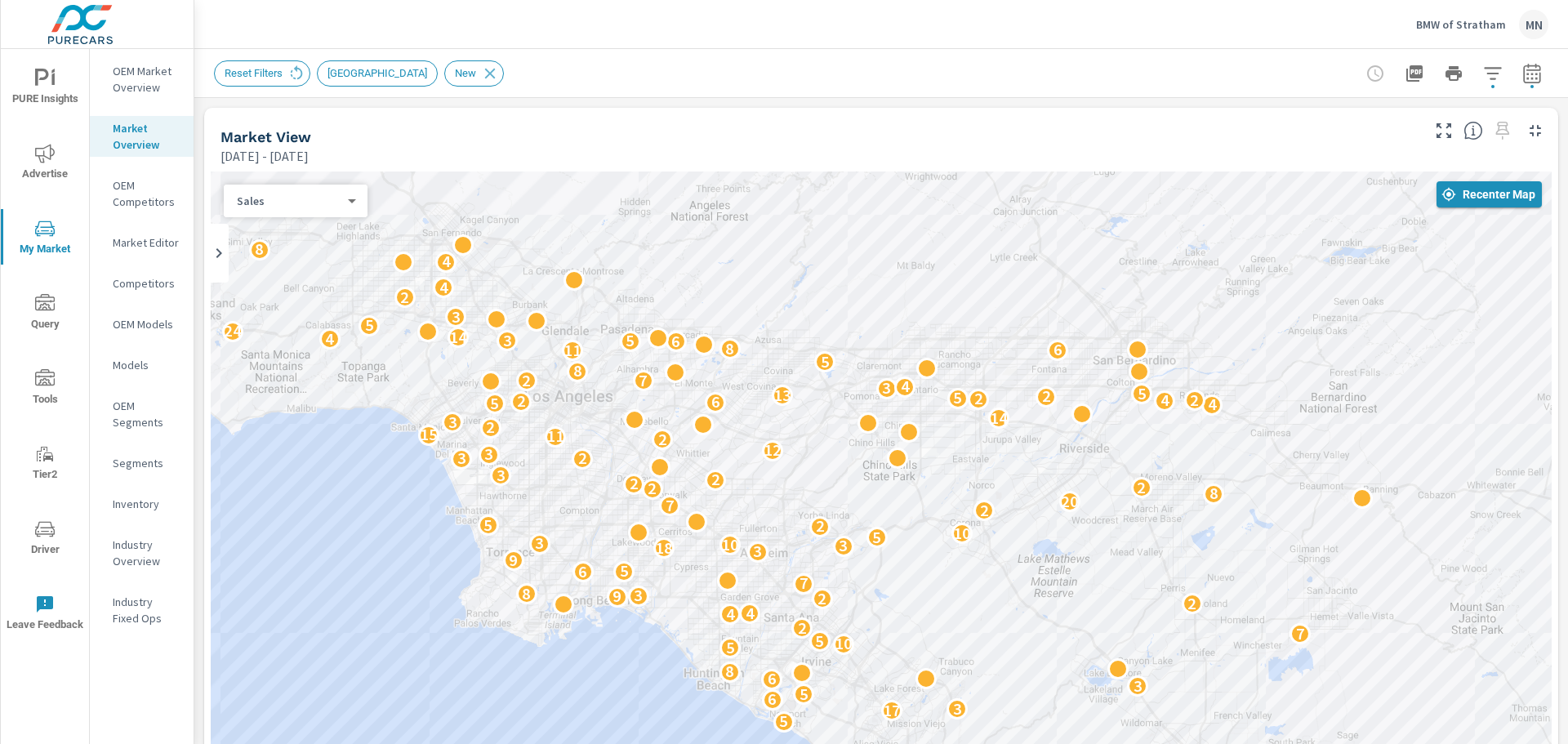
click at [1477, 194] on span "Recenter Map" at bounding box center [1489, 193] width 92 height 14
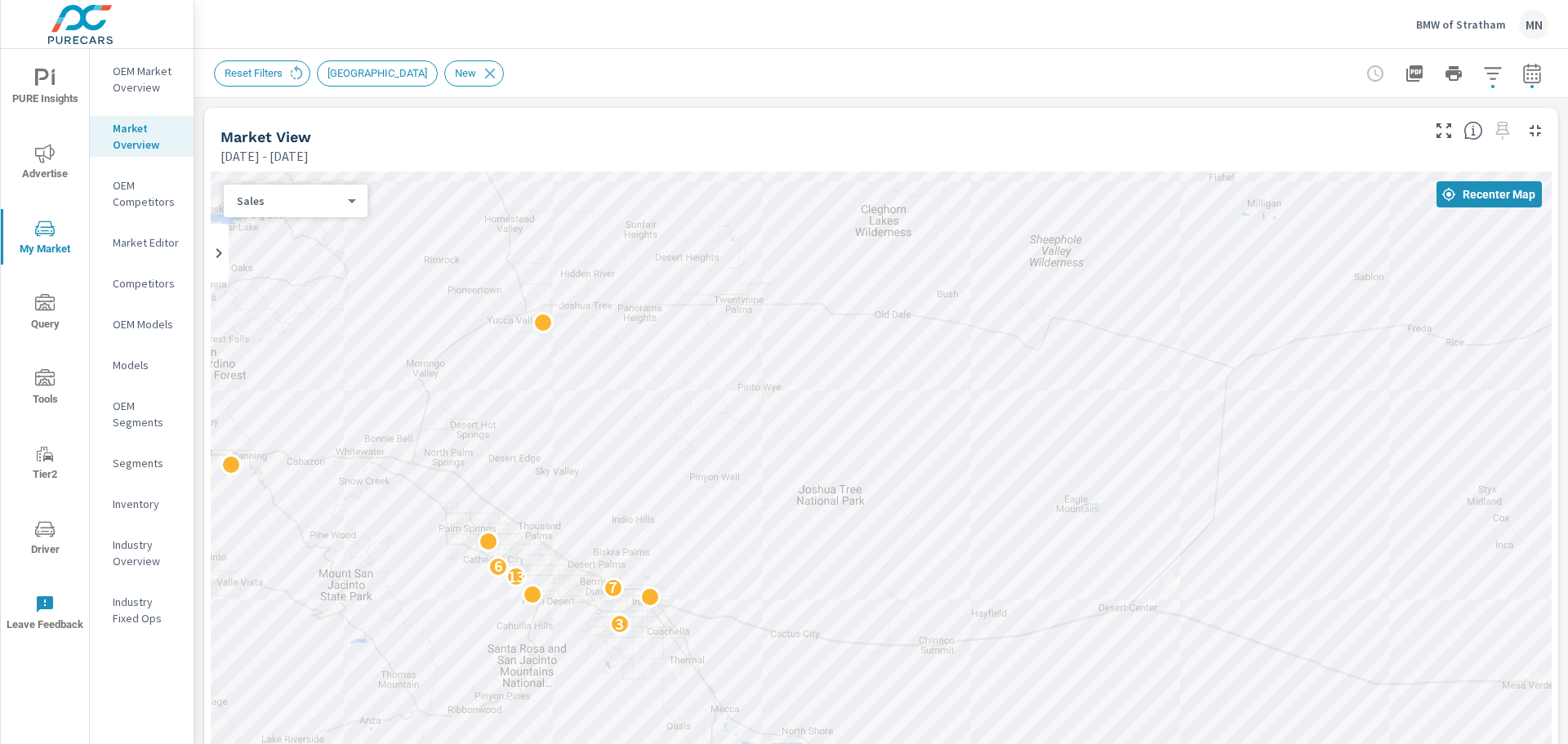
drag, startPoint x: 1414, startPoint y: 519, endPoint x: 154, endPoint y: 338, distance: 1272.9
click at [154, 338] on div "PURE Insights Advertise My Market Query Tools Tier2 Driver Leave Feedback OEM M…" at bounding box center [784, 372] width 1568 height 744
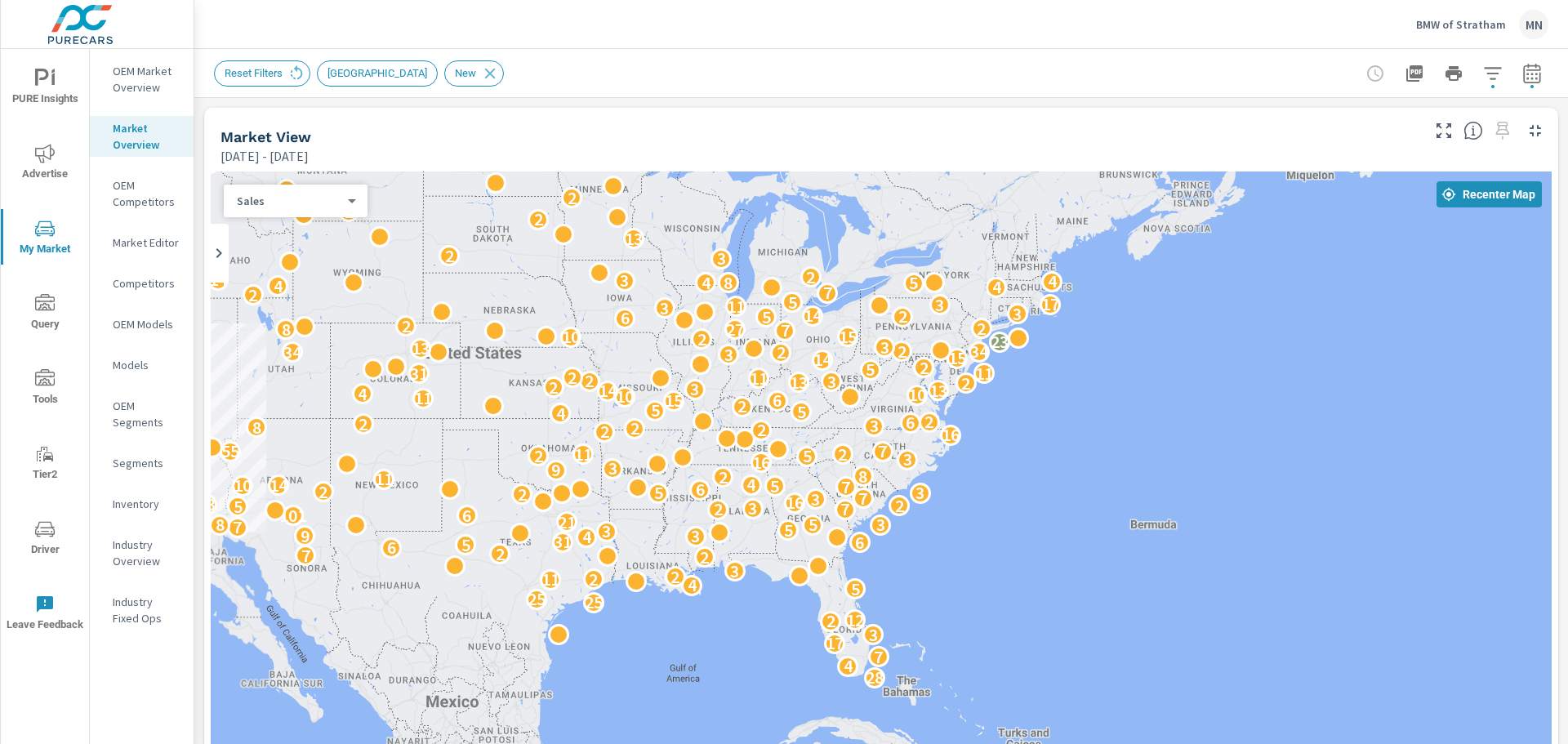
drag, startPoint x: 1474, startPoint y: 387, endPoint x: 576, endPoint y: 427, distance: 898.9
click at [576, 427] on div "28 4 7 17 3 2 12 25 25 5 4 11 2 2 3 2 7 2 6 5 6 31 4 3 9 3 5 124 7 8 5 3 21 6 1…" at bounding box center [881, 503] width 1341 height 663
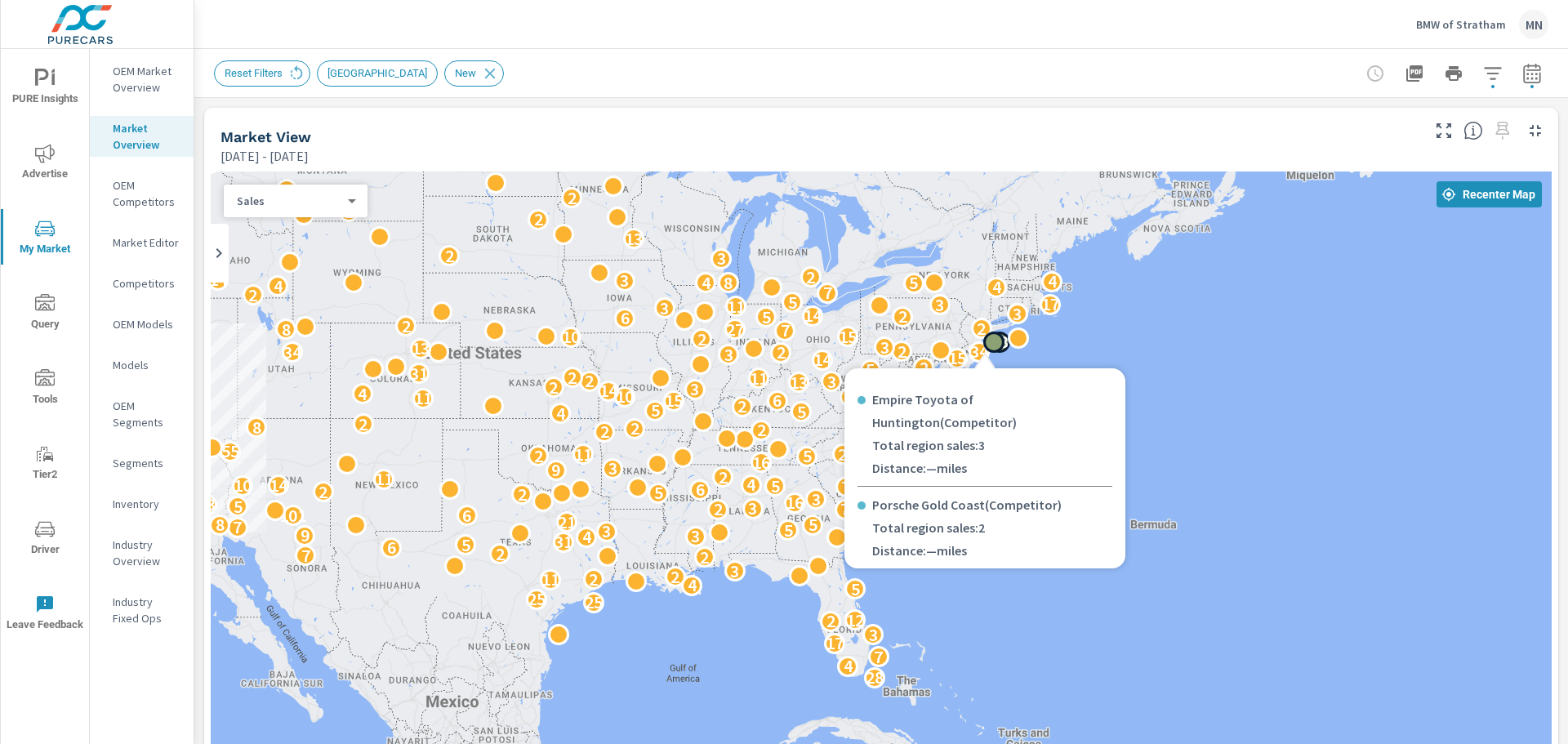
click at [995, 347] on div at bounding box center [994, 342] width 21 height 21
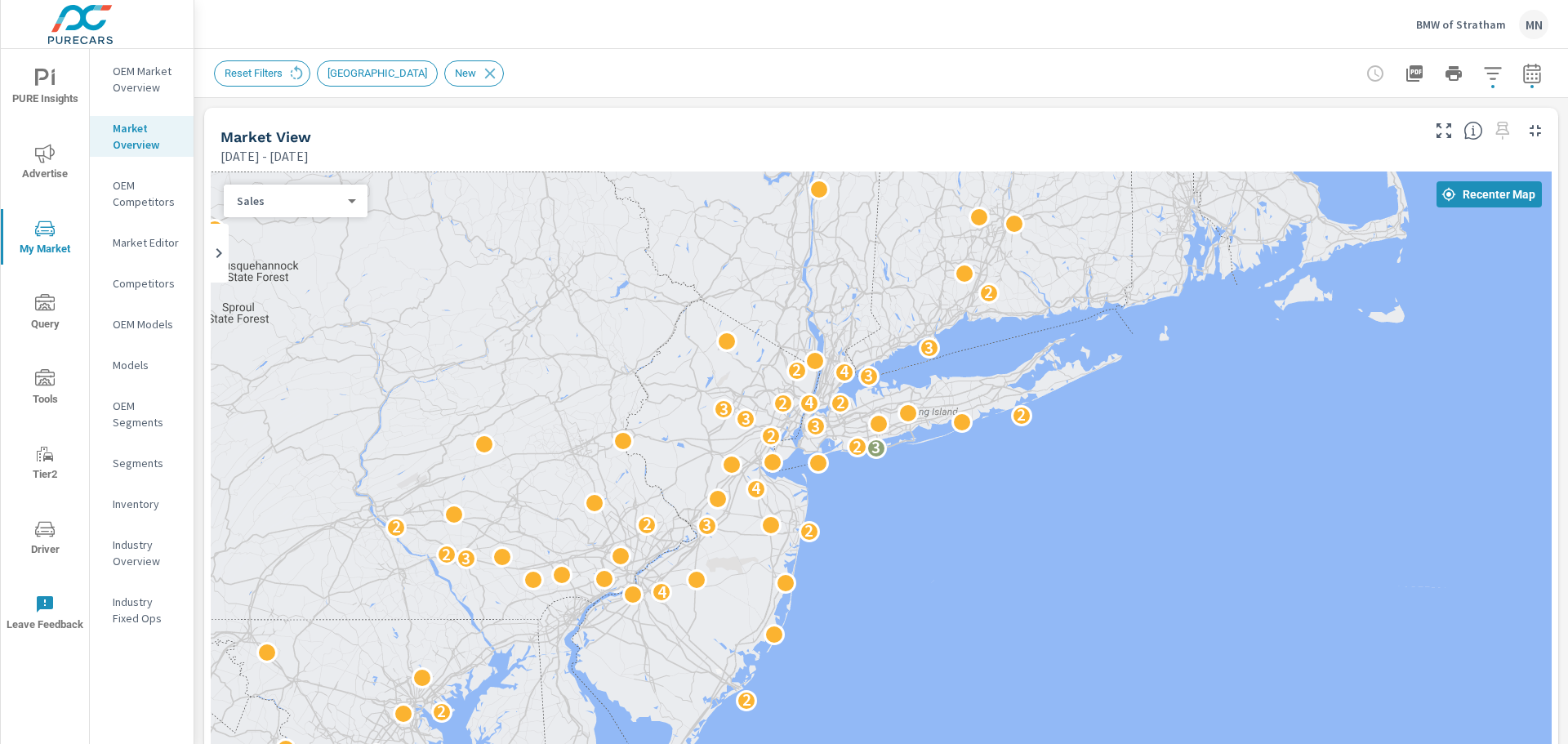
drag, startPoint x: 716, startPoint y: 255, endPoint x: 789, endPoint y: 528, distance: 282.6
click at [784, 539] on div "2 2 7 4 2 2 2 2 2 4 2 2 2 2 4 3 2 2 2 3 2 4 3 2 2 3 3 2 3 2 2 4 3 4 2 3 2 4 3 3…" at bounding box center [881, 503] width 1341 height 663
click at [1483, 70] on icon "button" at bounding box center [1493, 73] width 20 height 20
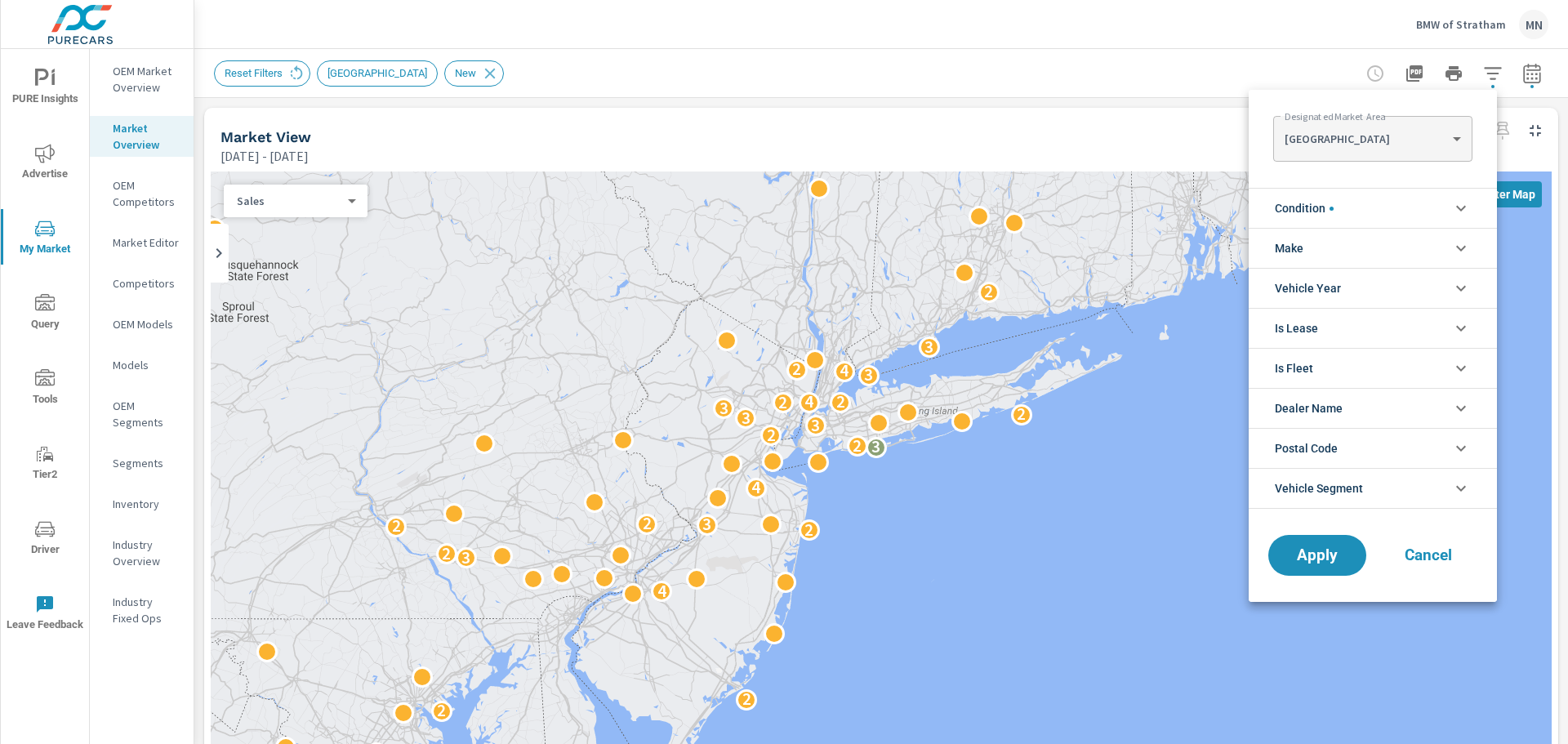
click at [382, 75] on div at bounding box center [784, 372] width 1568 height 744
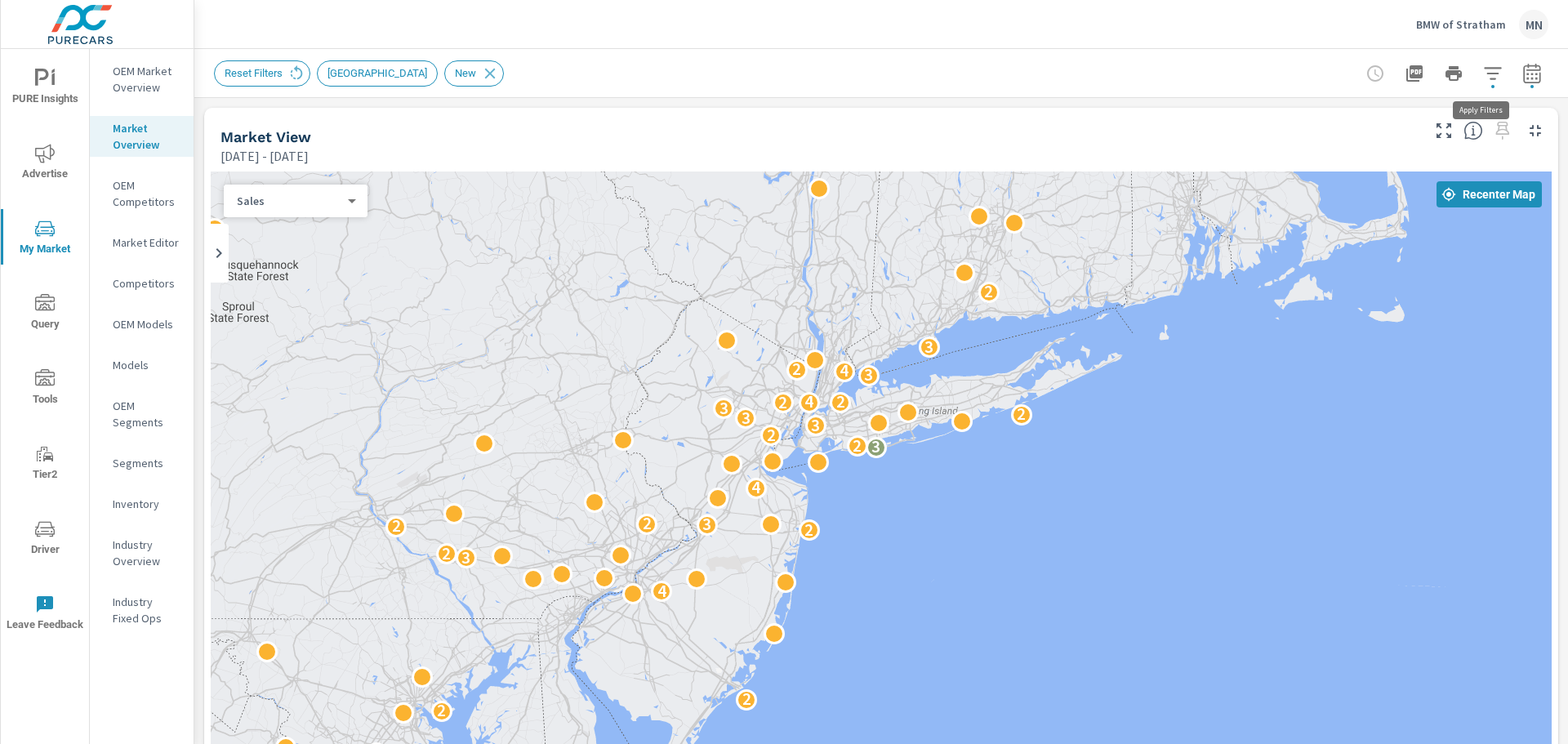
click at [1484, 74] on icon "button" at bounding box center [1493, 73] width 20 height 20
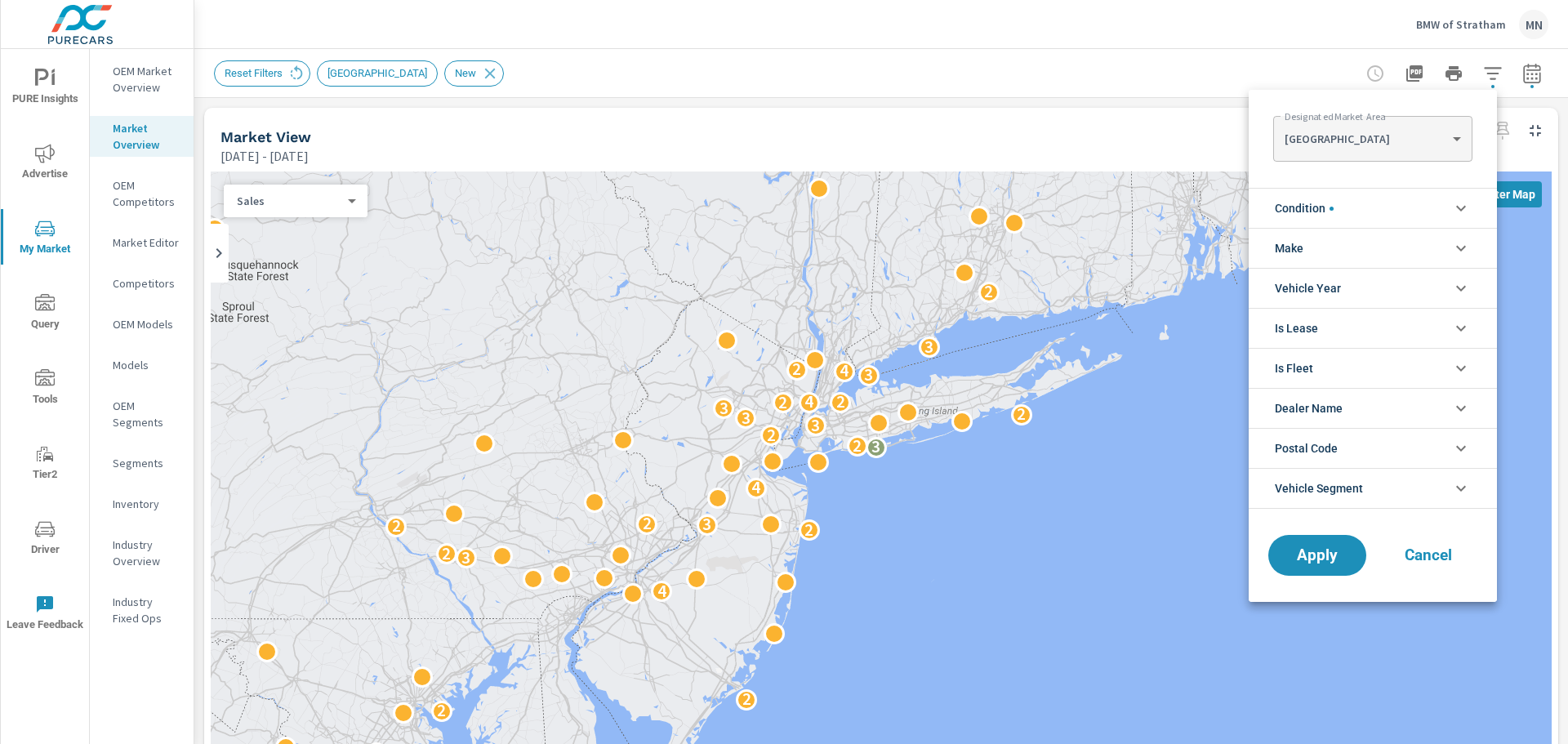
click at [1444, 131] on body "PURE Insights Advertise My Market Query Tools Tier2 Driver Leave Feedback OEM M…" at bounding box center [784, 372] width 1568 height 744
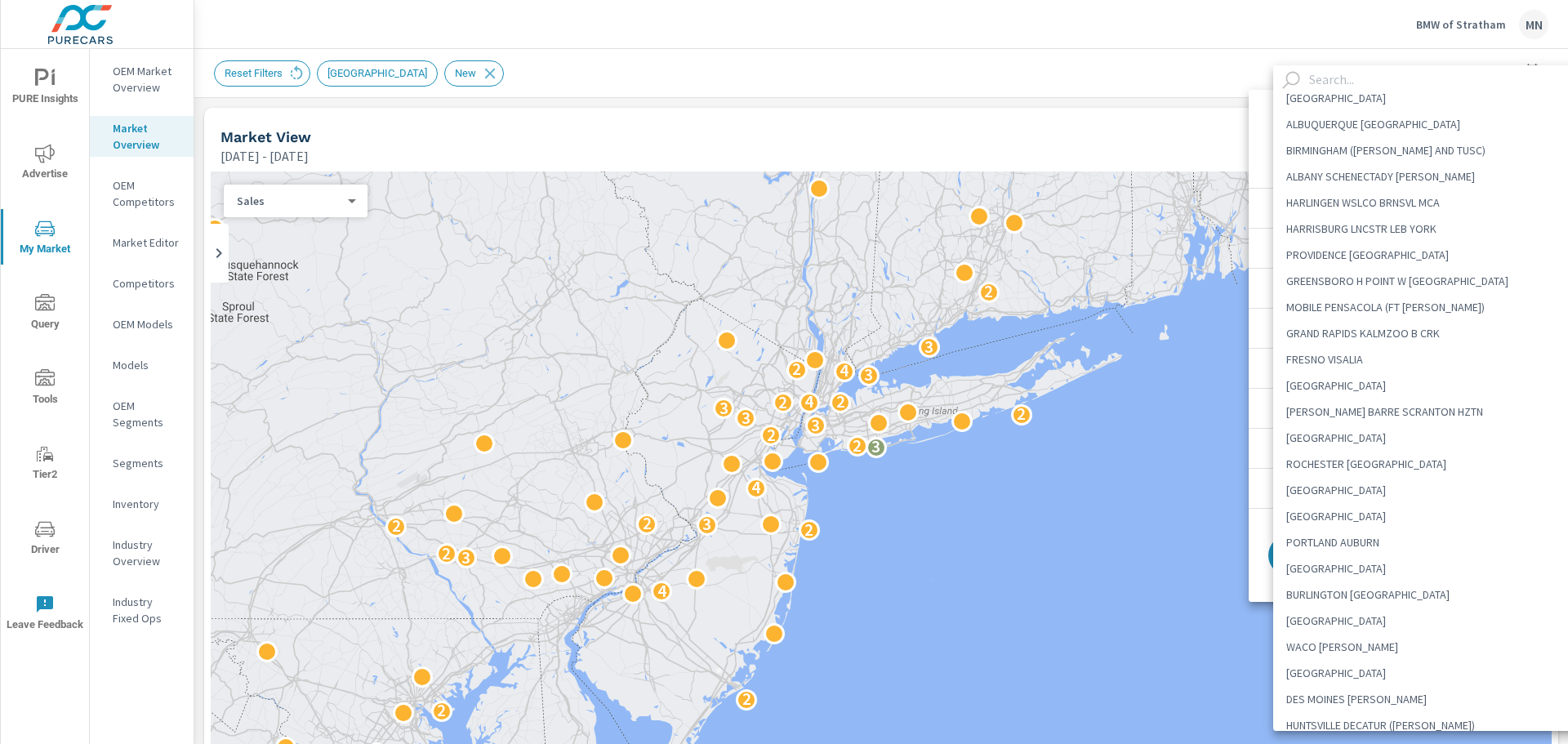
scroll to position [898, 0]
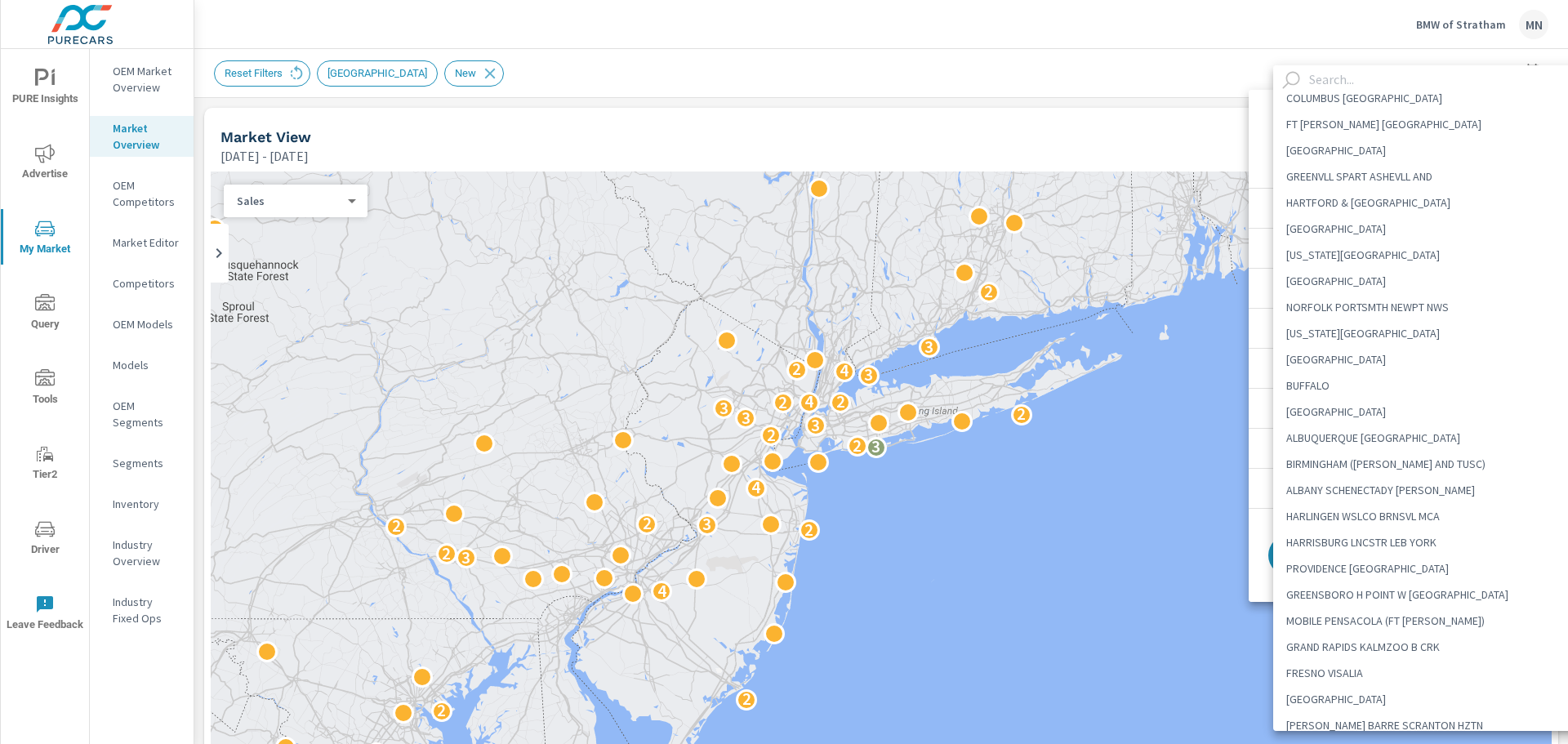
click at [1345, 77] on input "text" at bounding box center [1449, 80] width 291 height 29
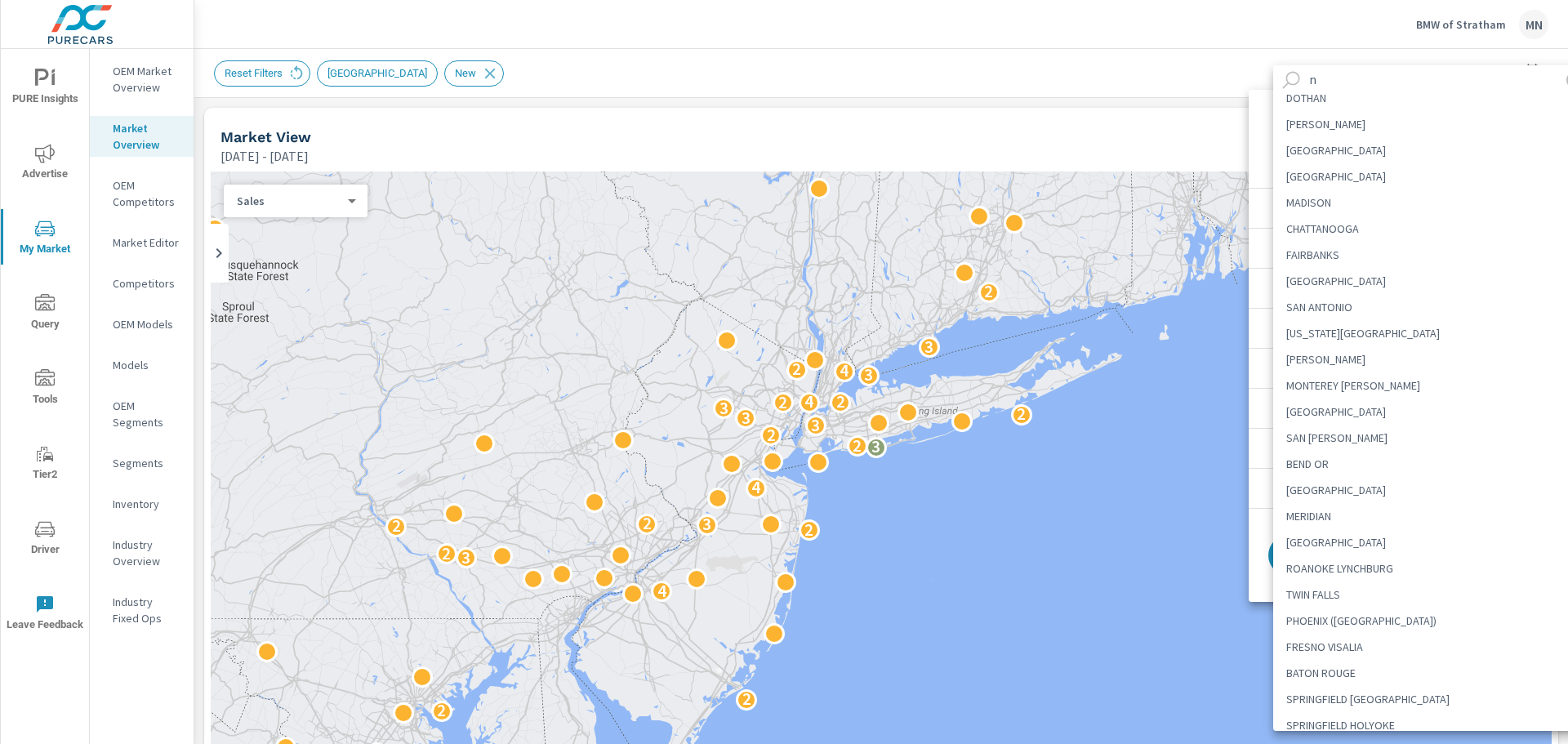
scroll to position [0, 0]
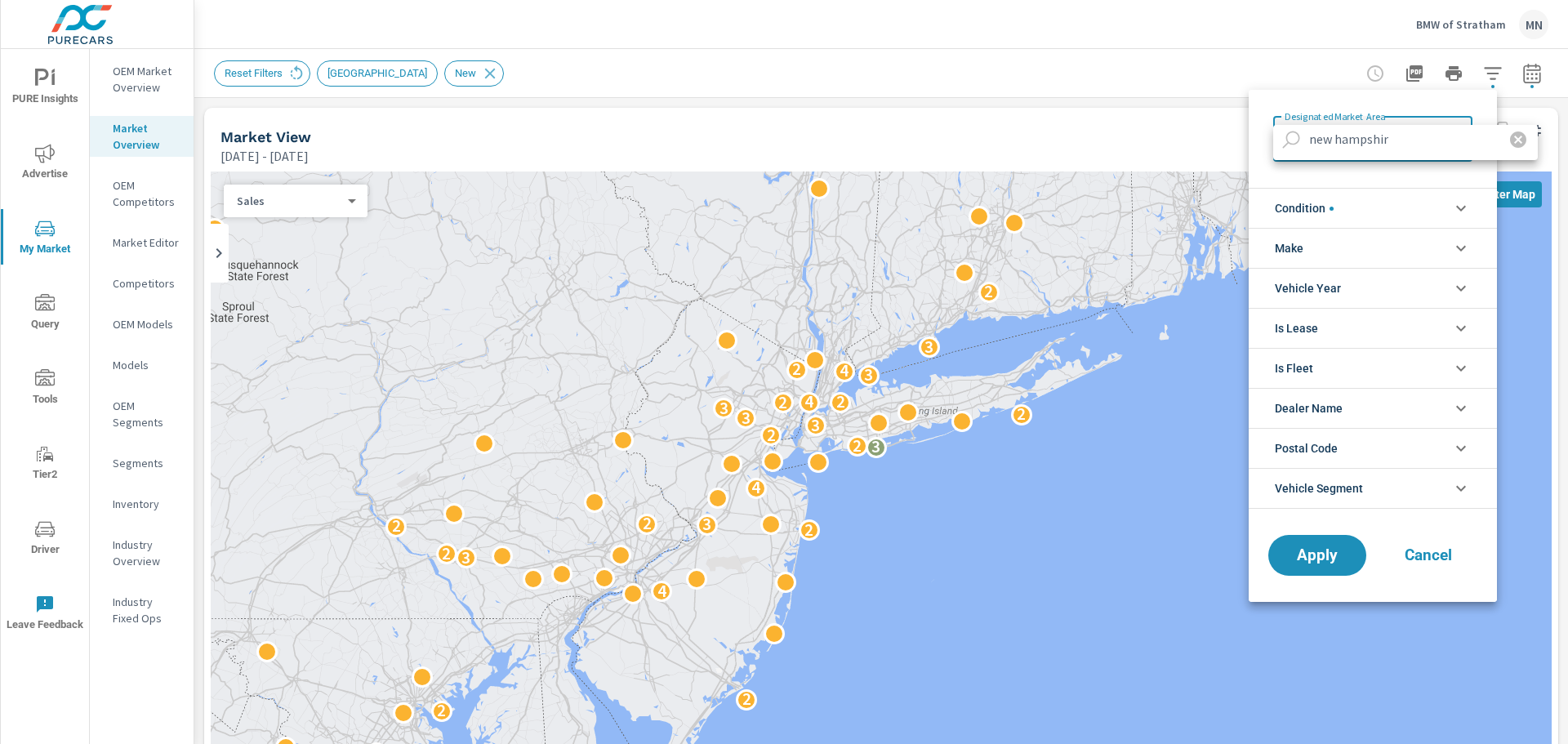
type input "[US_STATE]"
click at [1422, 145] on input "[US_STATE]" at bounding box center [1397, 139] width 190 height 29
drag, startPoint x: 1422, startPoint y: 145, endPoint x: 1231, endPoint y: 153, distance: 191.2
click at [1231, 153] on Area "[US_STATE]" at bounding box center [784, 372] width 1568 height 744
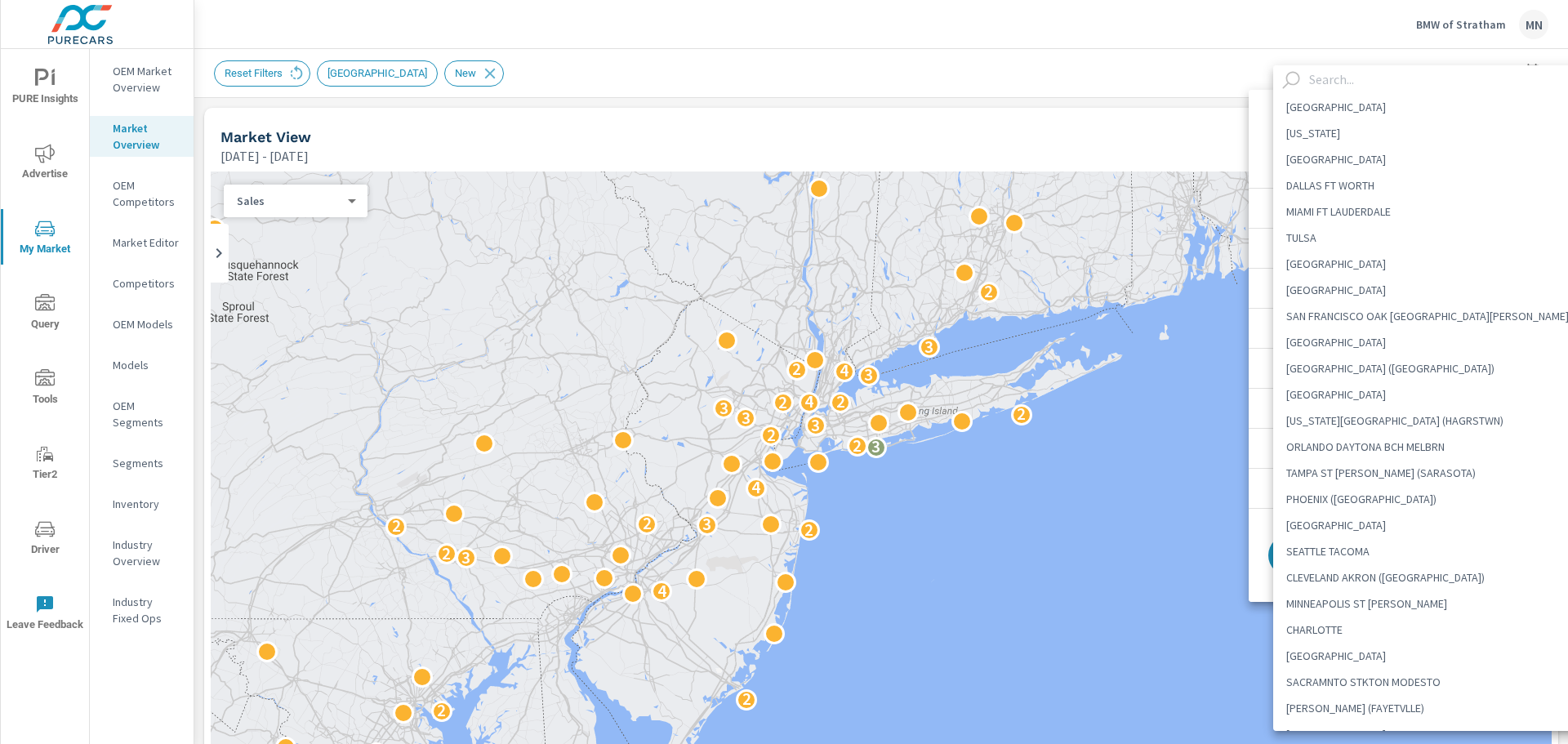
click at [1121, 378] on div at bounding box center [784, 372] width 1568 height 744
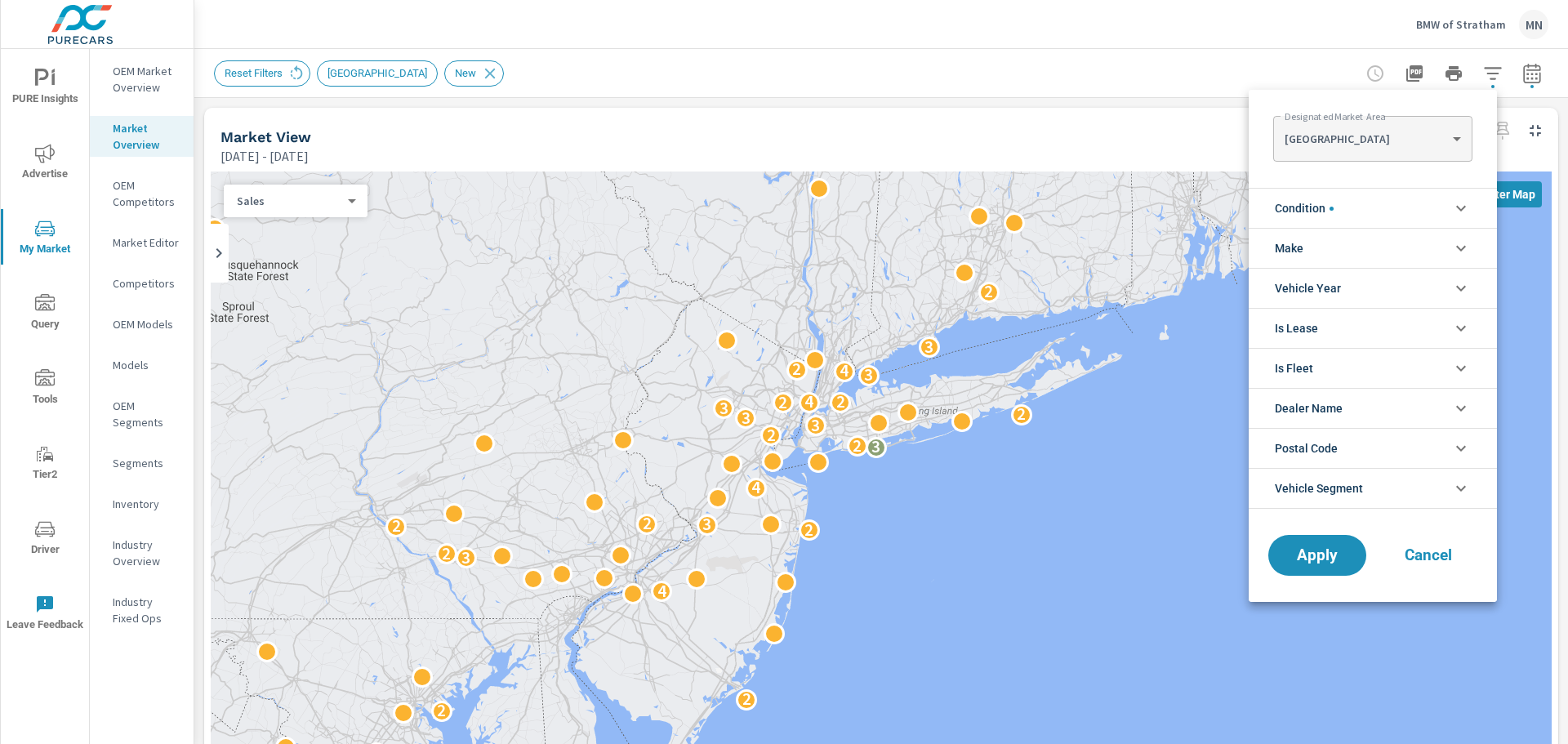
click at [871, 449] on div at bounding box center [784, 372] width 1568 height 744
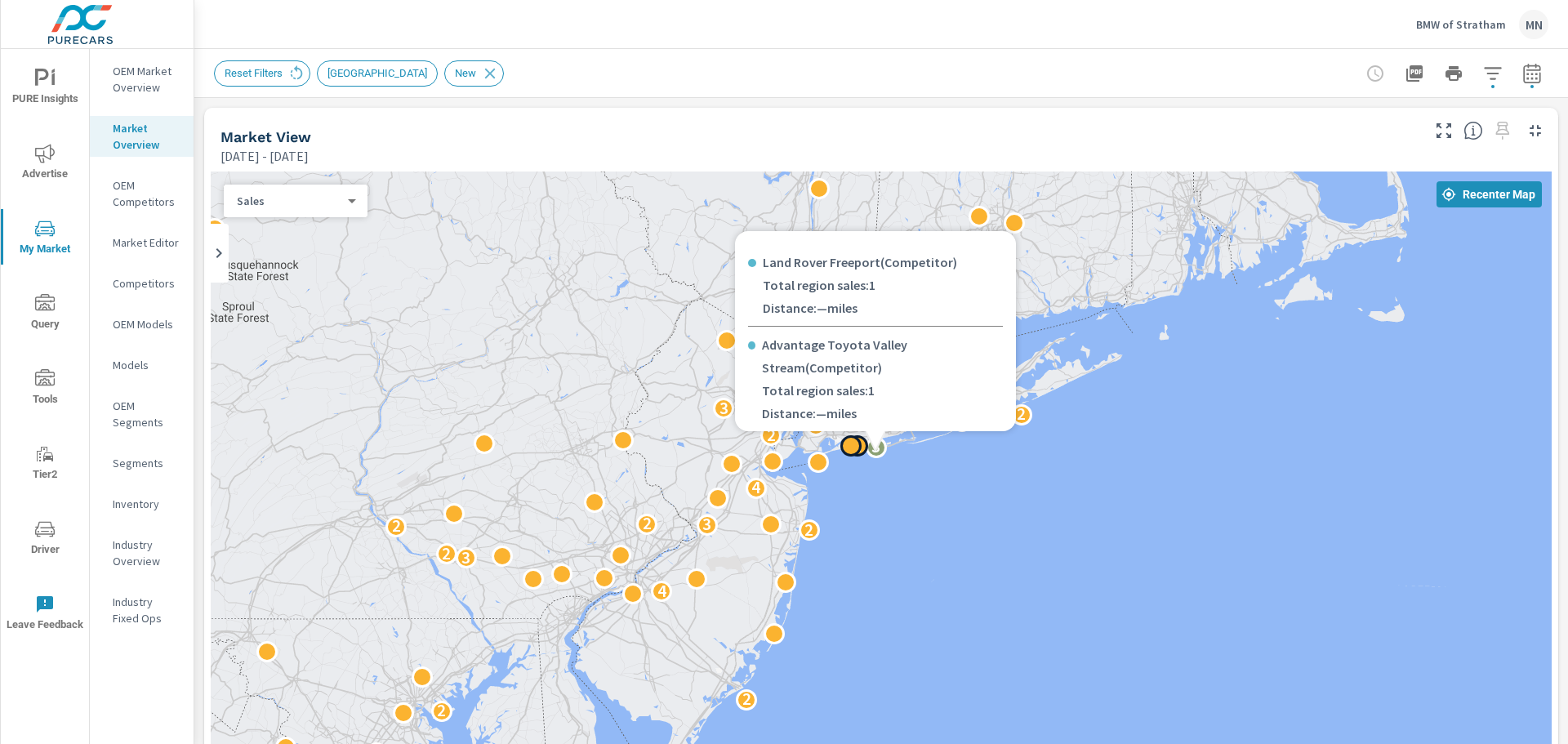
scroll to position [95, 0]
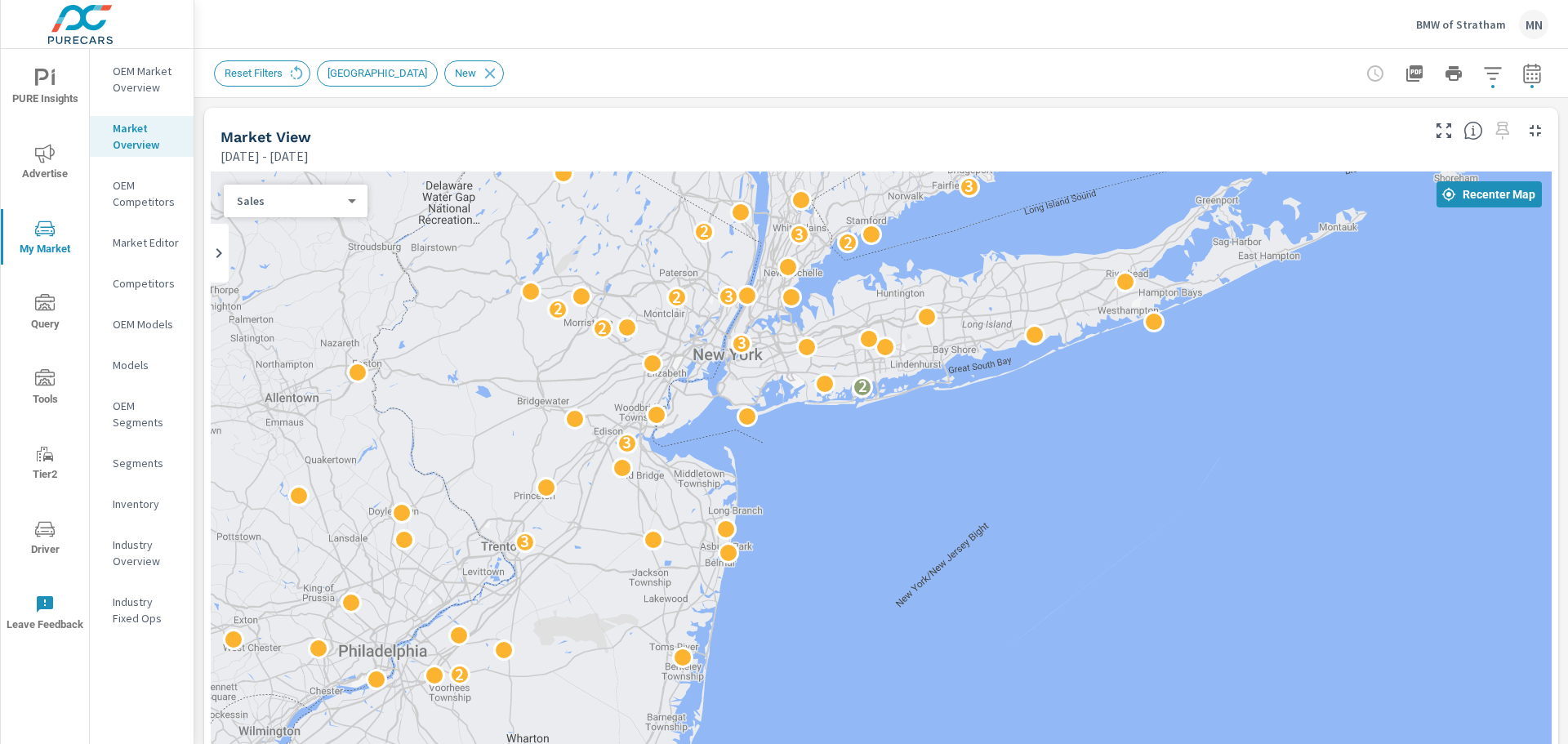
click at [151, 79] on p "OEM Market Overview" at bounding box center [146, 79] width 68 height 32
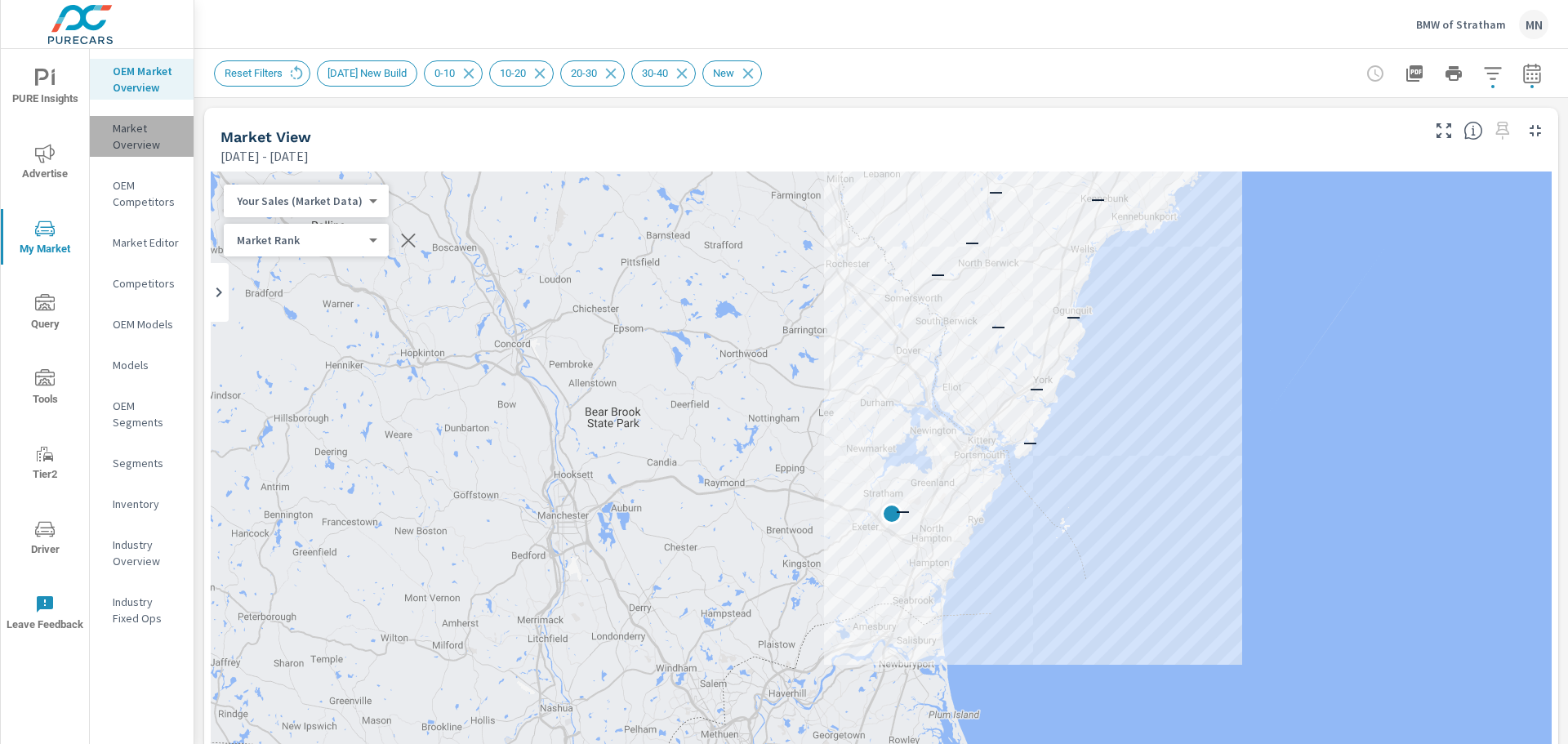
click at [128, 134] on p "Market Overview" at bounding box center [146, 136] width 68 height 32
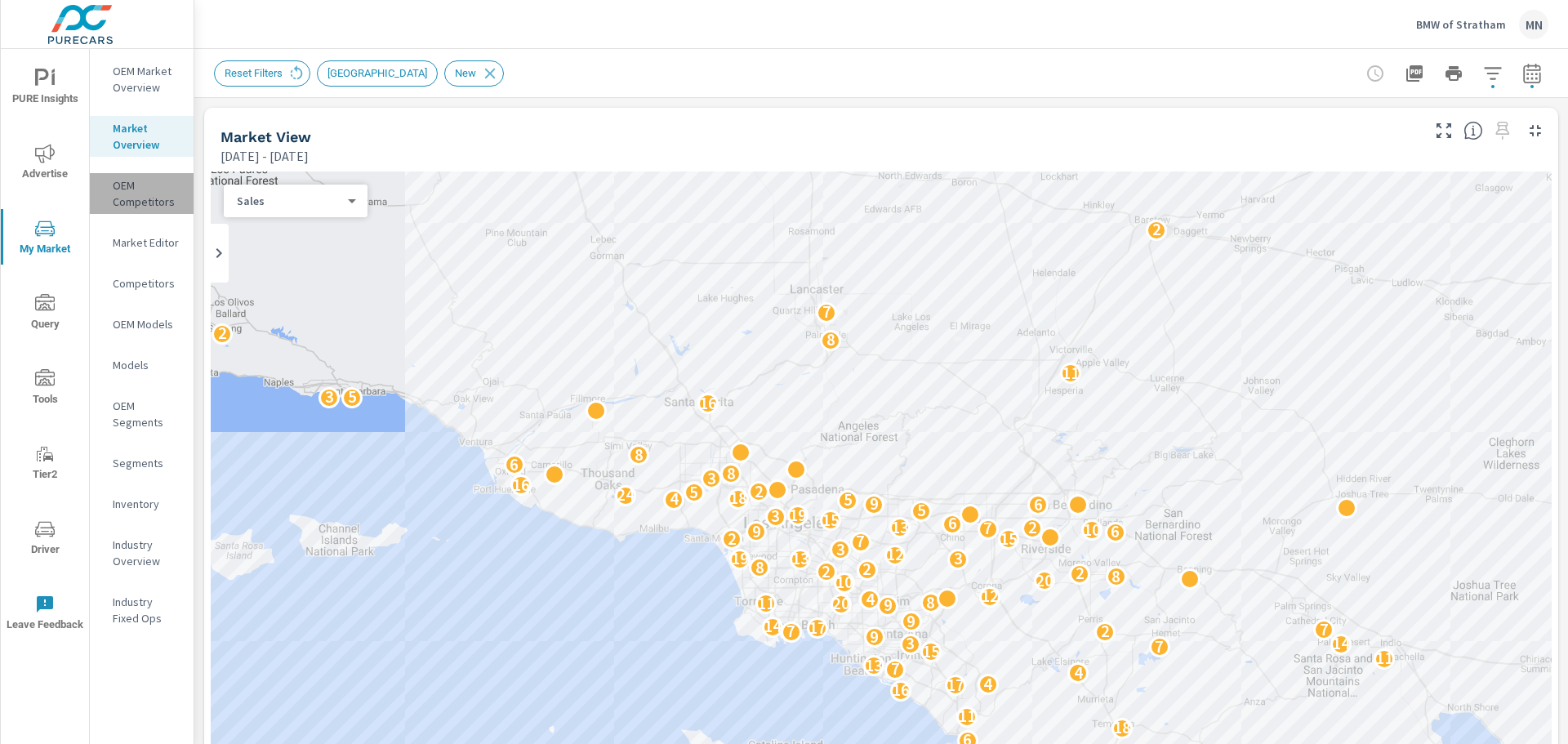
click at [140, 189] on p "OEM Competitors" at bounding box center [146, 193] width 68 height 32
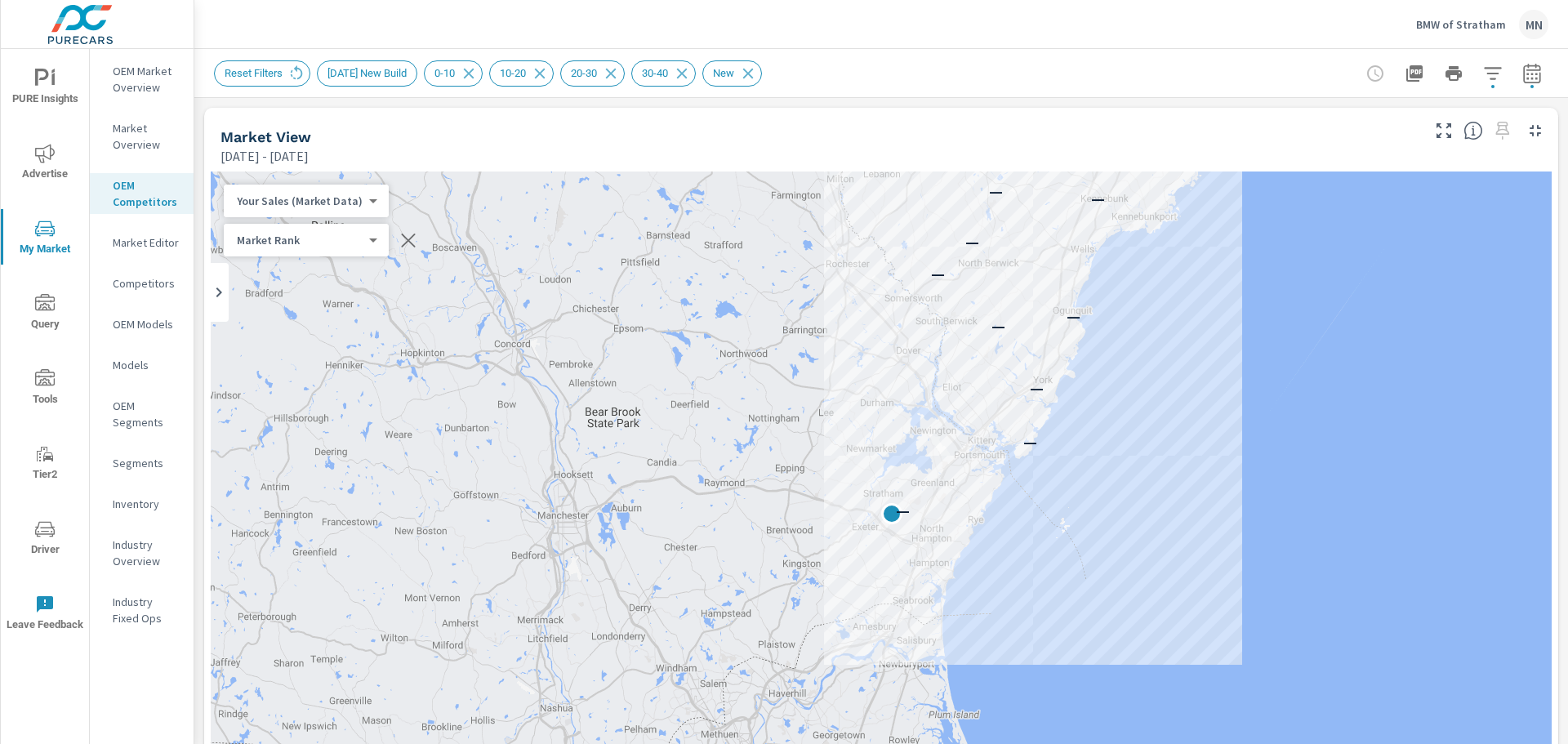
click at [397, 77] on span "[DATE] New Build" at bounding box center [368, 72] width 99 height 12
click at [143, 287] on p "Competitors" at bounding box center [146, 283] width 68 height 16
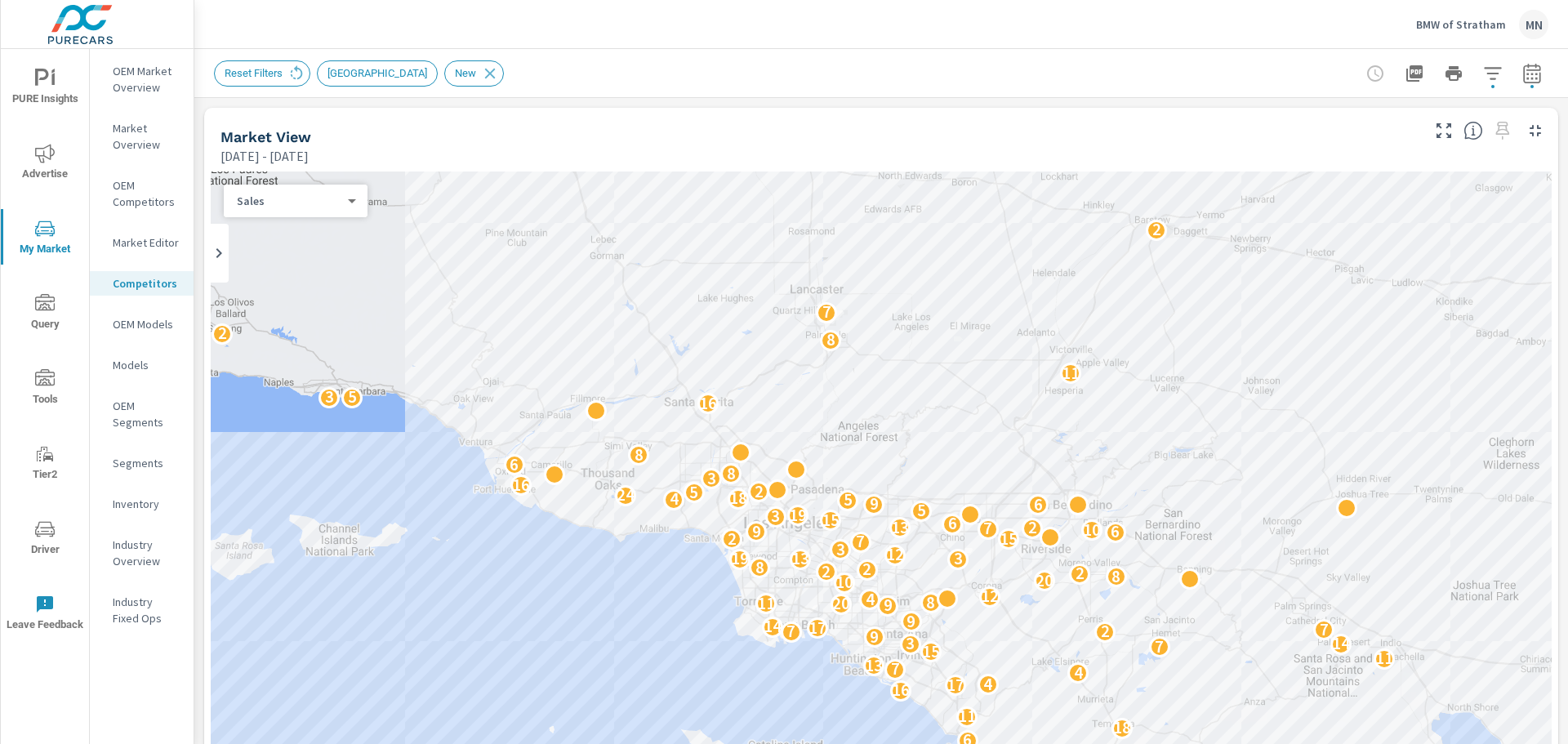
click at [375, 69] on span "[GEOGRAPHIC_DATA]" at bounding box center [377, 72] width 119 height 12
click at [1522, 78] on icon "button" at bounding box center [1532, 73] width 20 height 20
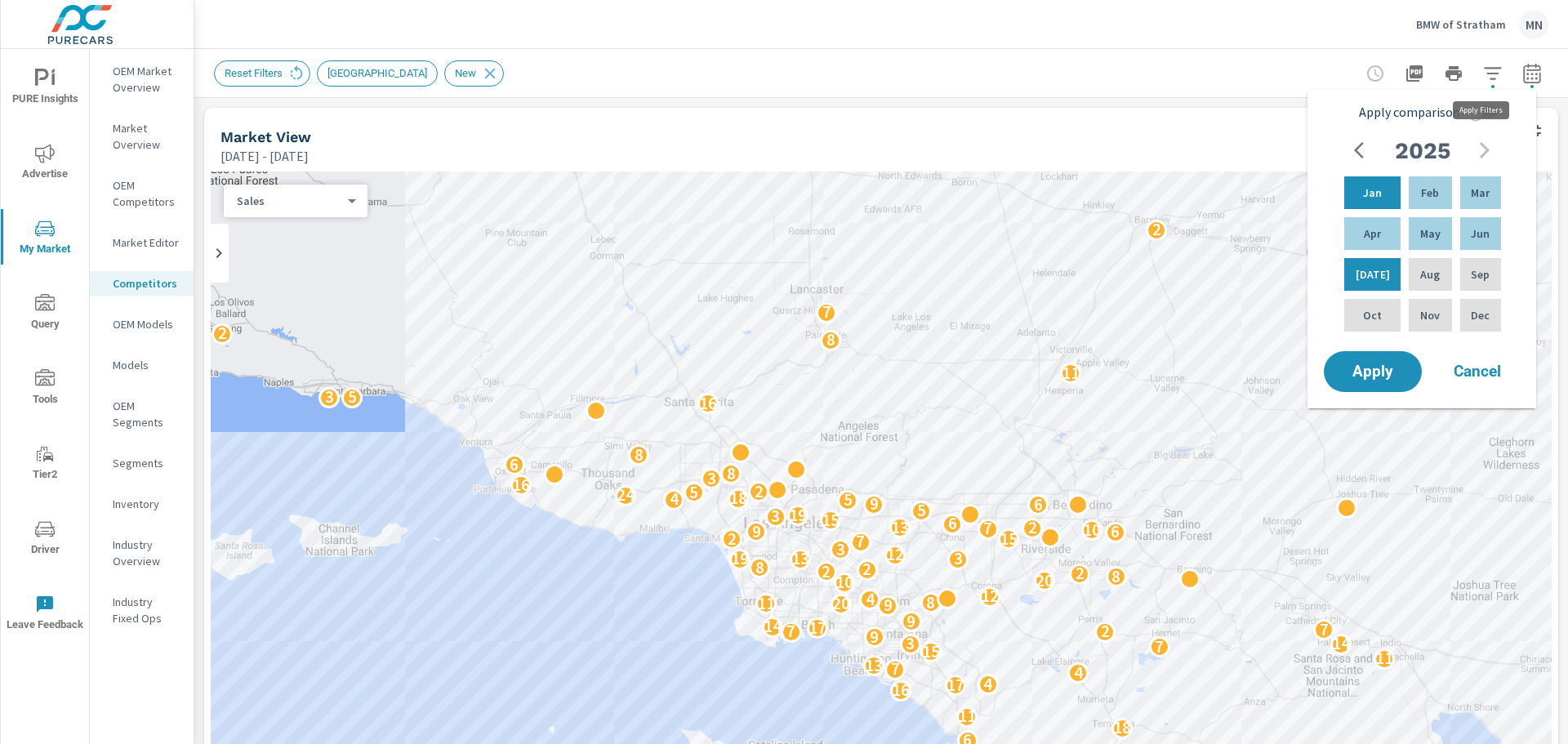
click at [1484, 72] on icon "button" at bounding box center [1493, 72] width 17 height 12
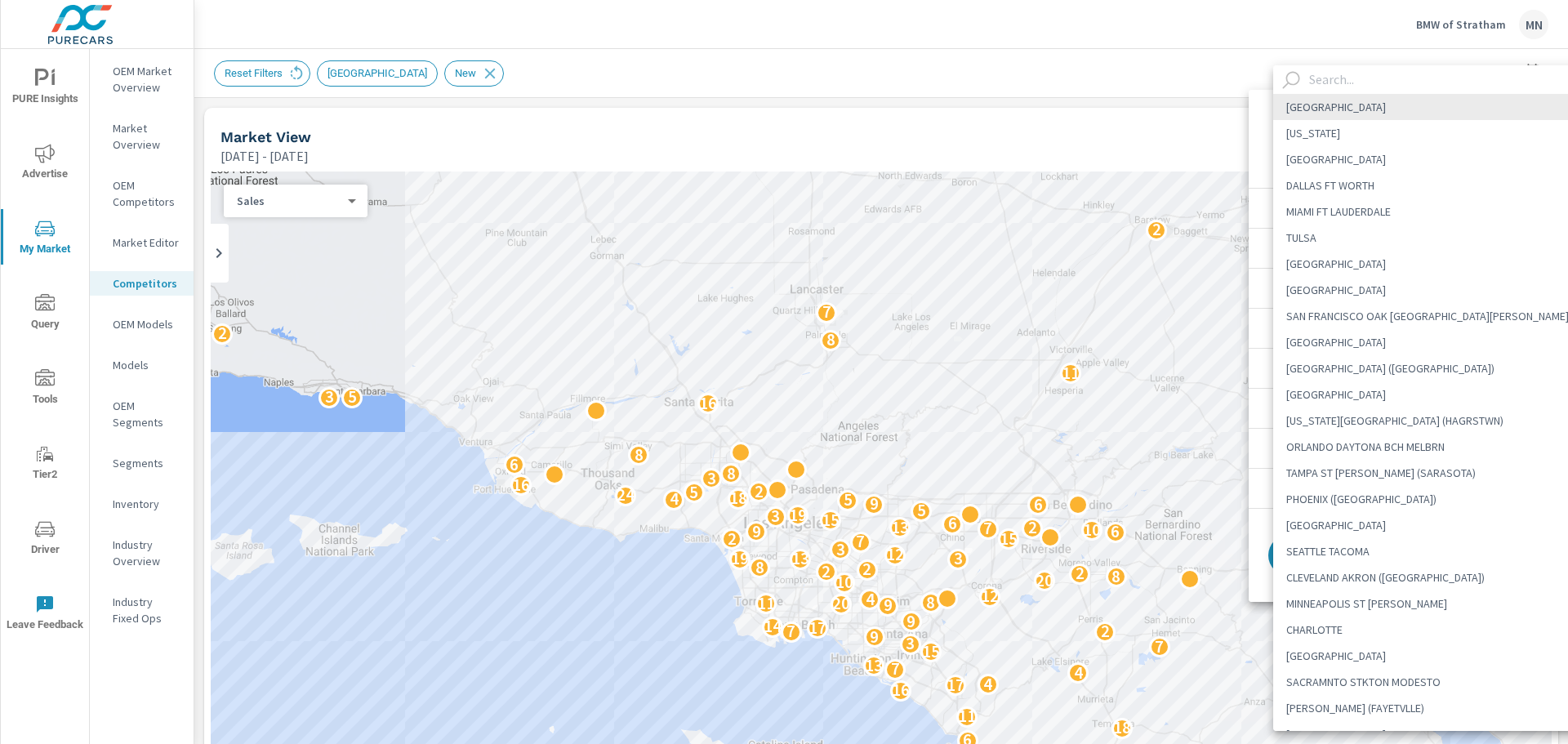
click at [1398, 140] on body "PURE Insights Advertise My Market Query Tools Tier2 Driver Leave Feedback OEM M…" at bounding box center [784, 372] width 1568 height 744
click at [1176, 154] on div at bounding box center [784, 372] width 1568 height 744
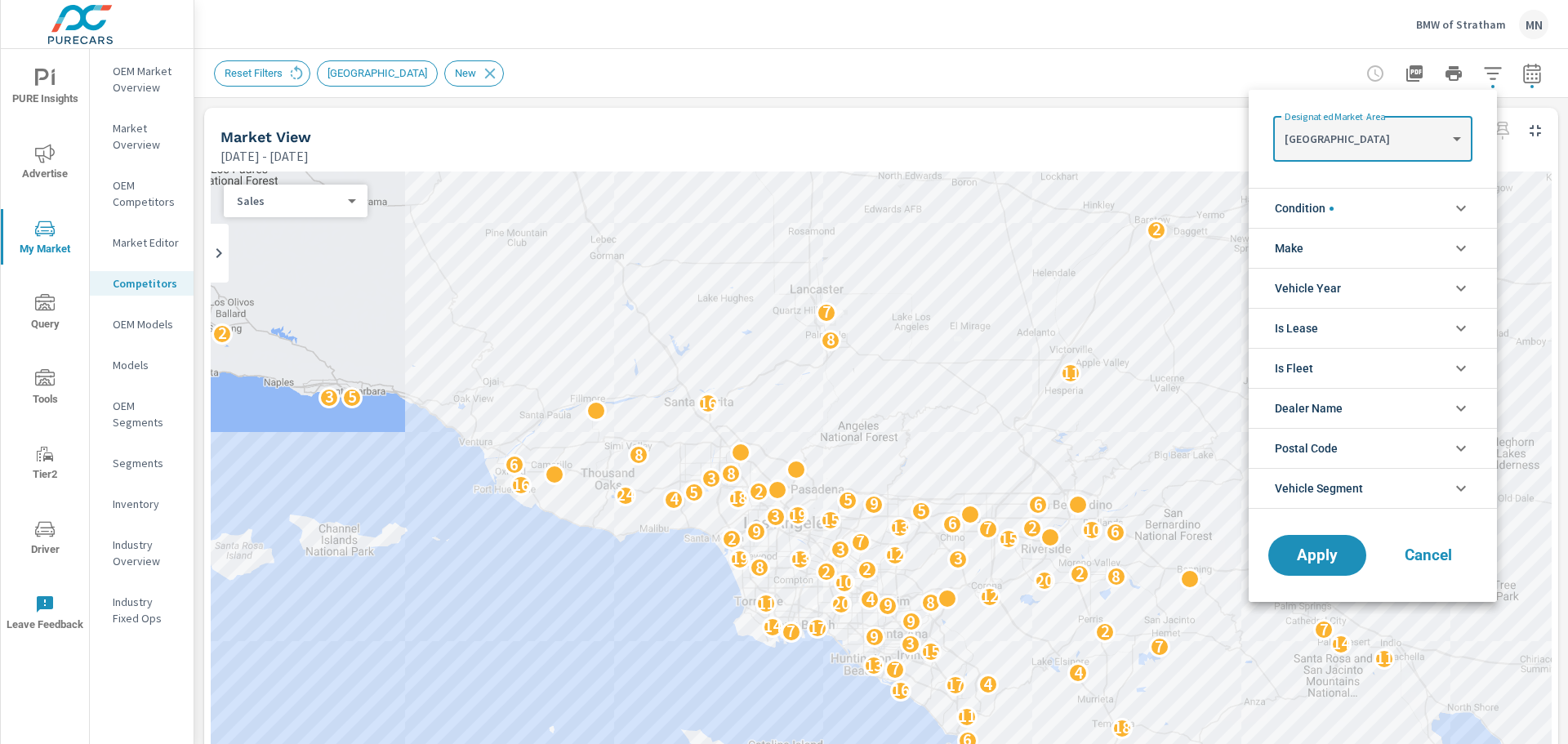
click at [1436, 151] on body "PURE Insights Advertise My Market Query Tools Tier2 Driver Leave Feedback OEM M…" at bounding box center [784, 372] width 1568 height 744
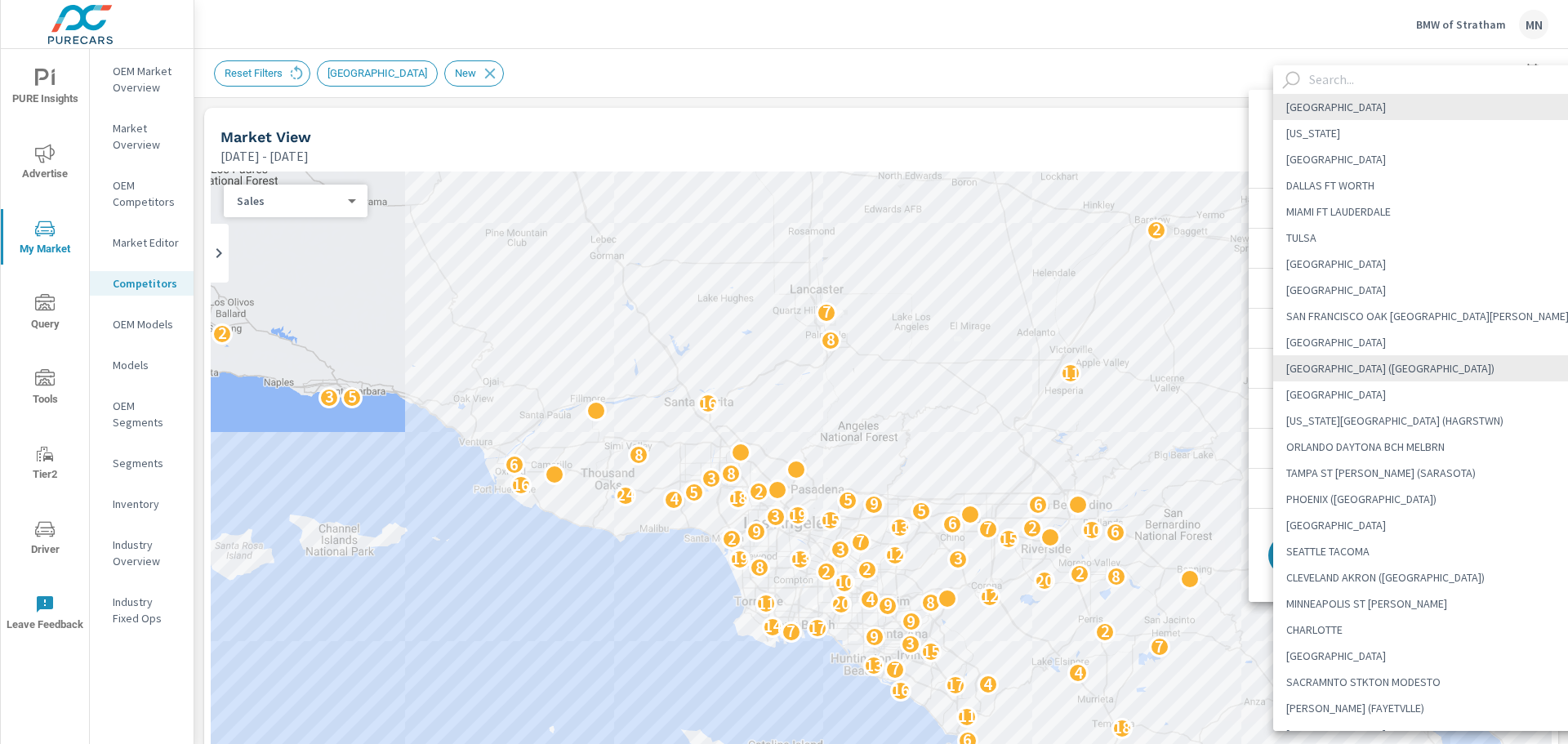
click at [1367, 77] on input "text" at bounding box center [1449, 80] width 291 height 29
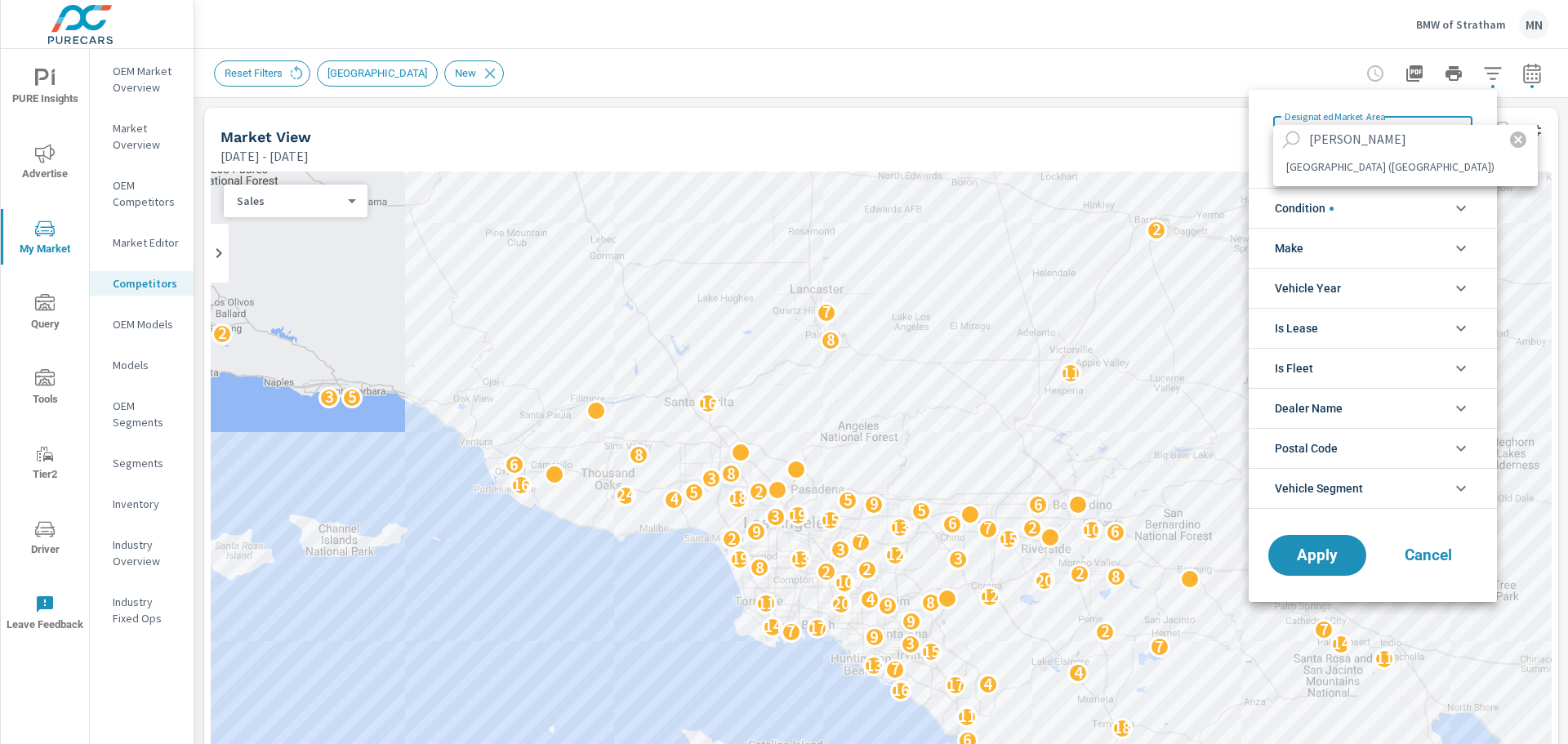
type input "[PERSON_NAME]"
click at [1374, 170] on li "[GEOGRAPHIC_DATA] ([GEOGRAPHIC_DATA])" at bounding box center [1406, 166] width 265 height 26
type Area "[GEOGRAPHIC_DATA] ([GEOGRAPHIC_DATA])"
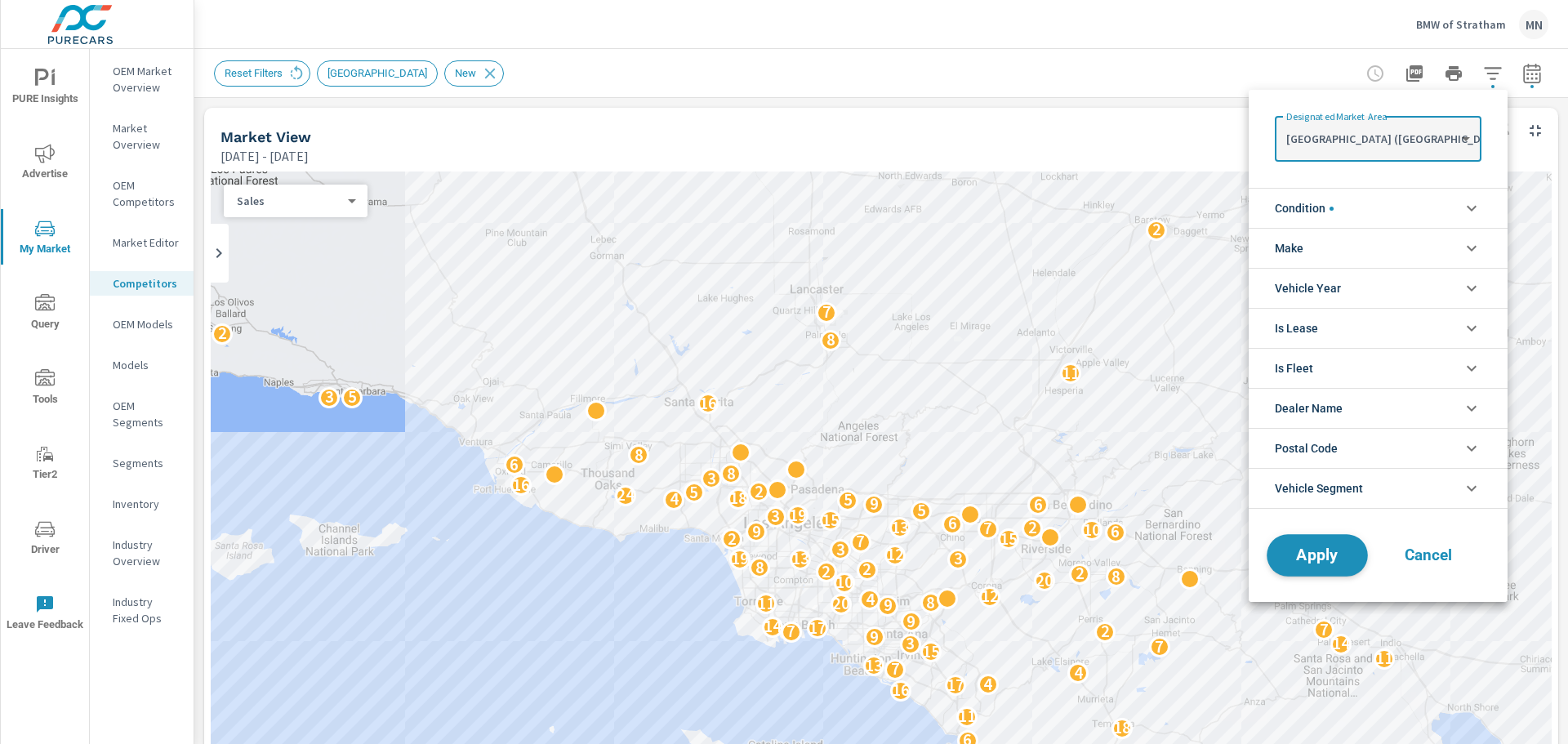
click at [1328, 552] on span "Apply" at bounding box center [1317, 555] width 67 height 15
